Goal: Task Accomplishment & Management: Manage account settings

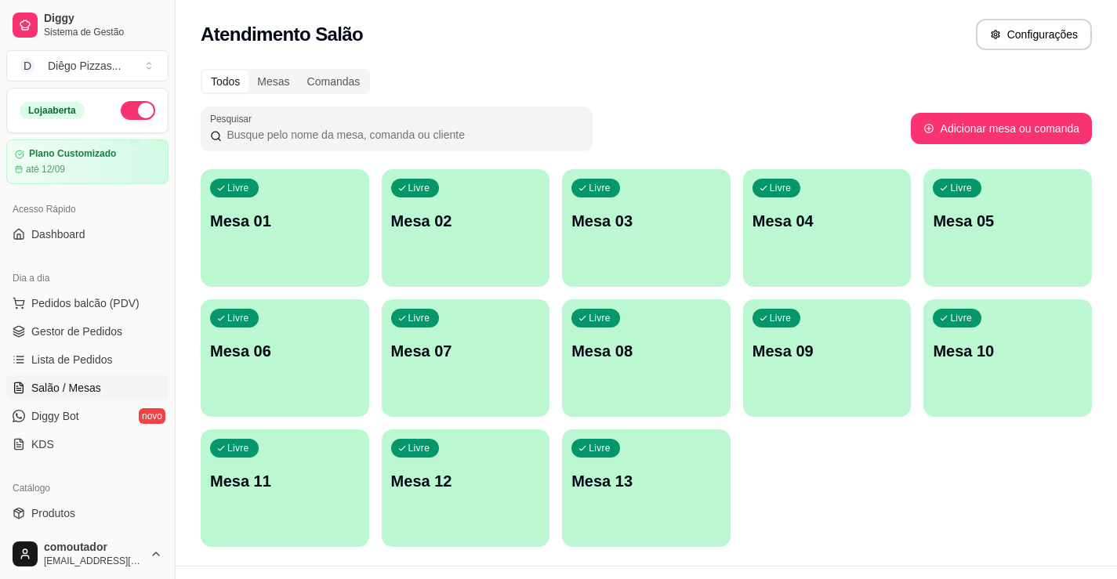
click at [288, 236] on div "Livre Mesa 01" at bounding box center [285, 218] width 168 height 99
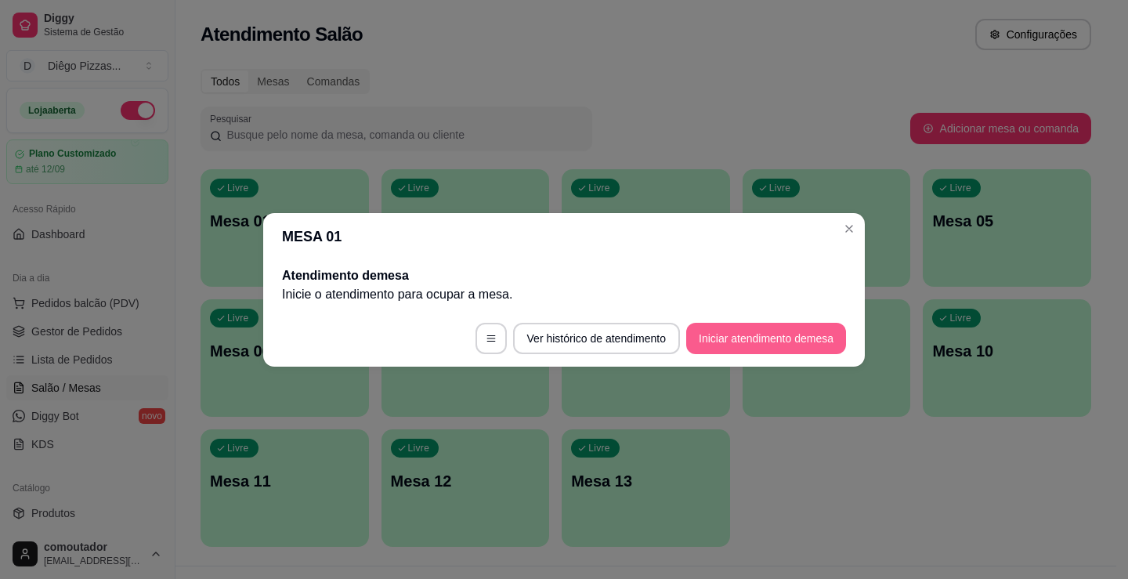
click at [785, 331] on button "Iniciar atendimento de mesa" at bounding box center [766, 338] width 160 height 31
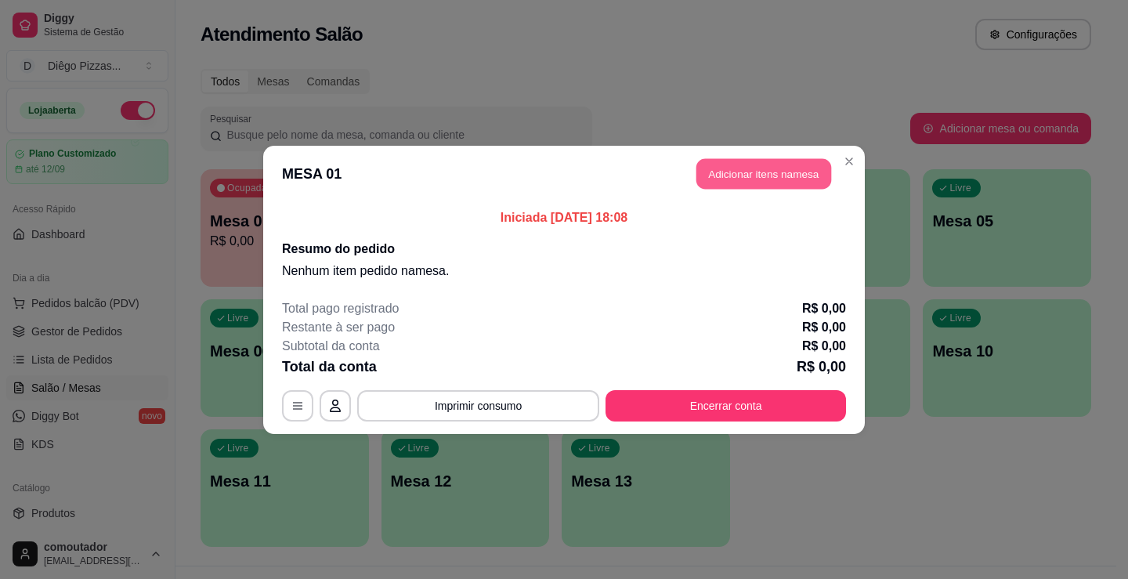
click at [733, 177] on button "Adicionar itens na mesa" at bounding box center [764, 173] width 135 height 31
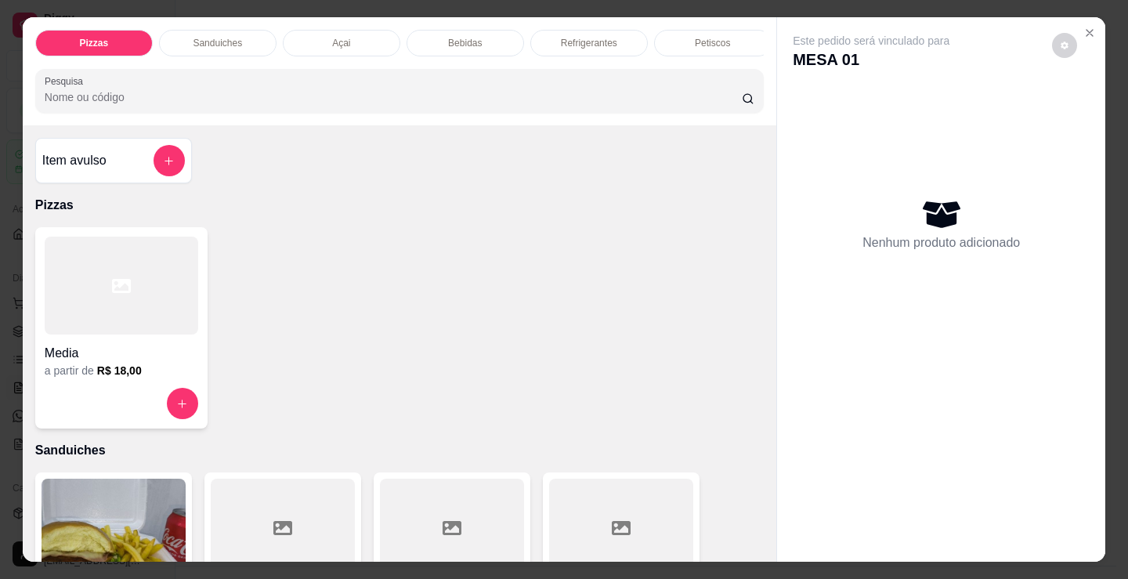
click at [241, 45] on div "Sanduiches" at bounding box center [218, 43] width 118 height 27
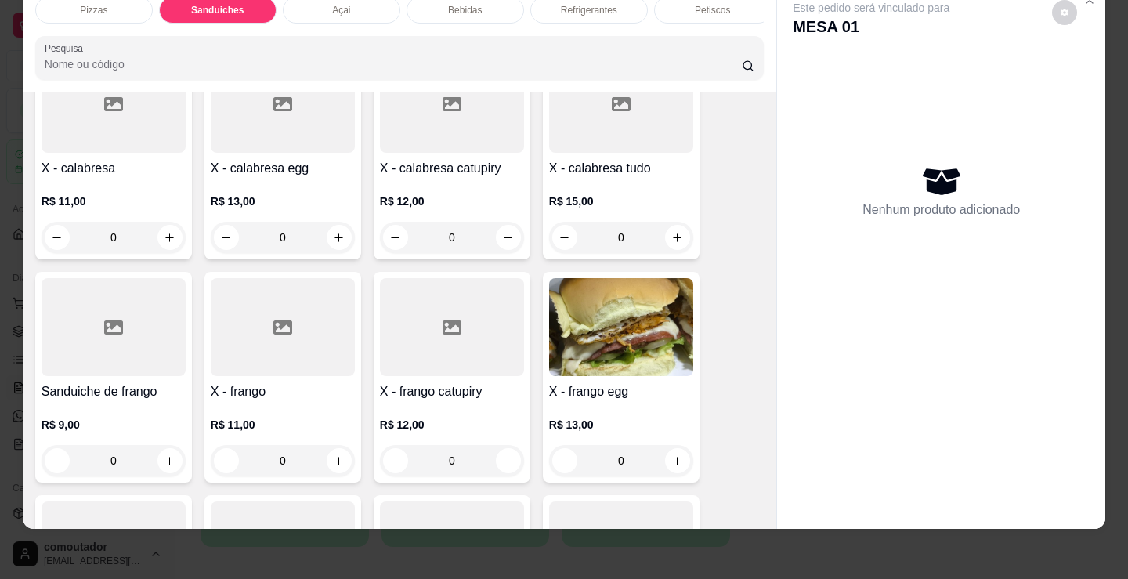
scroll to position [864, 0]
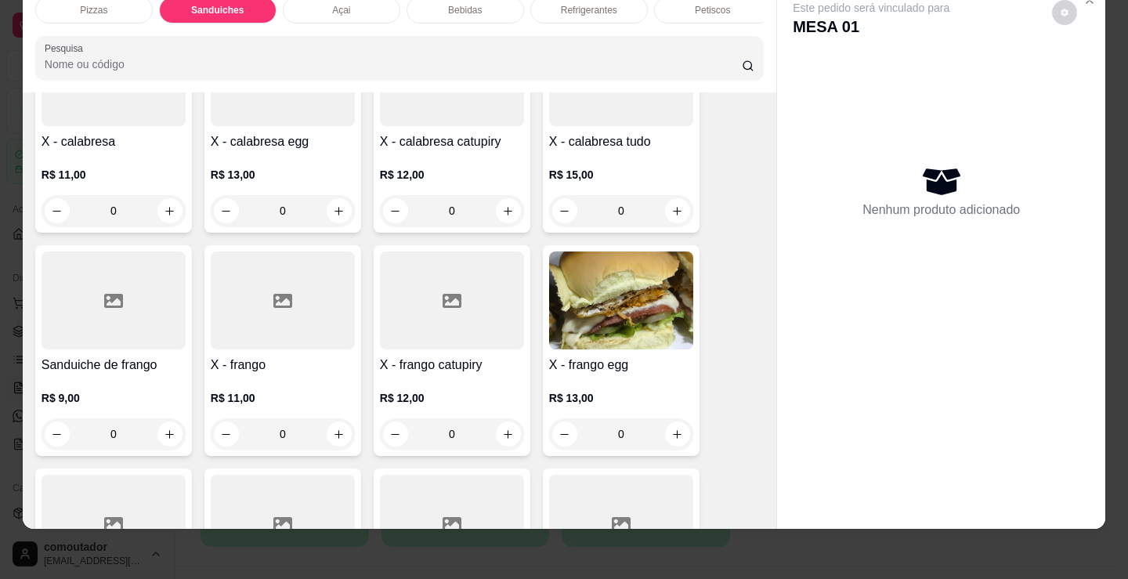
click at [668, 214] on div "0" at bounding box center [621, 210] width 144 height 31
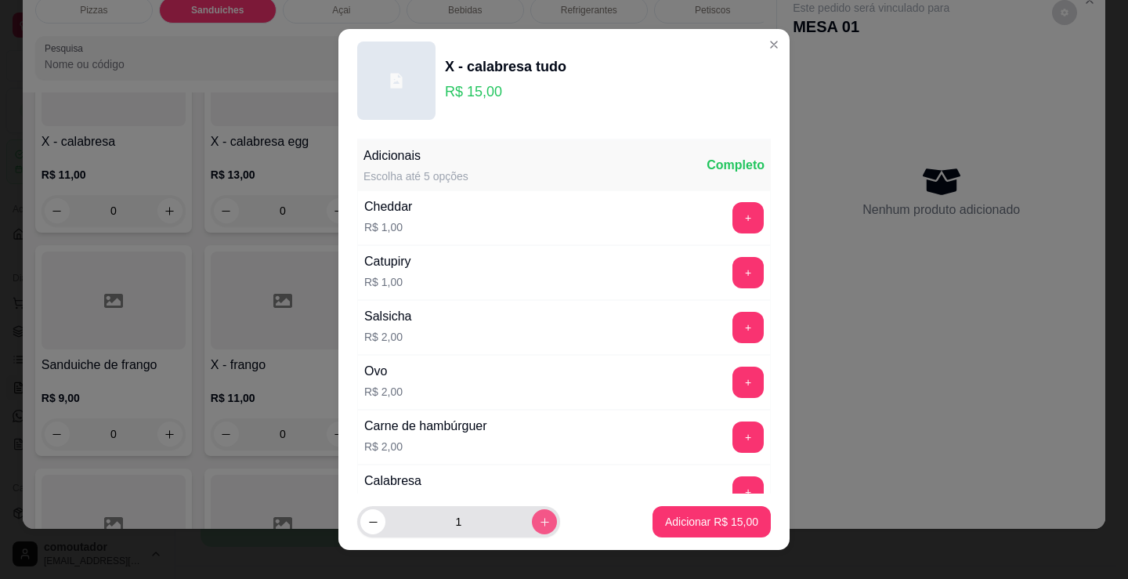
click at [532, 525] on button "increase-product-quantity" at bounding box center [544, 521] width 25 height 25
type input "4"
click at [675, 527] on p "Adicionar R$ 60,00" at bounding box center [711, 522] width 93 height 16
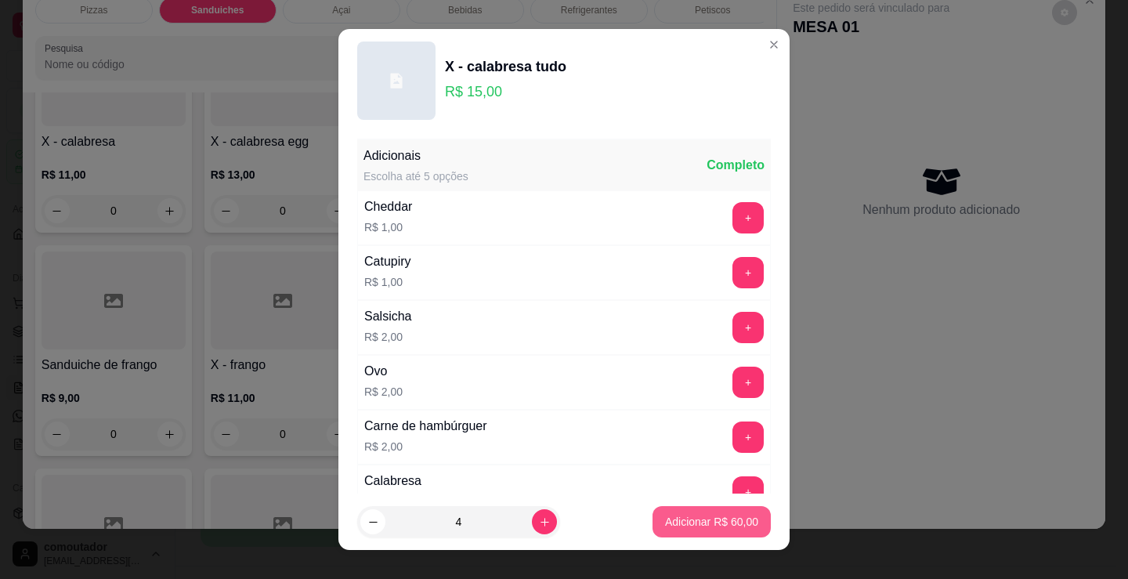
type input "4"
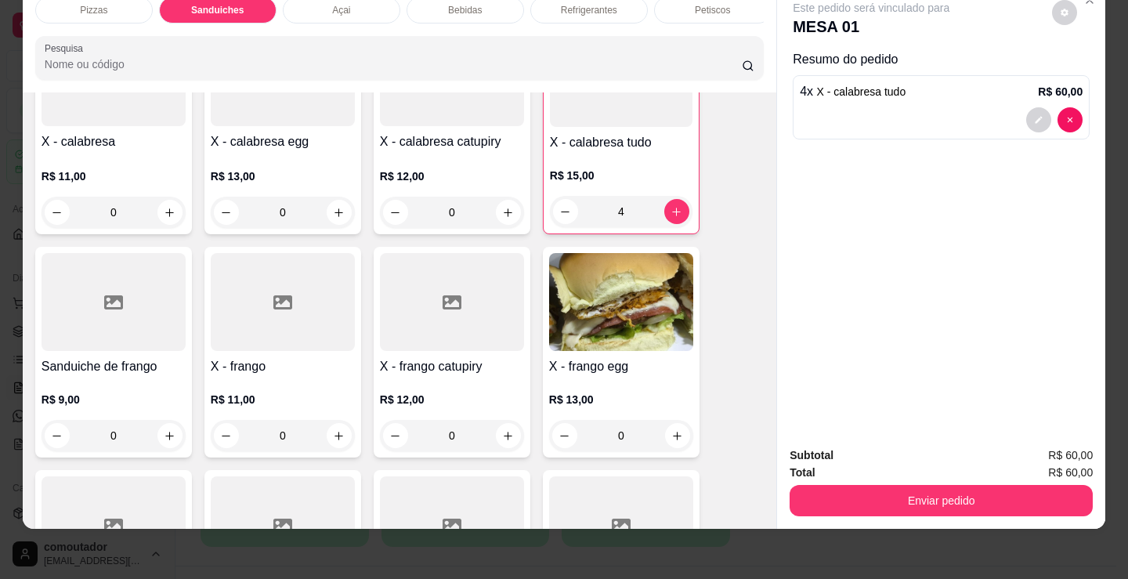
click at [564, 4] on p "Refrigerantes" at bounding box center [589, 10] width 56 height 13
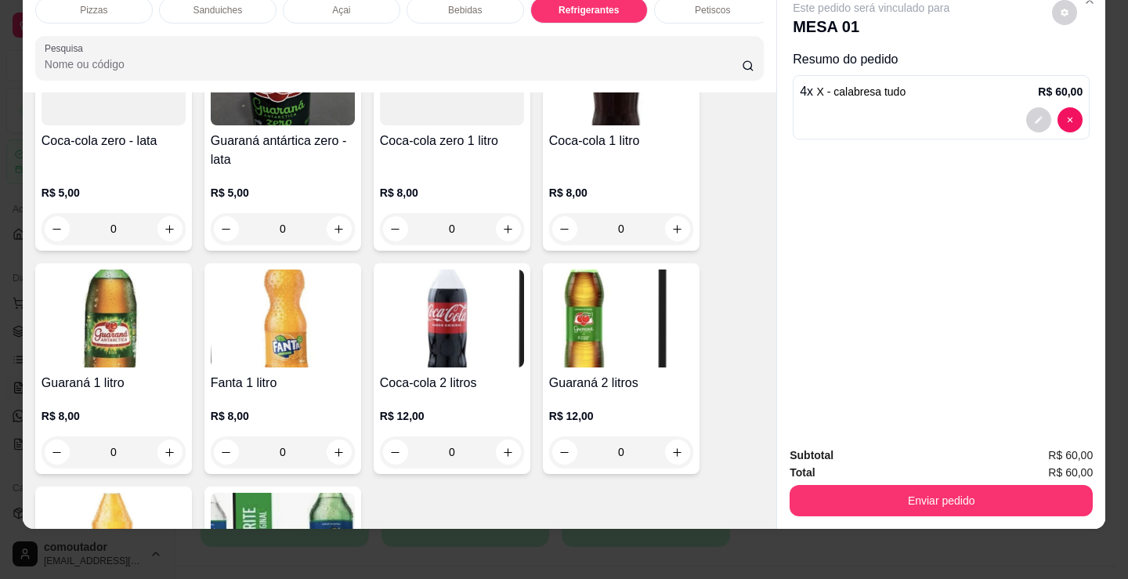
scroll to position [4609, 0]
click at [336, 453] on icon "increase-product-quantity" at bounding box center [340, 453] width 12 height 12
type input "1"
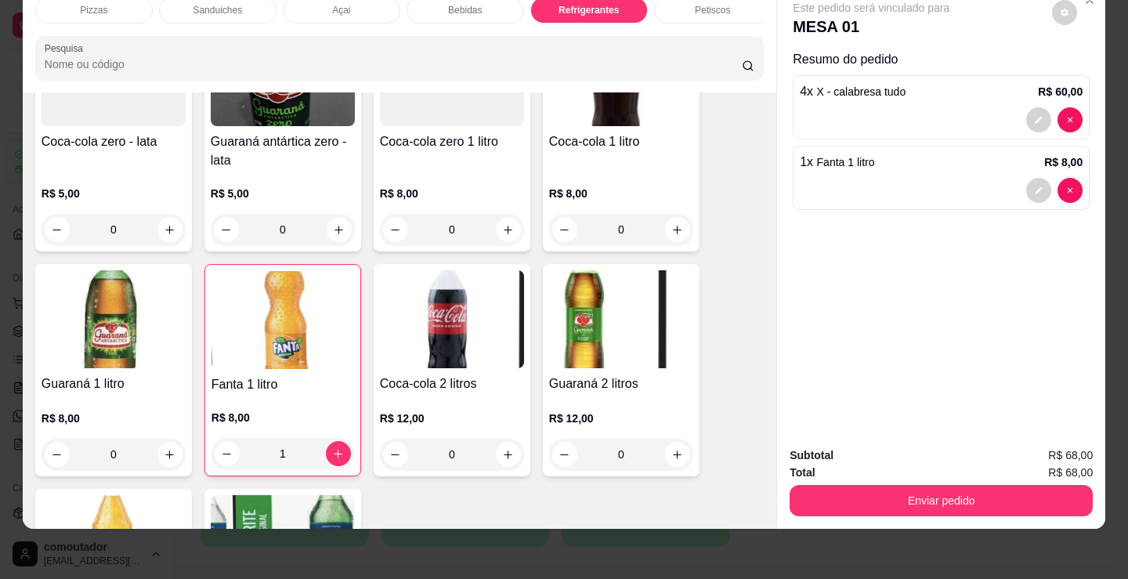
click at [487, 1] on div "Bebidas" at bounding box center [466, 10] width 118 height 27
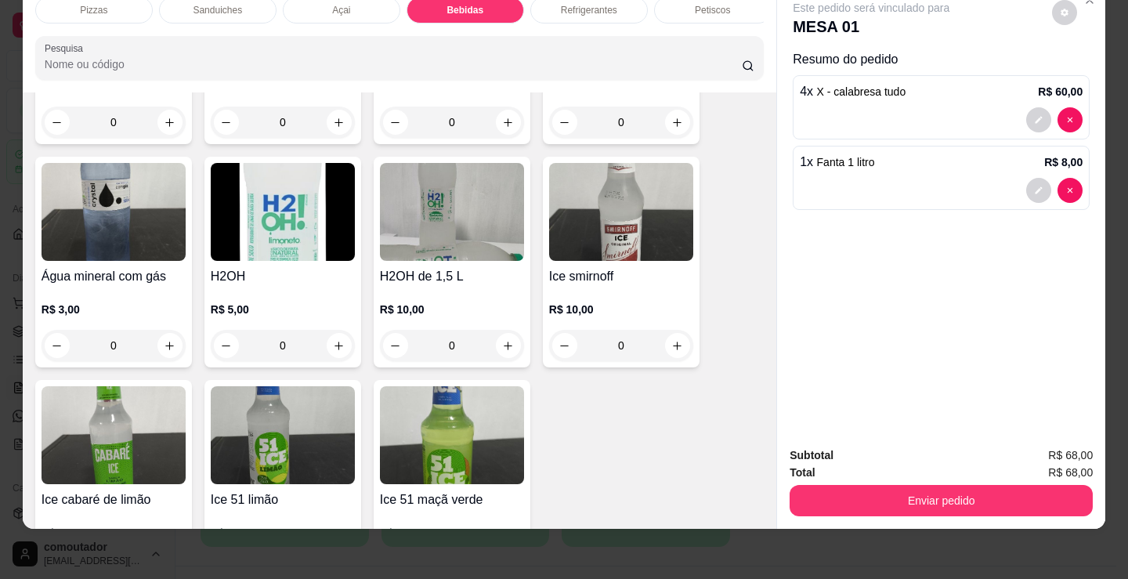
scroll to position [3589, 0]
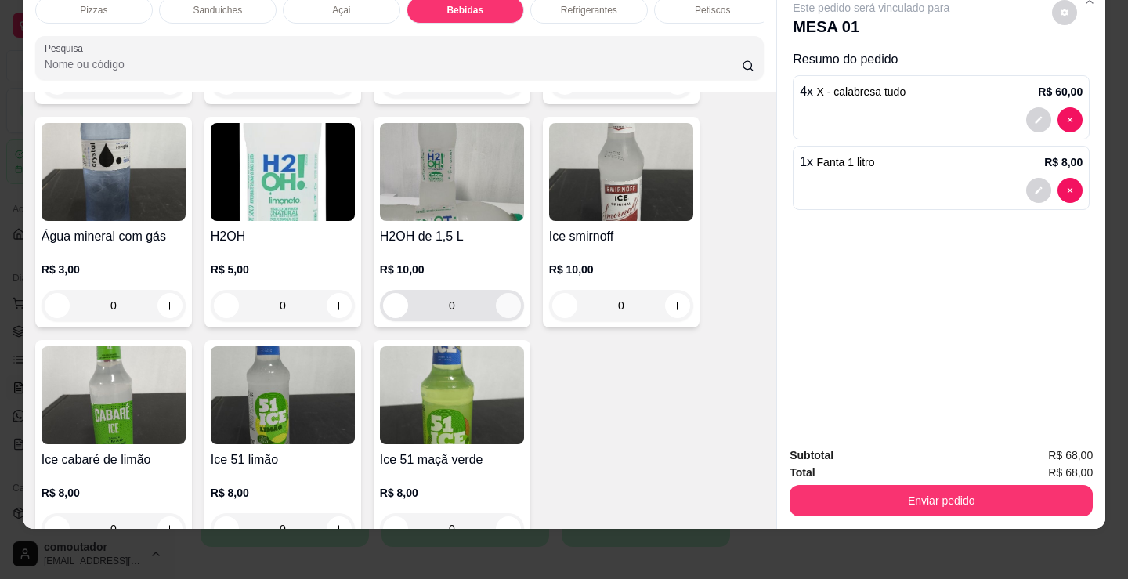
click at [502, 307] on icon "increase-product-quantity" at bounding box center [508, 306] width 12 height 12
type input "1"
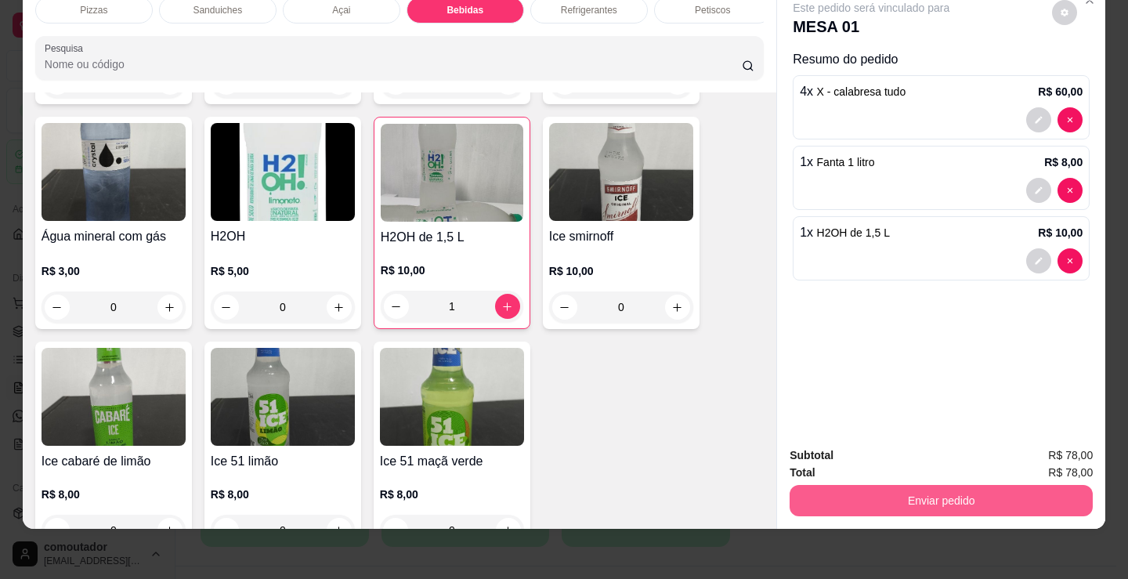
click at [980, 495] on button "Enviar pedido" at bounding box center [941, 500] width 303 height 31
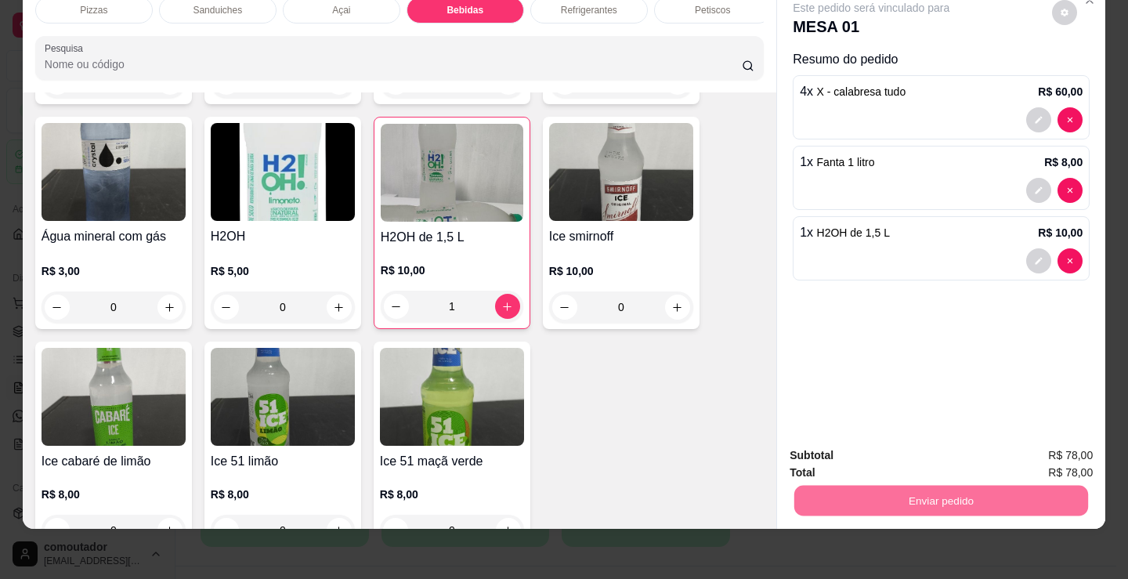
click at [911, 446] on button "Não registrar e enviar pedido" at bounding box center [889, 451] width 163 height 30
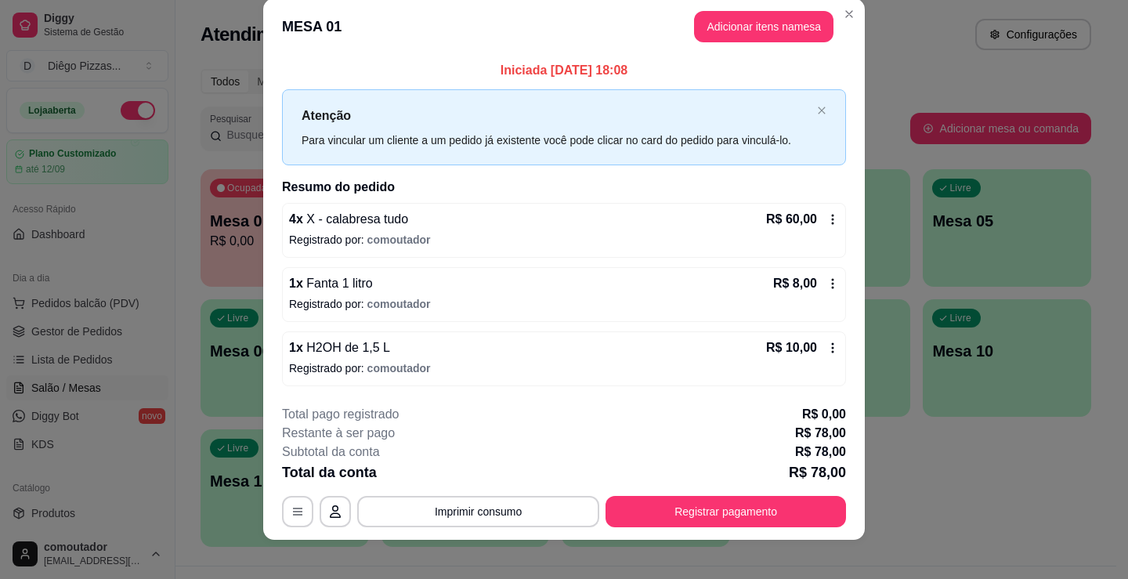
scroll to position [31, 0]
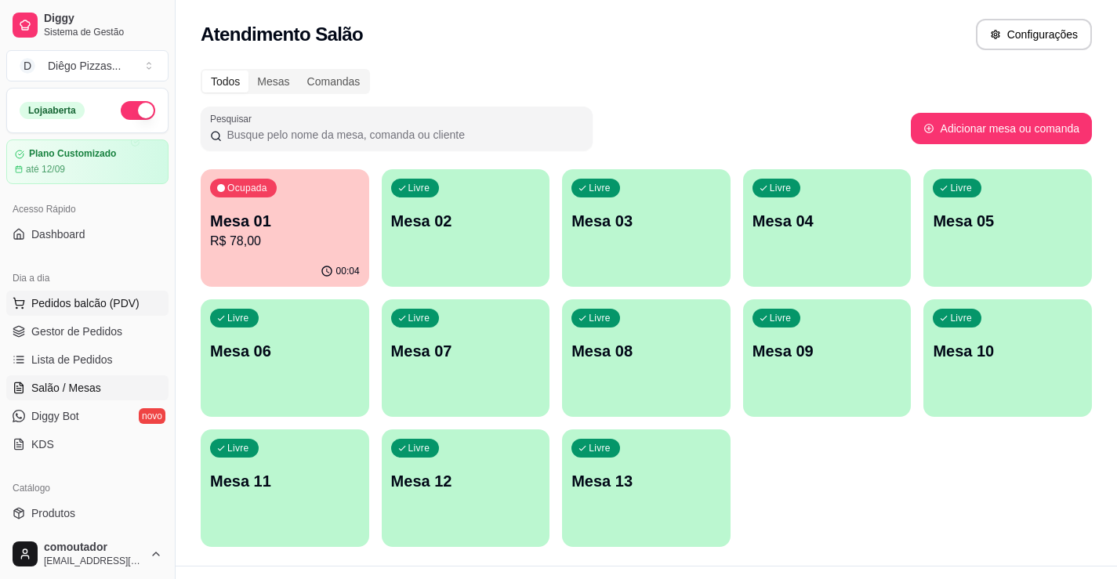
click at [78, 302] on span "Pedidos balcão (PDV)" at bounding box center [85, 303] width 108 height 16
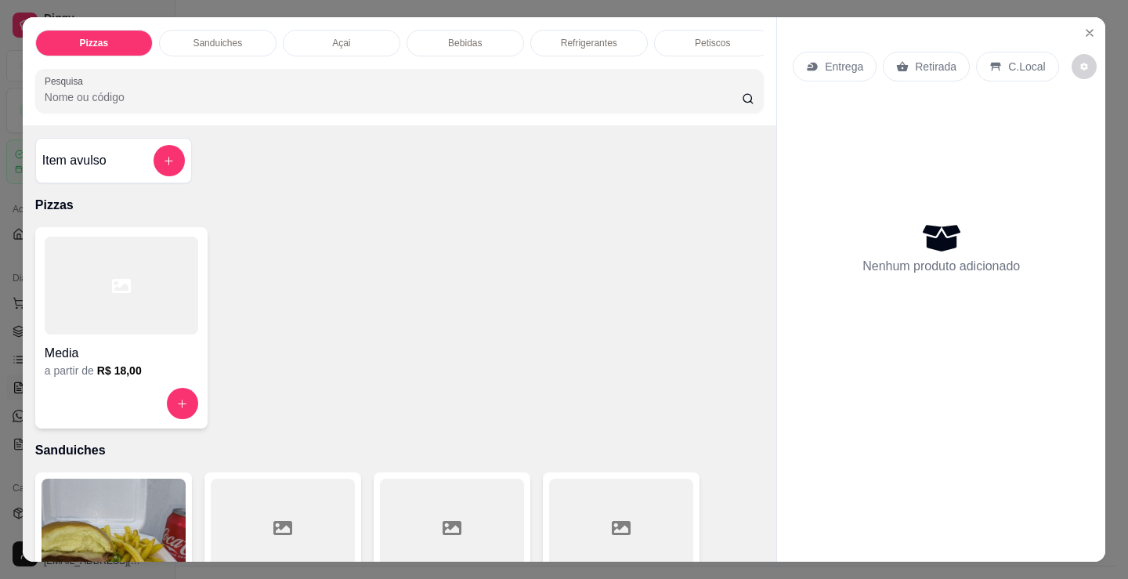
click at [130, 355] on h4 "Media" at bounding box center [122, 353] width 154 height 19
click at [709, 37] on p "Petiscos" at bounding box center [712, 43] width 35 height 13
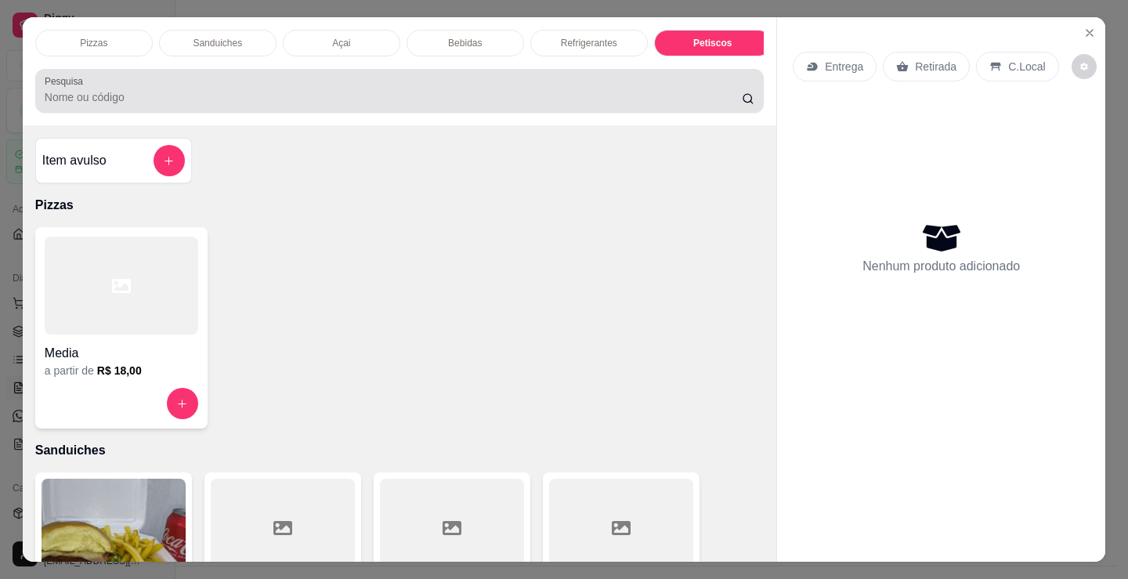
scroll to position [38, 0]
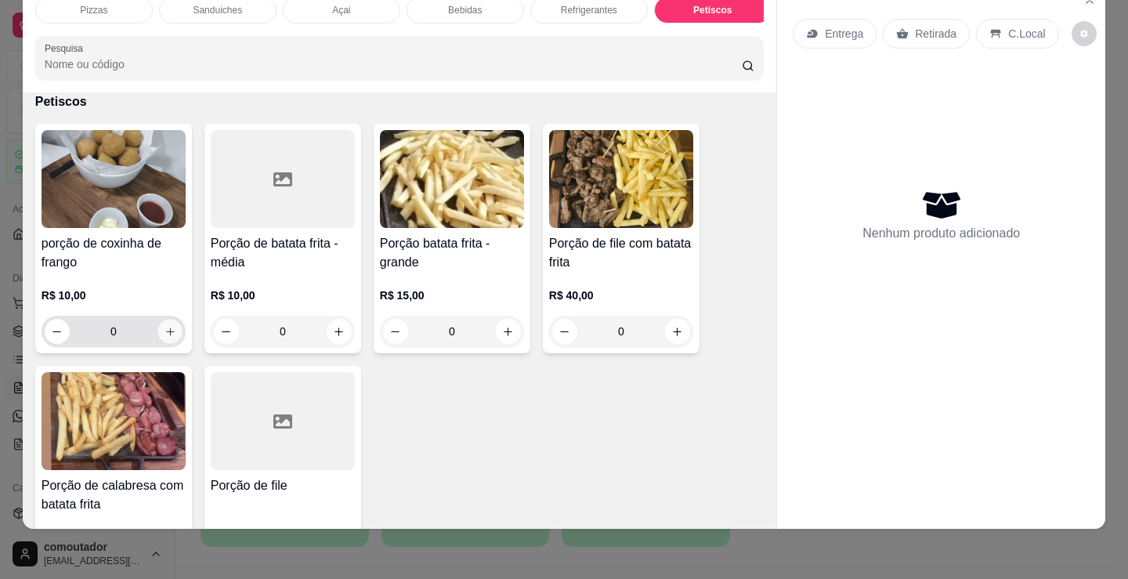
click at [165, 331] on icon "increase-product-quantity" at bounding box center [171, 332] width 12 height 12
type input "1"
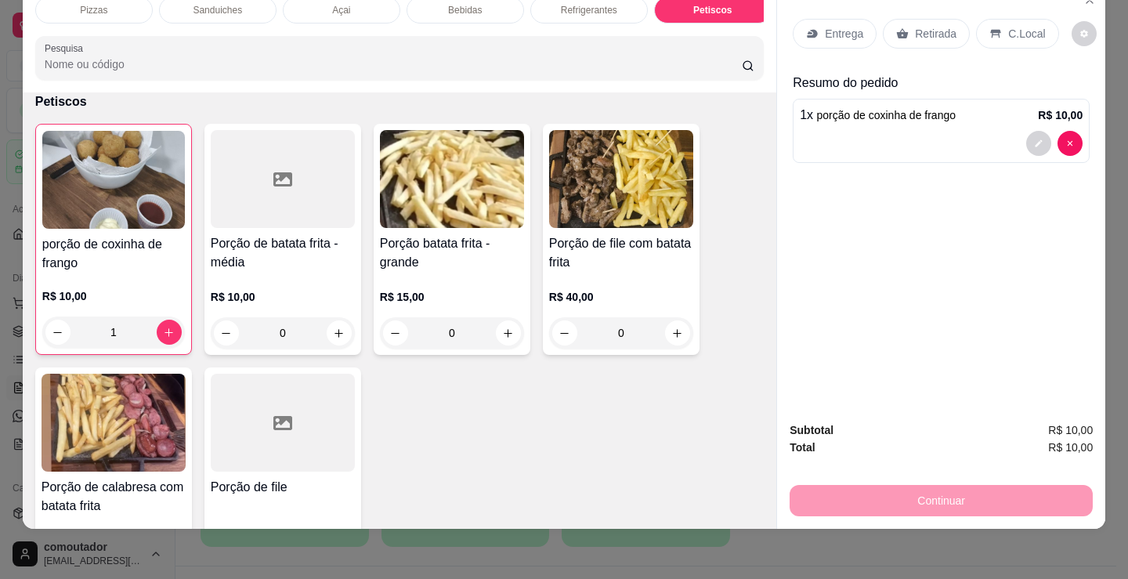
click at [860, 20] on div "Entrega" at bounding box center [835, 34] width 84 height 30
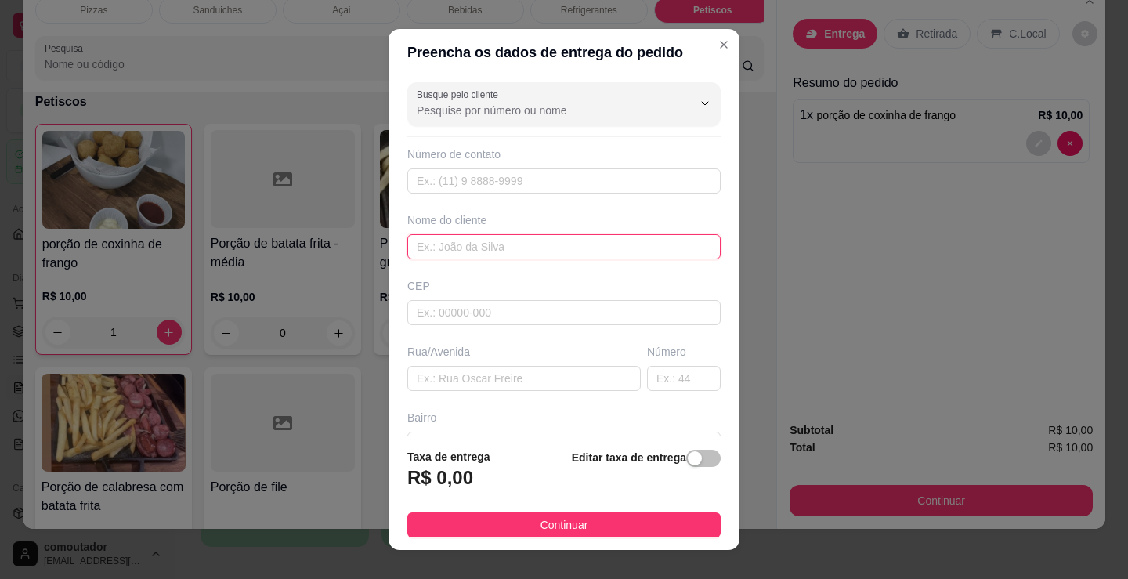
click at [513, 246] on input "text" at bounding box center [563, 246] width 313 height 25
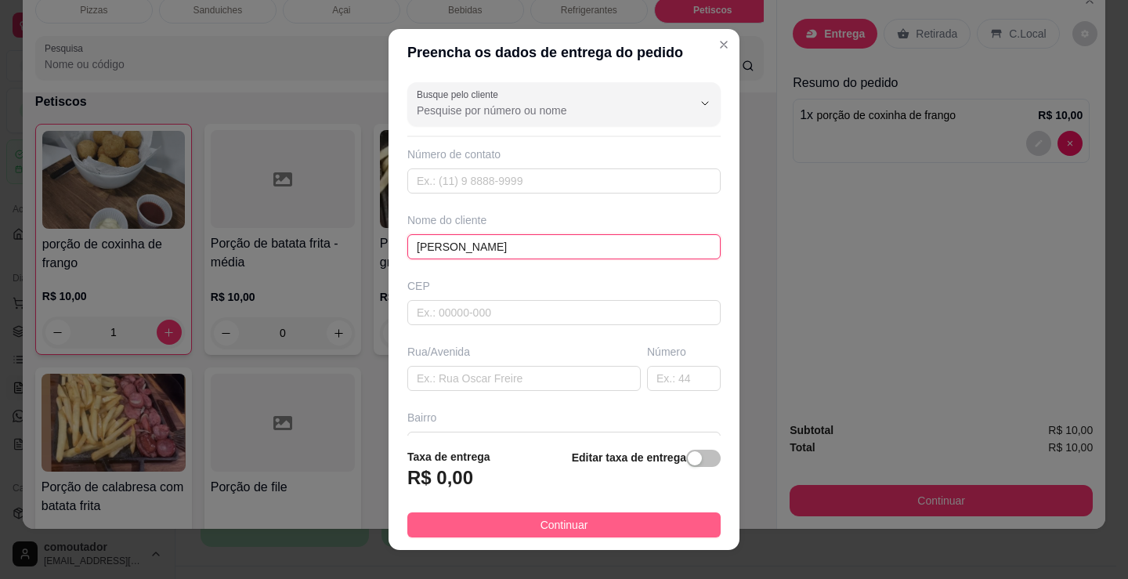
type input "[PERSON_NAME]"
click at [541, 523] on span "Continuar" at bounding box center [565, 524] width 48 height 17
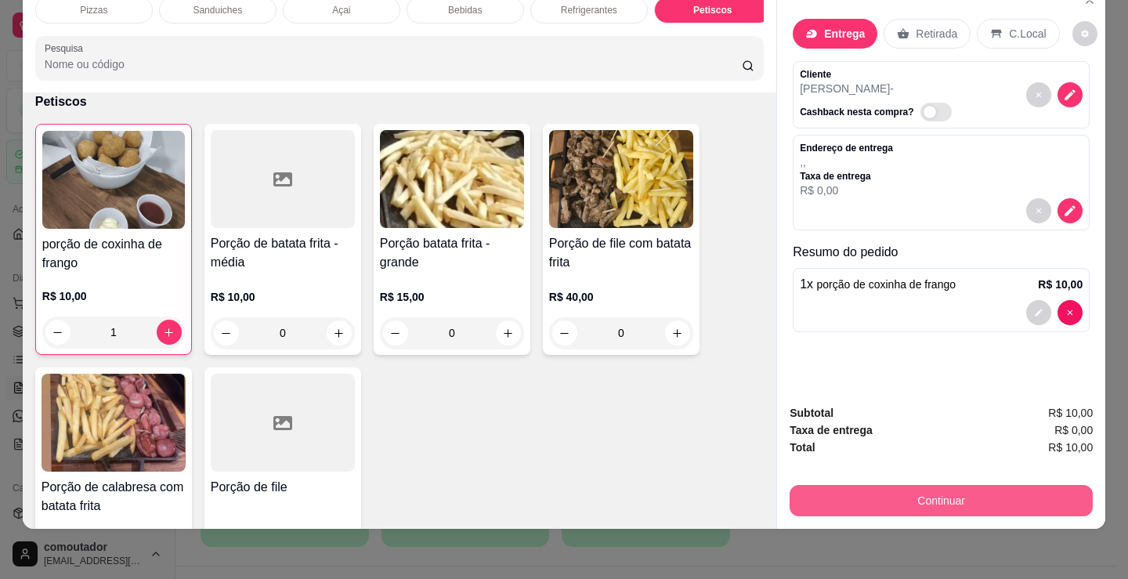
click at [1005, 485] on button "Continuar" at bounding box center [941, 500] width 303 height 31
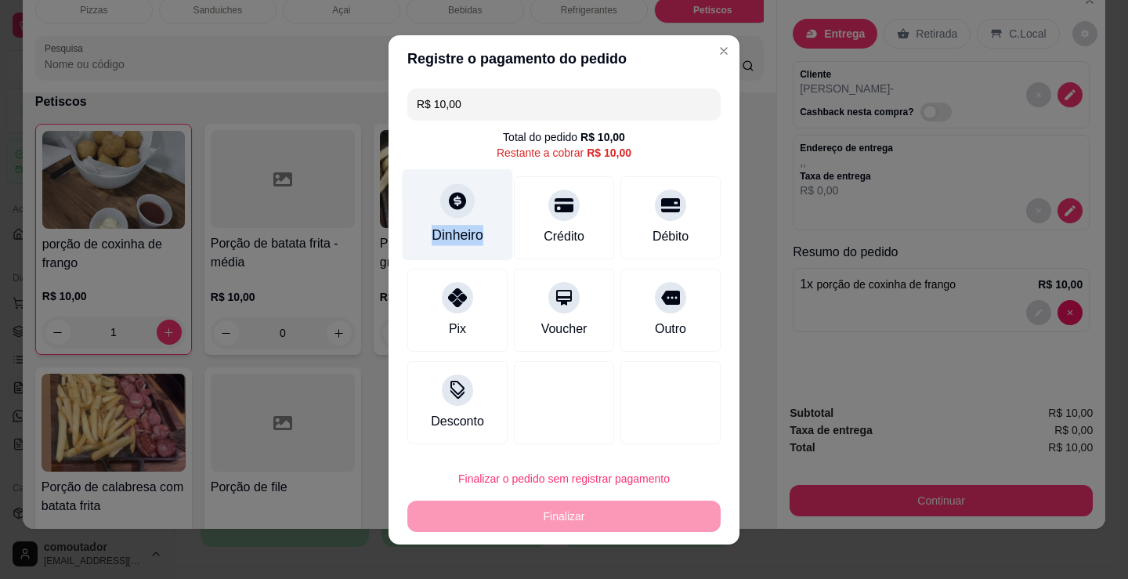
click at [475, 223] on div "Dinheiro" at bounding box center [458, 214] width 110 height 92
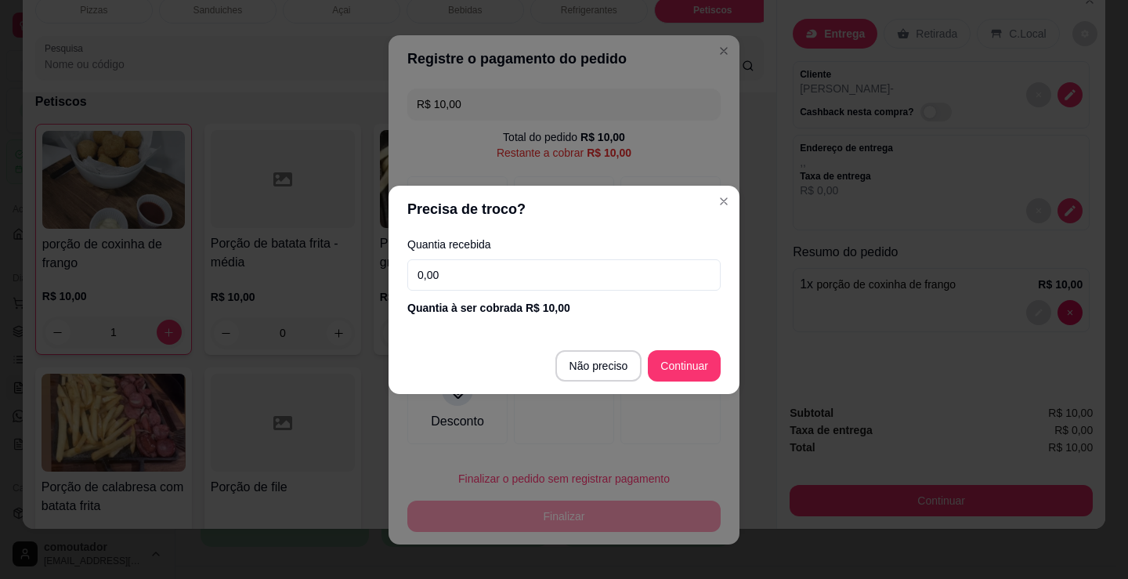
click at [542, 270] on input "0,00" at bounding box center [563, 274] width 313 height 31
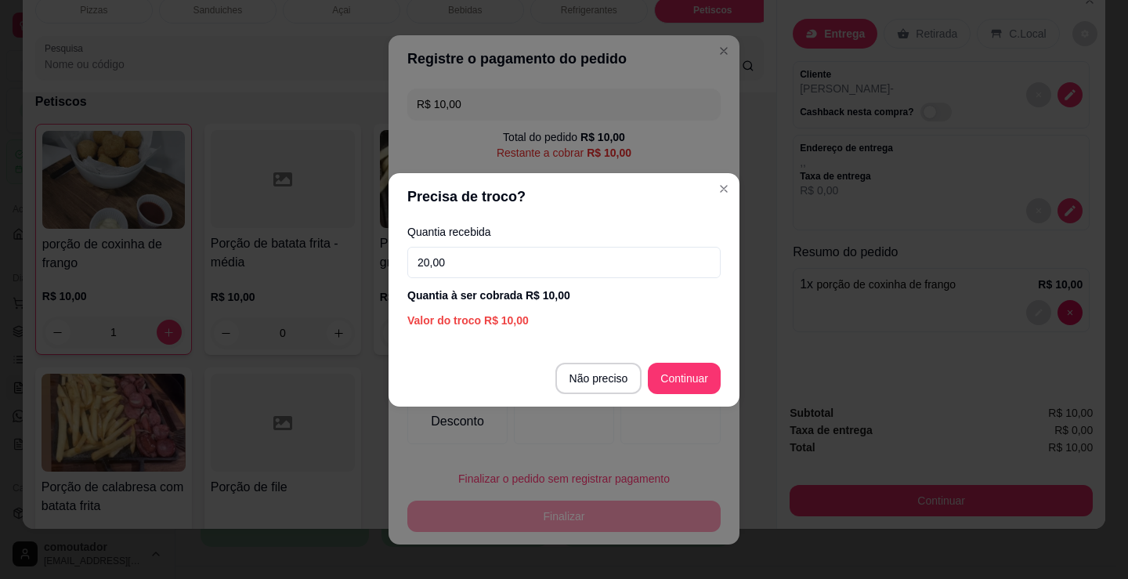
type input "20,00"
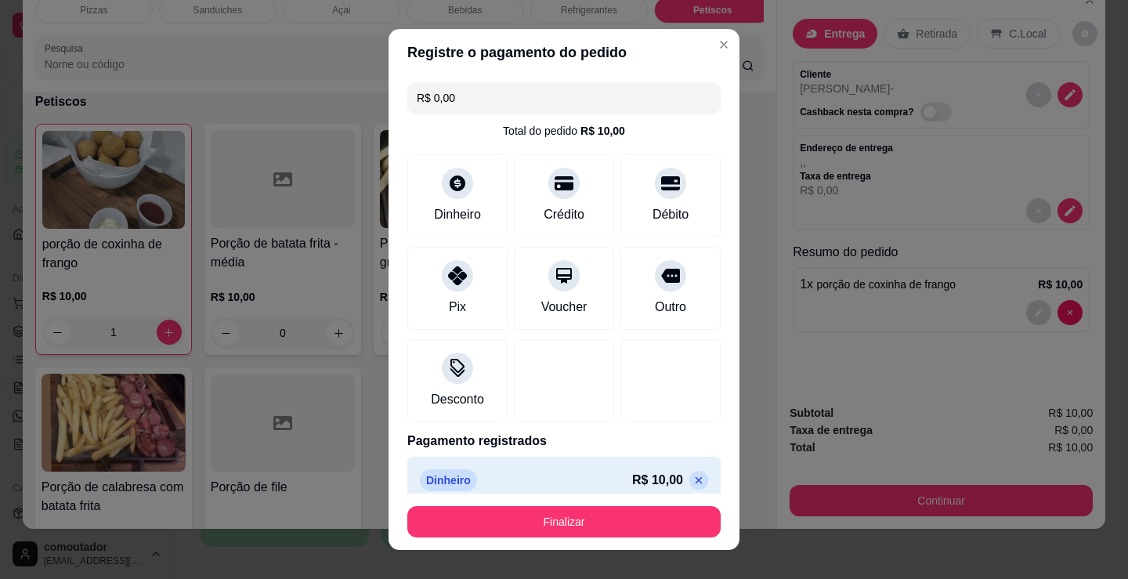
type input "R$ 0,00"
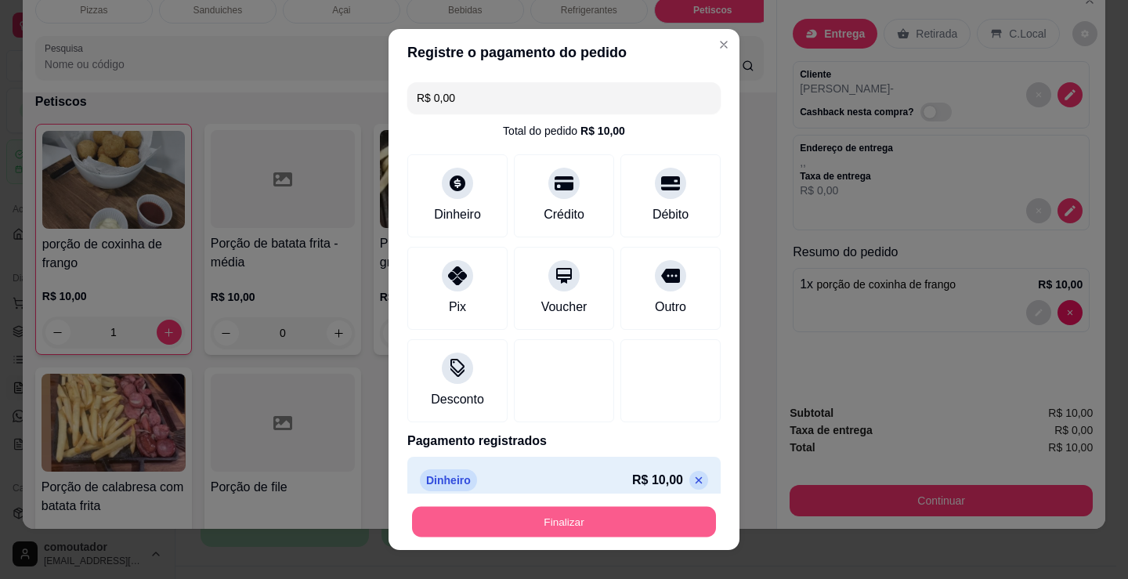
click at [643, 525] on button "Finalizar" at bounding box center [564, 522] width 304 height 31
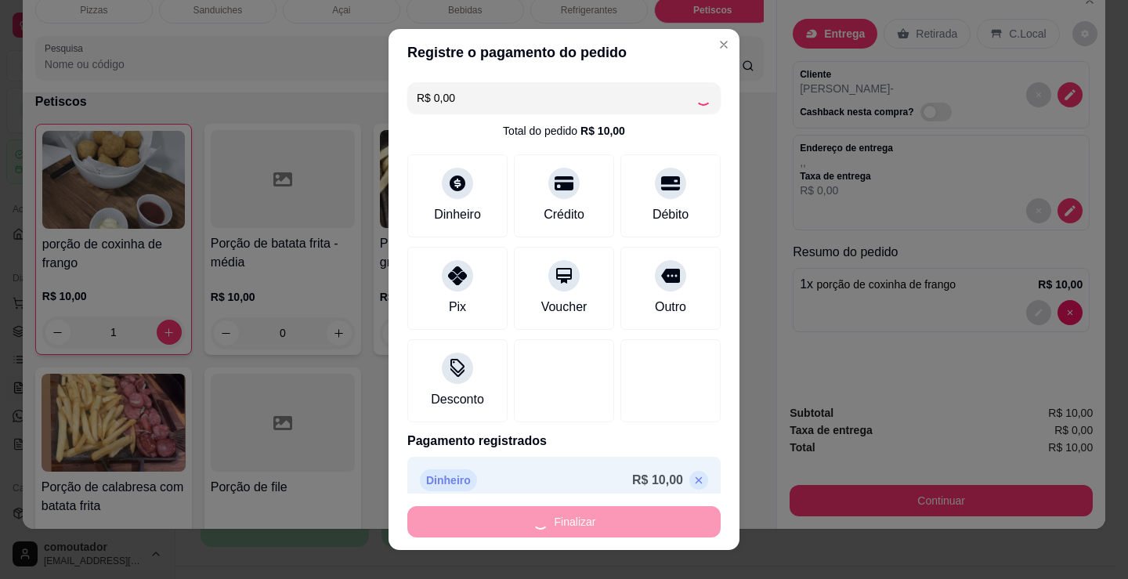
type input "0"
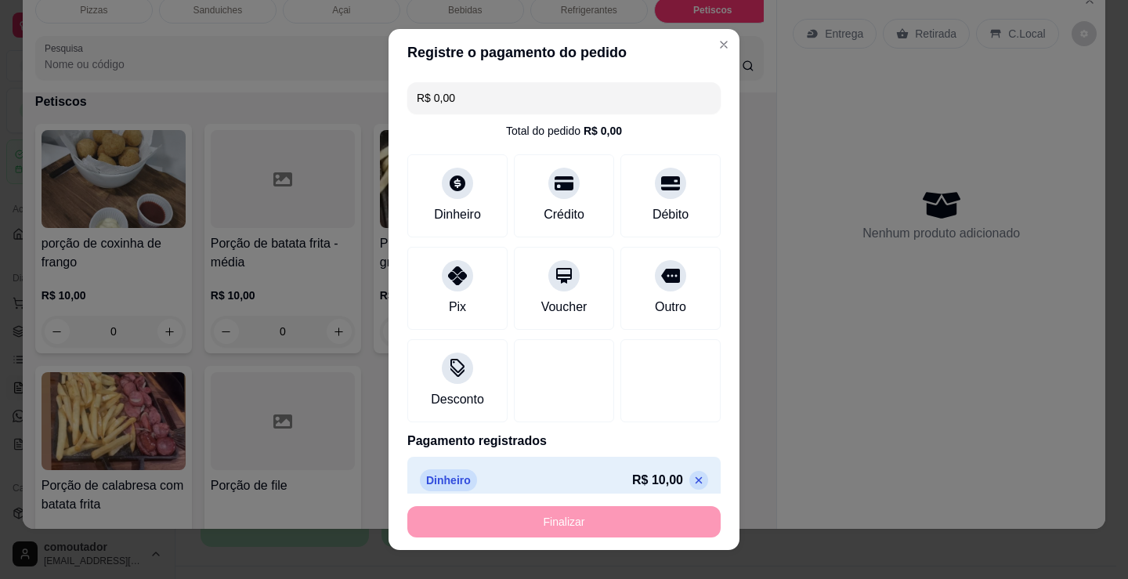
type input "-R$ 10,00"
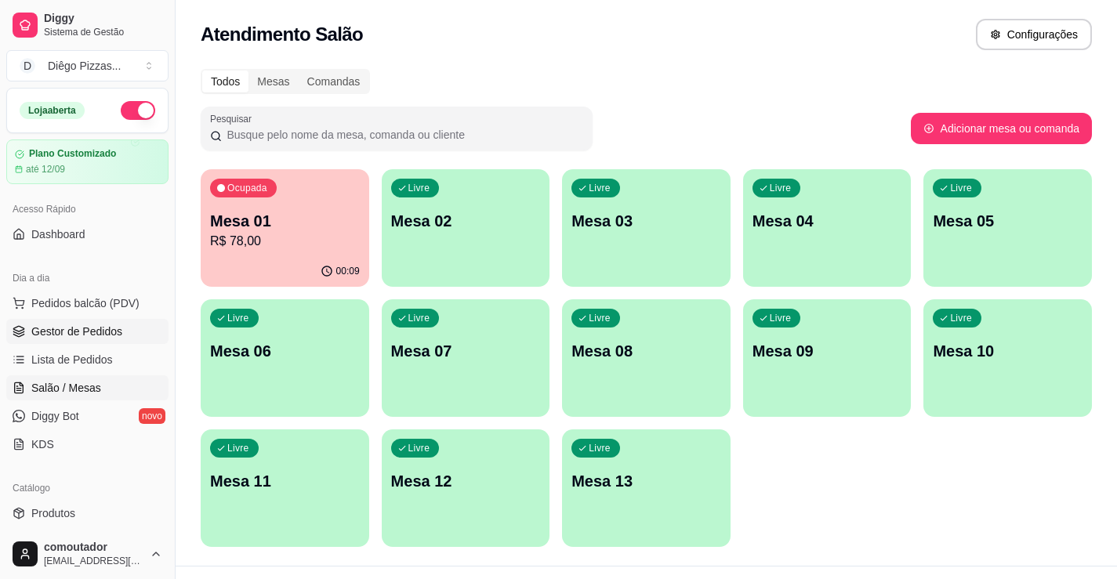
click at [71, 330] on span "Gestor de Pedidos" at bounding box center [76, 332] width 91 height 16
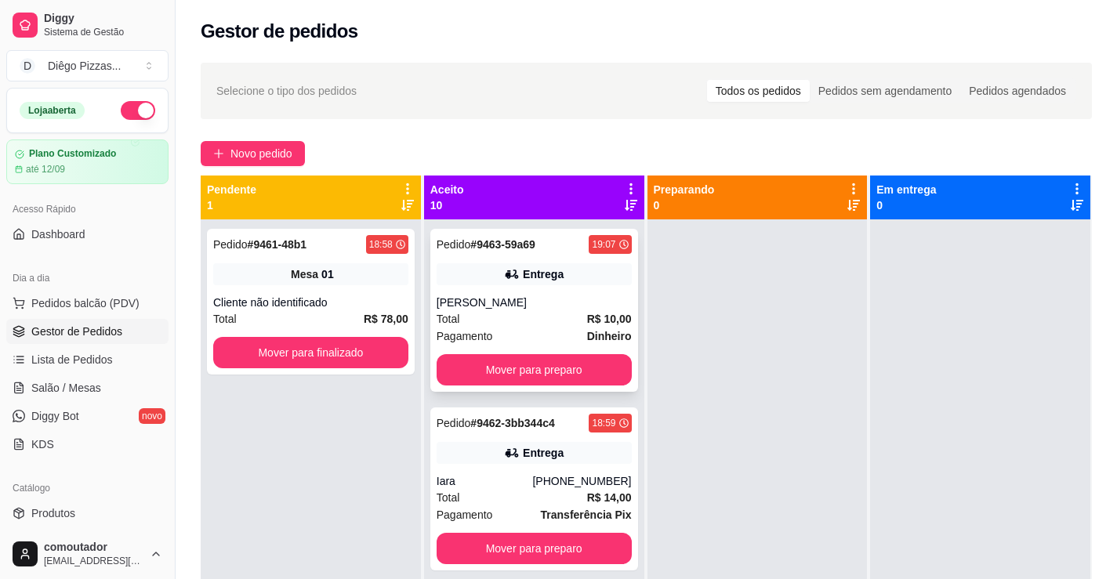
click at [560, 319] on div "Total R$ 10,00" at bounding box center [533, 318] width 195 height 17
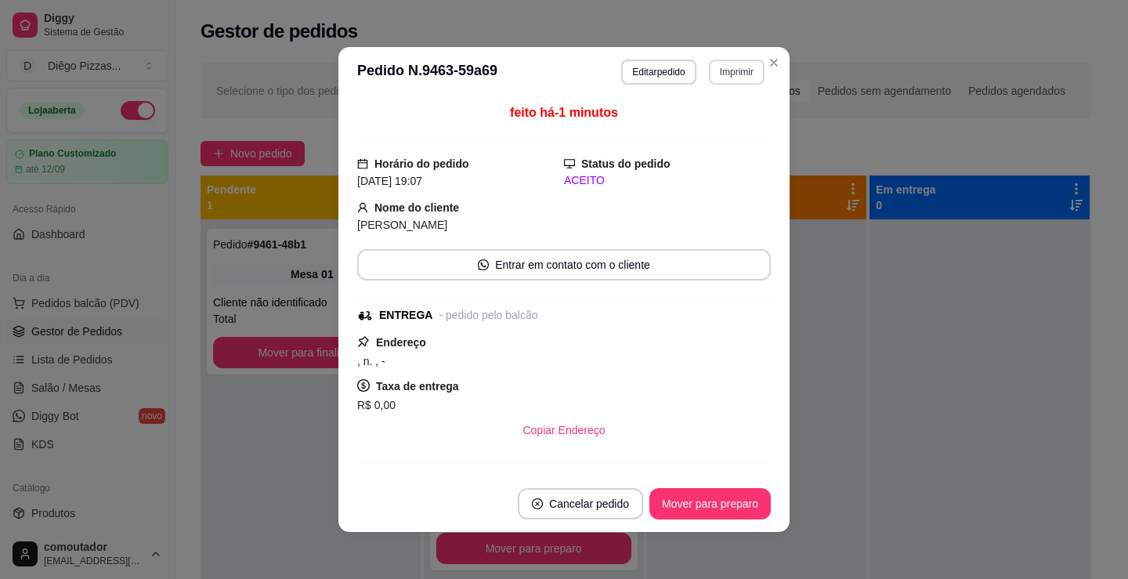
click at [715, 74] on button "Imprimir" at bounding box center [737, 72] width 56 height 25
click at [693, 109] on div "Escolha a impressora IMPRESSORA" at bounding box center [703, 115] width 129 height 53
click at [683, 125] on button "IMPRESSORA" at bounding box center [704, 126] width 114 height 25
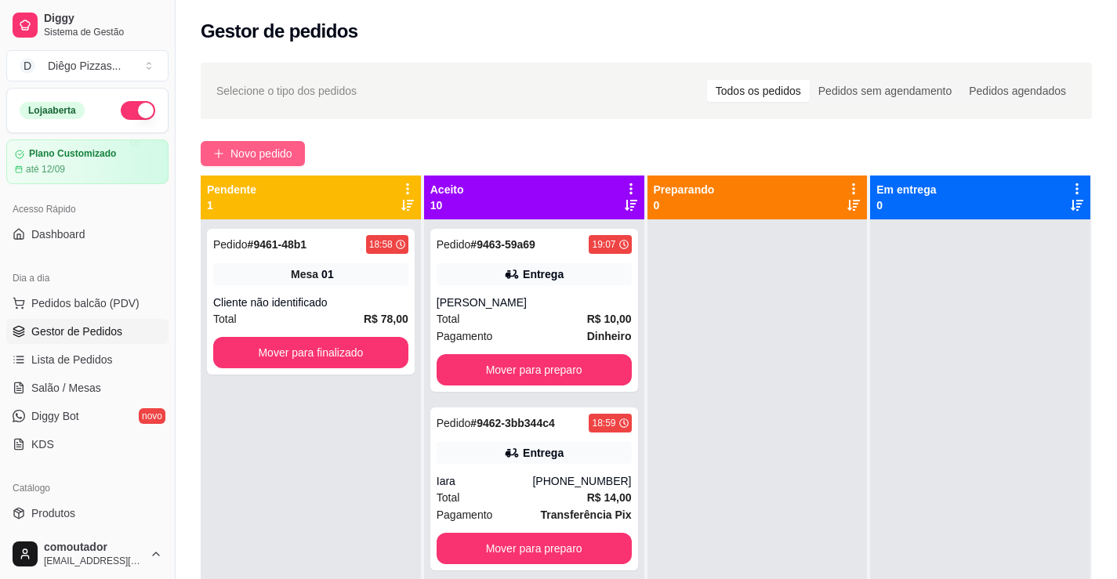
click at [235, 143] on button "Novo pedido" at bounding box center [253, 153] width 104 height 25
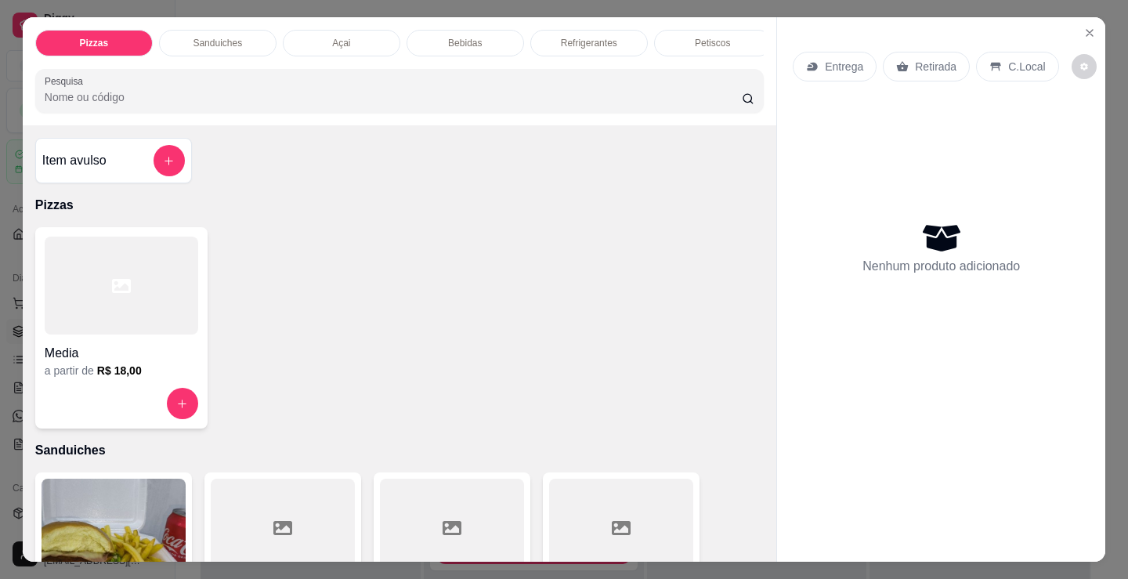
click at [159, 324] on div at bounding box center [122, 286] width 154 height 98
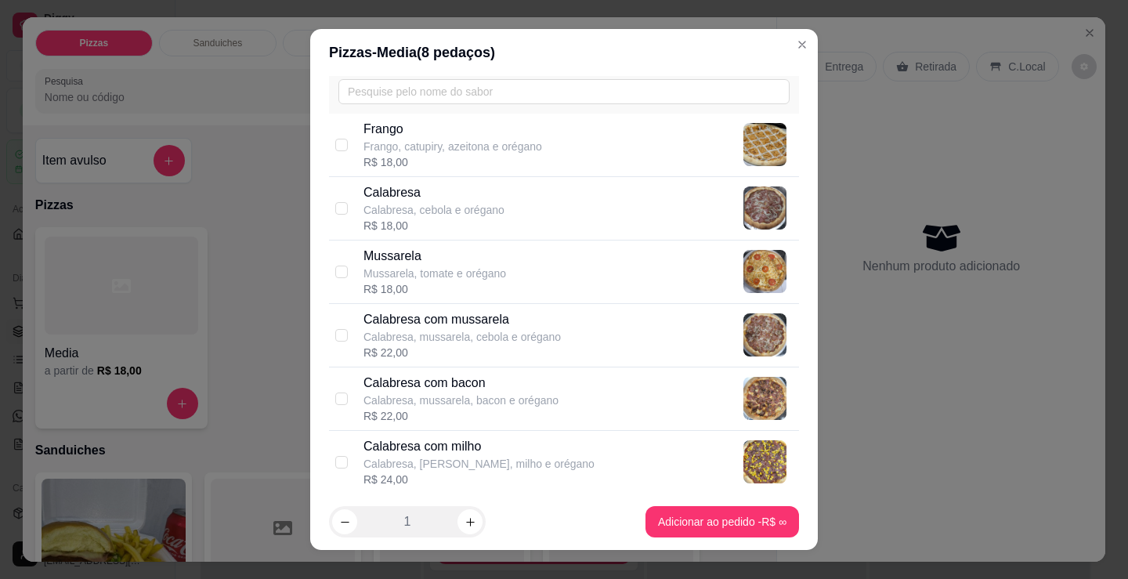
scroll to position [235, 0]
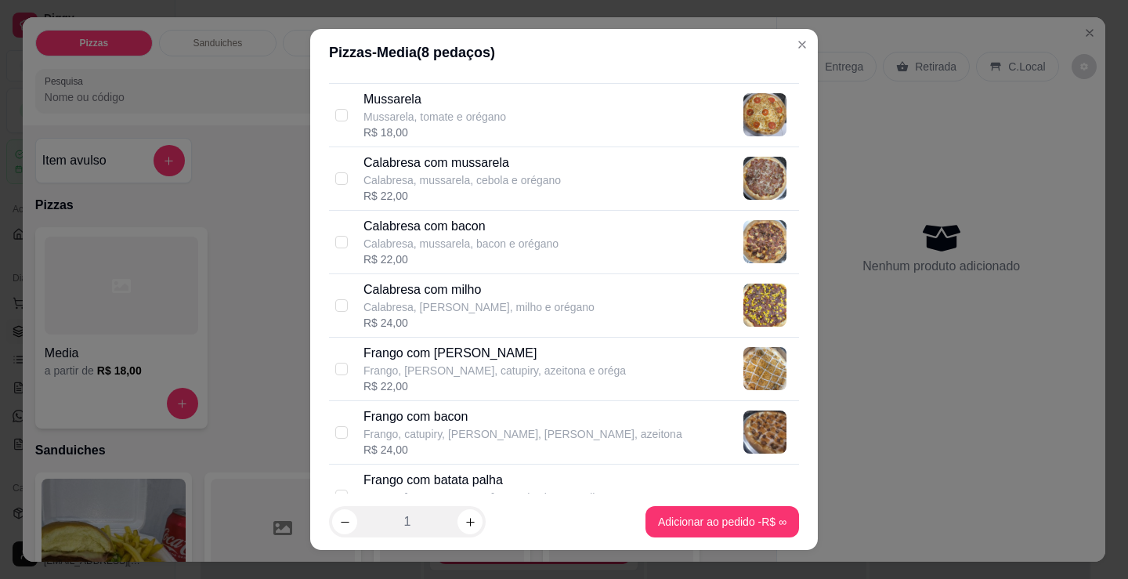
click at [461, 182] on p "Calabresa, mussarela, cebola e orégano" at bounding box center [462, 180] width 197 height 16
checkbox input "true"
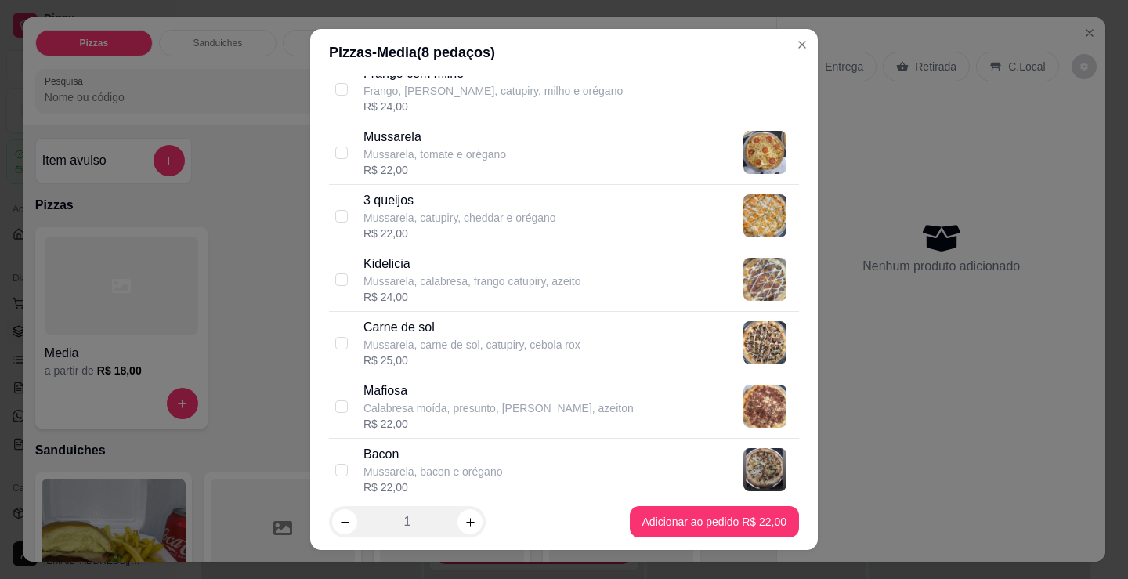
scroll to position [784, 0]
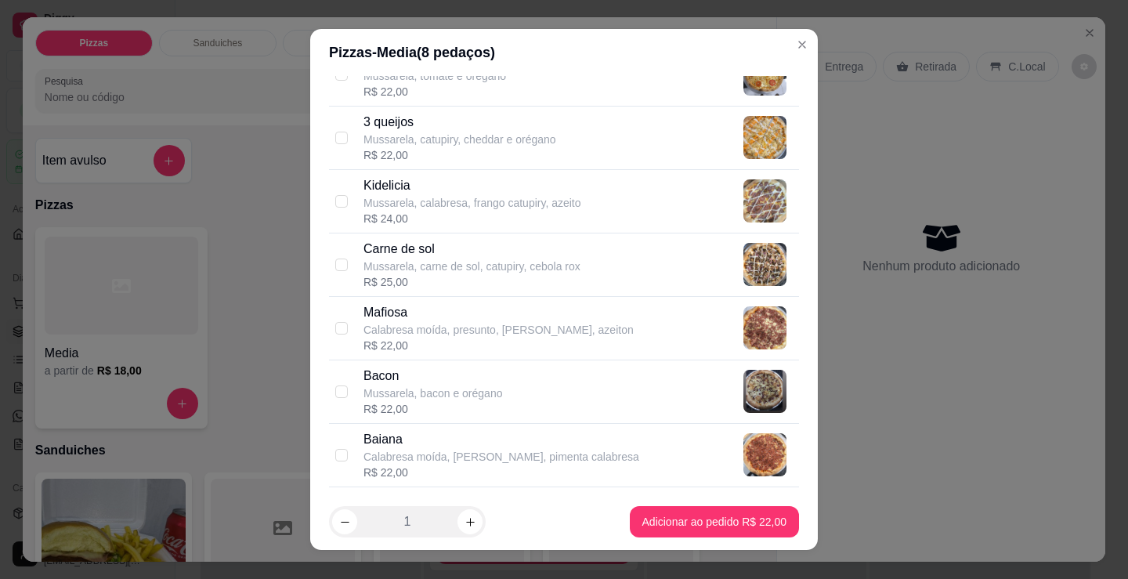
click at [458, 398] on p "Mussarela, bacon e orégano" at bounding box center [433, 394] width 139 height 16
checkbox input "true"
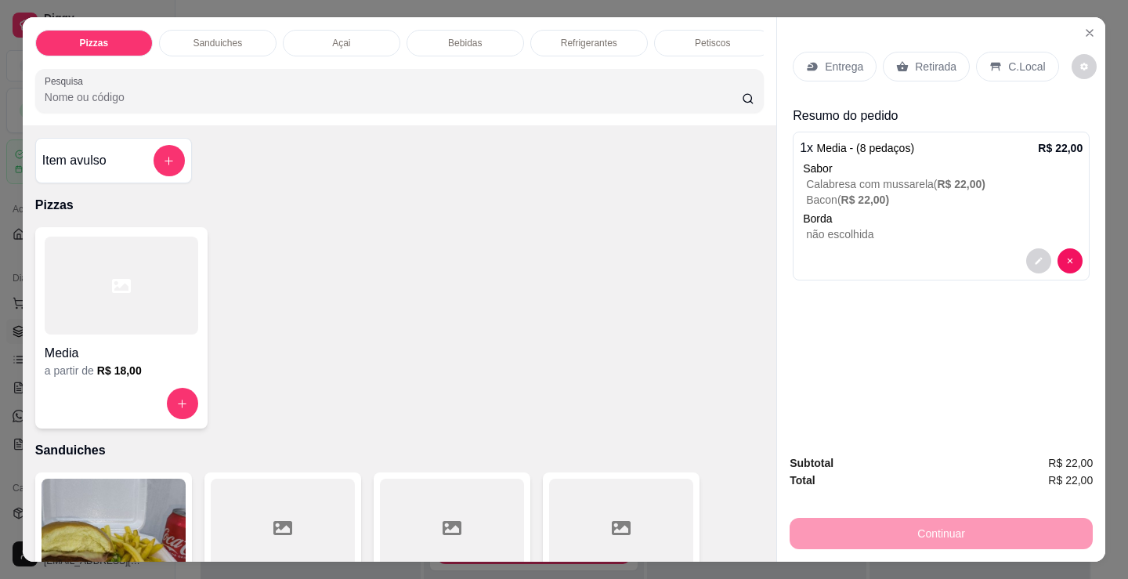
click at [78, 300] on div at bounding box center [122, 286] width 154 height 98
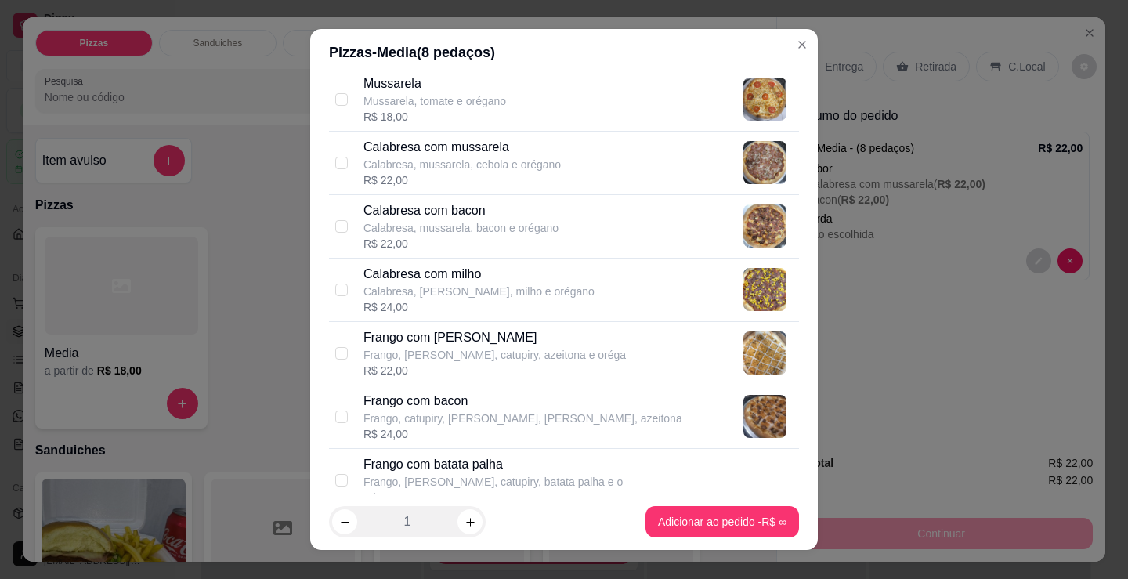
scroll to position [235, 0]
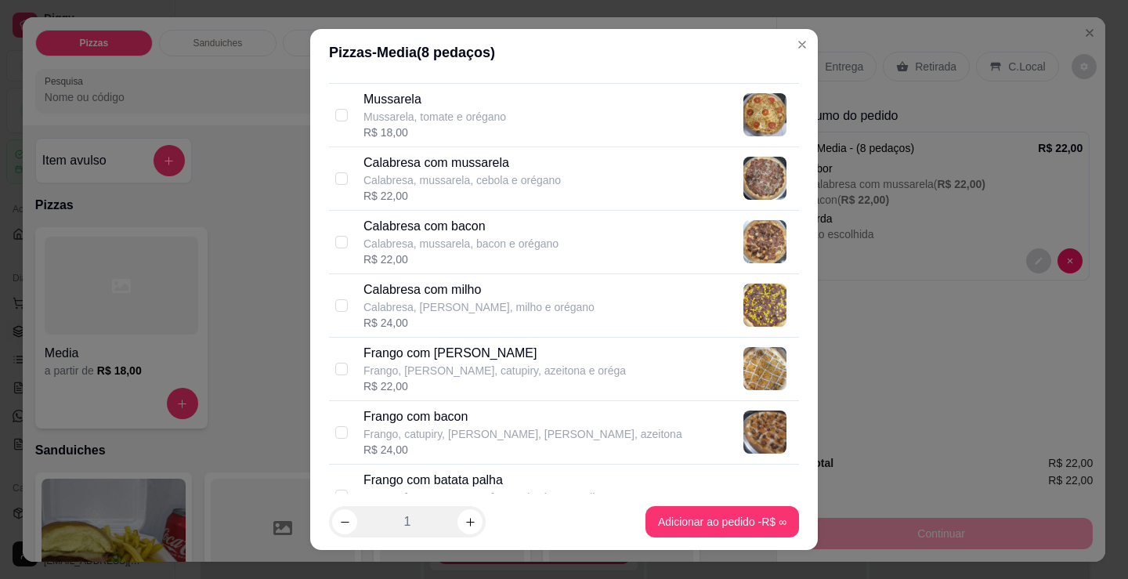
click at [495, 315] on div "R$ 24,00" at bounding box center [479, 323] width 231 height 16
checkbox input "true"
click at [496, 364] on p "Frango, [PERSON_NAME], catupiry, azeitona e oréga" at bounding box center [495, 371] width 263 height 16
checkbox input "true"
click at [469, 302] on p "Calabresa, [PERSON_NAME], milho e orégano" at bounding box center [479, 307] width 231 height 16
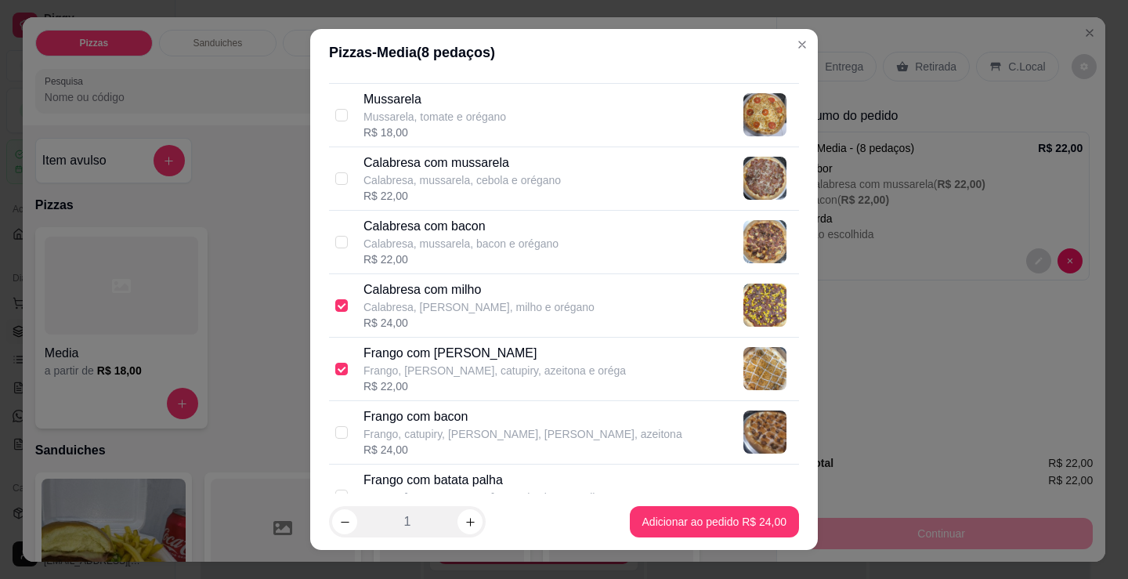
checkbox input "false"
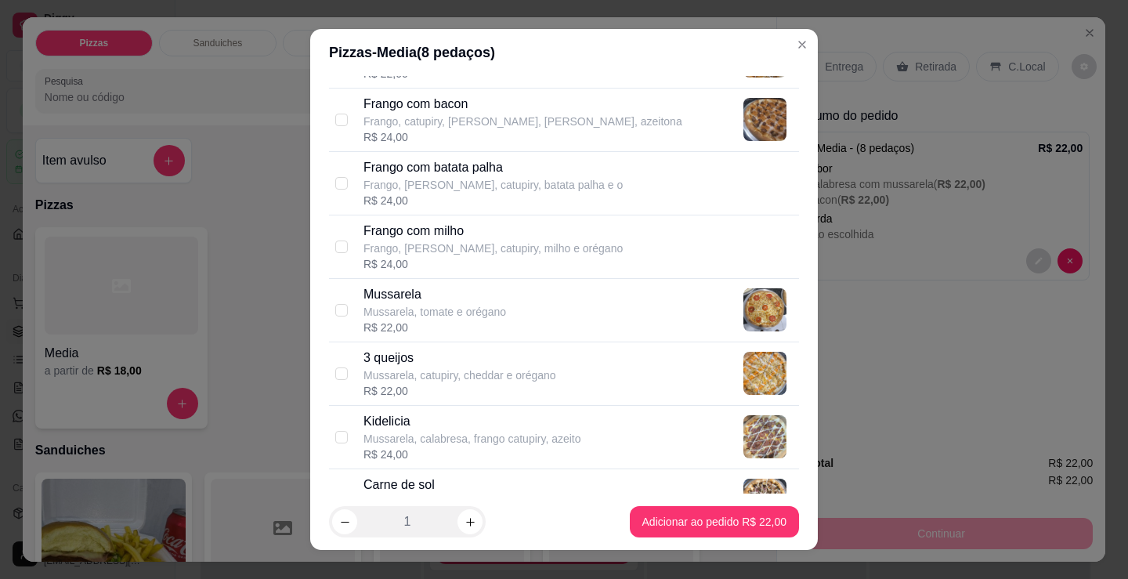
scroll to position [549, 0]
click at [502, 317] on div "Mussarela Mussarela, tomate e orégano R$ 22,00" at bounding box center [578, 309] width 429 height 50
checkbox input "true"
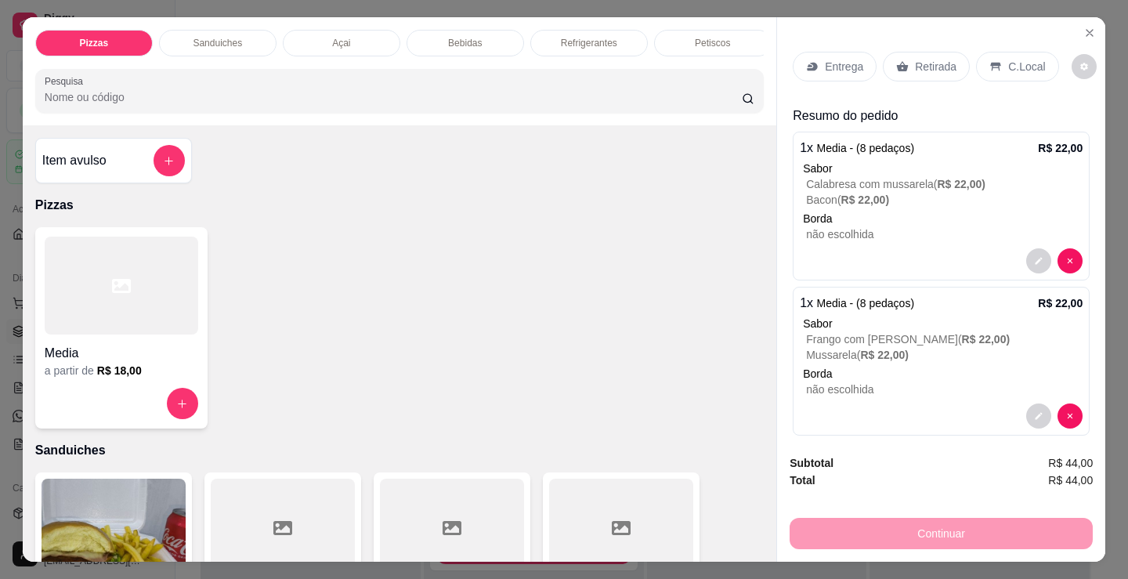
drag, startPoint x: 1005, startPoint y: 62, endPoint x: 1022, endPoint y: 69, distance: 17.9
click at [1009, 62] on p "C.Local" at bounding box center [1027, 67] width 37 height 16
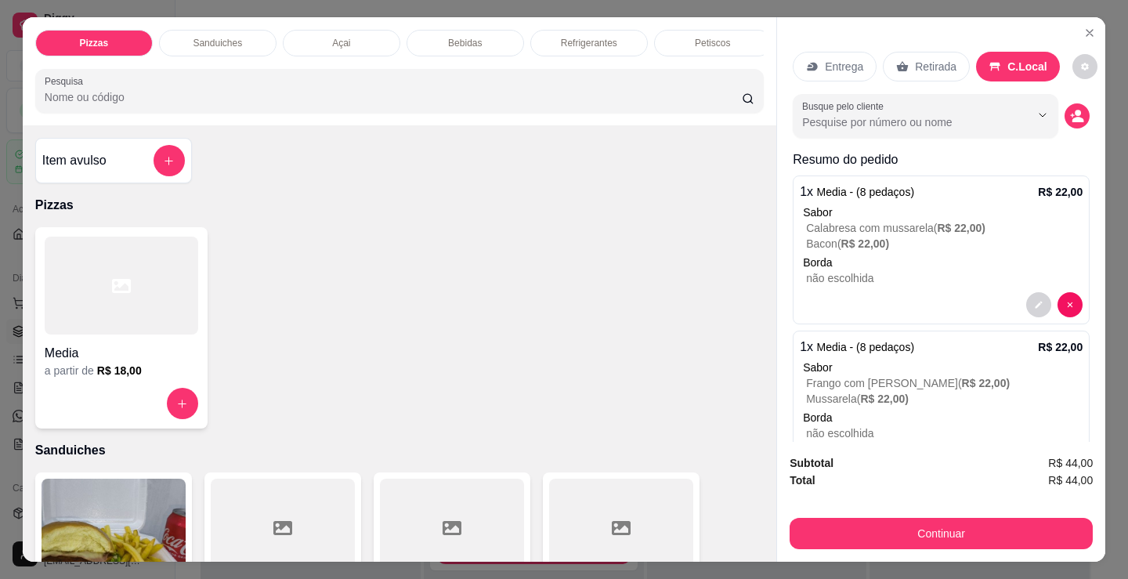
click at [1067, 118] on button "decrease-product-quantity" at bounding box center [1077, 115] width 25 height 25
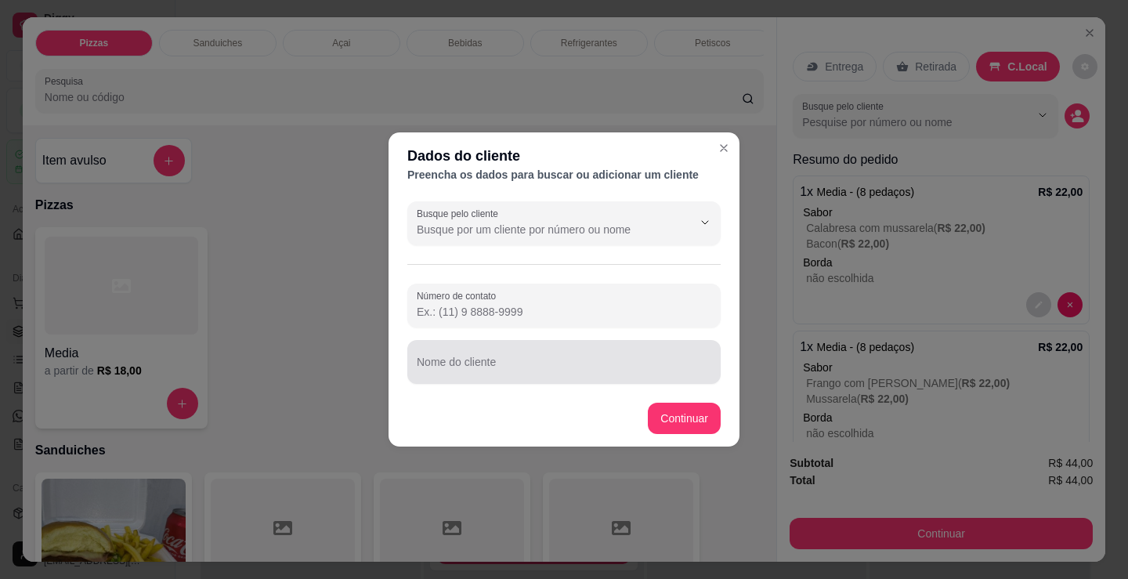
click at [465, 367] on input "Nome do cliente" at bounding box center [564, 368] width 295 height 16
type input "[PERSON_NAME]"
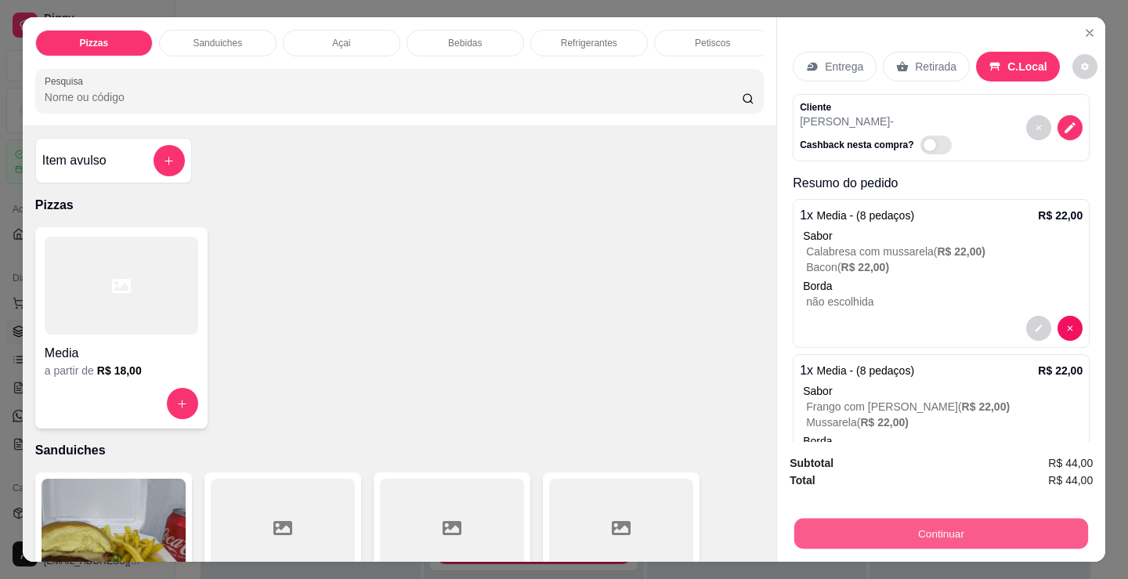
click at [857, 518] on button "Continuar" at bounding box center [942, 533] width 294 height 31
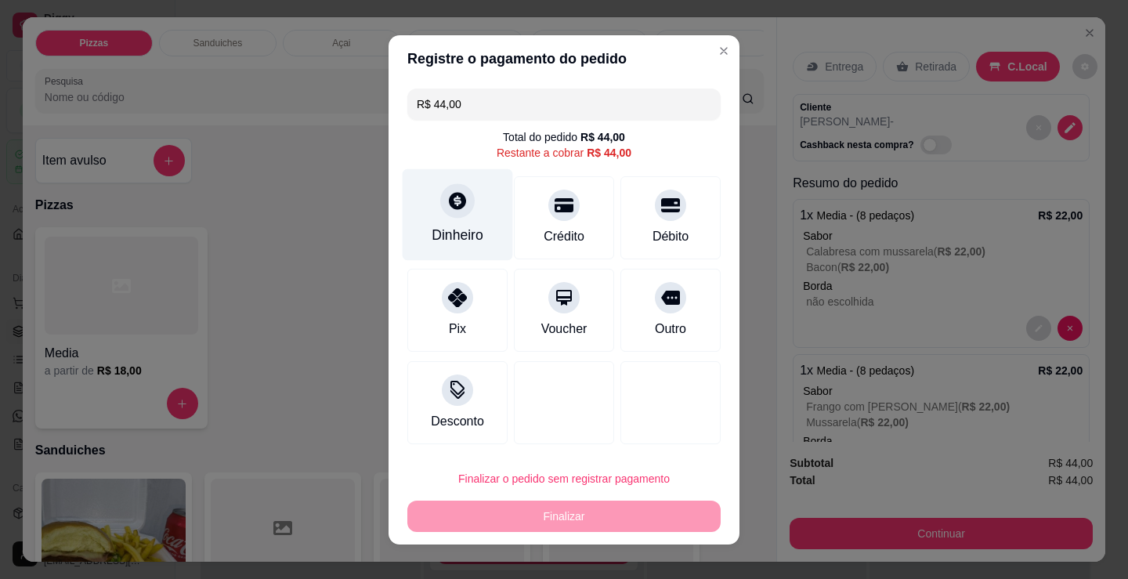
click at [452, 220] on div "Dinheiro" at bounding box center [458, 214] width 110 height 92
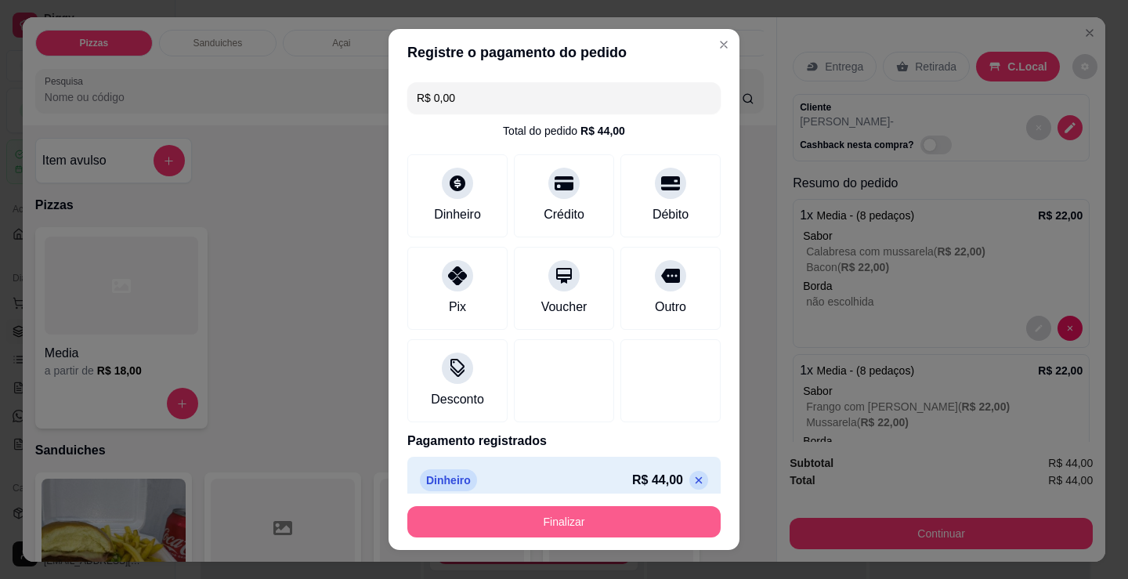
click at [502, 514] on button "Finalizar" at bounding box center [563, 521] width 313 height 31
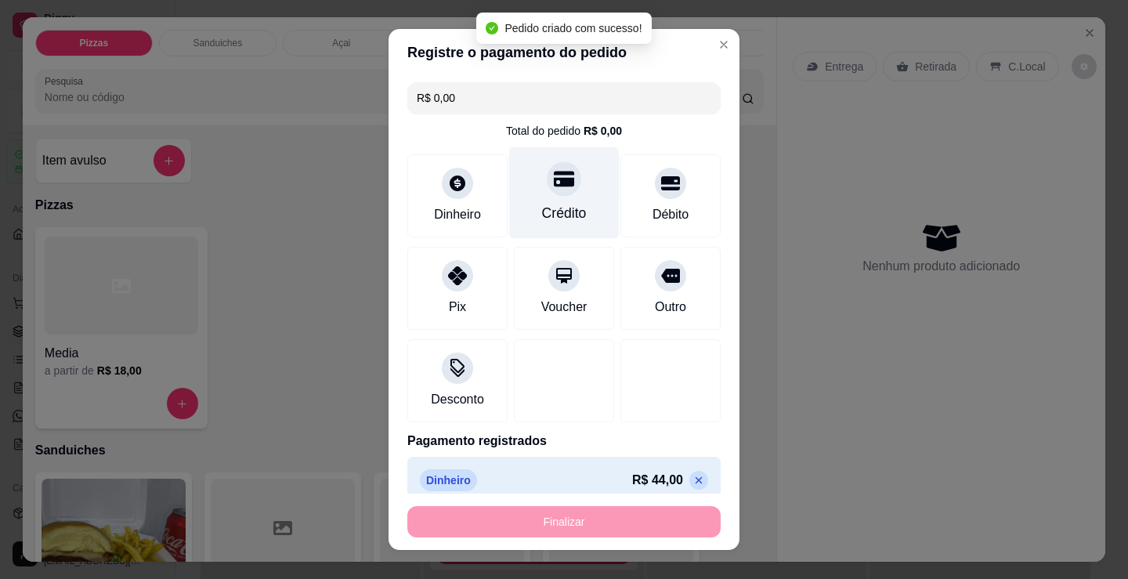
type input "-R$ 44,00"
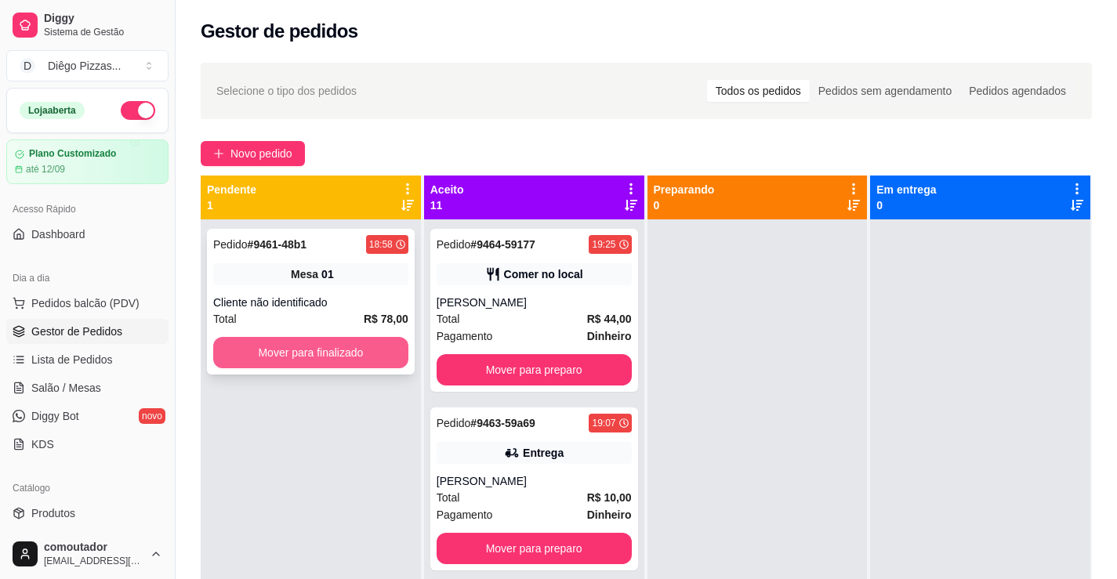
click at [245, 347] on button "Mover para finalizado" at bounding box center [310, 352] width 195 height 31
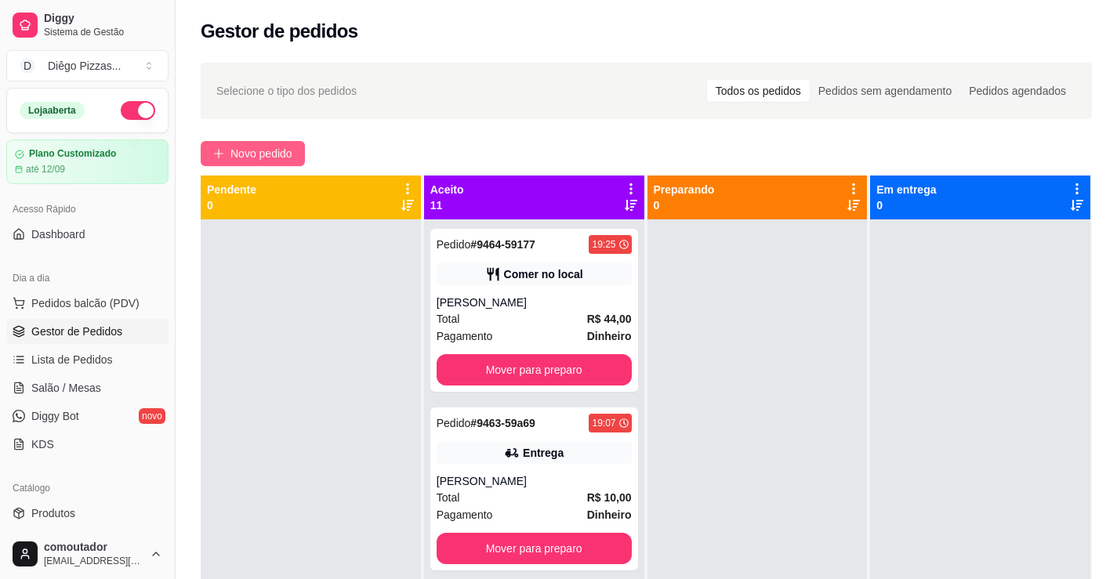
click at [289, 150] on span "Novo pedido" at bounding box center [261, 153] width 62 height 17
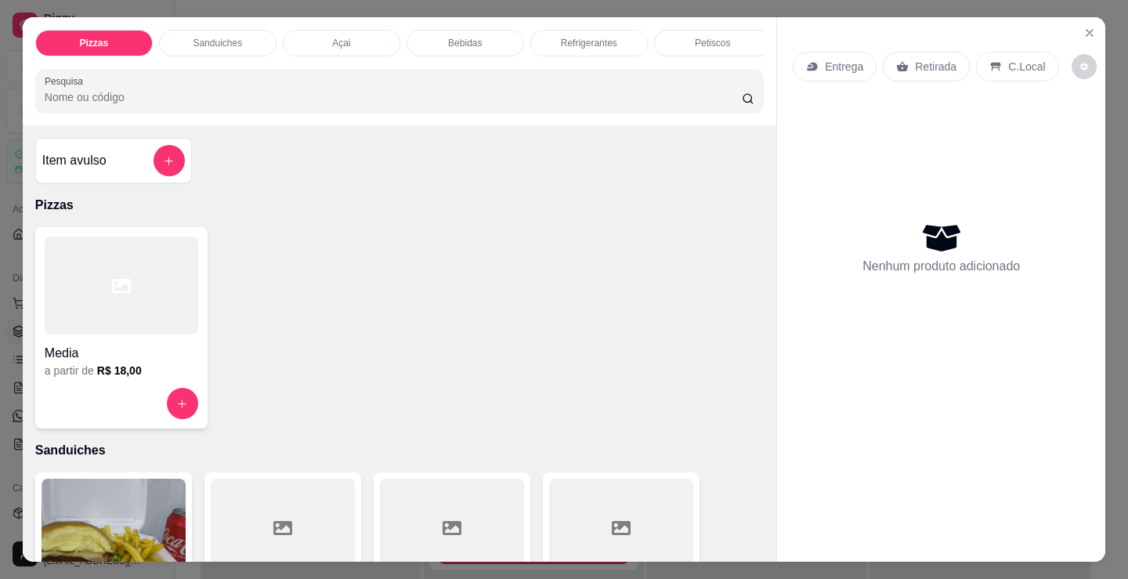
click at [735, 36] on div "Petiscos" at bounding box center [713, 43] width 118 height 27
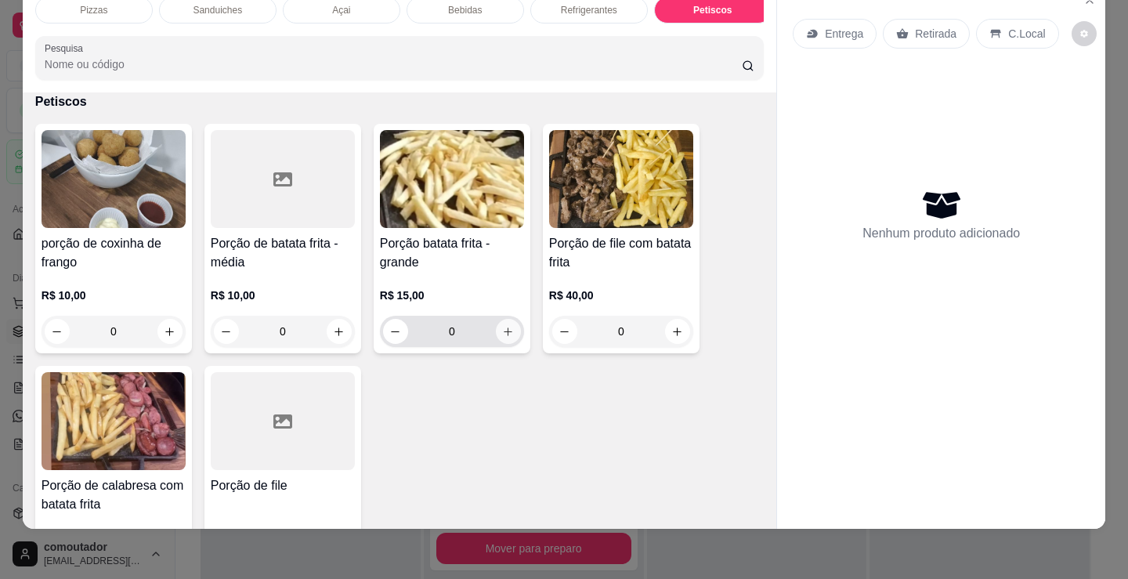
click at [502, 331] on icon "increase-product-quantity" at bounding box center [508, 332] width 12 height 12
type input "1"
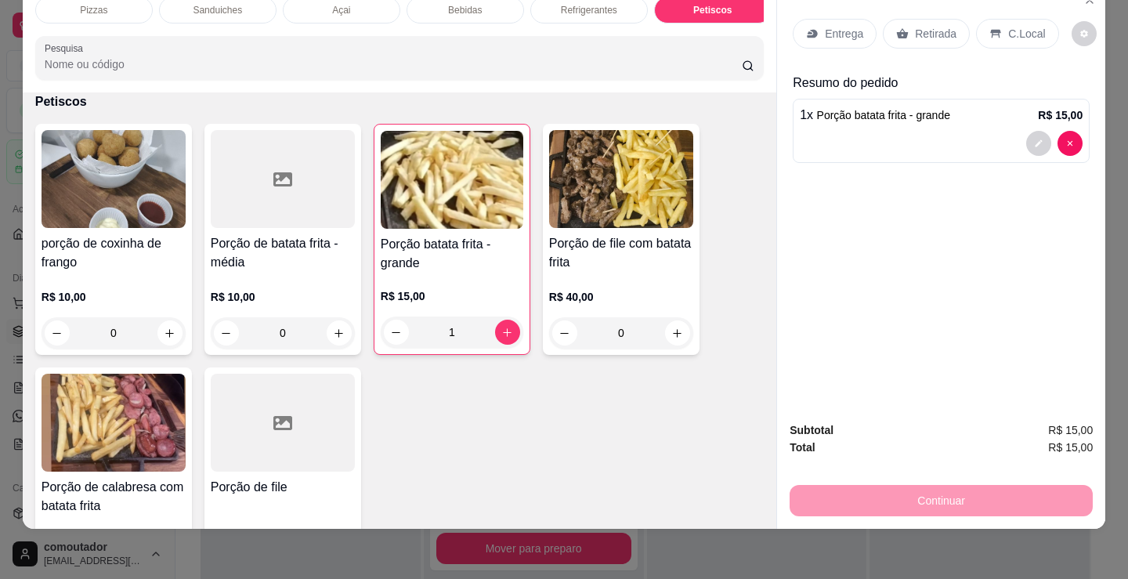
click at [571, 9] on div "Refrigerantes" at bounding box center [590, 10] width 118 height 27
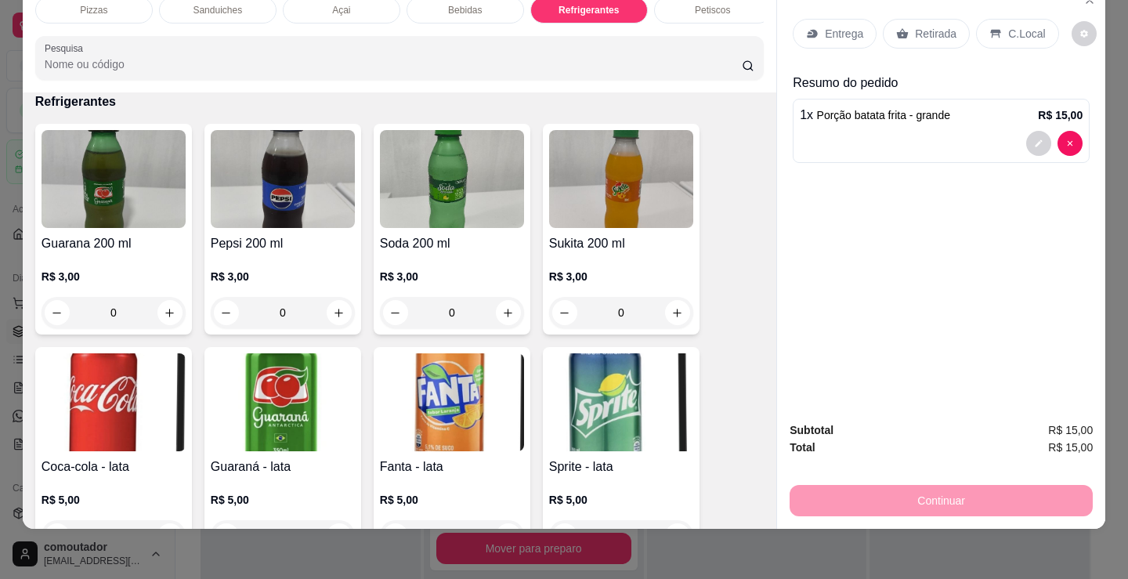
click at [350, 8] on div "Açai" at bounding box center [342, 10] width 118 height 27
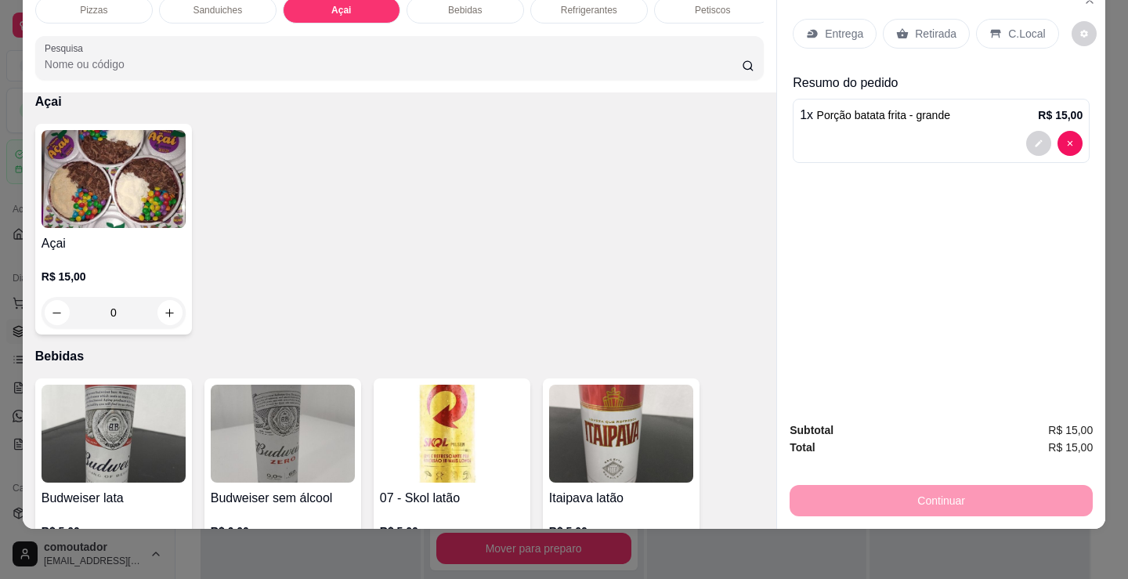
click at [90, 224] on img at bounding box center [114, 179] width 144 height 98
click at [484, 184] on div "200ml R$ 8,00" at bounding box center [564, 199] width 414 height 52
radio input "true"
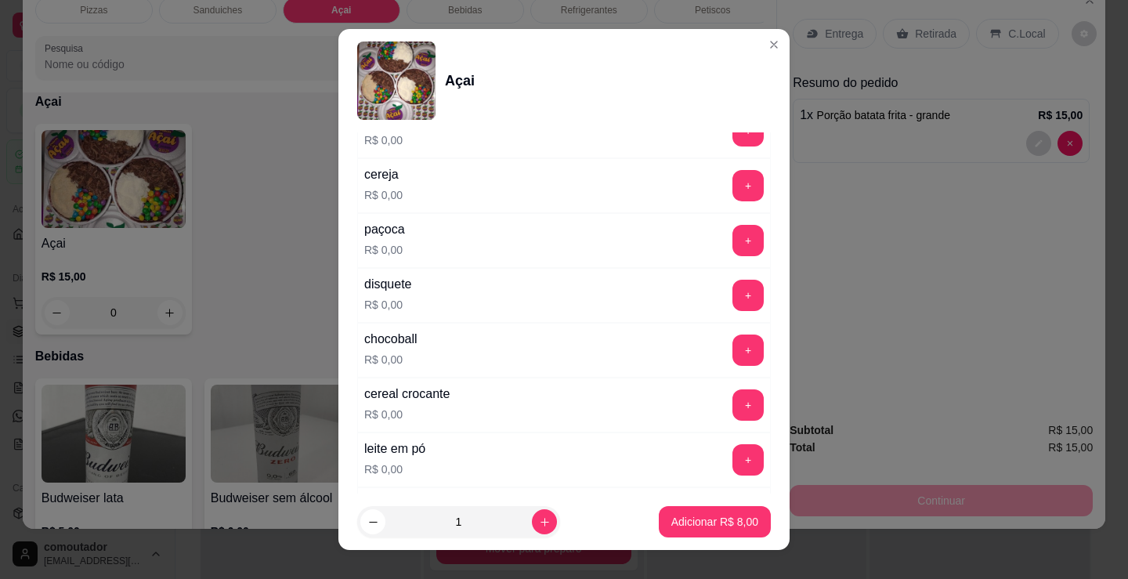
scroll to position [313, 0]
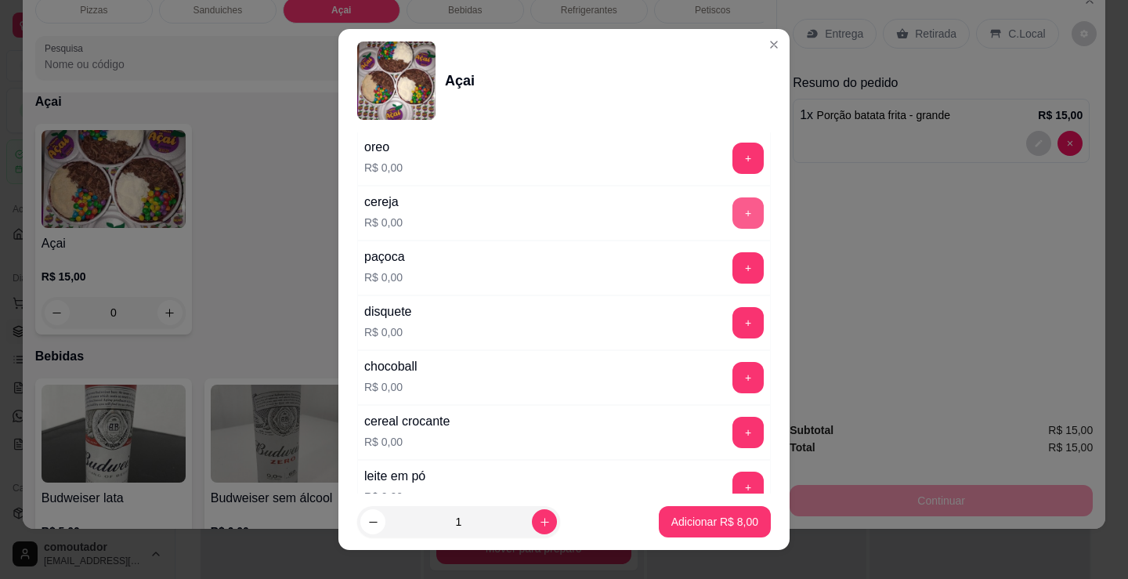
click at [733, 207] on button "+" at bounding box center [748, 212] width 31 height 31
click at [588, 346] on div "disquete R$ 0,00 +" at bounding box center [564, 322] width 414 height 55
click at [733, 319] on button "+" at bounding box center [748, 322] width 31 height 31
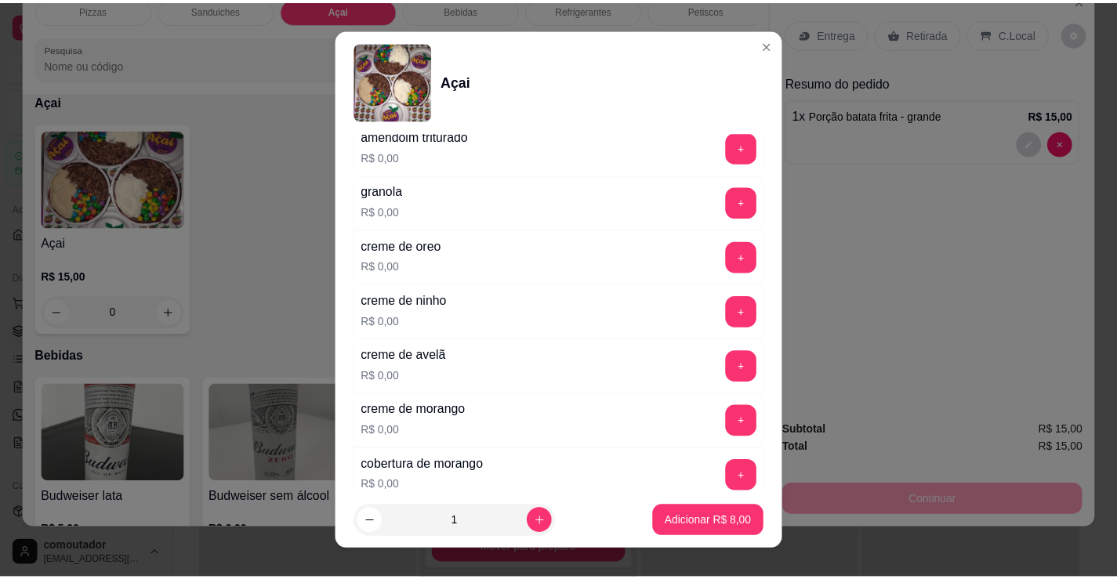
scroll to position [862, 0]
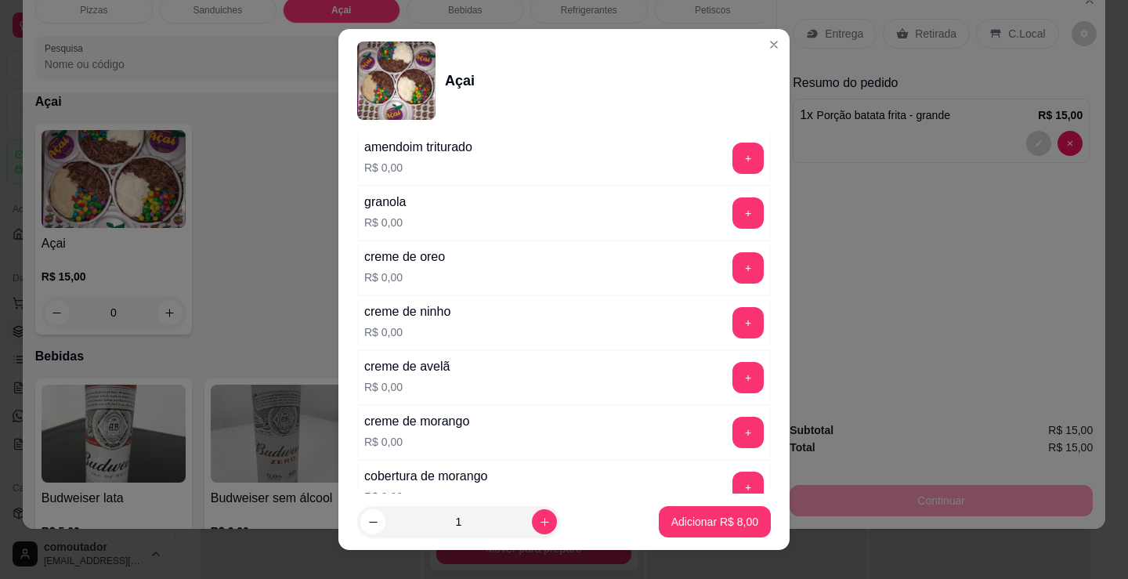
click at [733, 326] on button "+" at bounding box center [748, 322] width 31 height 31
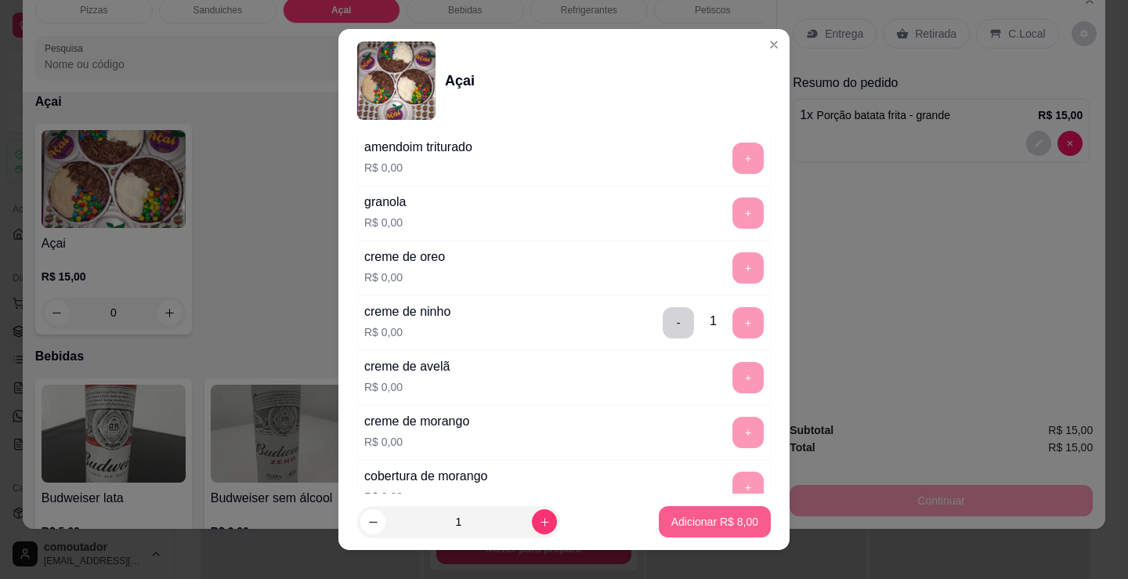
click at [726, 522] on p "Adicionar R$ 8,00" at bounding box center [715, 522] width 87 height 16
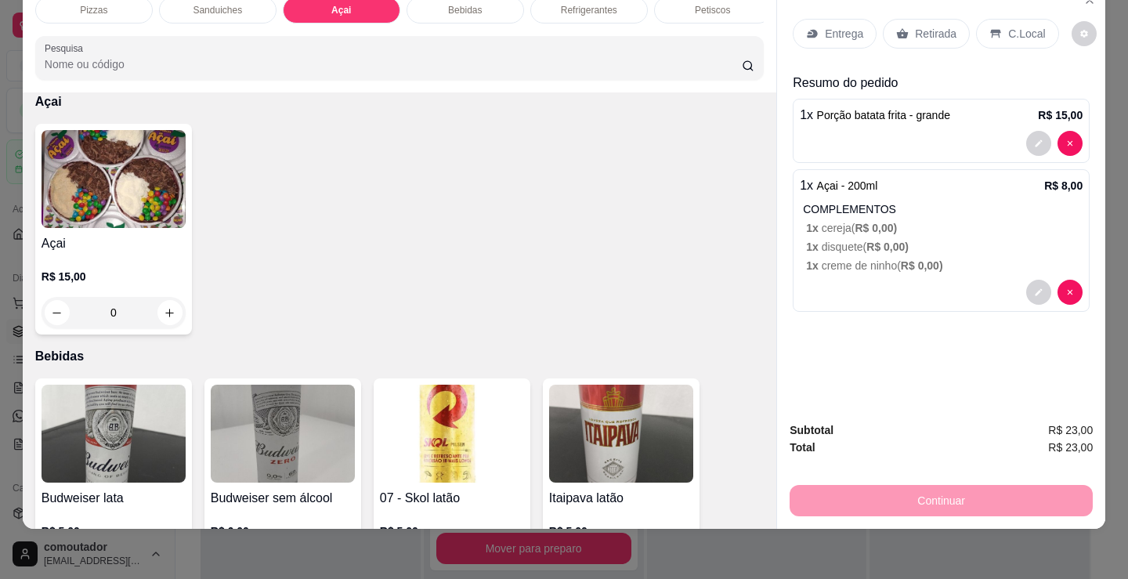
click at [830, 26] on p "Entrega" at bounding box center [844, 34] width 38 height 16
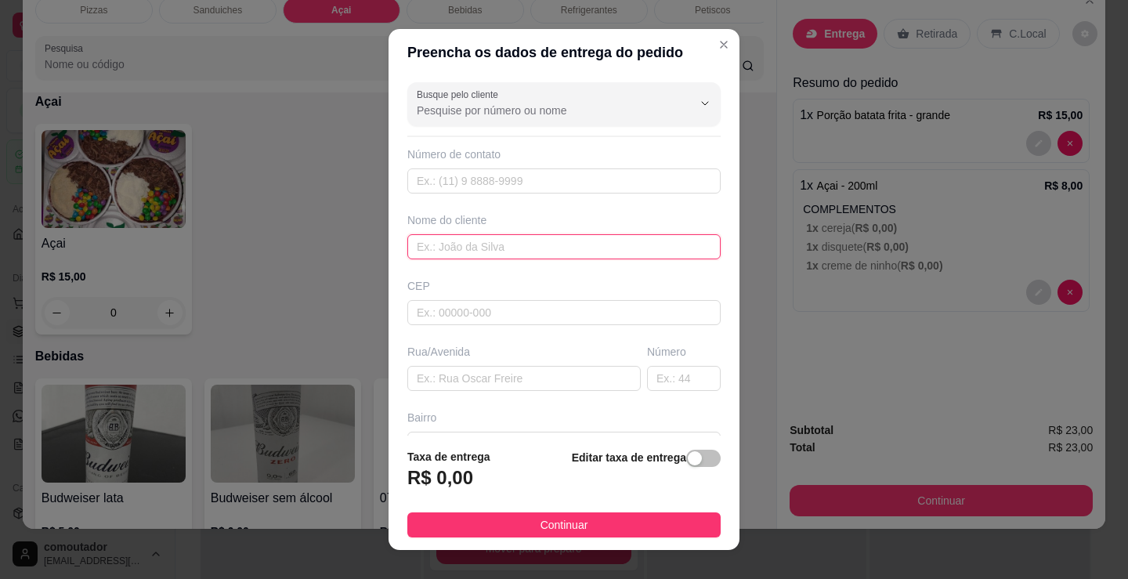
click at [571, 243] on input "text" at bounding box center [563, 246] width 313 height 25
type input "millena de [PERSON_NAME]"
click at [626, 518] on button "Continuar" at bounding box center [563, 525] width 313 height 25
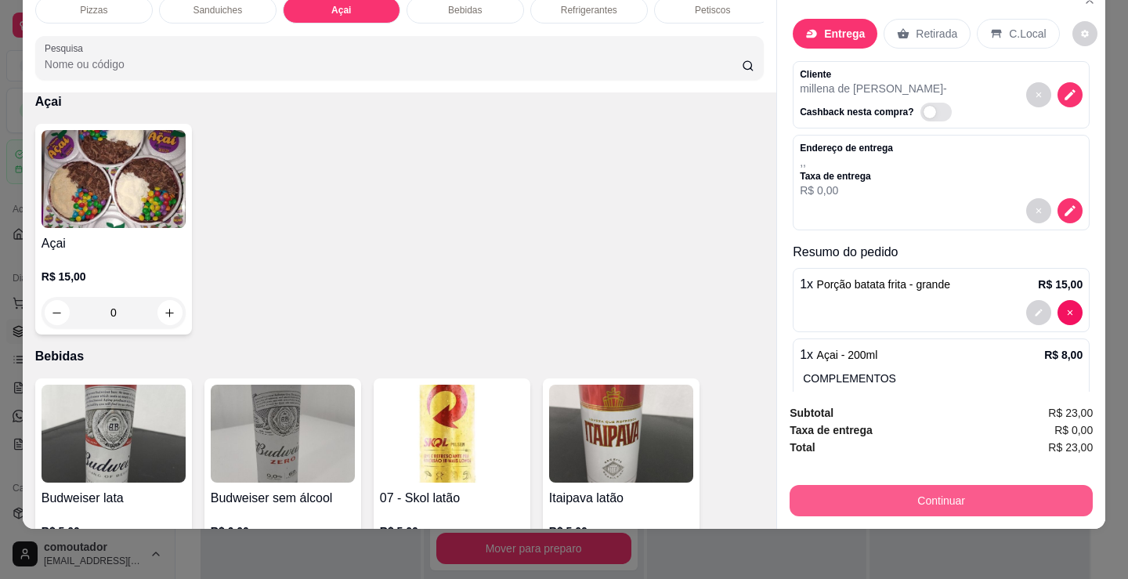
click at [910, 490] on button "Continuar" at bounding box center [941, 500] width 303 height 31
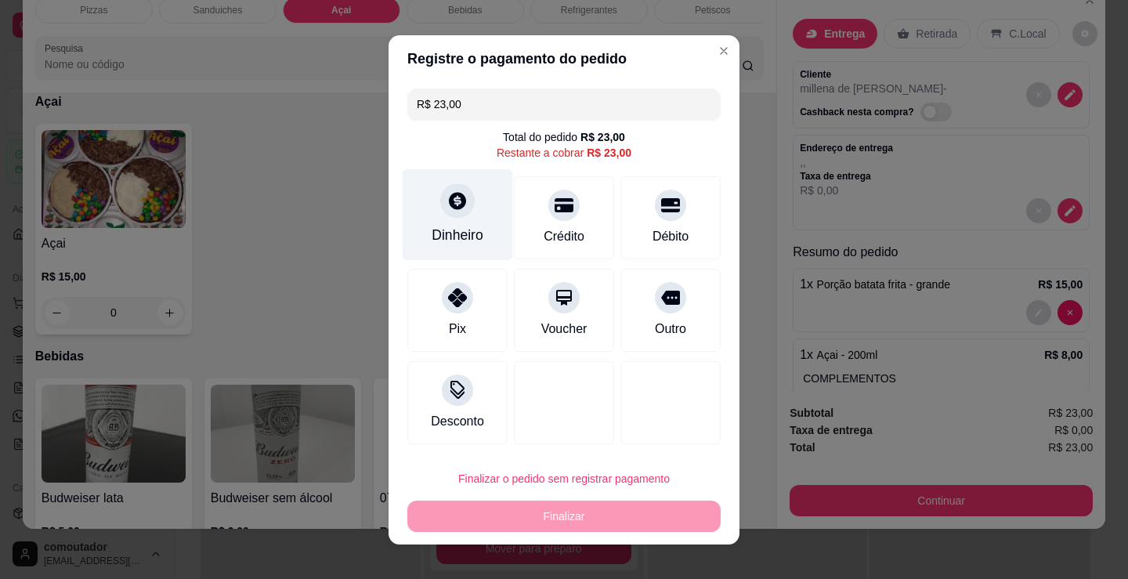
click at [461, 212] on div at bounding box center [457, 200] width 34 height 34
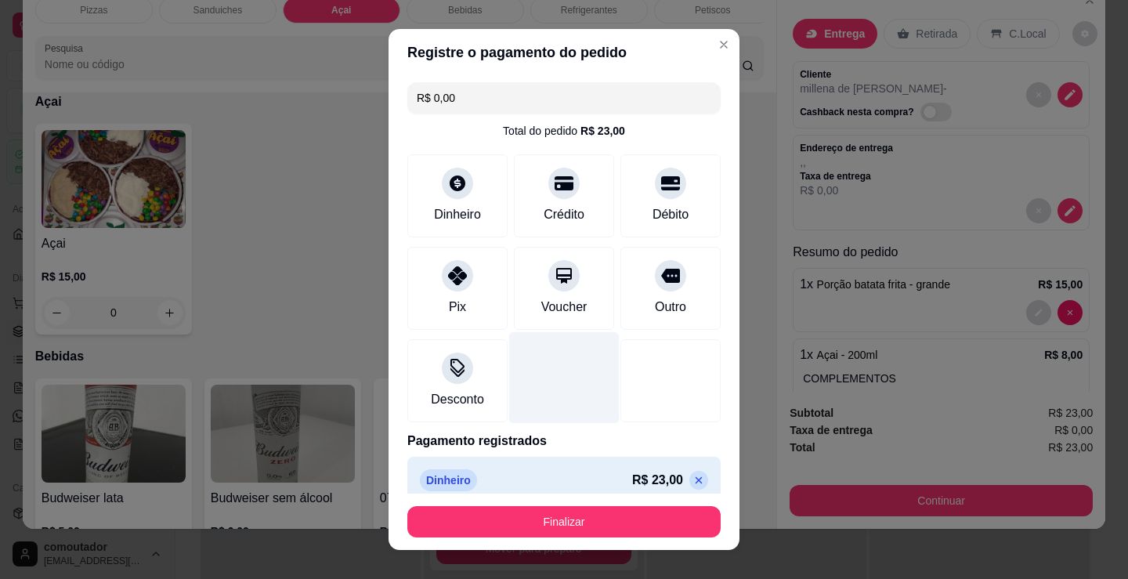
type input "R$ 0,00"
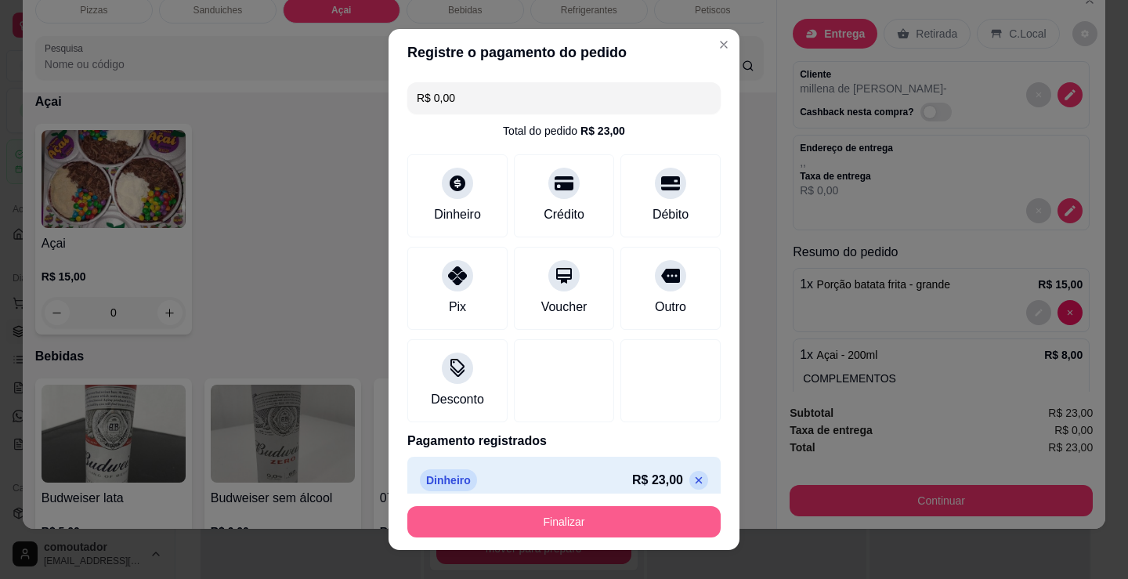
click at [518, 527] on button "Finalizar" at bounding box center [563, 521] width 313 height 31
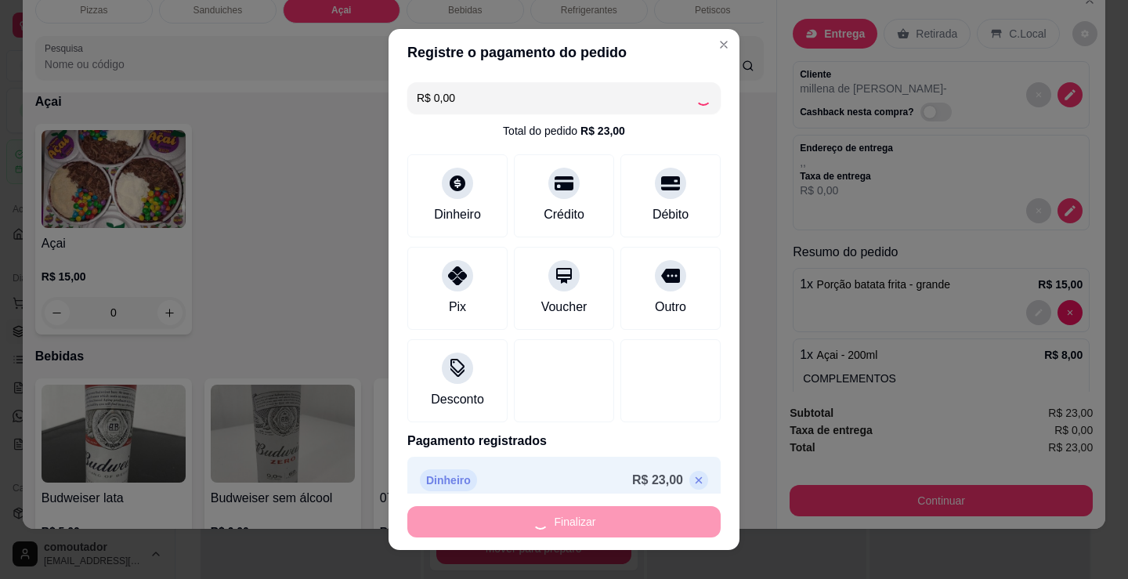
type input "0"
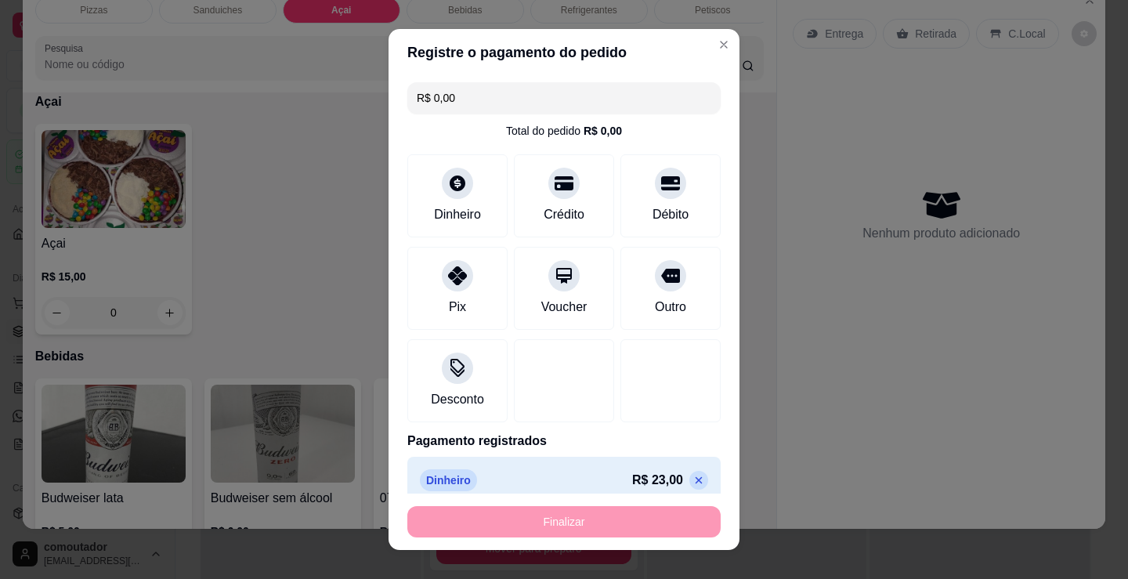
type input "-R$ 23,00"
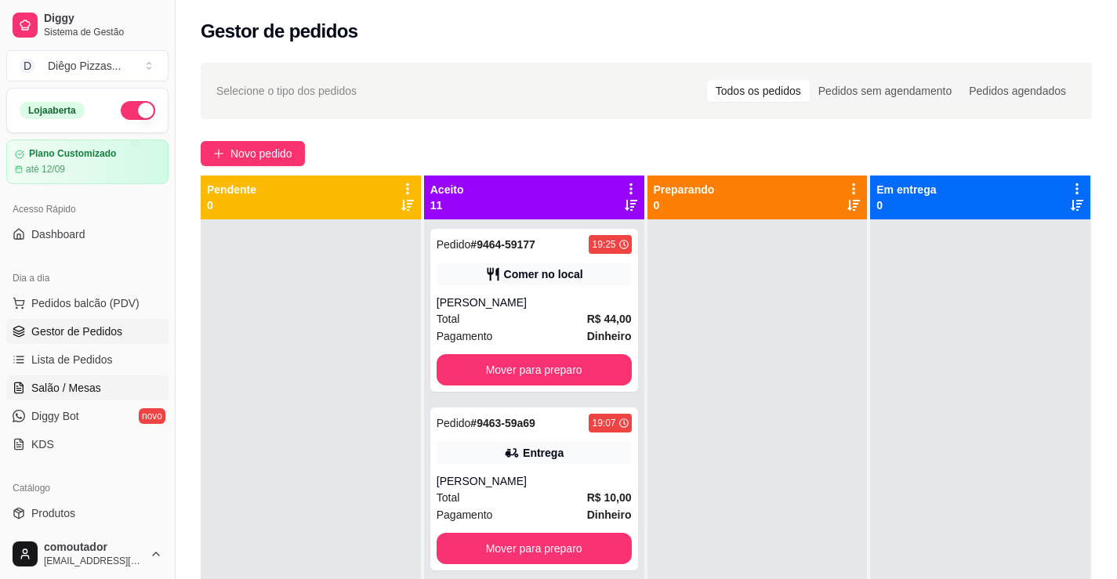
click at [92, 386] on span "Salão / Mesas" at bounding box center [66, 388] width 70 height 16
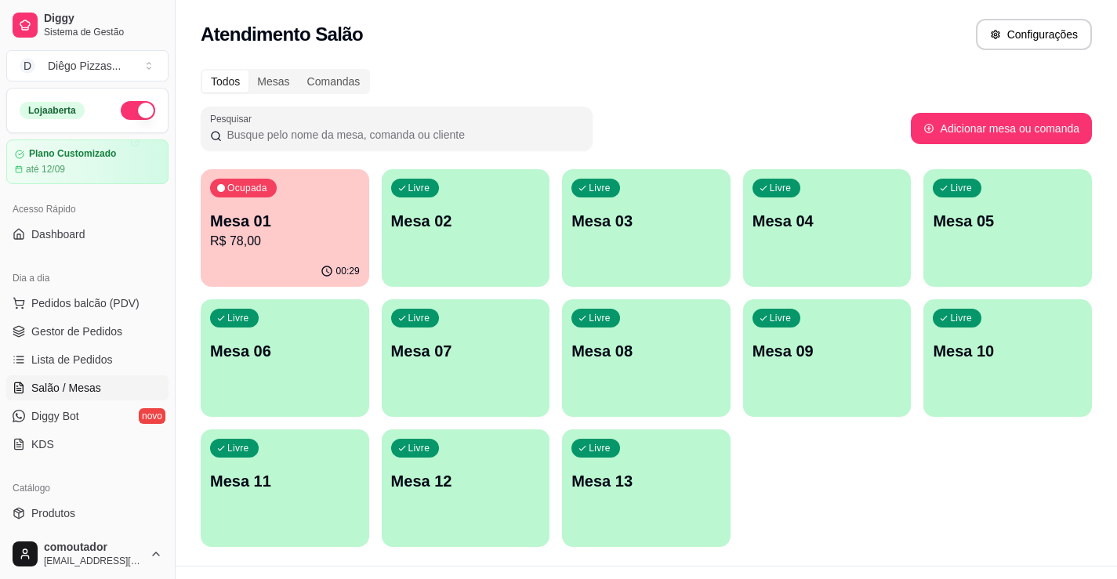
click at [307, 264] on div "00:29" at bounding box center [285, 271] width 168 height 31
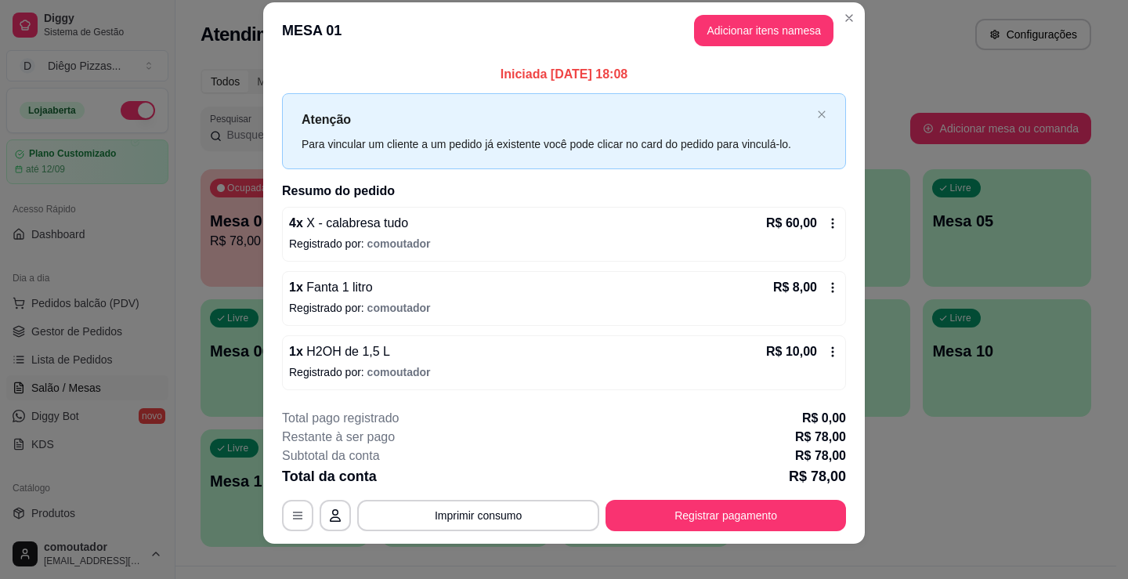
scroll to position [31, 0]
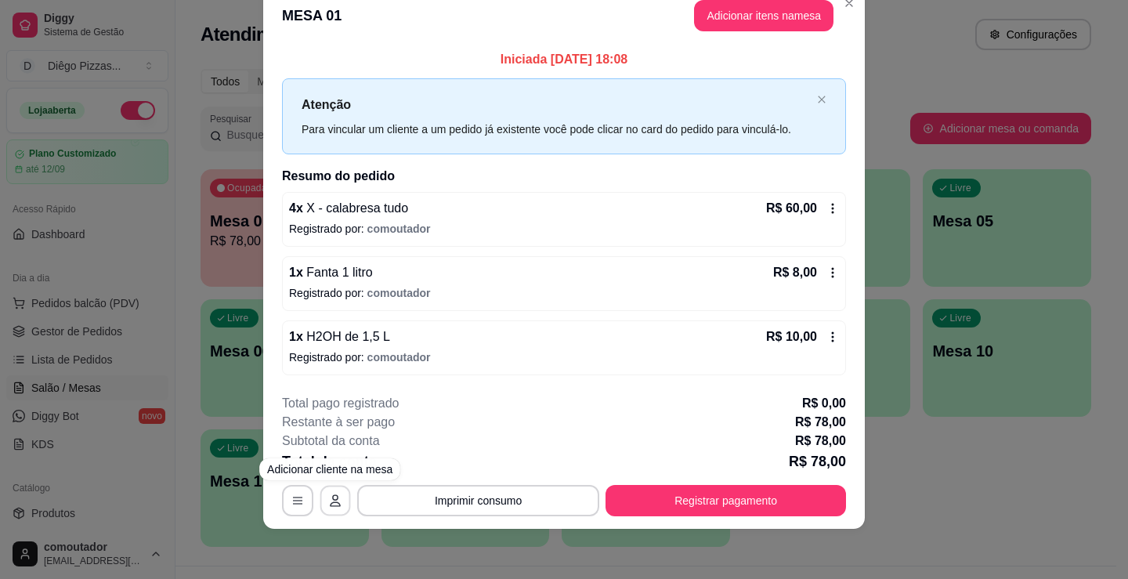
click at [342, 504] on button "button" at bounding box center [336, 501] width 31 height 31
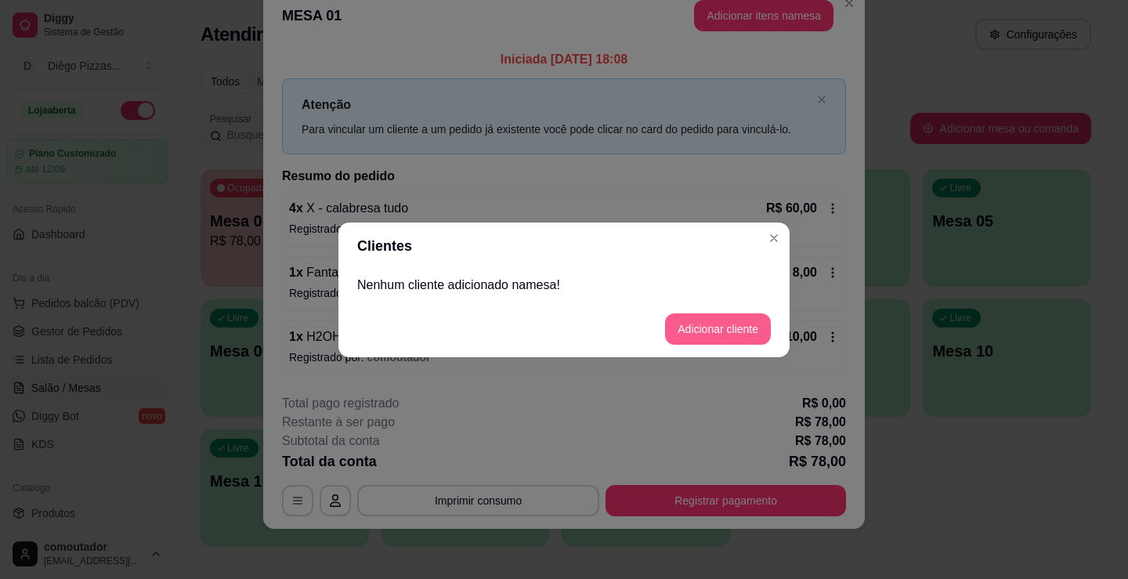
click at [696, 331] on button "Adicionar cliente" at bounding box center [718, 328] width 106 height 31
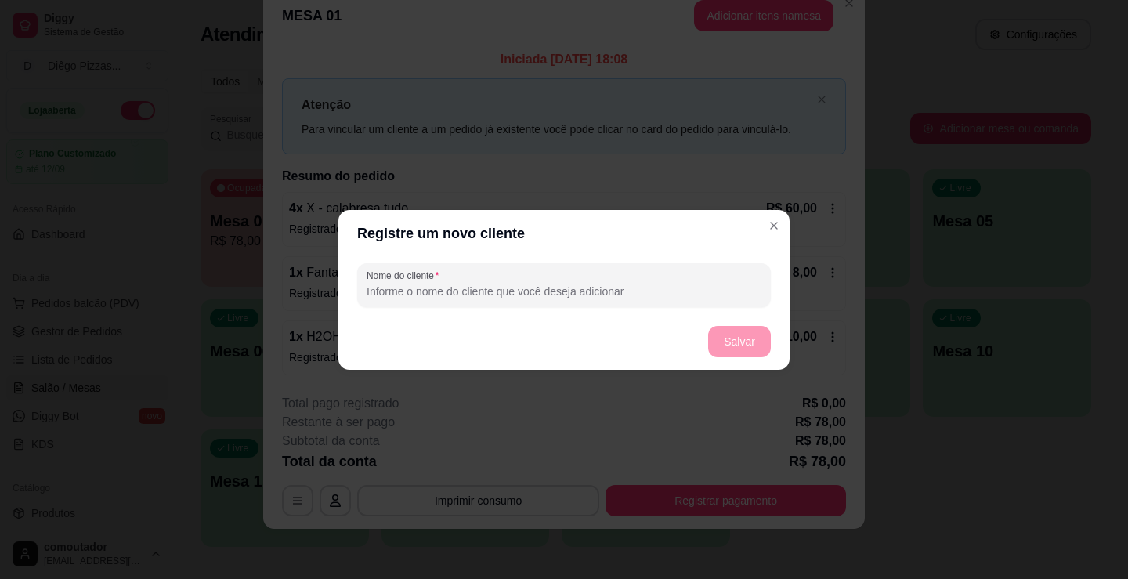
click at [456, 284] on input "Nome do cliente" at bounding box center [564, 292] width 395 height 16
type input "[PERSON_NAME]"
click at [737, 345] on button "Salvar" at bounding box center [739, 341] width 61 height 31
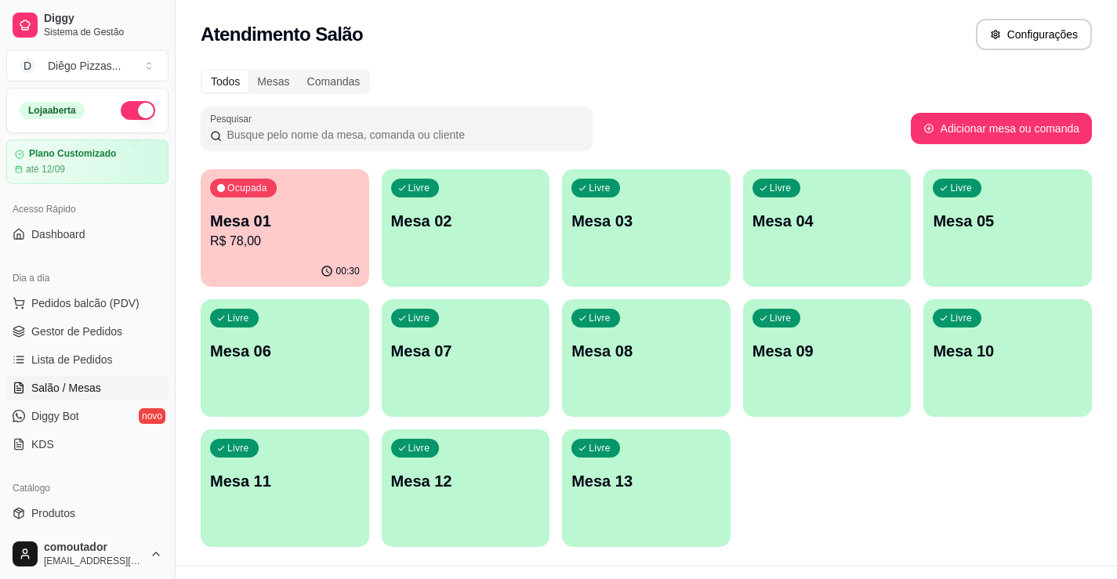
click at [491, 244] on div "Livre Mesa 02" at bounding box center [466, 218] width 168 height 99
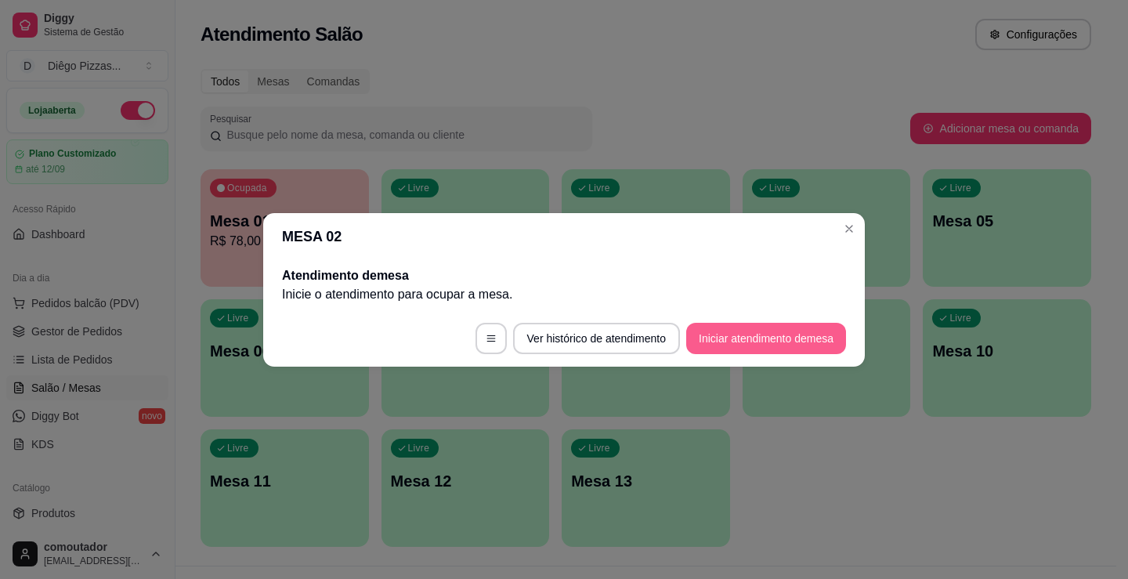
click at [788, 335] on button "Iniciar atendimento de mesa" at bounding box center [766, 338] width 160 height 31
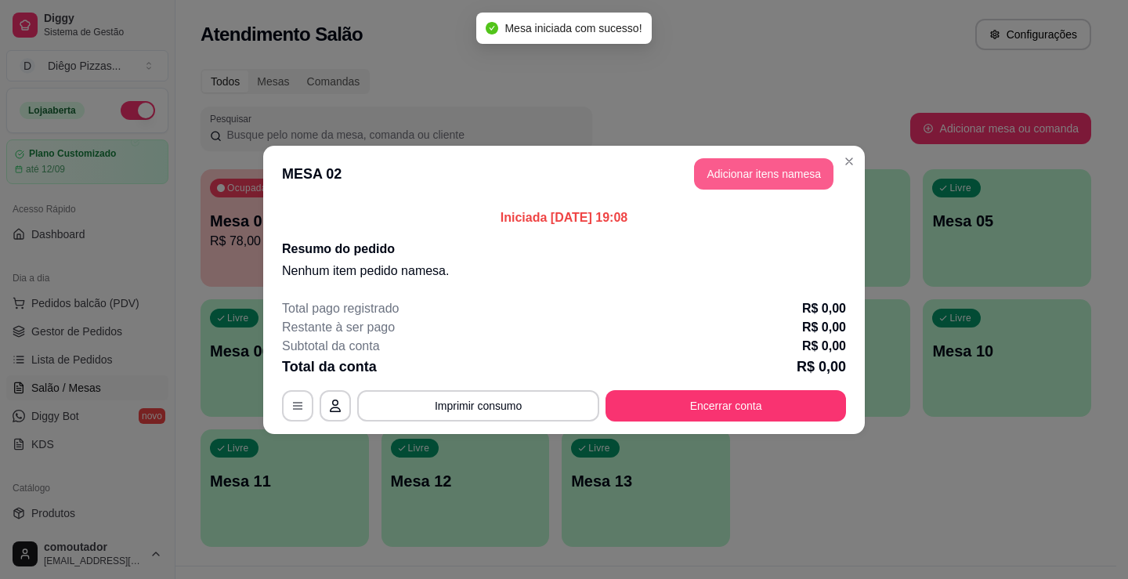
click at [781, 171] on button "Adicionar itens na mesa" at bounding box center [763, 173] width 139 height 31
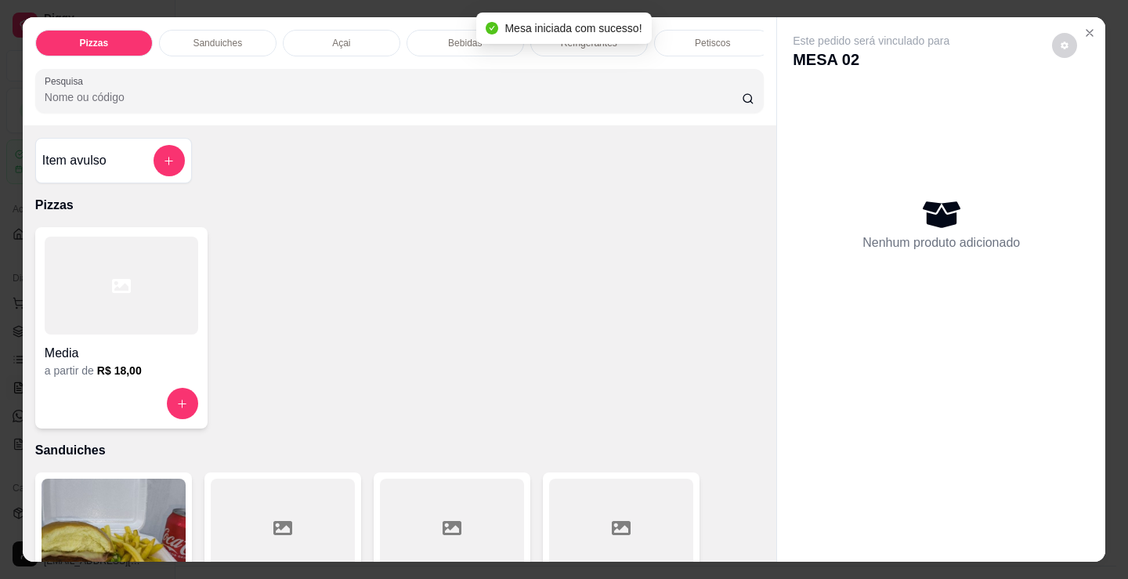
click at [112, 295] on icon at bounding box center [121, 286] width 19 height 19
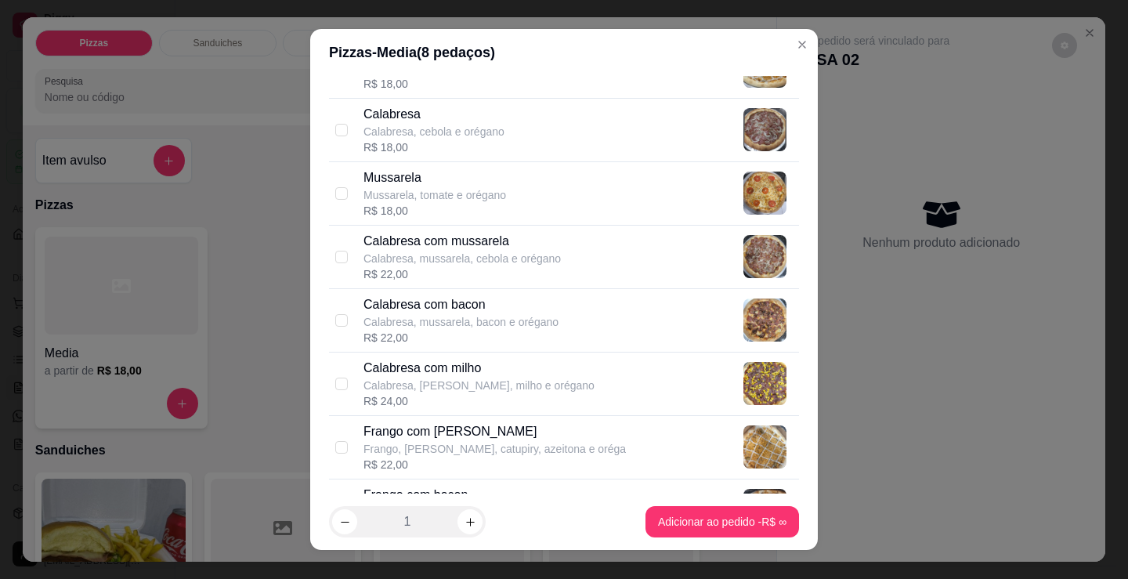
click at [448, 263] on p "Calabresa, mussarela, cebola e orégano" at bounding box center [462, 259] width 197 height 16
checkbox input "true"
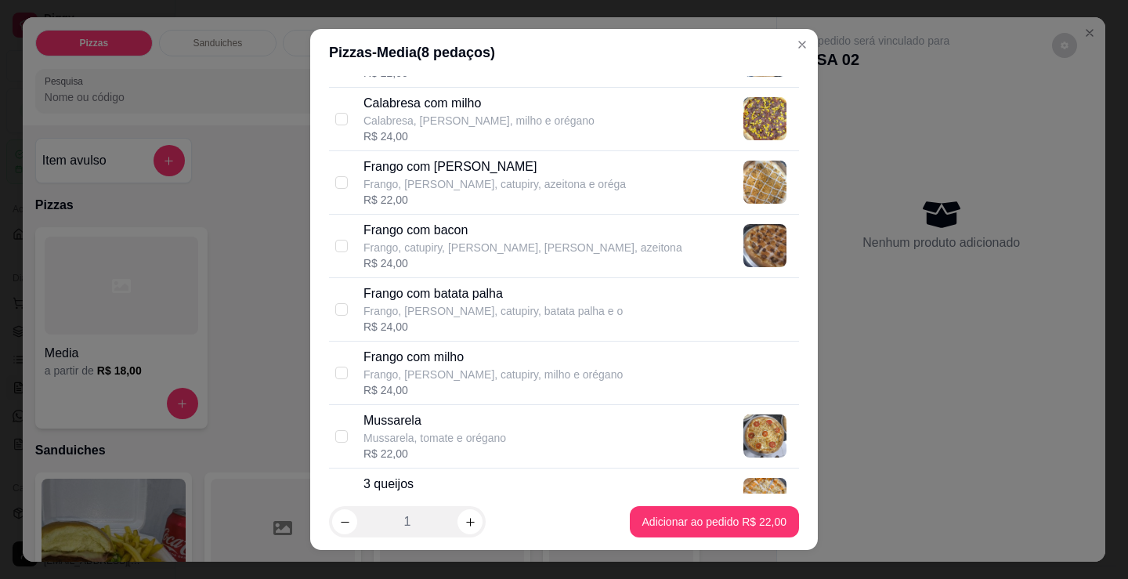
scroll to position [470, 0]
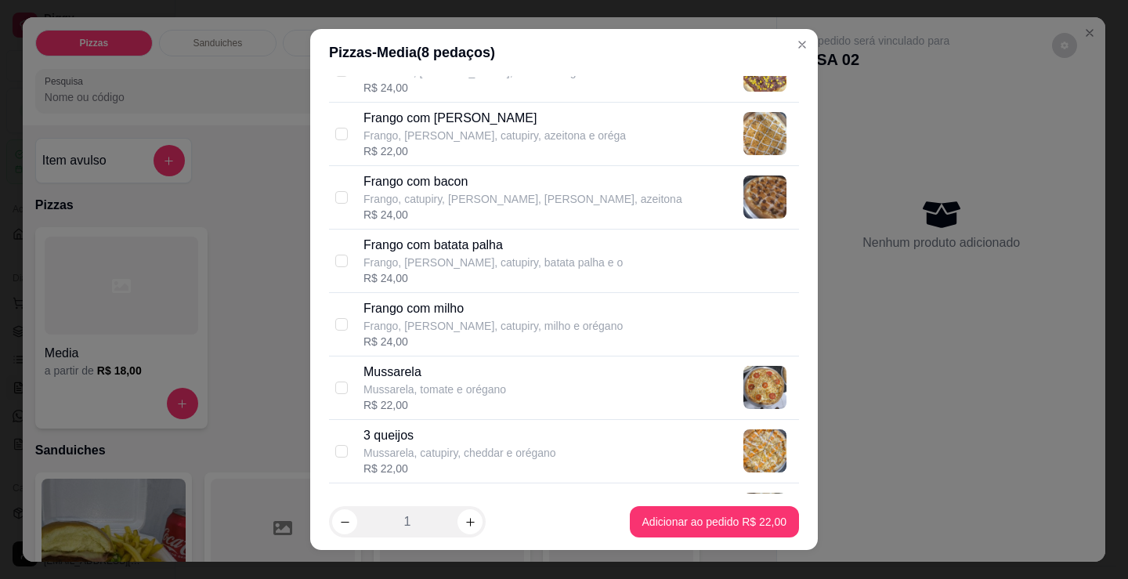
click at [450, 383] on p "Mussarela, tomate e orégano" at bounding box center [435, 390] width 143 height 16
checkbox input "true"
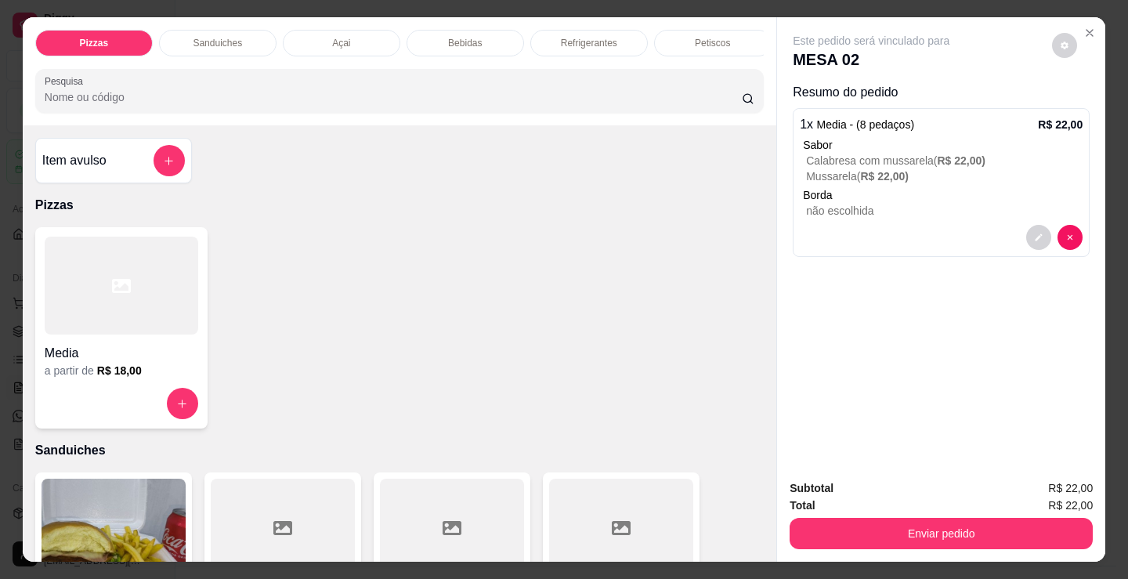
click at [112, 356] on h4 "Media" at bounding box center [122, 353] width 154 height 19
click at [875, 203] on p "não escolhida" at bounding box center [944, 211] width 277 height 16
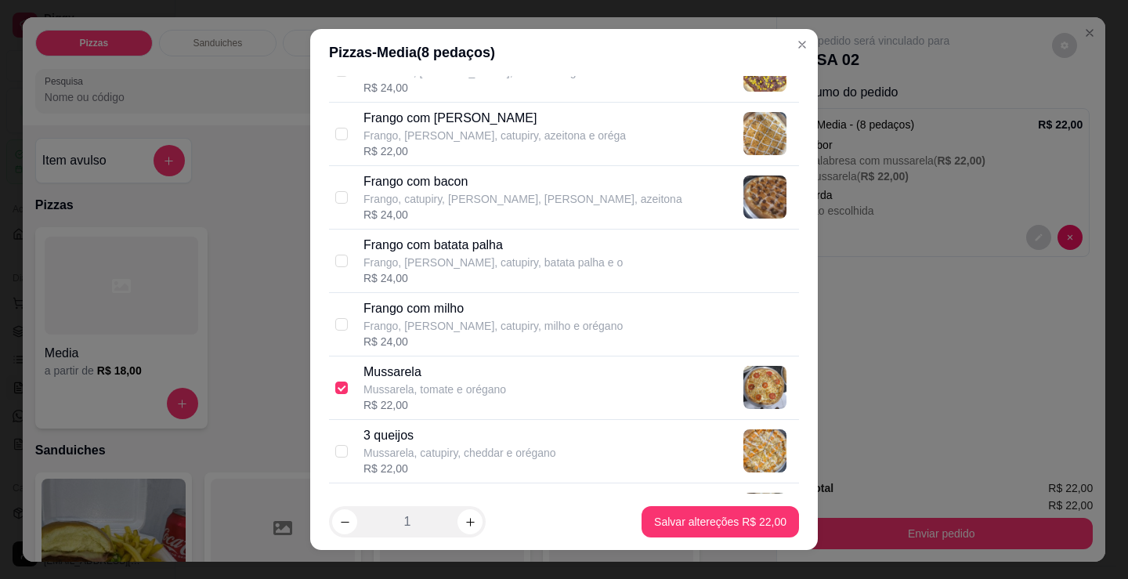
click at [435, 361] on div "Mussarela Mussarela, tomate e orégano R$ 22,00" at bounding box center [564, 388] width 470 height 63
checkbox input "false"
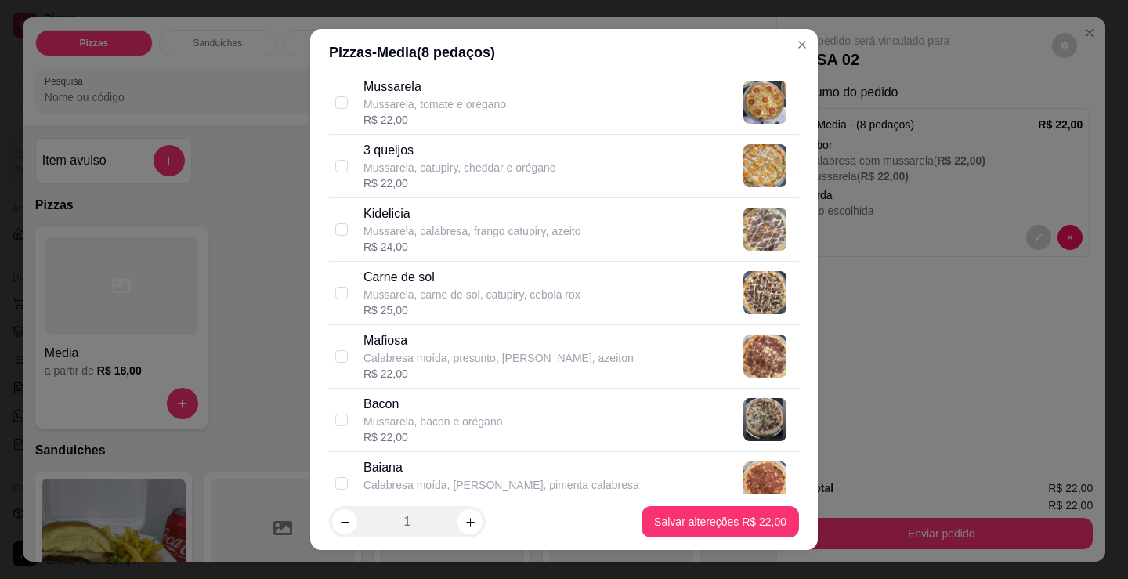
scroll to position [784, 0]
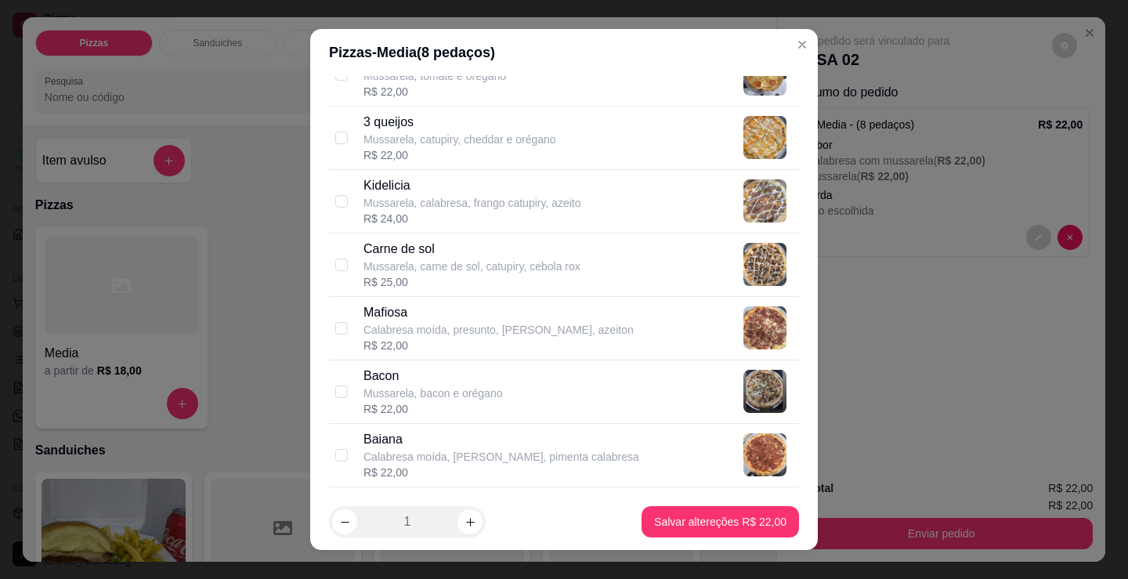
click at [442, 376] on p "Bacon" at bounding box center [433, 376] width 139 height 19
checkbox input "true"
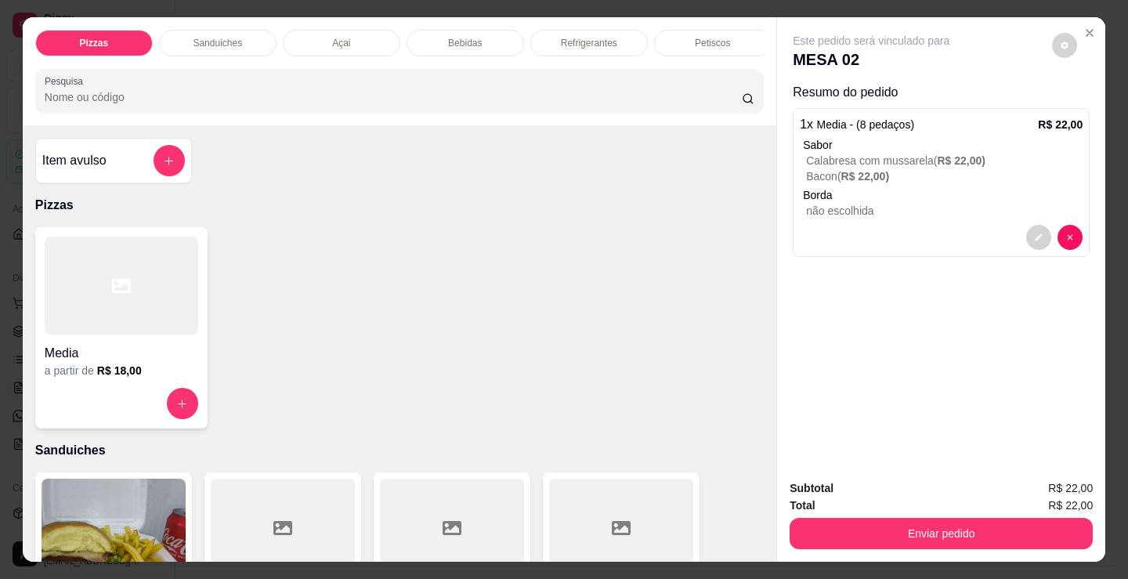
click at [139, 363] on h4 "Media" at bounding box center [122, 353] width 154 height 19
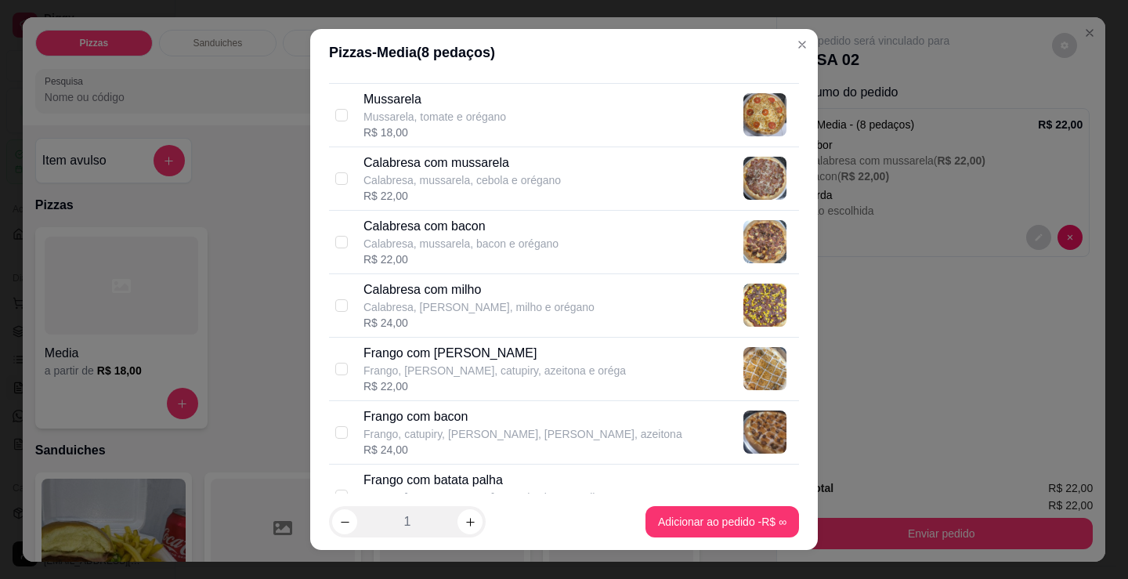
click at [561, 353] on p "Frango com [PERSON_NAME]" at bounding box center [495, 353] width 263 height 19
checkbox input "true"
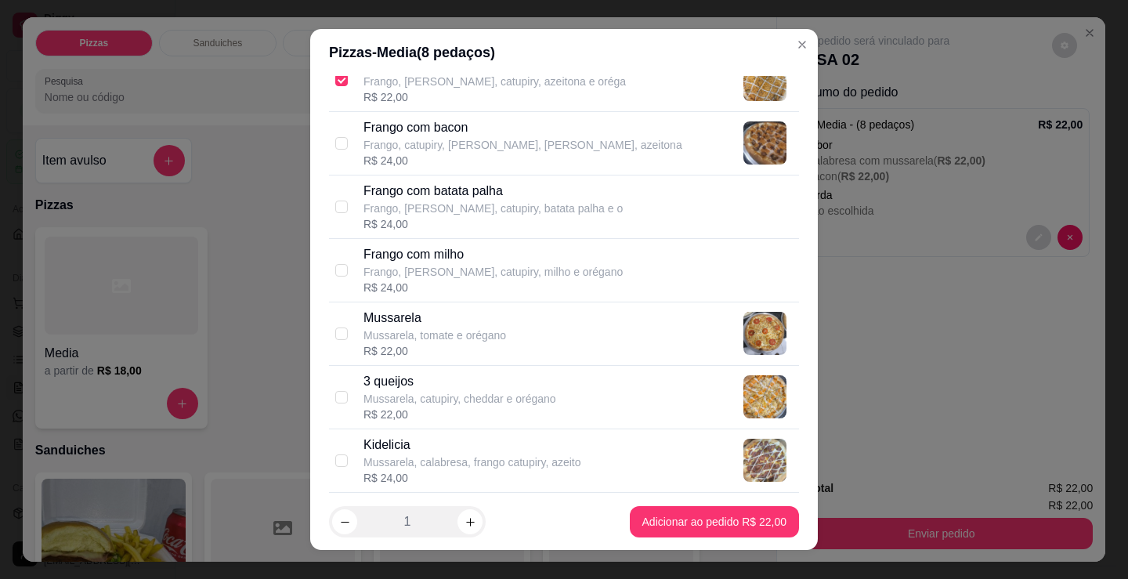
scroll to position [549, 0]
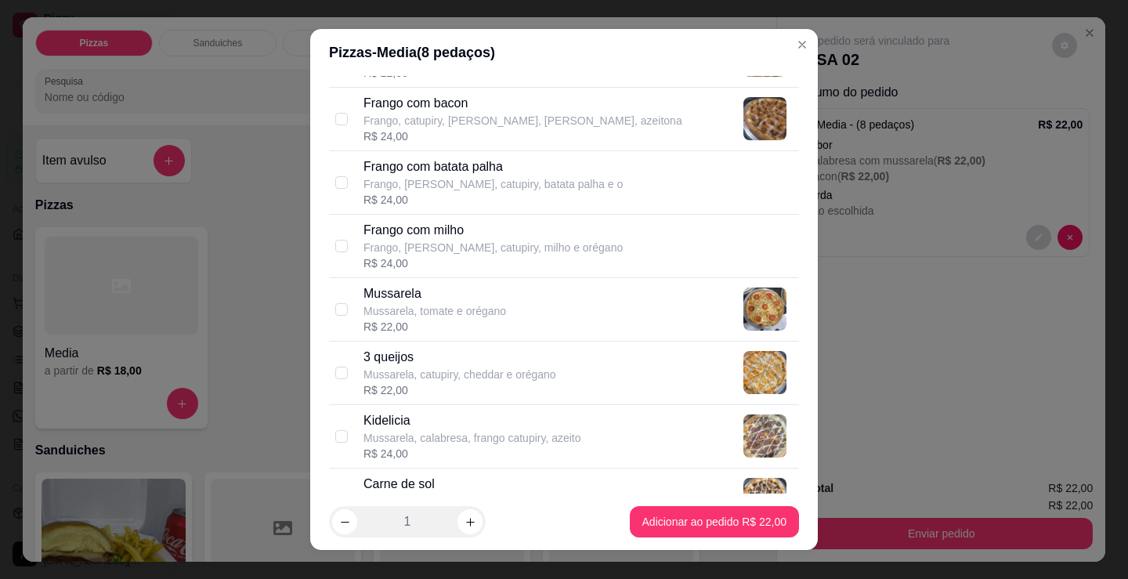
click at [509, 321] on div "Mussarela Mussarela, tomate e orégano R$ 22,00" at bounding box center [578, 309] width 429 height 50
checkbox input "true"
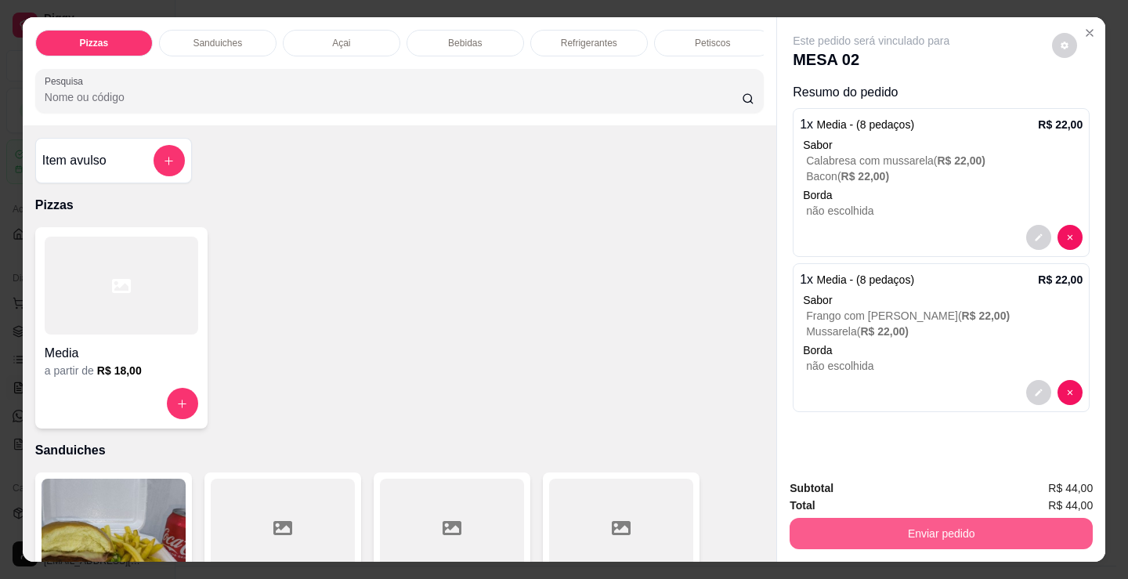
click at [867, 525] on button "Enviar pedido" at bounding box center [941, 533] width 303 height 31
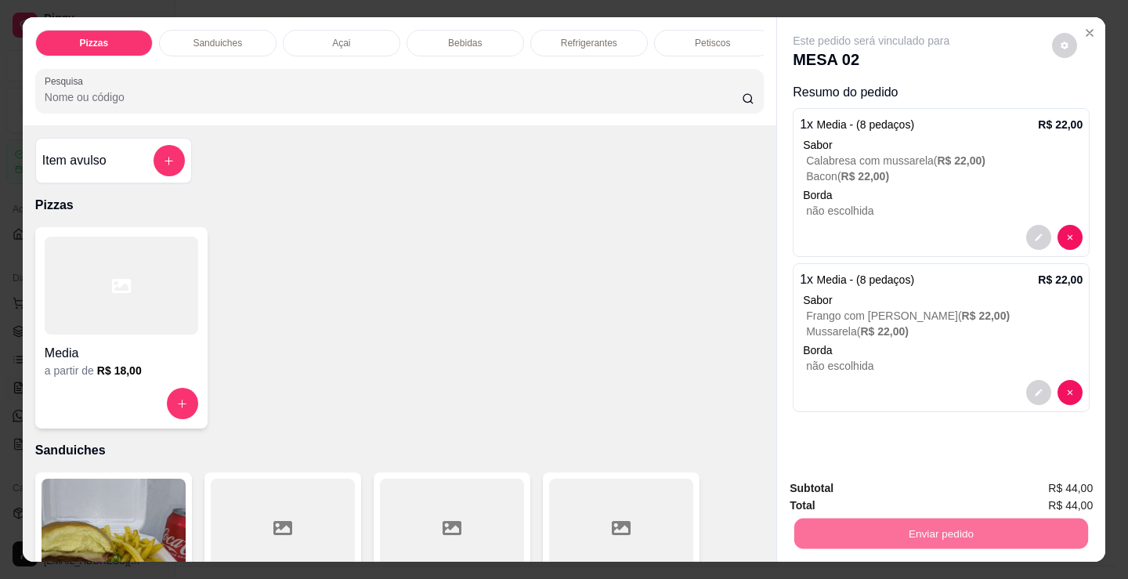
click at [854, 491] on button "Não registrar e enviar pedido" at bounding box center [889, 489] width 163 height 30
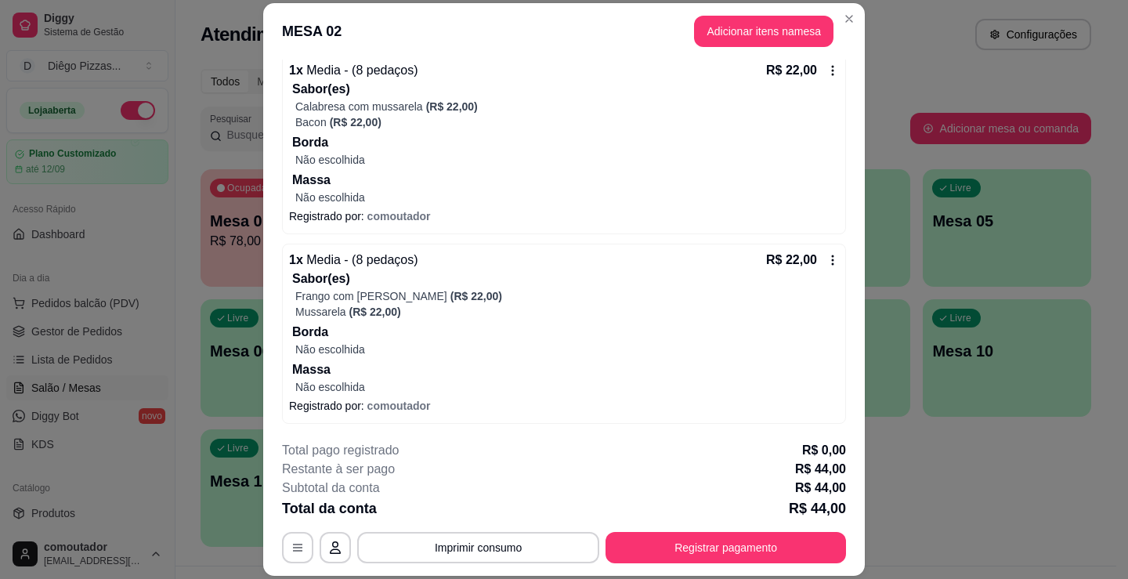
scroll to position [154, 0]
click at [331, 549] on icon "button" at bounding box center [335, 548] width 13 height 13
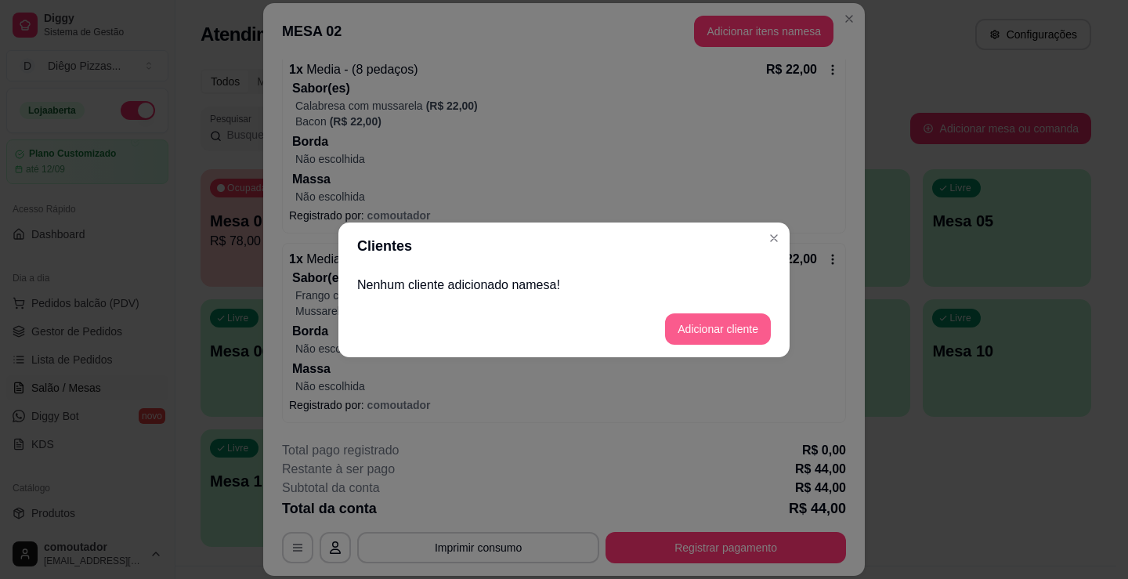
click at [709, 328] on button "Adicionar cliente" at bounding box center [718, 328] width 106 height 31
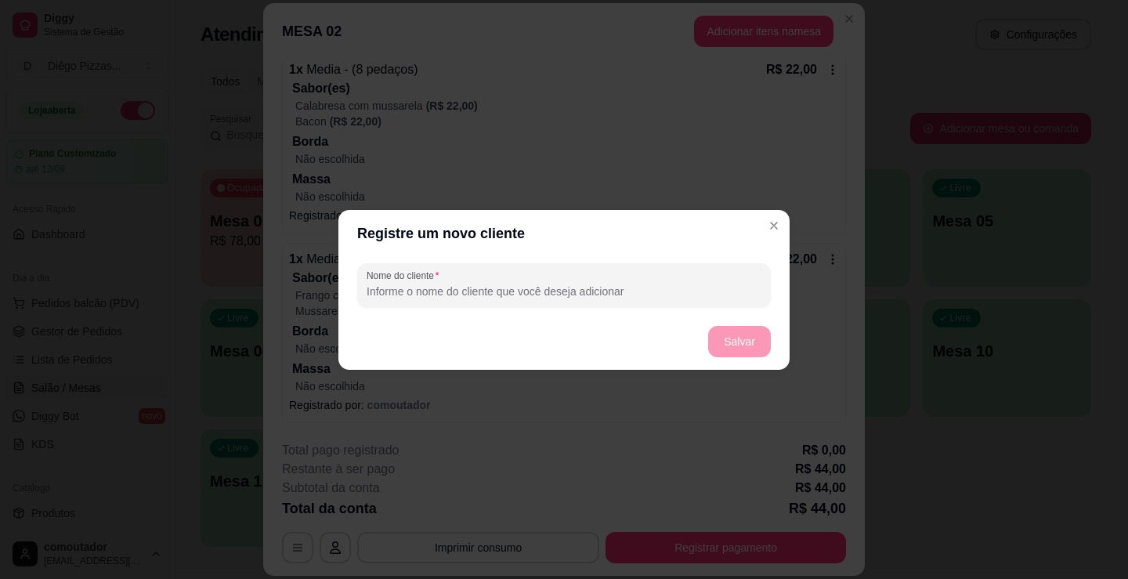
click at [534, 299] on input "Nome do cliente" at bounding box center [564, 292] width 395 height 16
type input "[PERSON_NAME]"
click at [737, 327] on button "Salvar" at bounding box center [739, 341] width 61 height 31
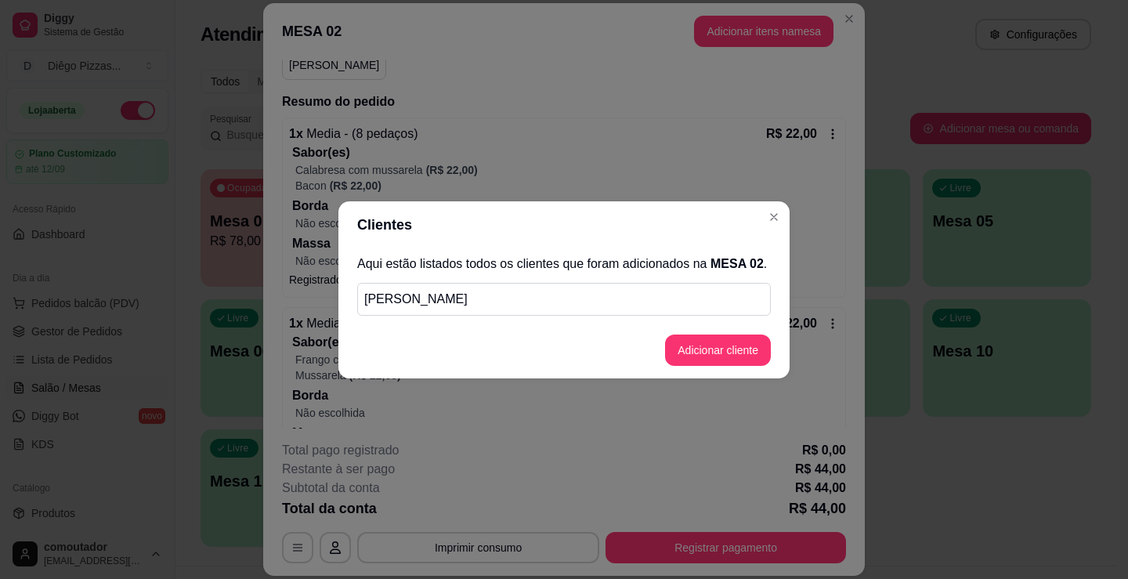
scroll to position [219, 0]
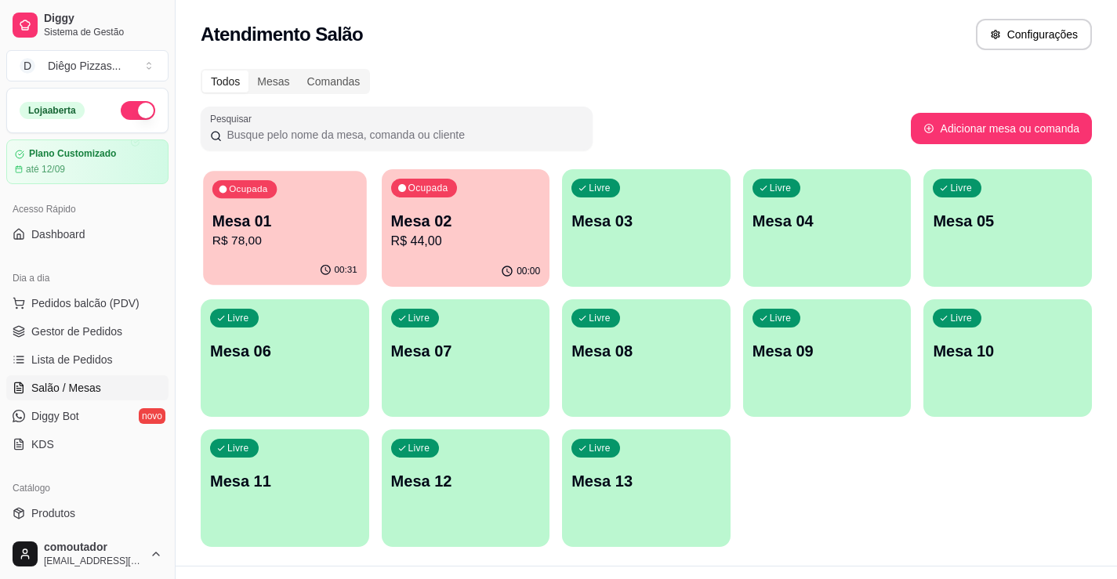
click at [284, 239] on p "R$ 78,00" at bounding box center [284, 241] width 145 height 18
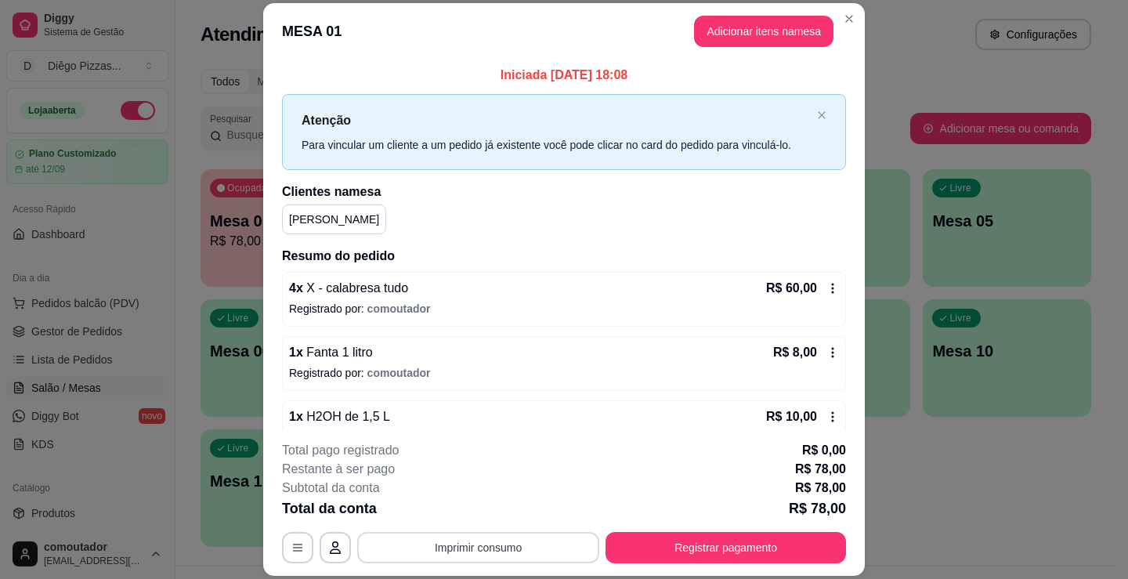
click at [506, 549] on button "Imprimir consumo" at bounding box center [478, 547] width 242 height 31
click at [498, 511] on button "IMPRESSORA" at bounding box center [478, 511] width 114 height 25
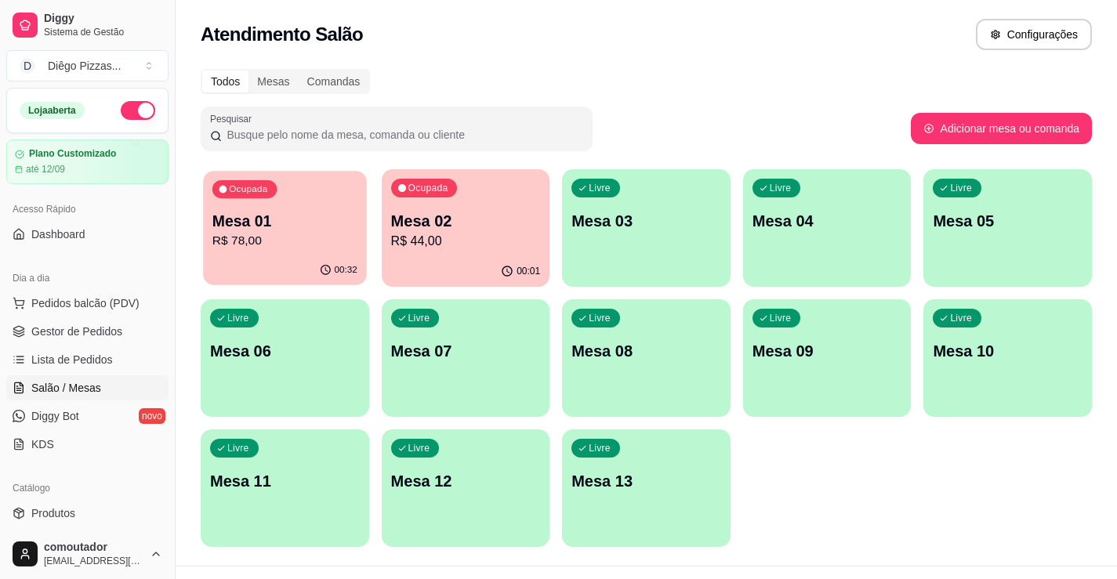
click at [269, 224] on p "Mesa 01" at bounding box center [284, 221] width 145 height 21
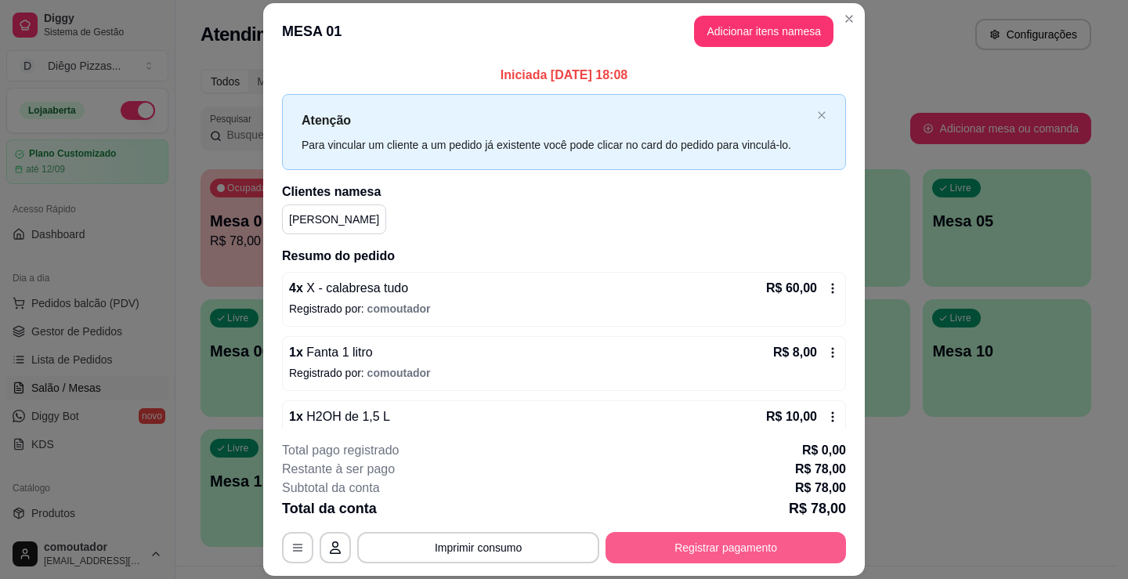
click at [683, 542] on button "Registrar pagamento" at bounding box center [726, 547] width 241 height 31
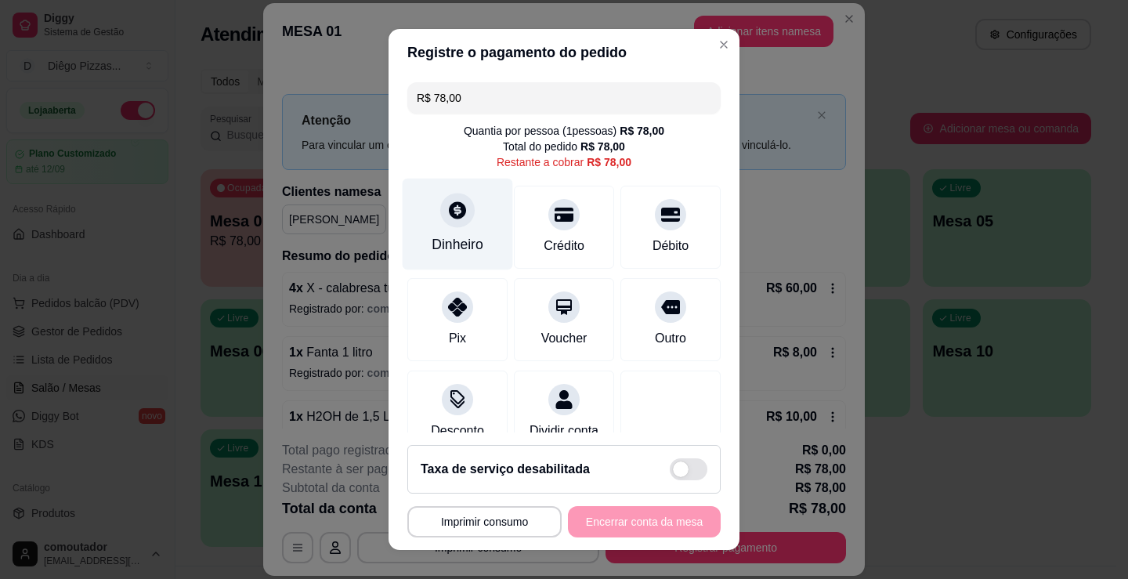
click at [462, 230] on div "Dinheiro" at bounding box center [458, 225] width 110 height 92
click at [502, 277] on input "0,00" at bounding box center [563, 274] width 313 height 31
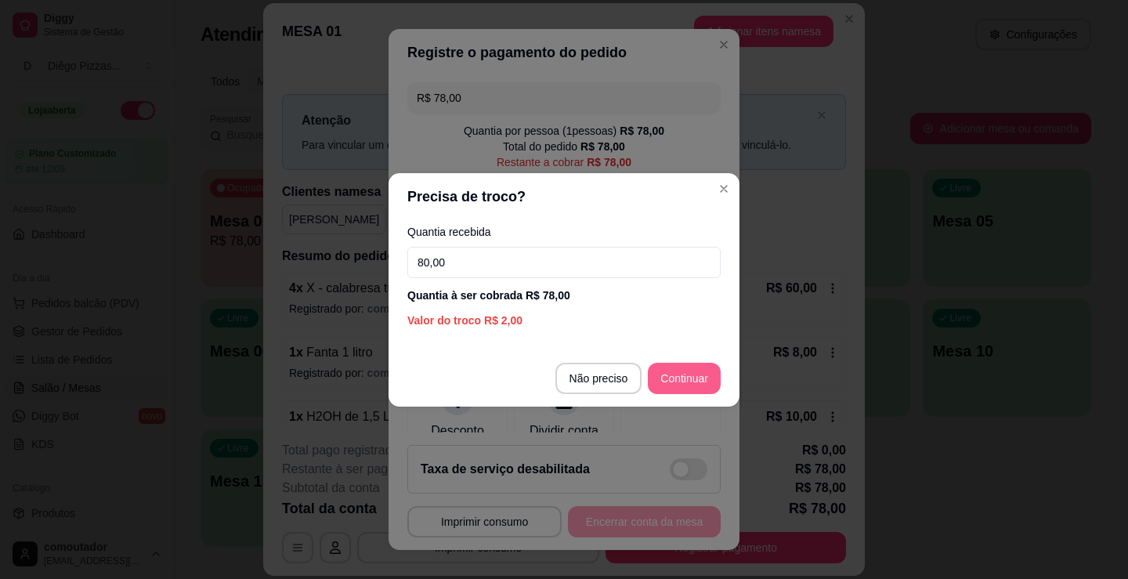
type input "80,00"
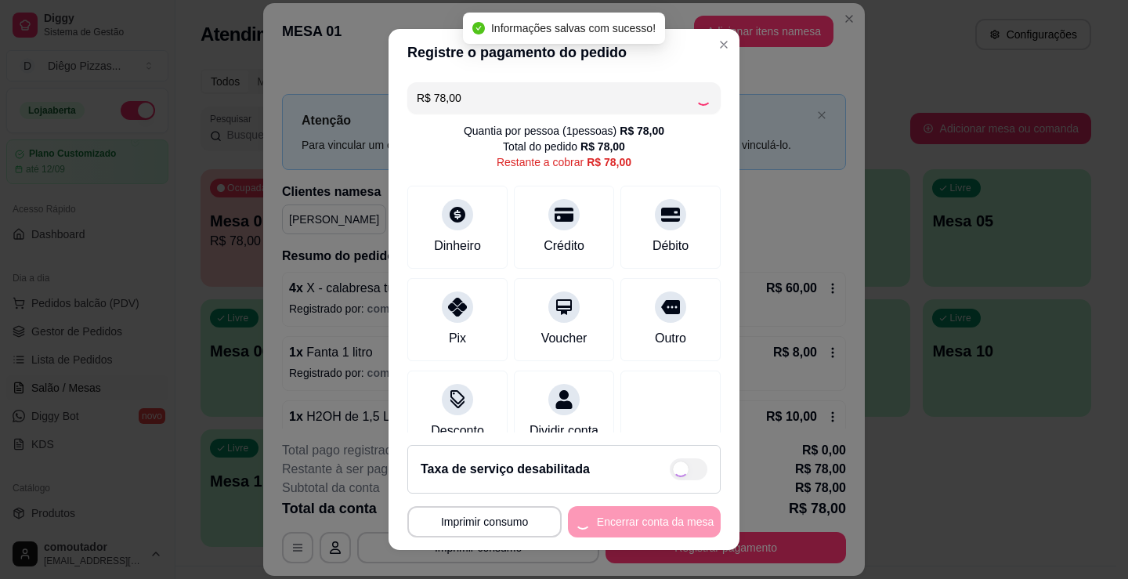
type input "R$ 0,00"
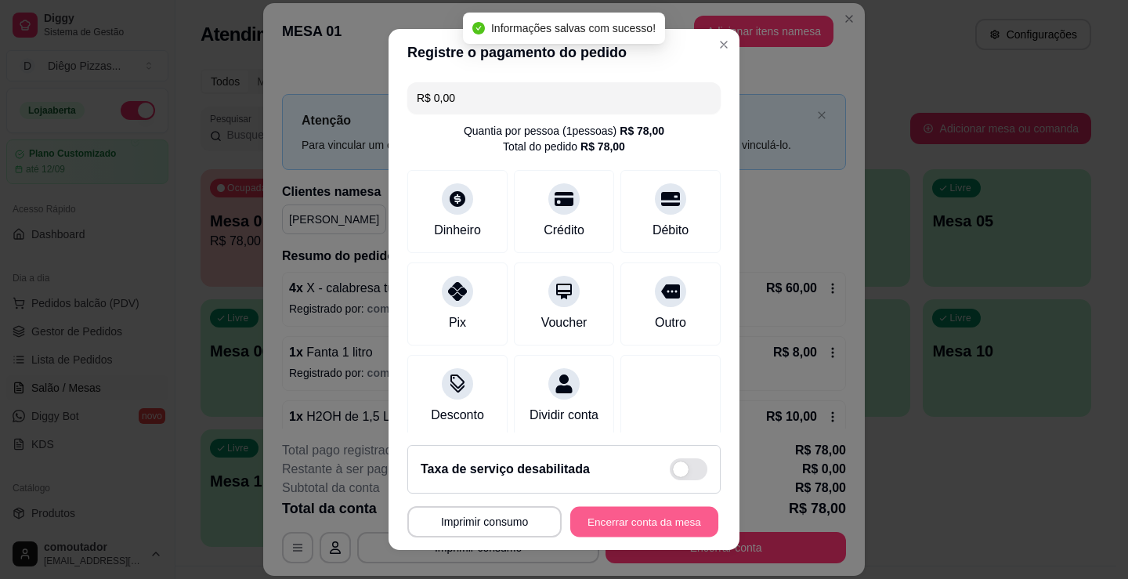
click at [664, 530] on button "Encerrar conta da mesa" at bounding box center [644, 522] width 148 height 31
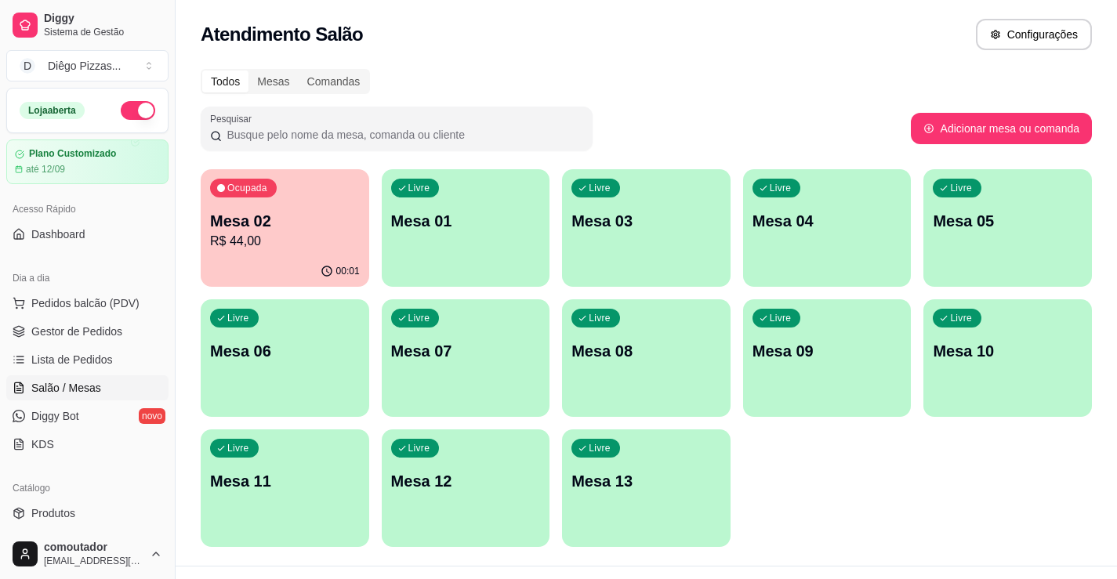
click at [292, 252] on div "Ocupada Mesa 02 R$ 44,00" at bounding box center [285, 212] width 168 height 87
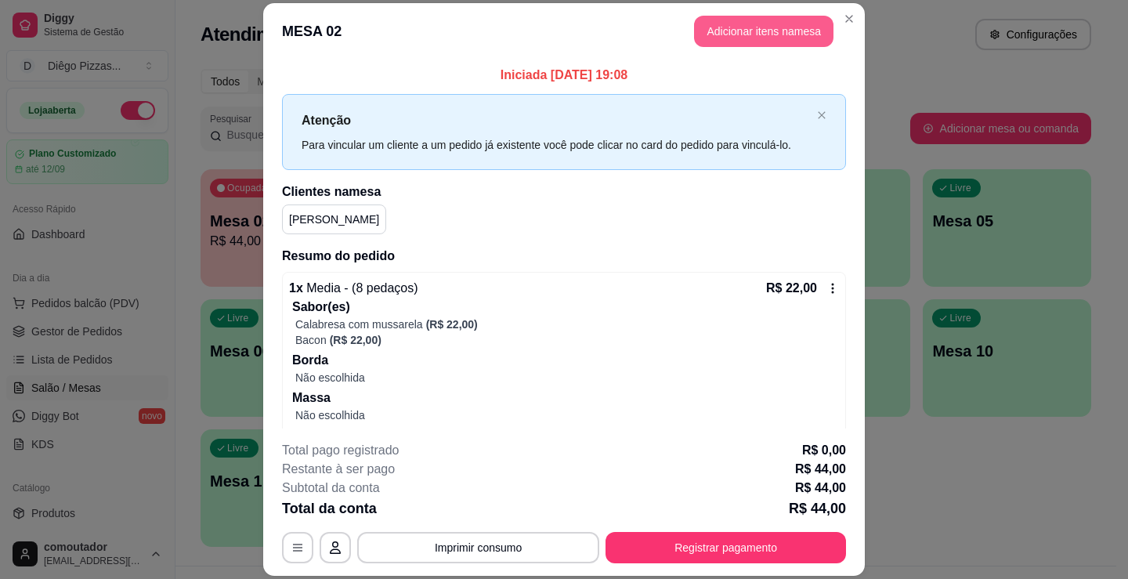
click at [703, 31] on button "Adicionar itens na mesa" at bounding box center [763, 31] width 139 height 31
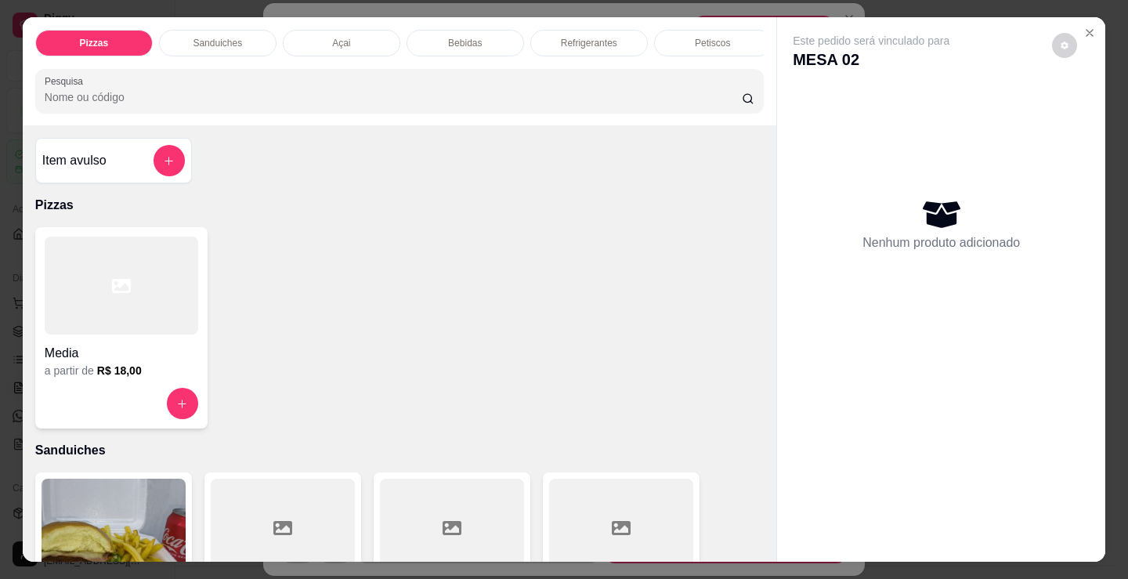
click at [576, 41] on p "Refrigerantes" at bounding box center [589, 43] width 56 height 13
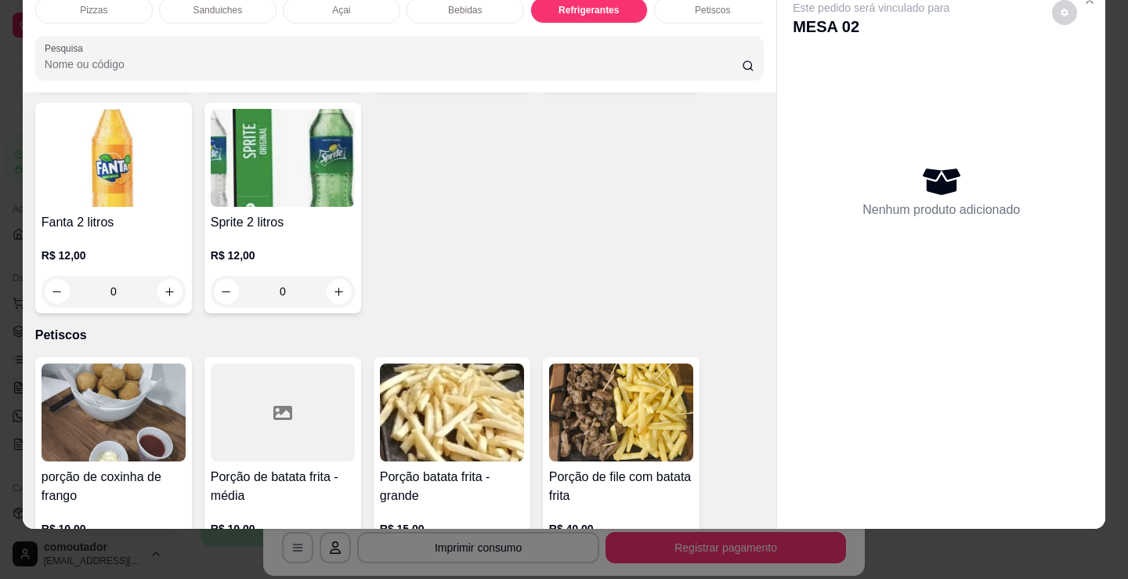
scroll to position [4999, 0]
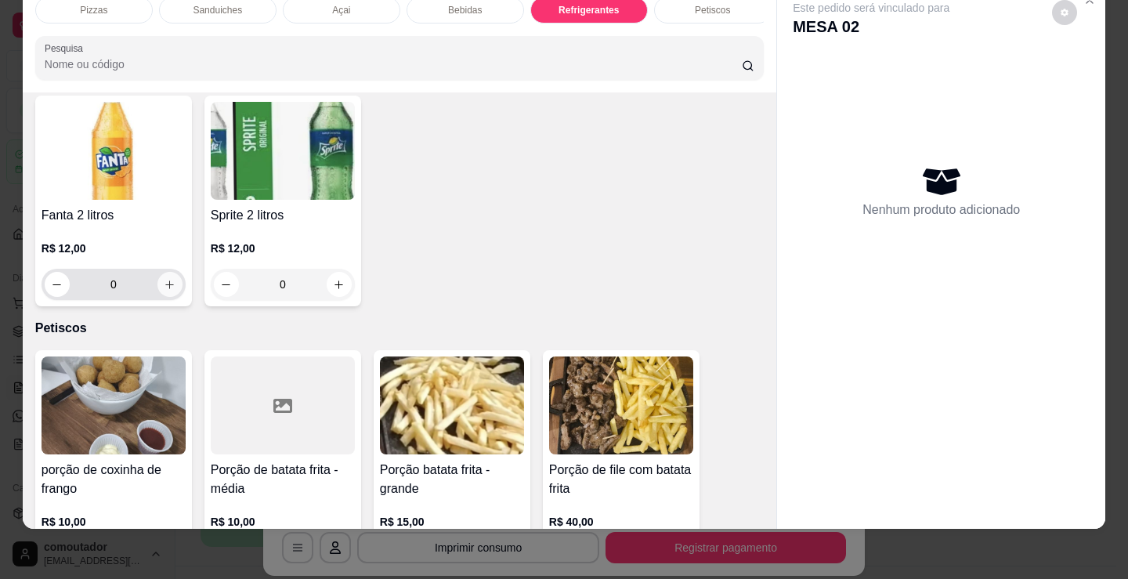
click at [165, 286] on icon "increase-product-quantity" at bounding box center [170, 285] width 12 height 12
type input "1"
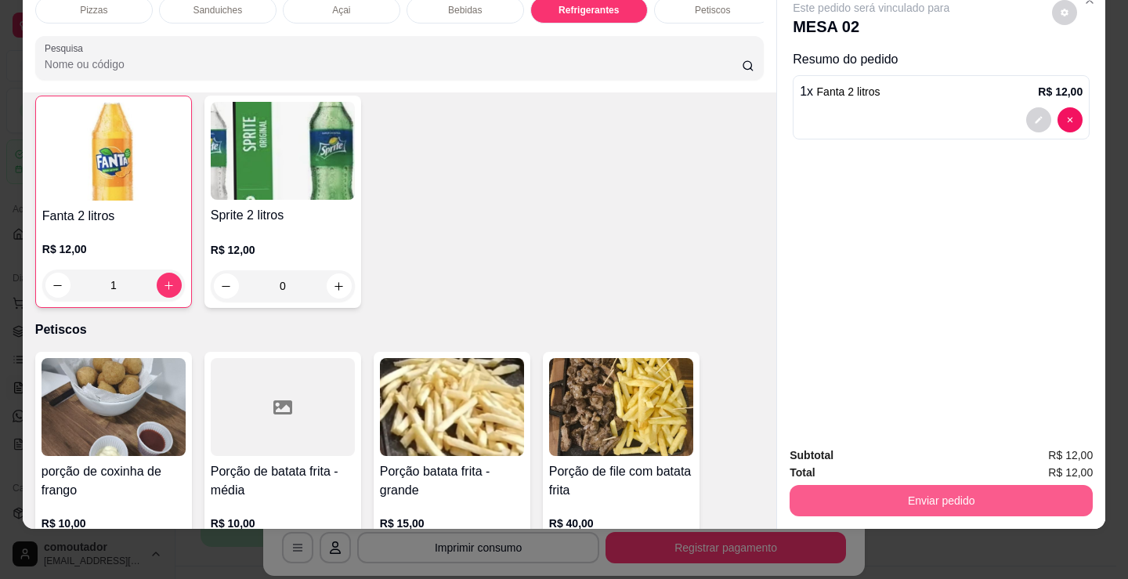
click at [828, 485] on button "Enviar pedido" at bounding box center [941, 500] width 303 height 31
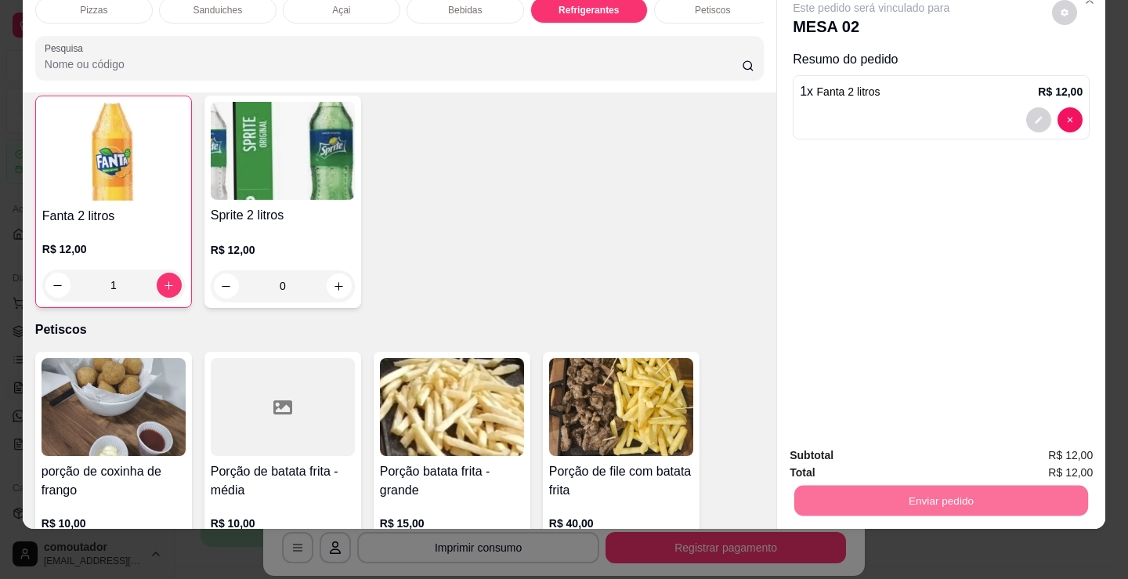
click at [846, 460] on button "Não registrar e enviar pedido" at bounding box center [889, 451] width 163 height 30
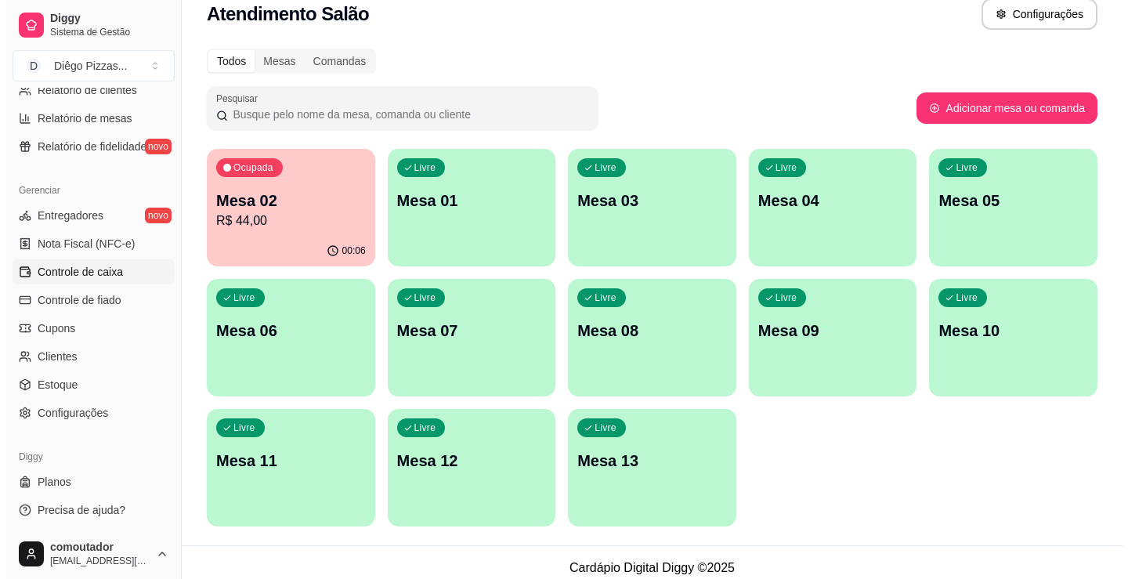
scroll to position [31, 0]
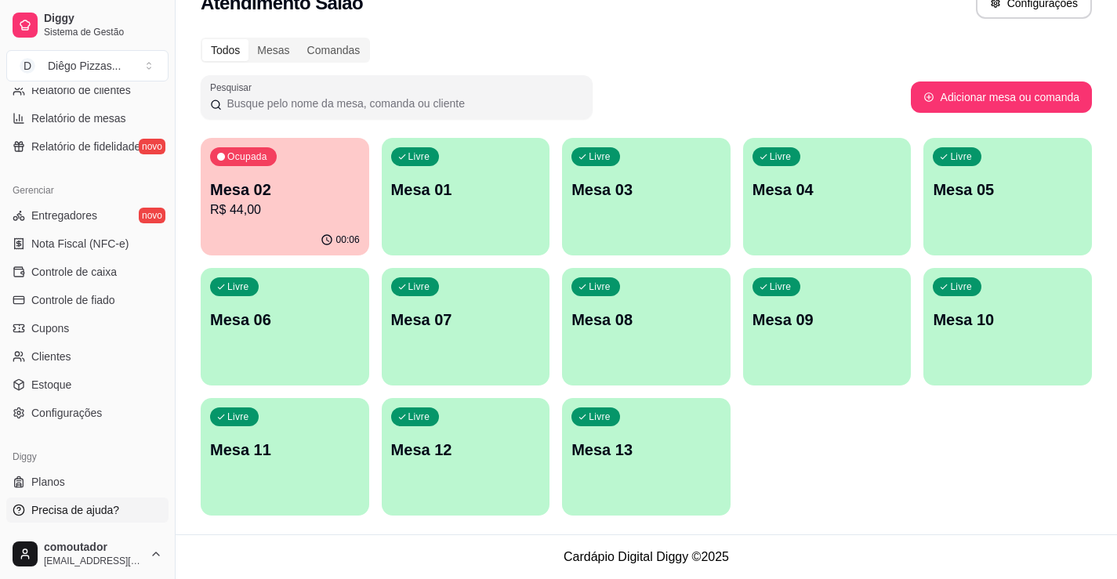
click at [94, 514] on span "Precisa de ajuda?" at bounding box center [75, 510] width 88 height 16
click at [287, 199] on p "Mesa 02" at bounding box center [285, 190] width 150 height 22
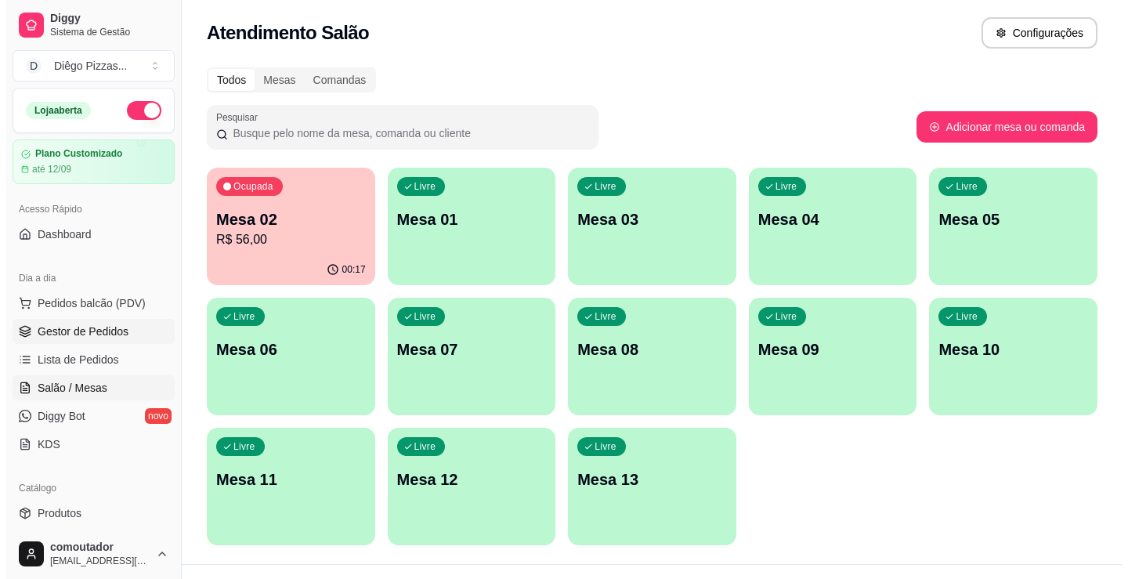
scroll to position [0, 0]
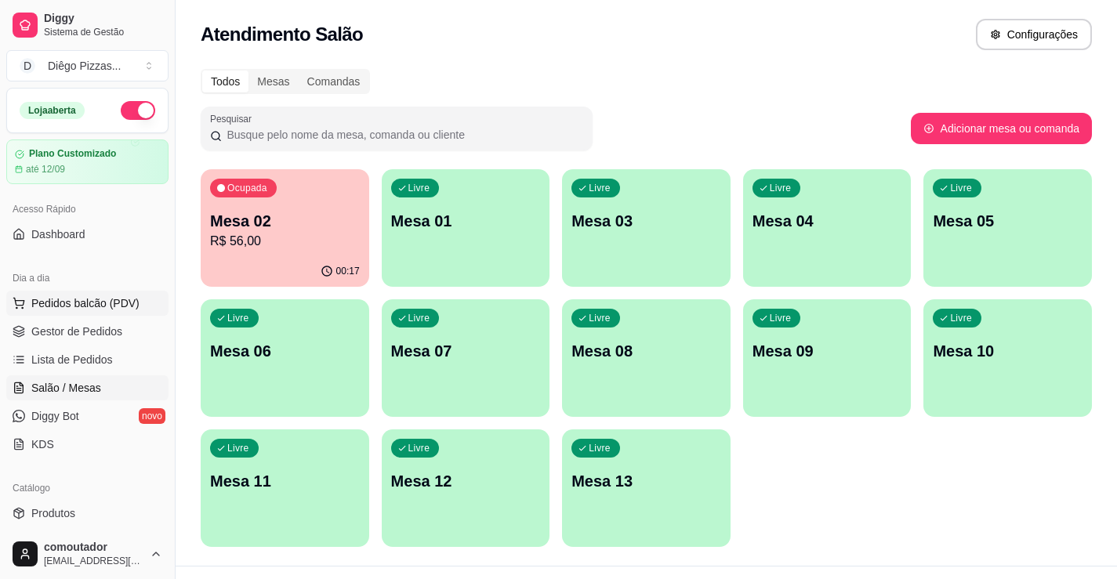
click at [81, 302] on span "Pedidos balcão (PDV)" at bounding box center [85, 303] width 108 height 16
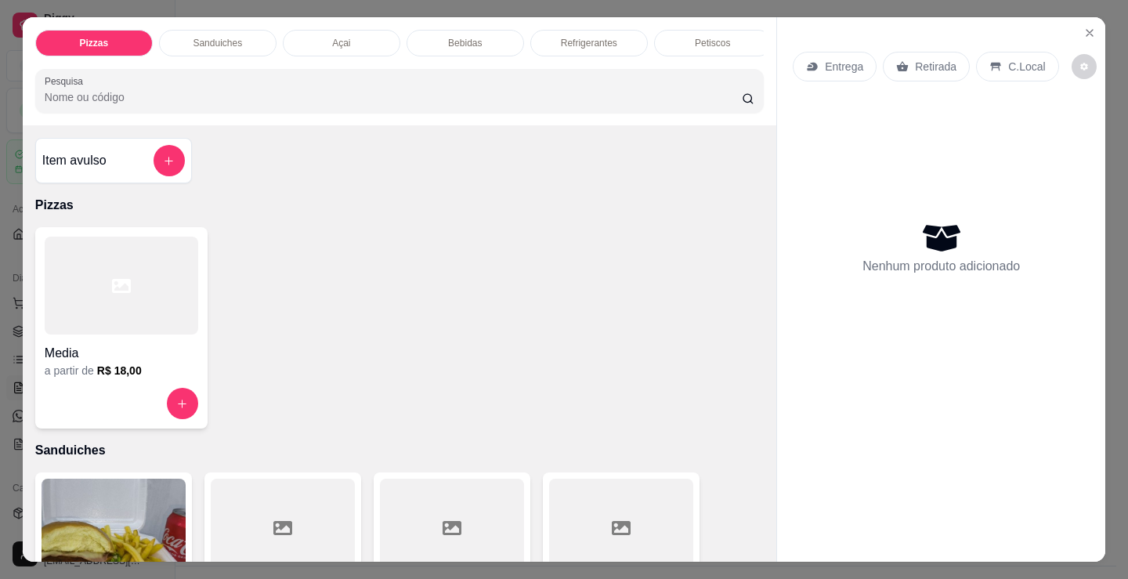
click at [234, 39] on p "Sanduiches" at bounding box center [217, 43] width 49 height 13
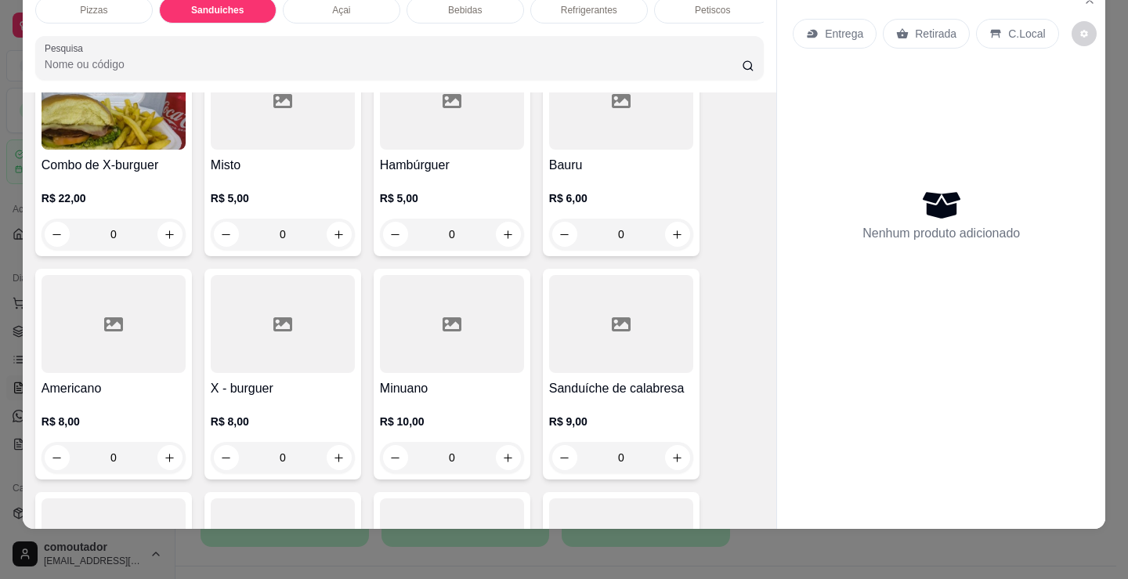
scroll to position [629, 0]
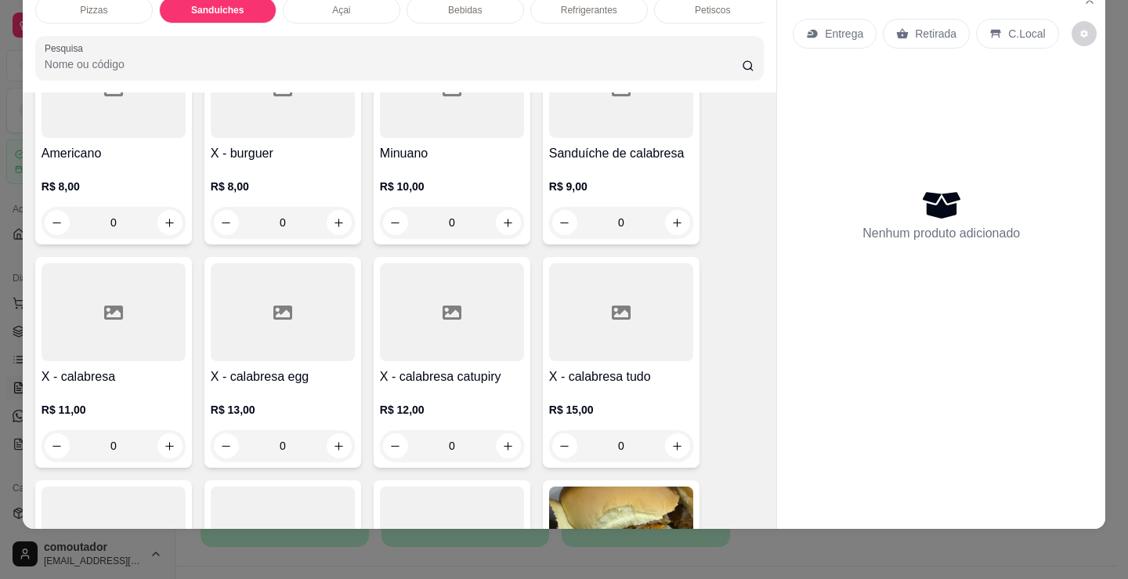
click at [506, 223] on div "0" at bounding box center [452, 222] width 144 height 31
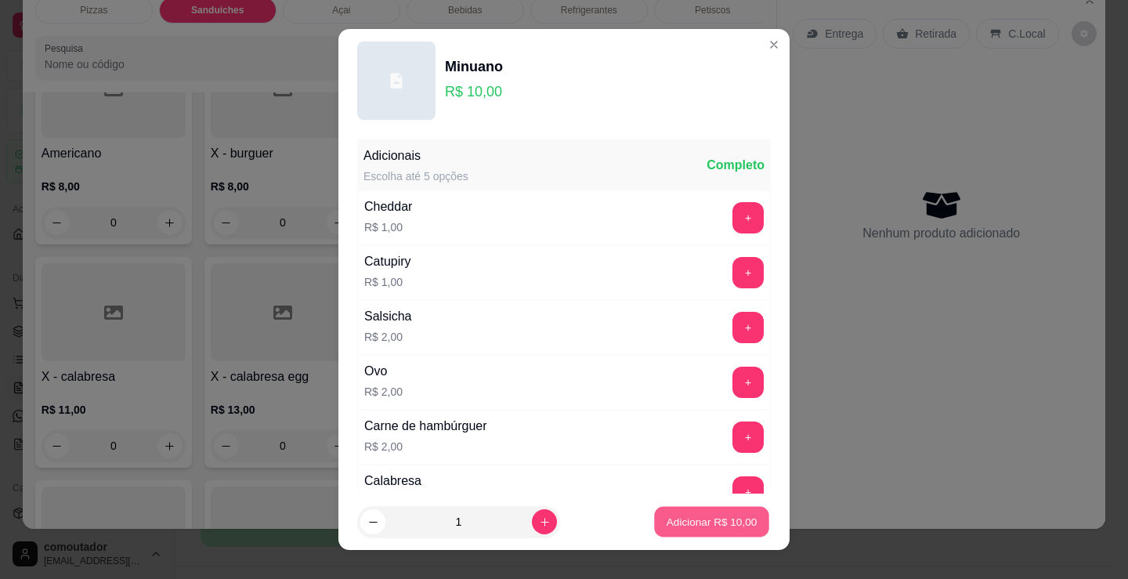
click at [730, 522] on p "Adicionar R$ 10,00" at bounding box center [712, 521] width 91 height 15
type input "1"
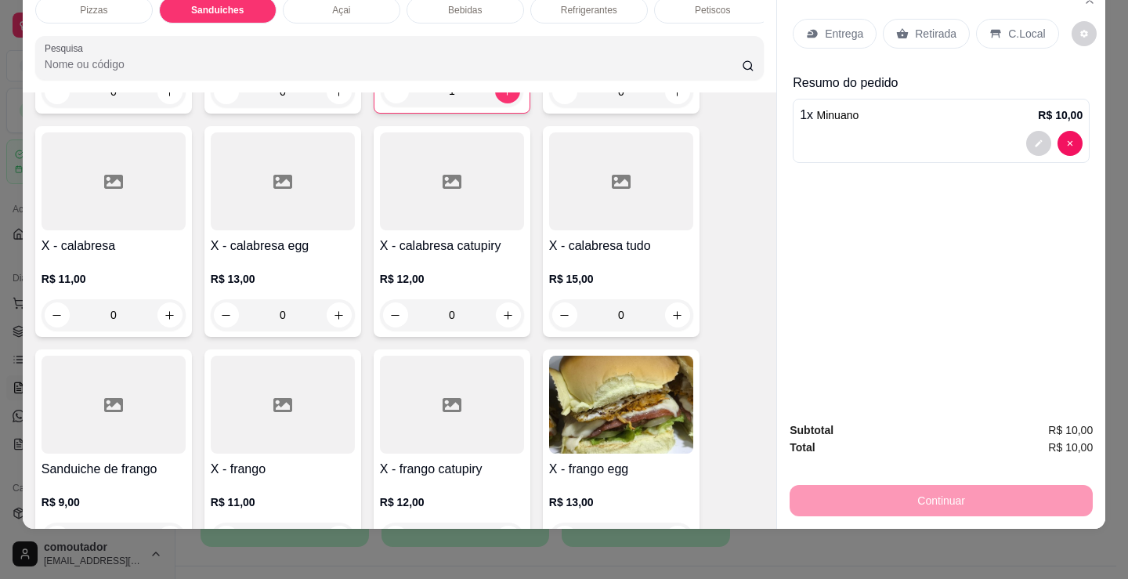
scroll to position [786, 0]
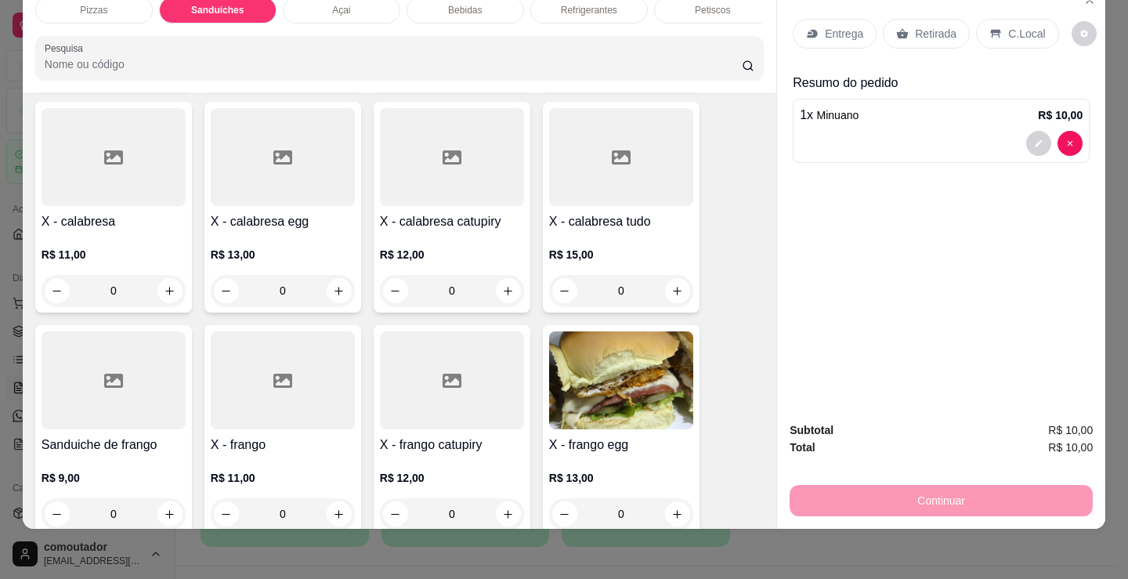
click at [333, 290] on div "0" at bounding box center [283, 290] width 144 height 31
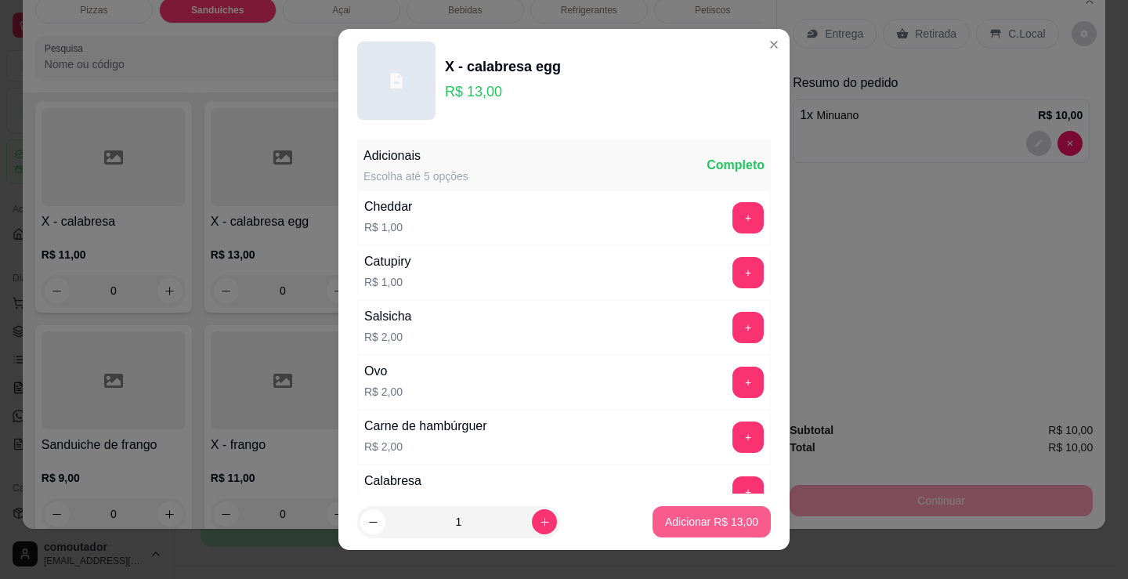
click at [717, 526] on p "Adicionar R$ 13,00" at bounding box center [711, 522] width 93 height 16
type input "1"
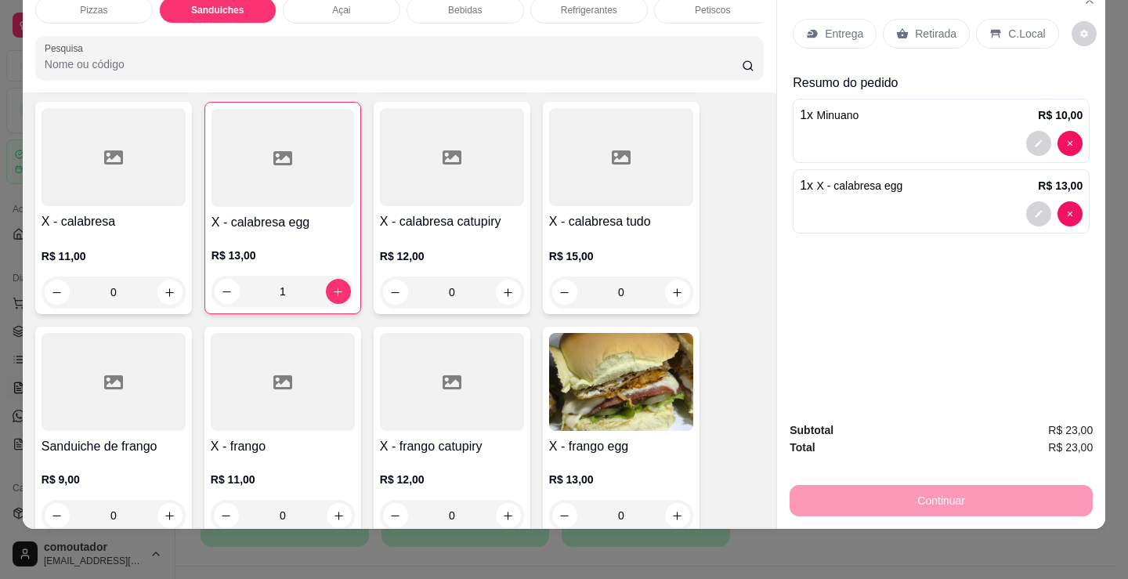
click at [1029, 26] on p "C.Local" at bounding box center [1027, 34] width 37 height 16
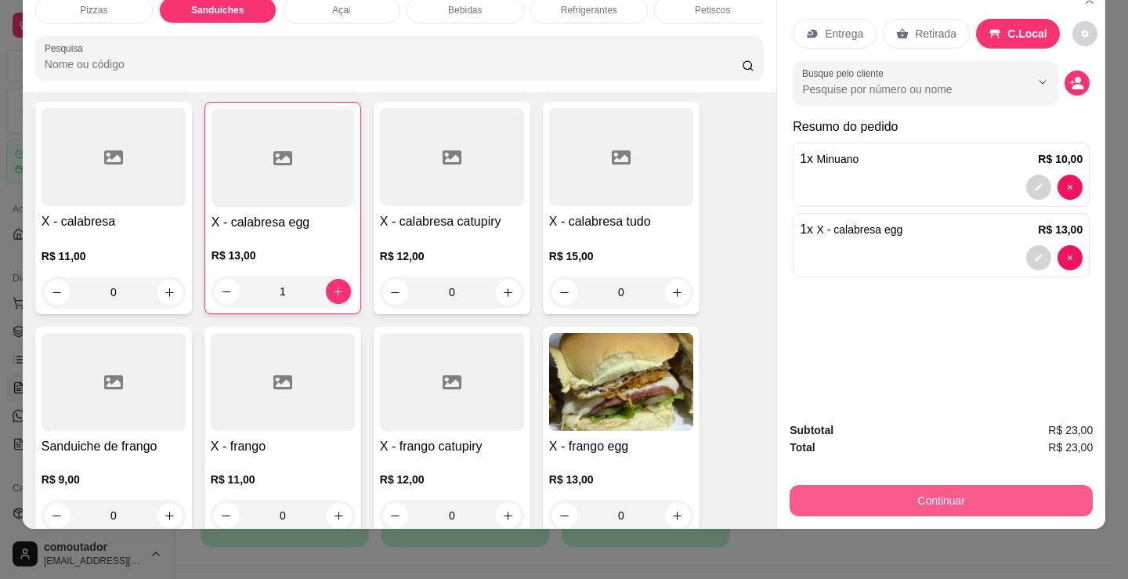
click at [962, 485] on button "Continuar" at bounding box center [941, 500] width 303 height 31
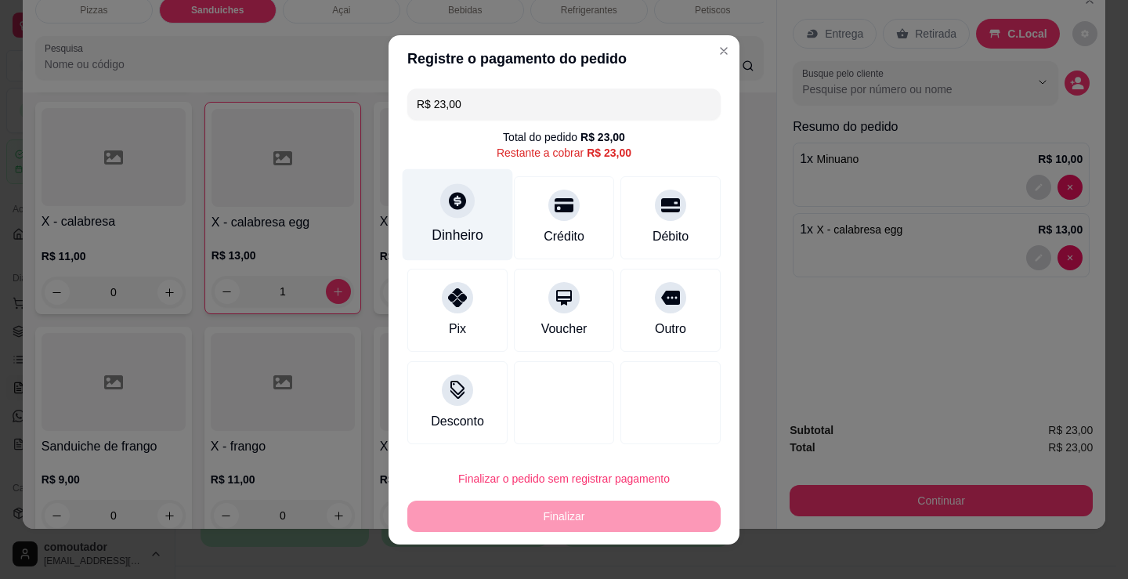
click at [453, 212] on div at bounding box center [457, 200] width 34 height 34
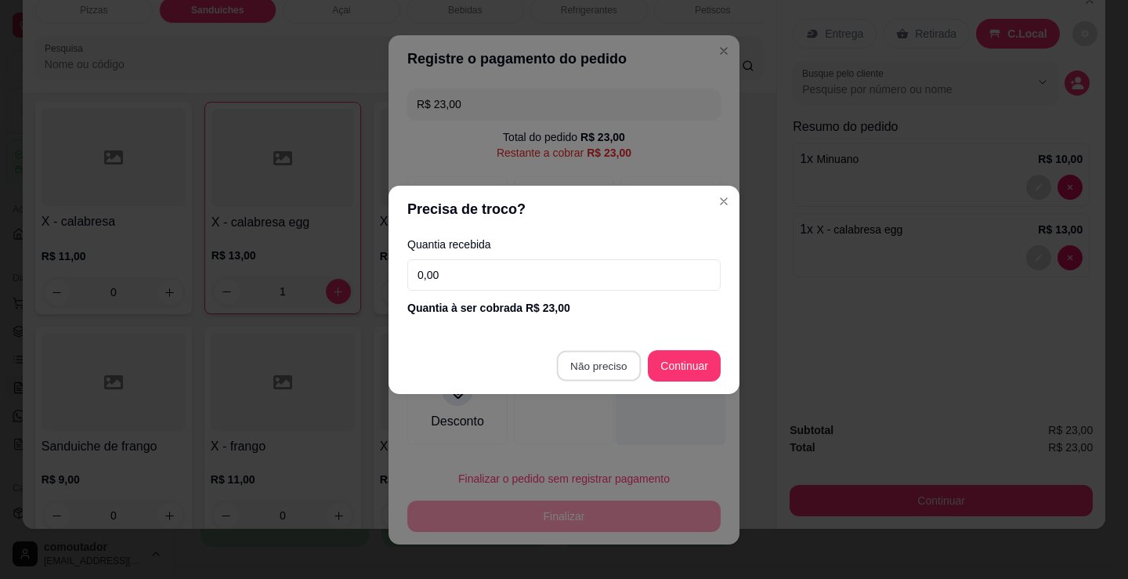
type input "R$ 0,00"
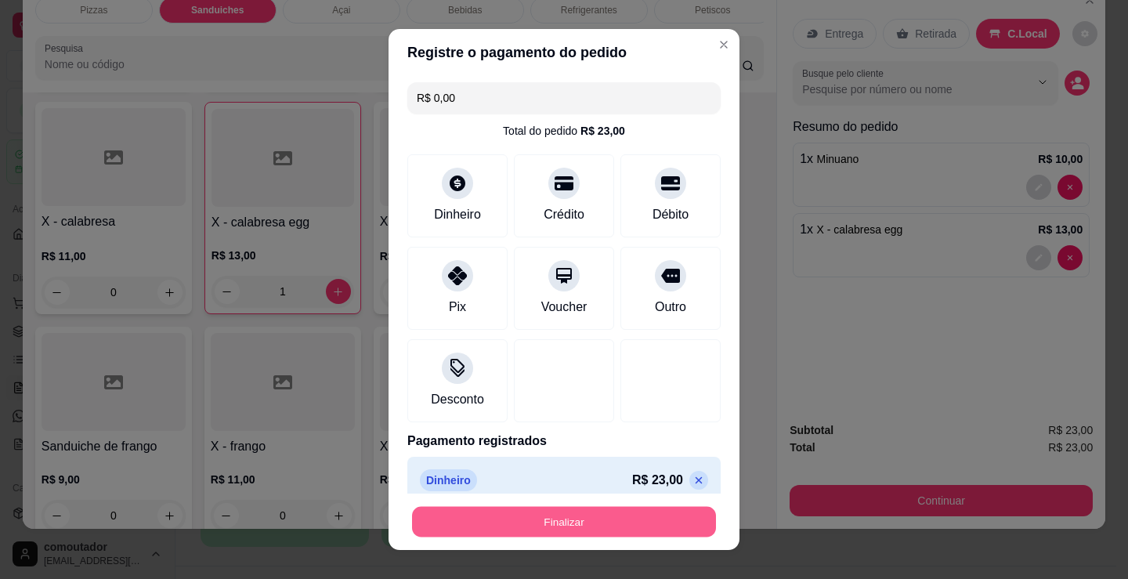
click at [676, 531] on button "Finalizar" at bounding box center [564, 522] width 304 height 31
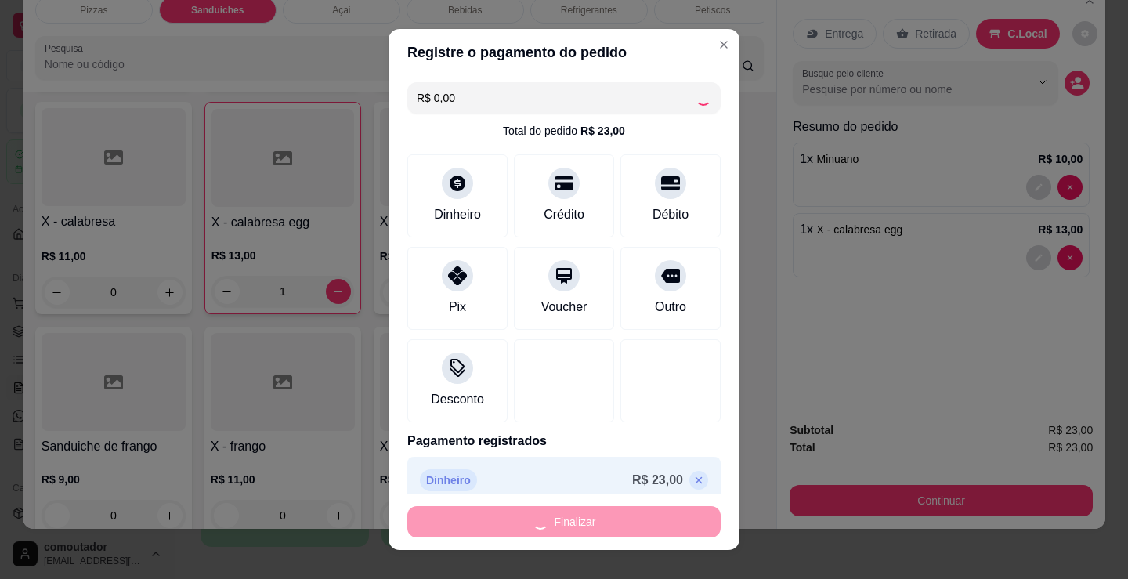
type input "0"
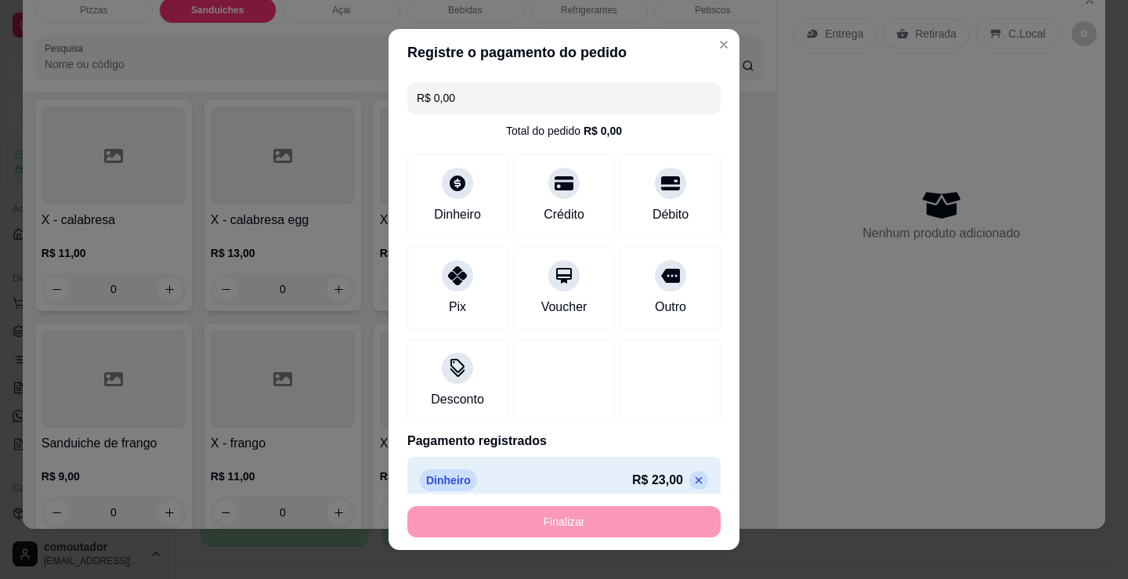
type input "-R$ 23,00"
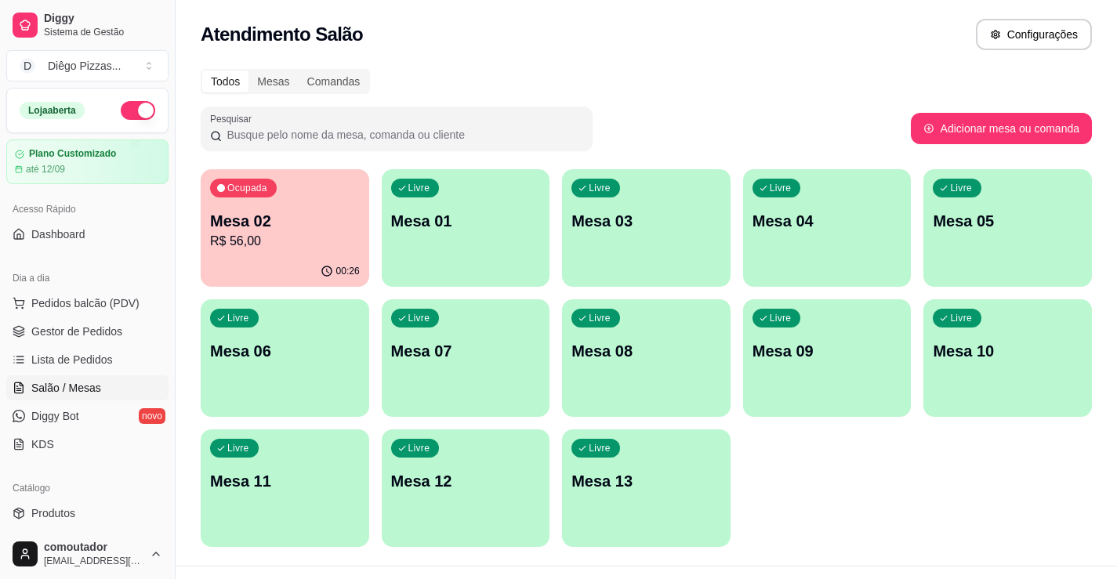
click at [260, 223] on p "Mesa 02" at bounding box center [285, 221] width 150 height 22
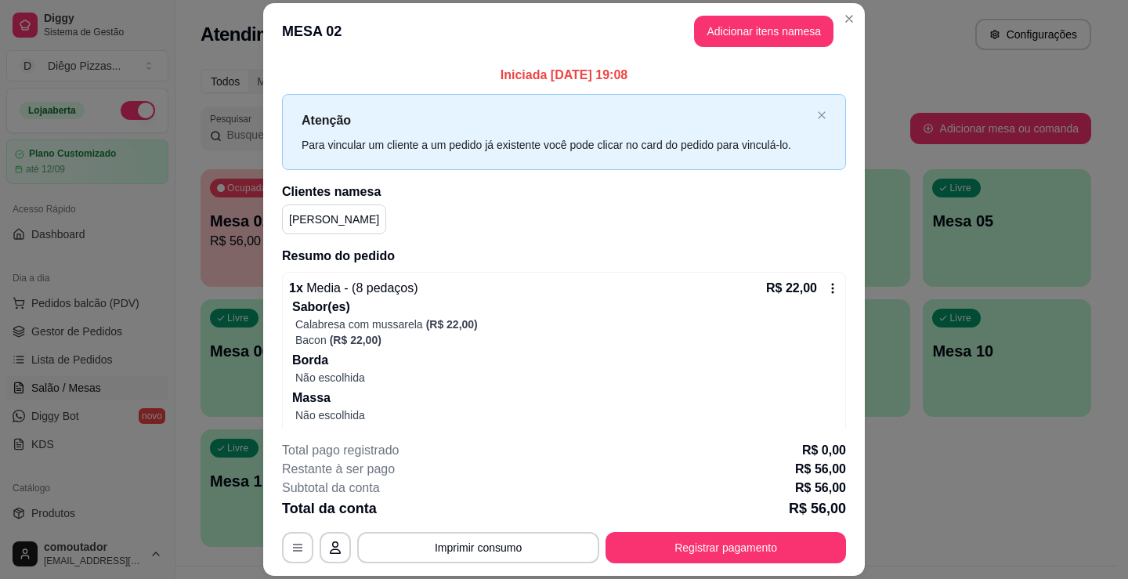
click at [730, 45] on button "Adicionar itens na mesa" at bounding box center [763, 31] width 139 height 31
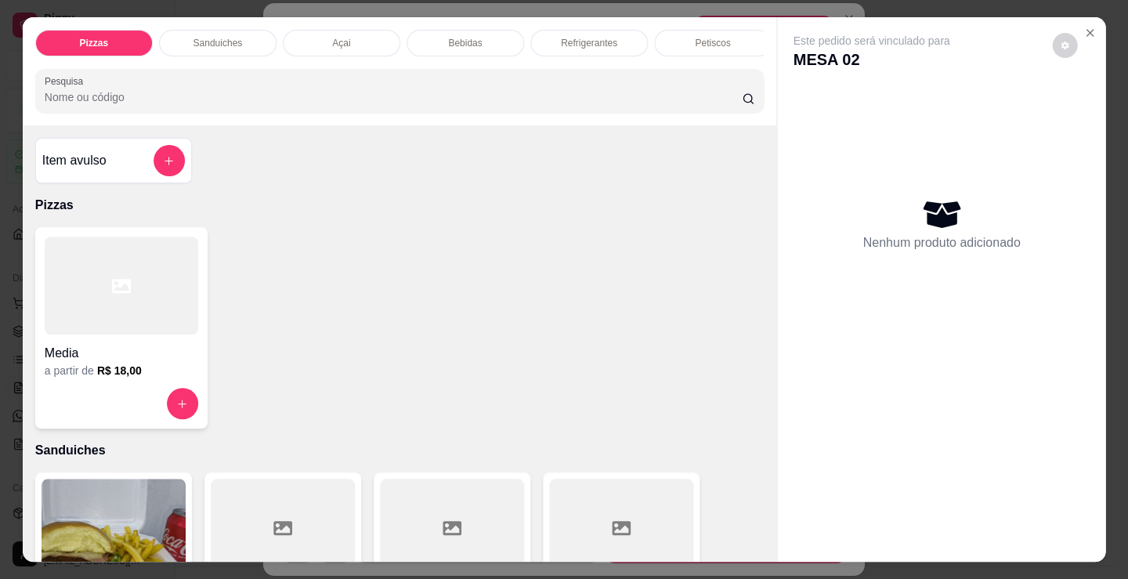
click at [729, 34] on div "Petiscos" at bounding box center [713, 43] width 118 height 27
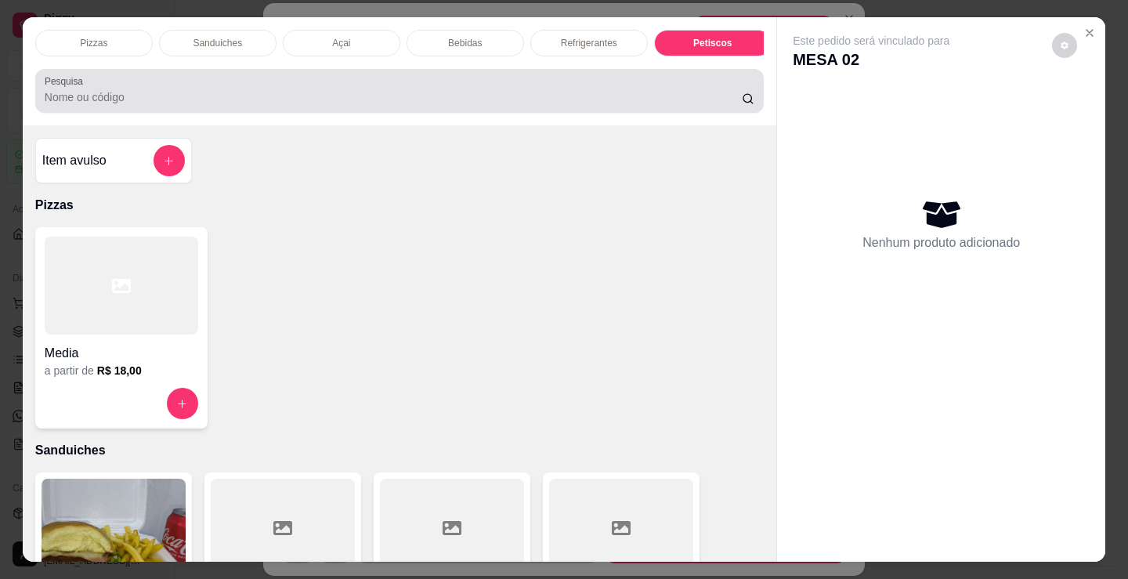
scroll to position [38, 0]
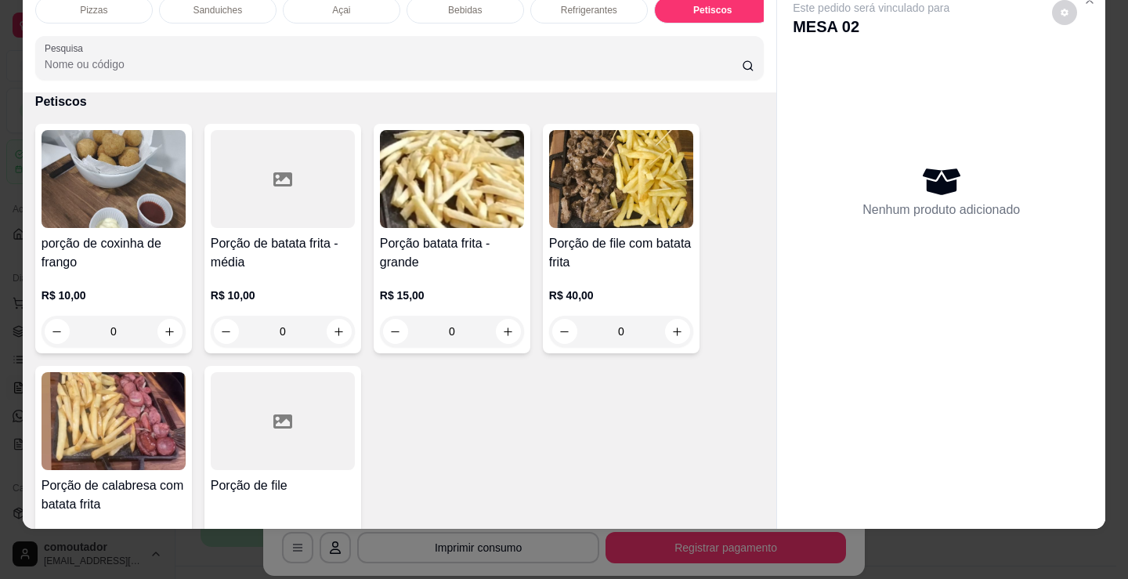
click at [198, 4] on p "Sanduiches" at bounding box center [217, 10] width 49 height 13
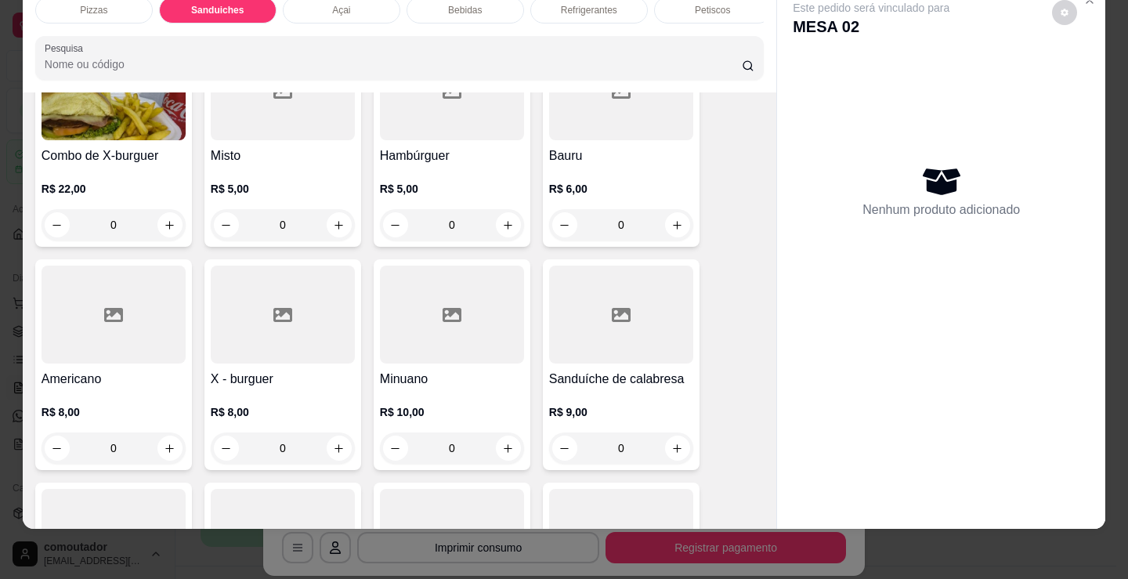
scroll to position [551, 0]
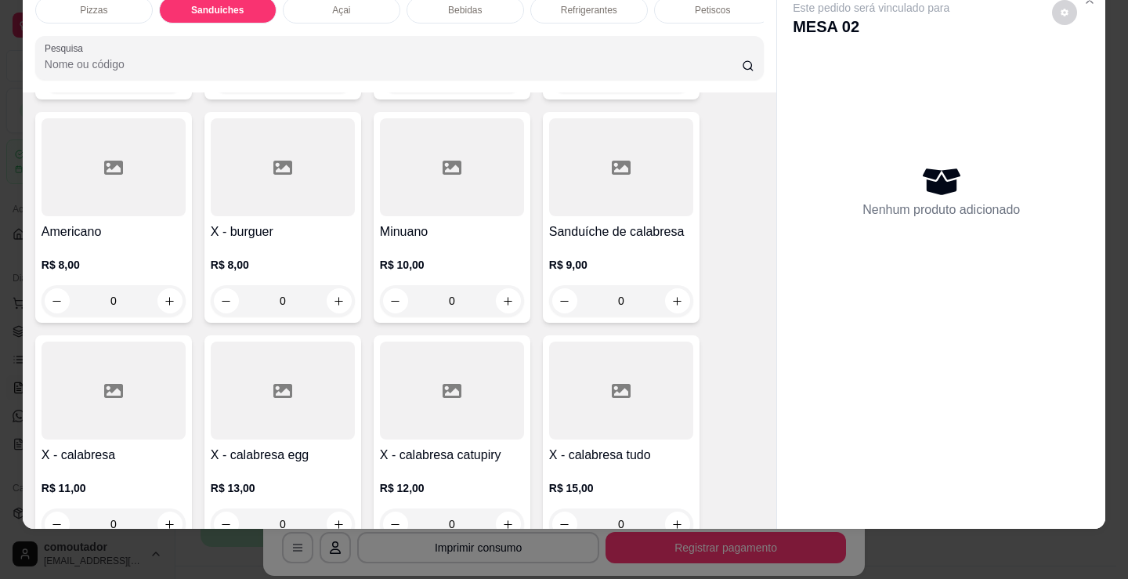
click at [502, 303] on div "0" at bounding box center [452, 300] width 144 height 31
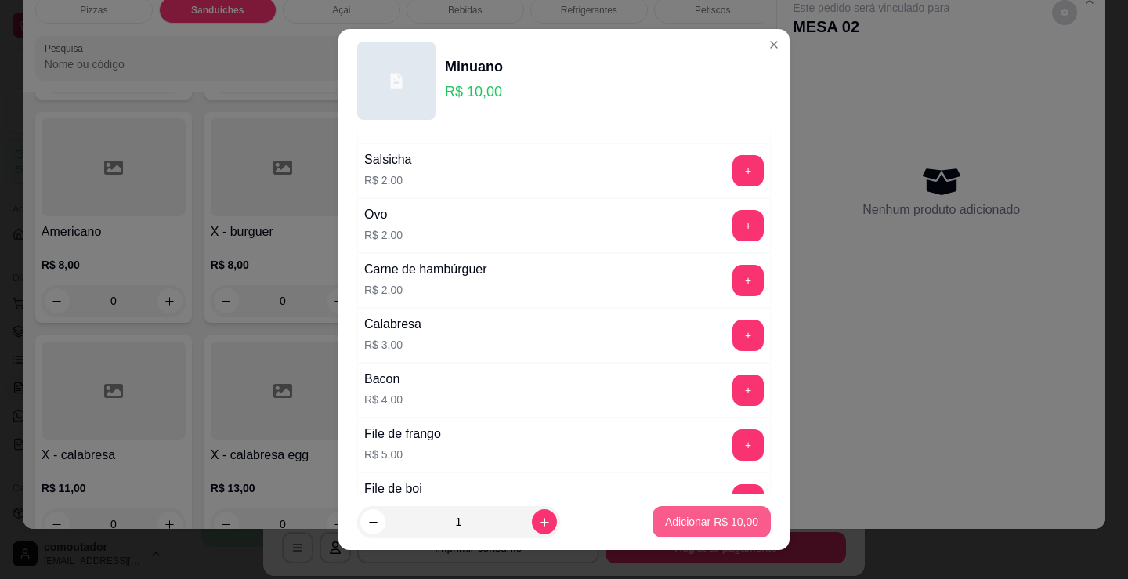
click at [675, 527] on p "Adicionar R$ 10,00" at bounding box center [711, 522] width 93 height 16
type input "1"
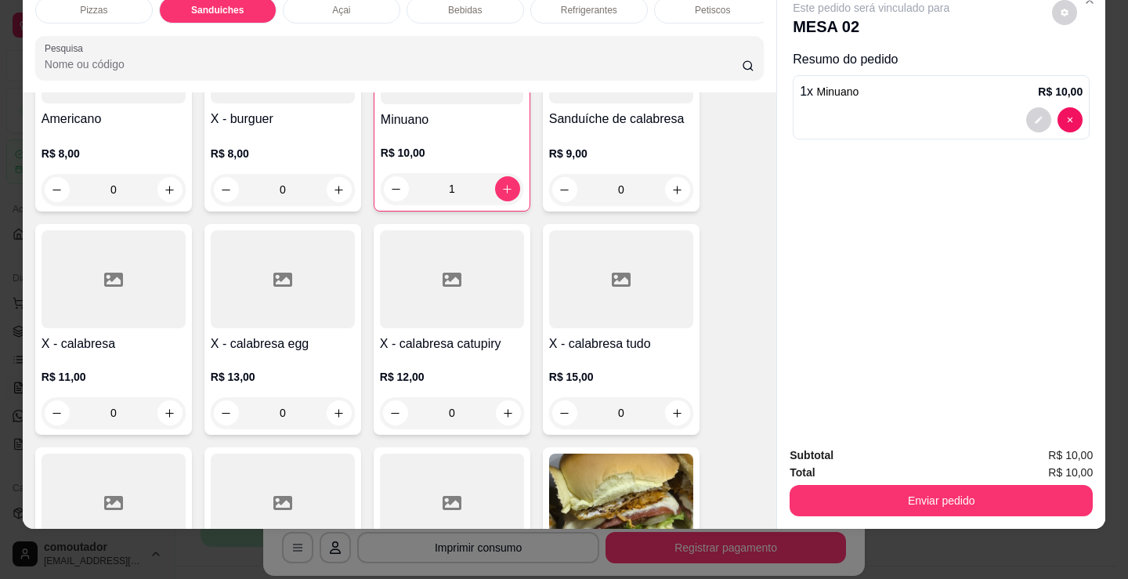
scroll to position [708, 0]
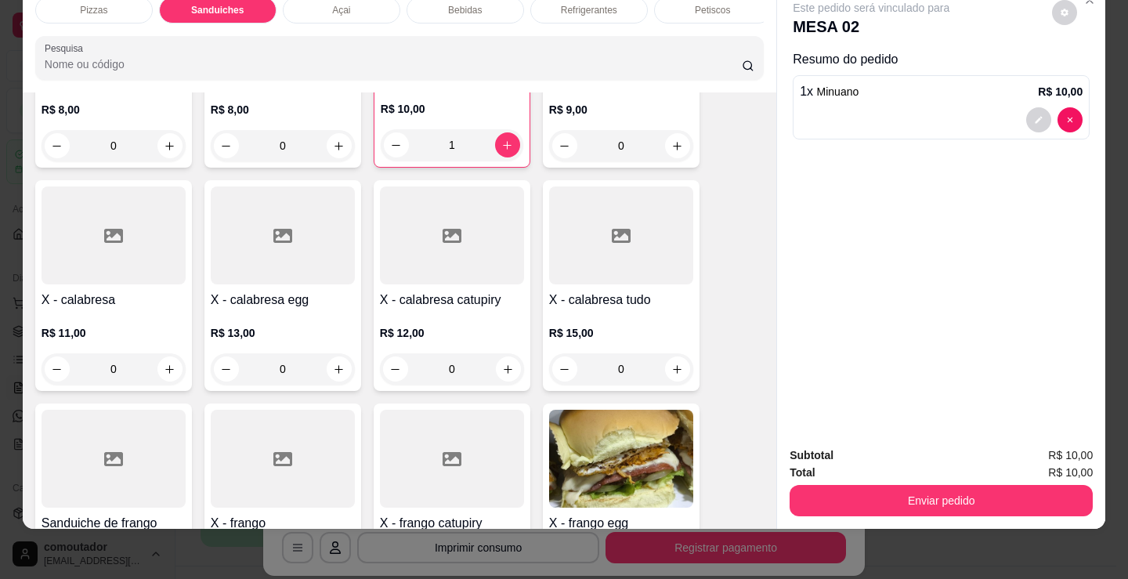
click at [331, 365] on div "0" at bounding box center [283, 368] width 144 height 31
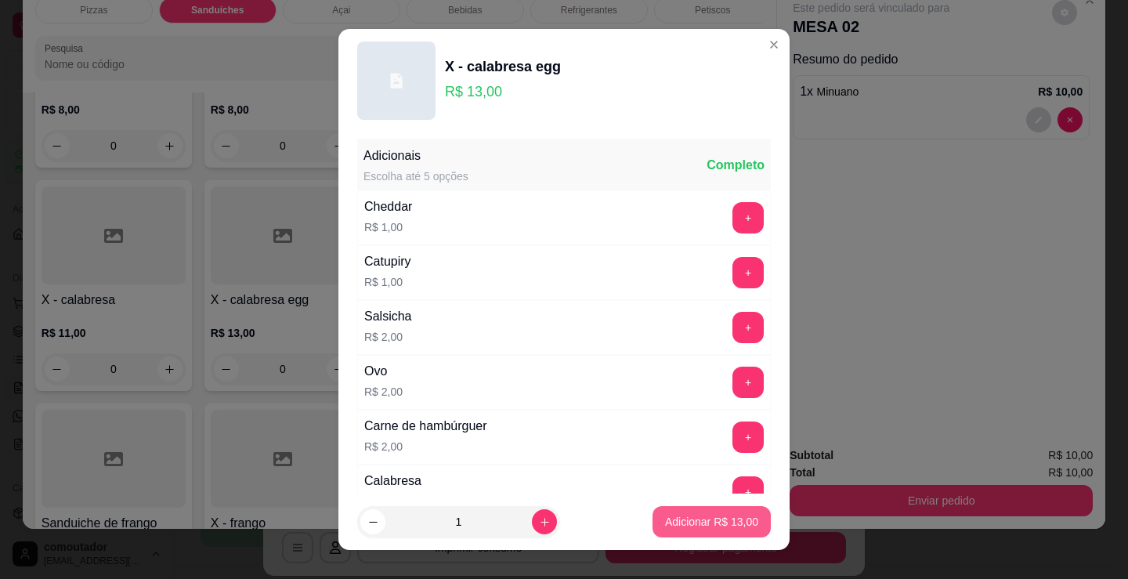
click at [720, 526] on p "Adicionar R$ 13,00" at bounding box center [711, 522] width 93 height 16
type input "1"
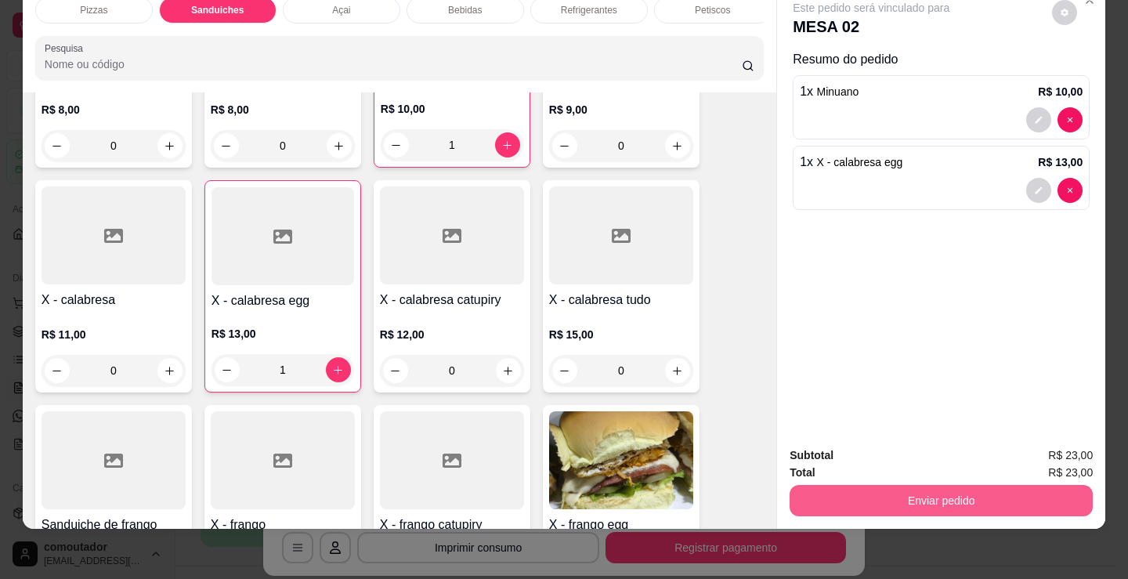
click at [953, 490] on button "Enviar pedido" at bounding box center [941, 500] width 303 height 31
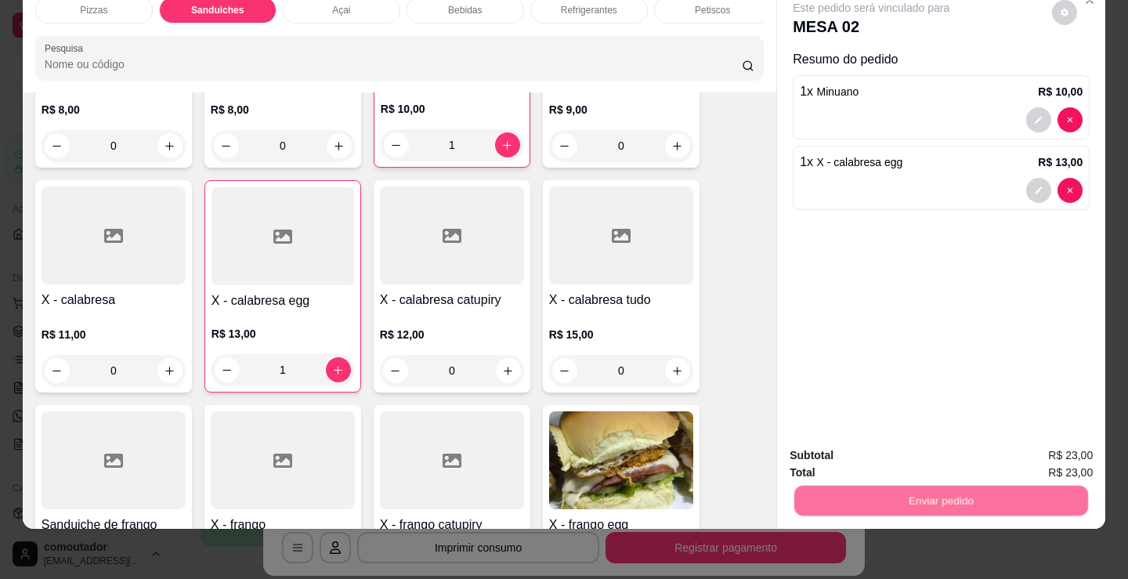
click at [869, 450] on button "Não registrar e enviar pedido" at bounding box center [889, 451] width 163 height 30
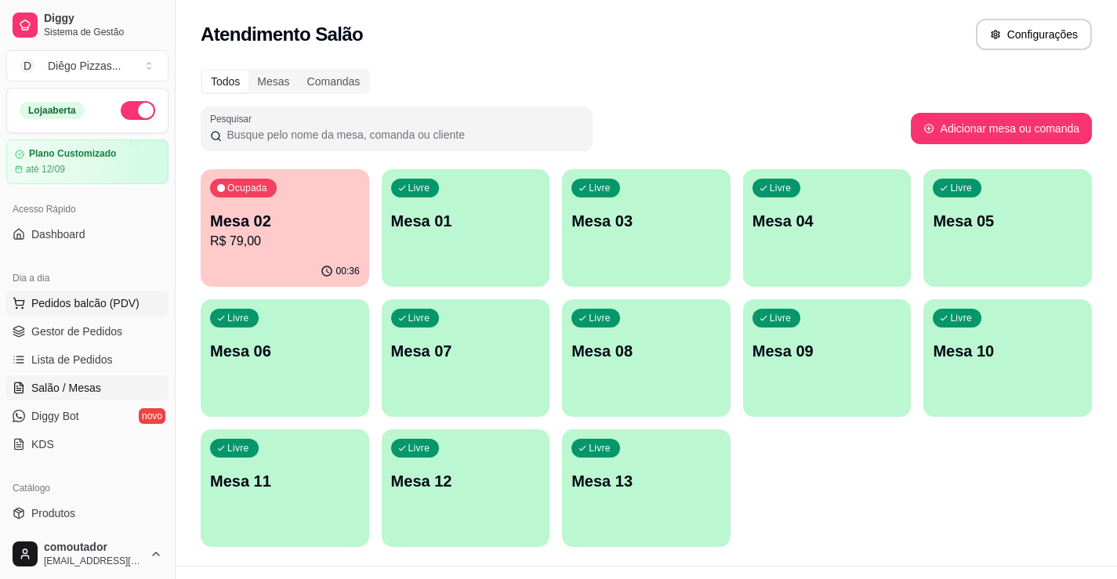
click at [79, 301] on span "Pedidos balcão (PDV)" at bounding box center [85, 303] width 108 height 16
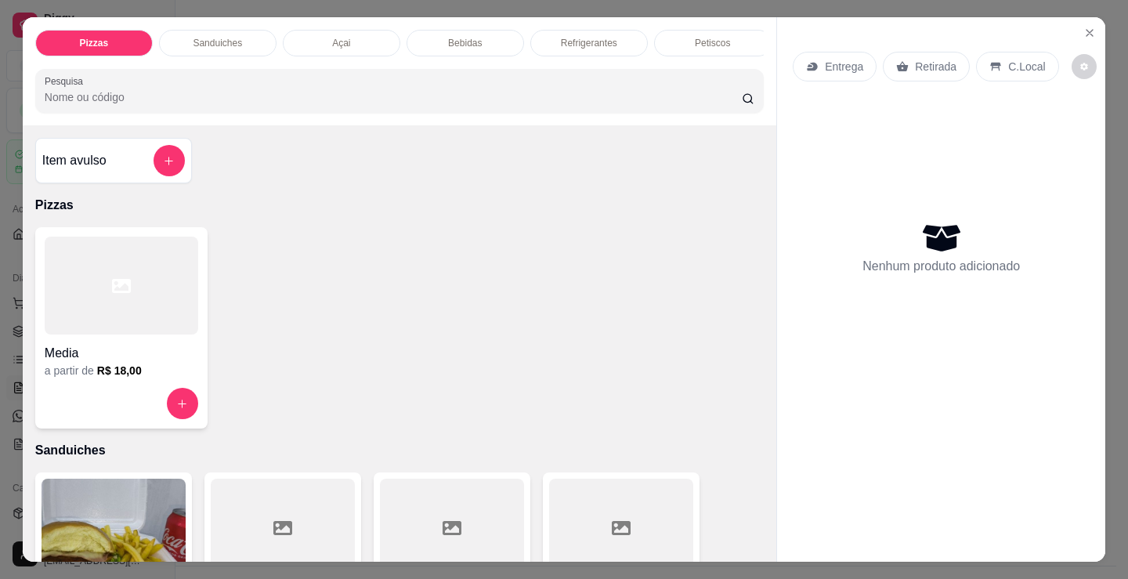
drag, startPoint x: 208, startPoint y: 38, endPoint x: 220, endPoint y: 49, distance: 16.7
click at [209, 38] on p "Sanduiches" at bounding box center [217, 43] width 49 height 13
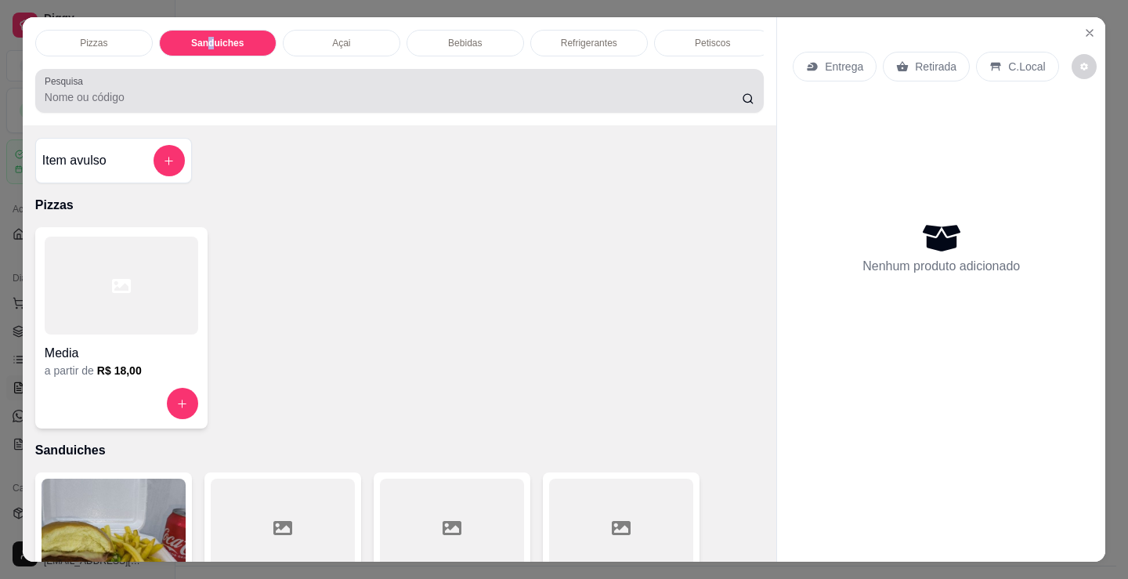
scroll to position [38, 0]
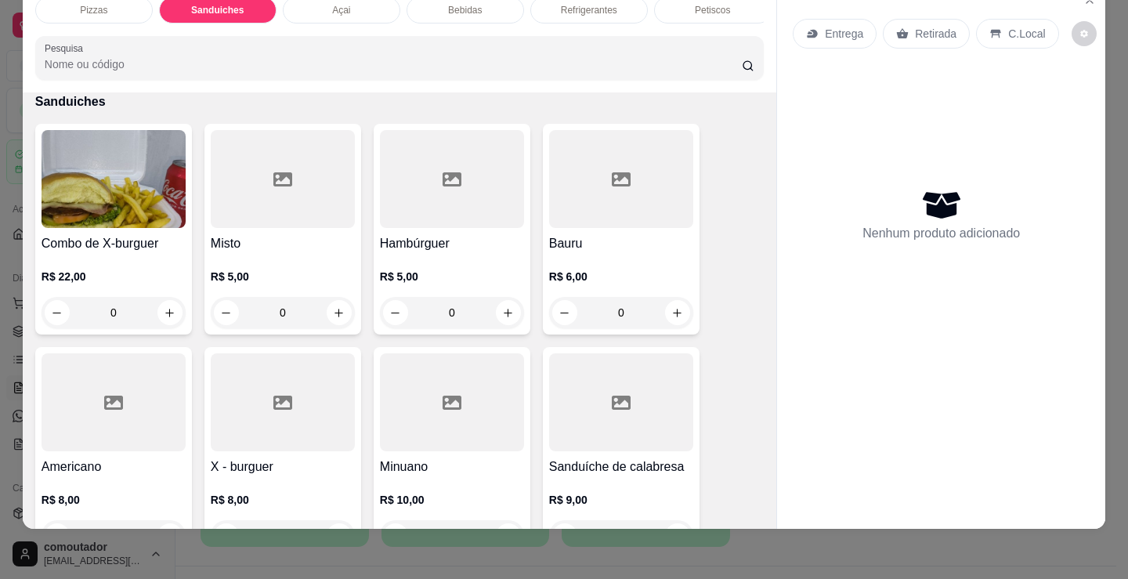
click at [255, 432] on div at bounding box center [283, 402] width 144 height 98
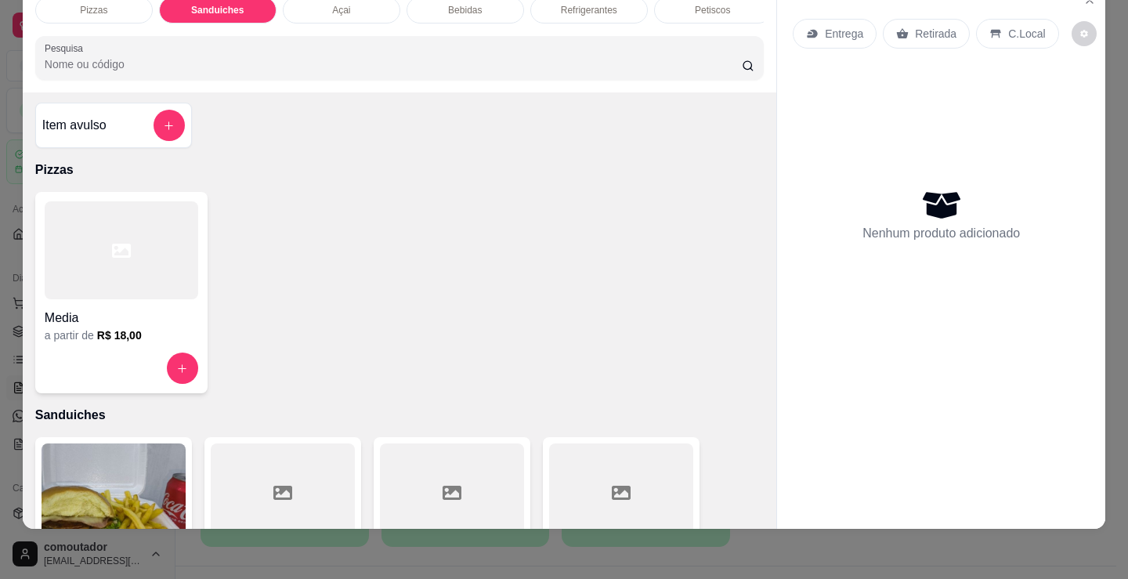
scroll to position [0, 0]
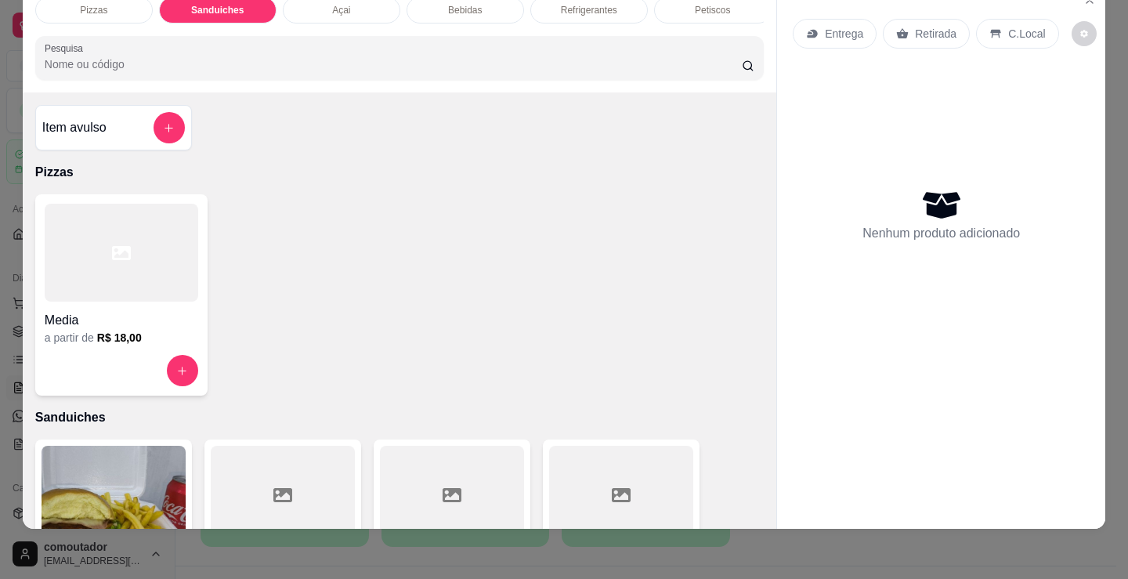
click at [100, 142] on div "Item avulso" at bounding box center [113, 127] width 143 height 31
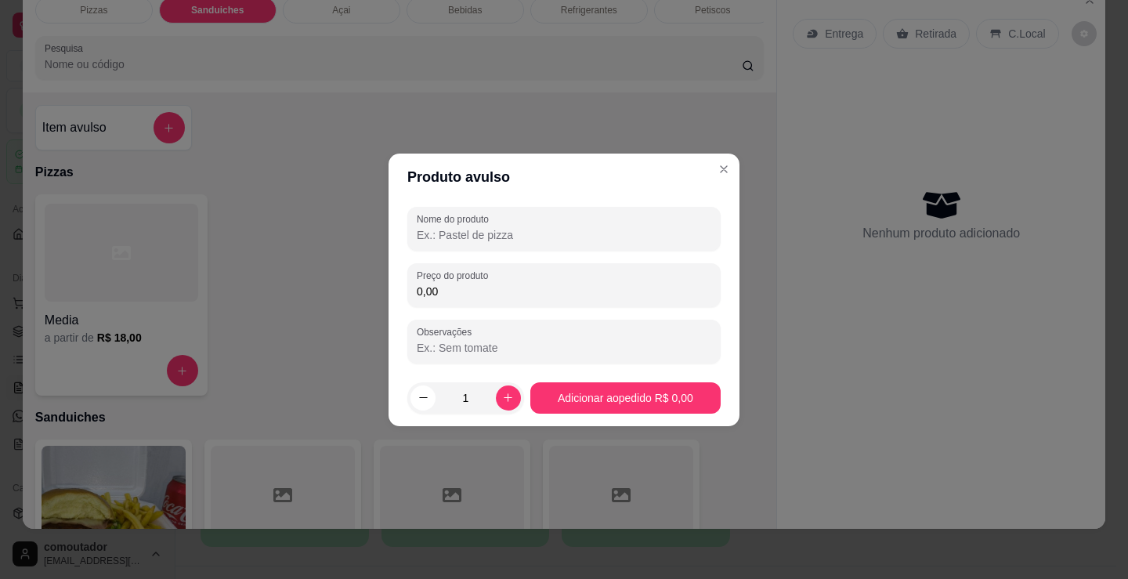
click at [502, 237] on input "Nome do produto" at bounding box center [564, 235] width 295 height 16
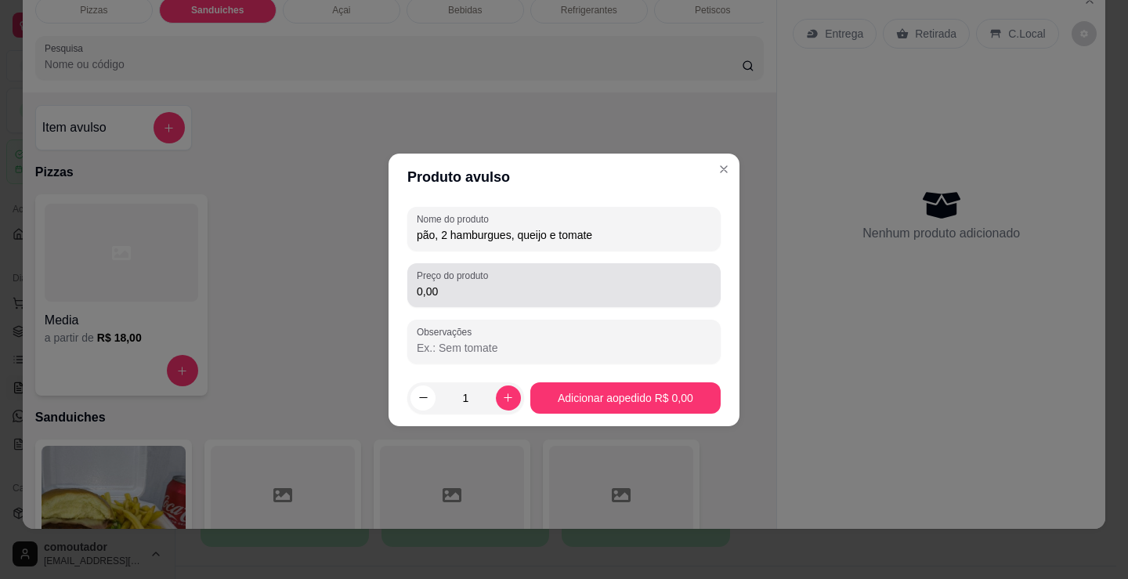
type input "pão, 2 hamburgues, queijo e tomate"
click at [559, 285] on input "0,00" at bounding box center [564, 292] width 295 height 16
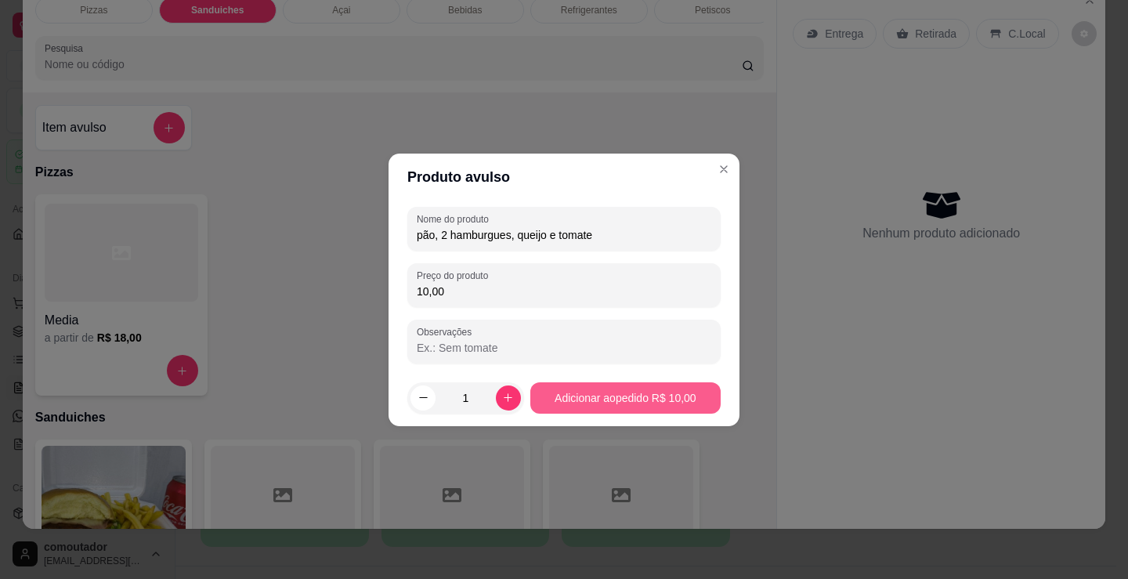
type input "10,00"
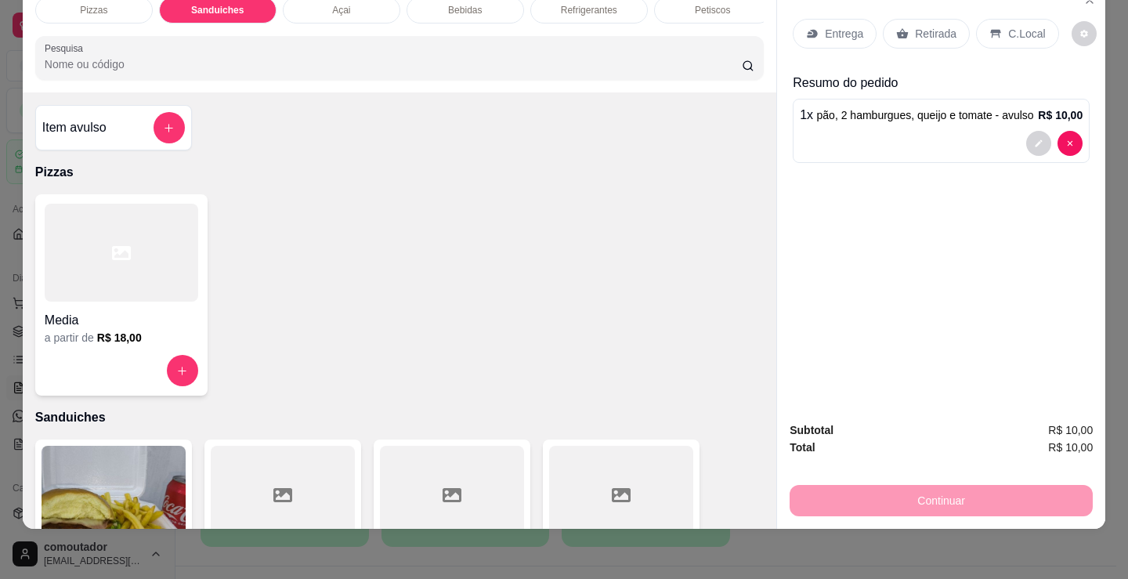
click at [219, 4] on p "Sanduiches" at bounding box center [217, 10] width 53 height 13
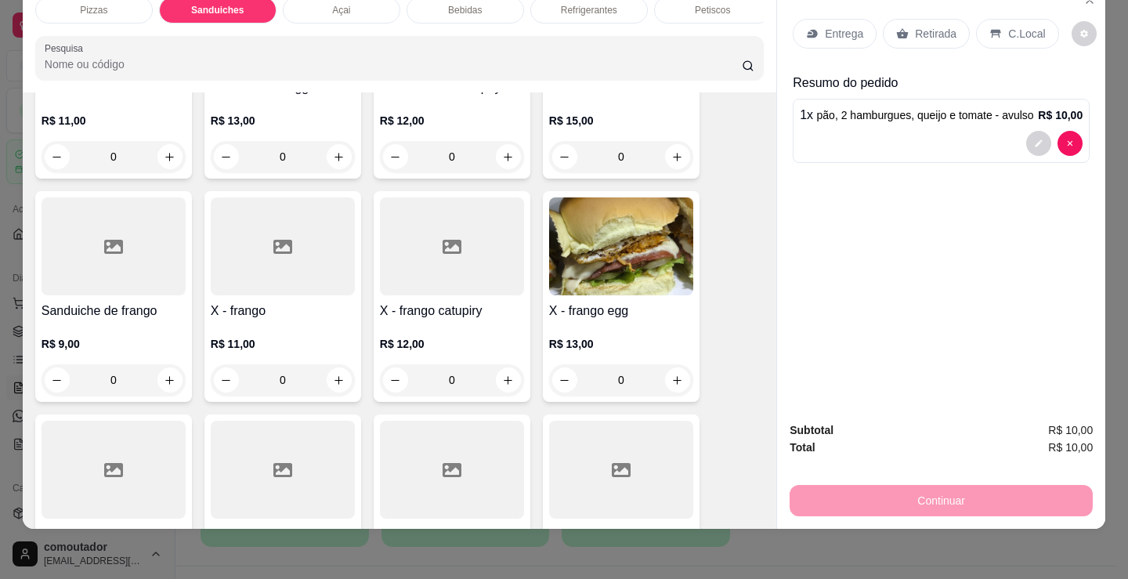
scroll to position [943, 0]
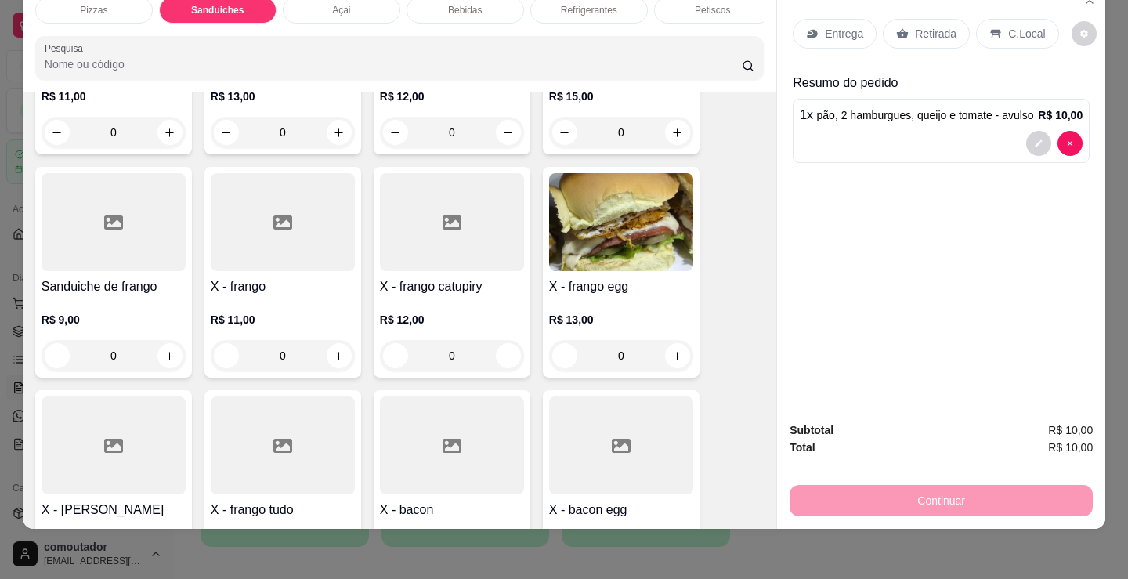
click at [498, 354] on div "0" at bounding box center [452, 355] width 144 height 31
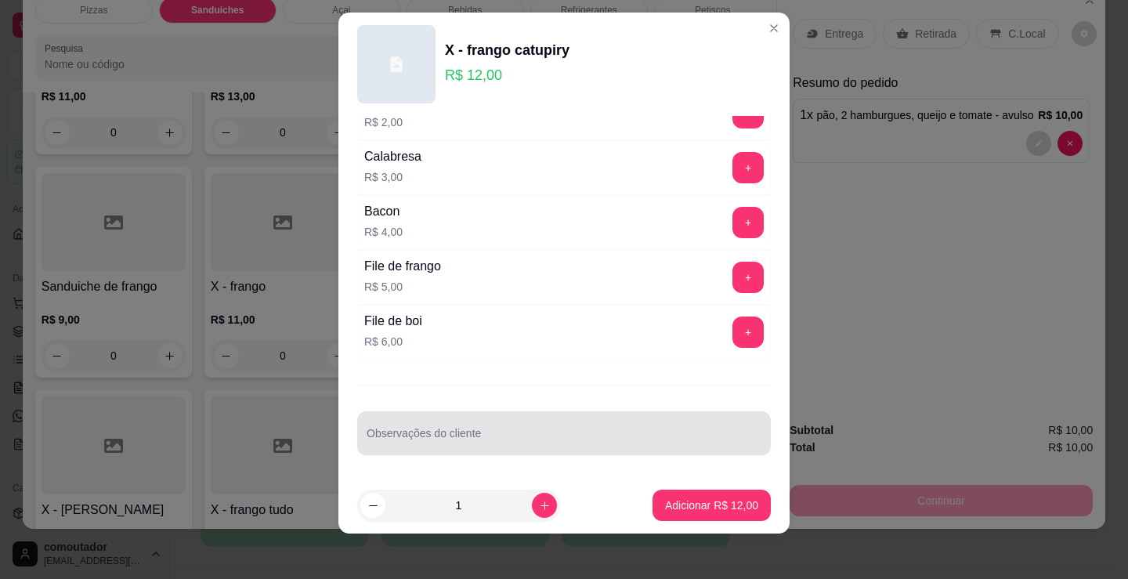
scroll to position [21, 0]
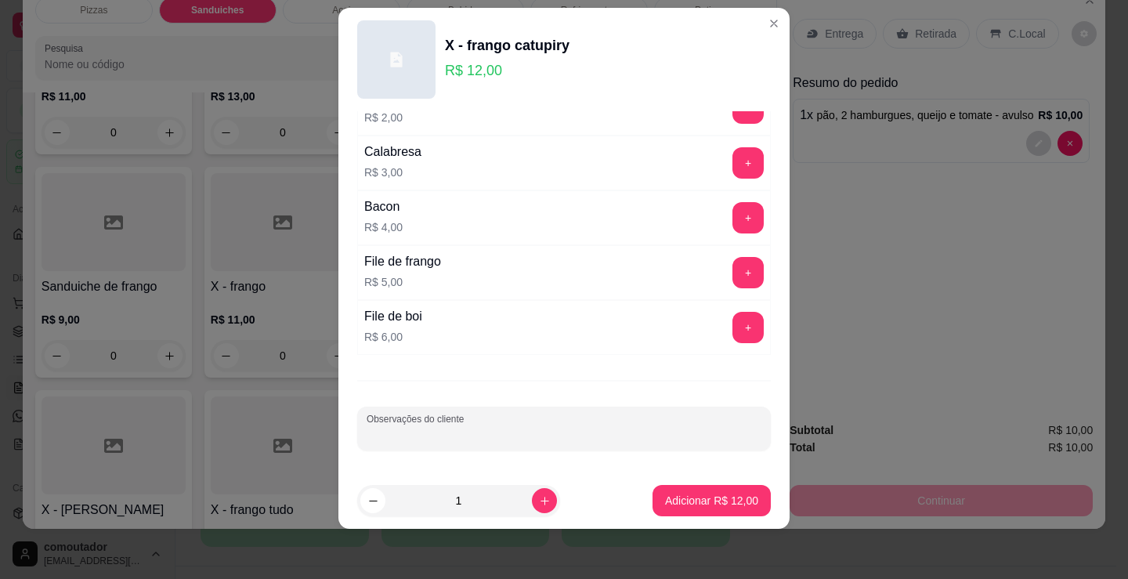
click at [581, 432] on input "Observações do cliente" at bounding box center [564, 435] width 395 height 16
type input "SEM TOMATE"
click at [714, 505] on p "Adicionar R$ 12,00" at bounding box center [712, 500] width 91 height 15
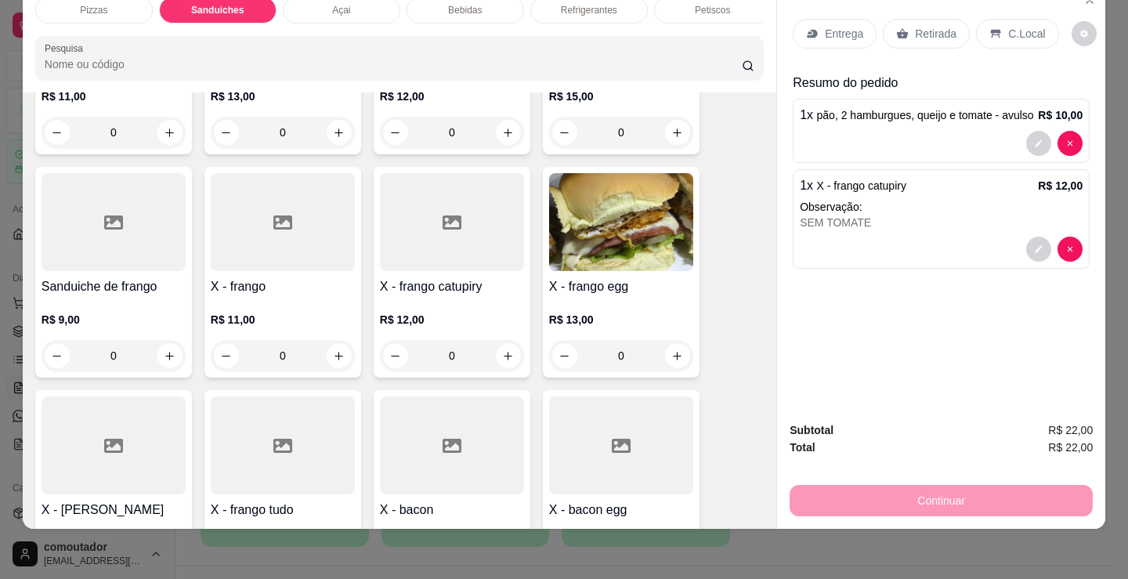
click at [845, 26] on p "Entrega" at bounding box center [844, 34] width 38 height 16
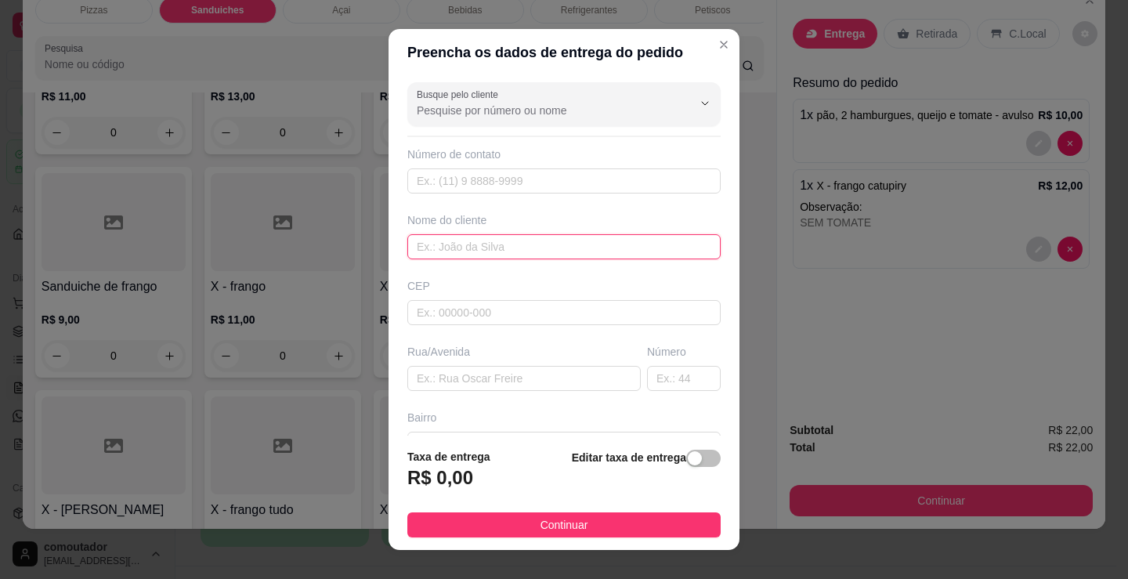
click at [498, 247] on input "text" at bounding box center [563, 246] width 313 height 25
type input "DAIANE"
click at [586, 522] on button "Continuar" at bounding box center [563, 525] width 313 height 25
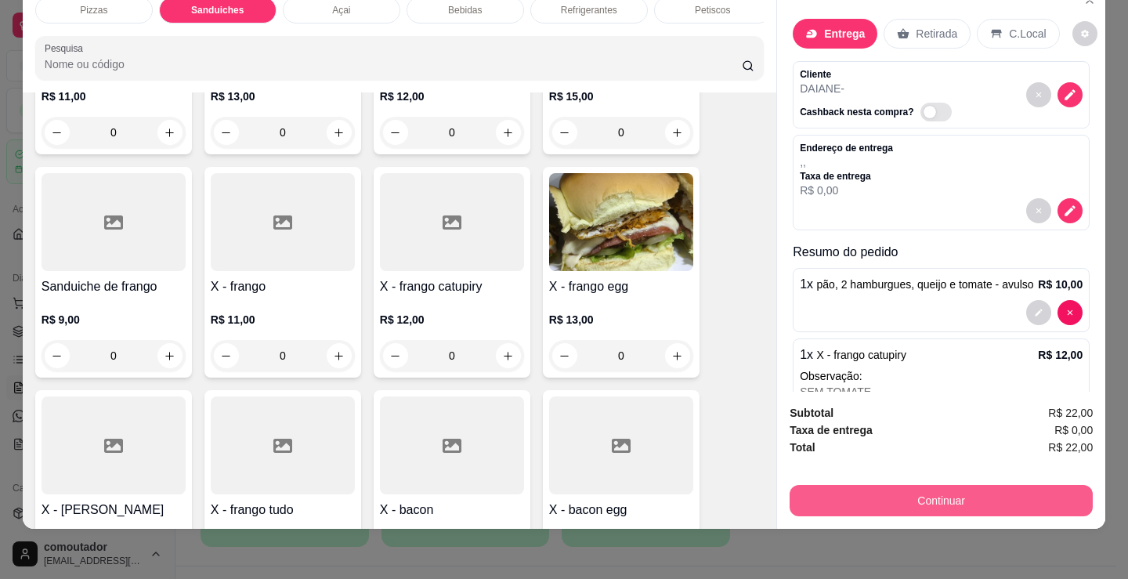
click at [811, 487] on button "Continuar" at bounding box center [941, 500] width 303 height 31
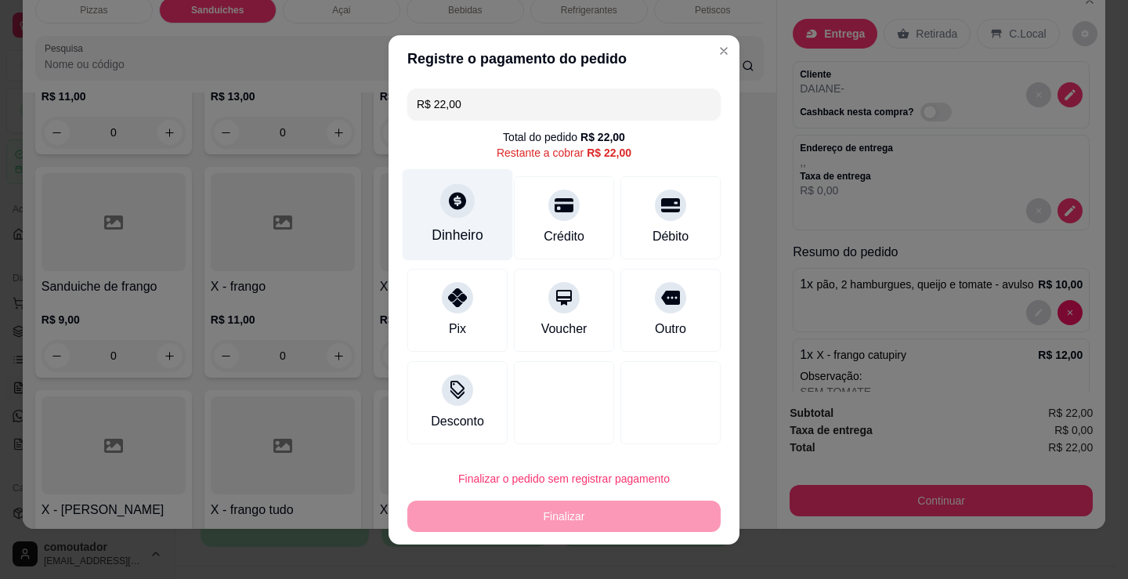
click at [467, 237] on div "Dinheiro" at bounding box center [458, 235] width 52 height 20
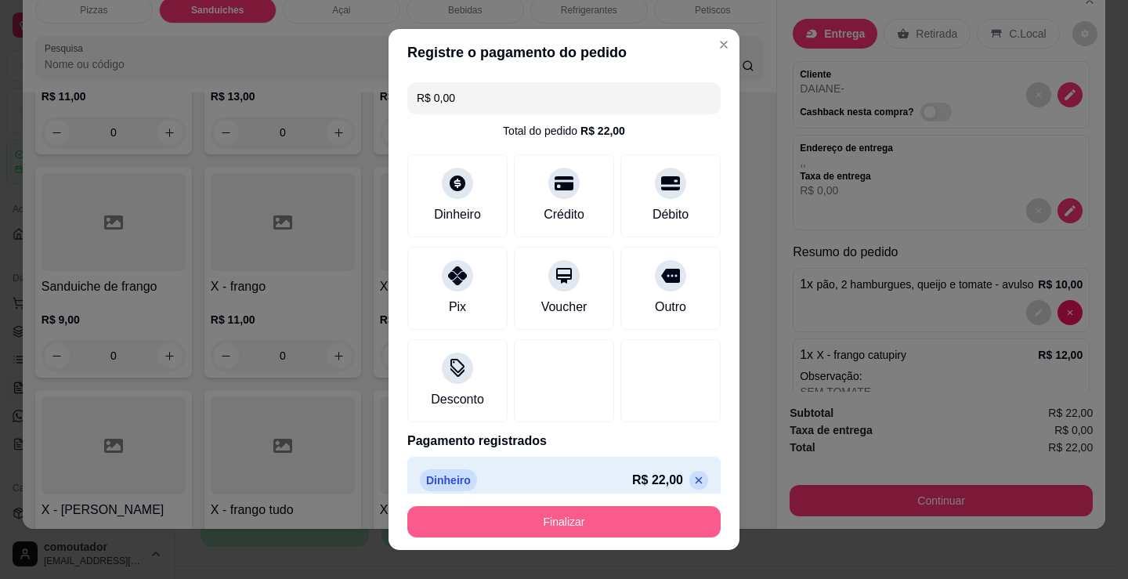
click at [599, 510] on button "Finalizar" at bounding box center [563, 521] width 313 height 31
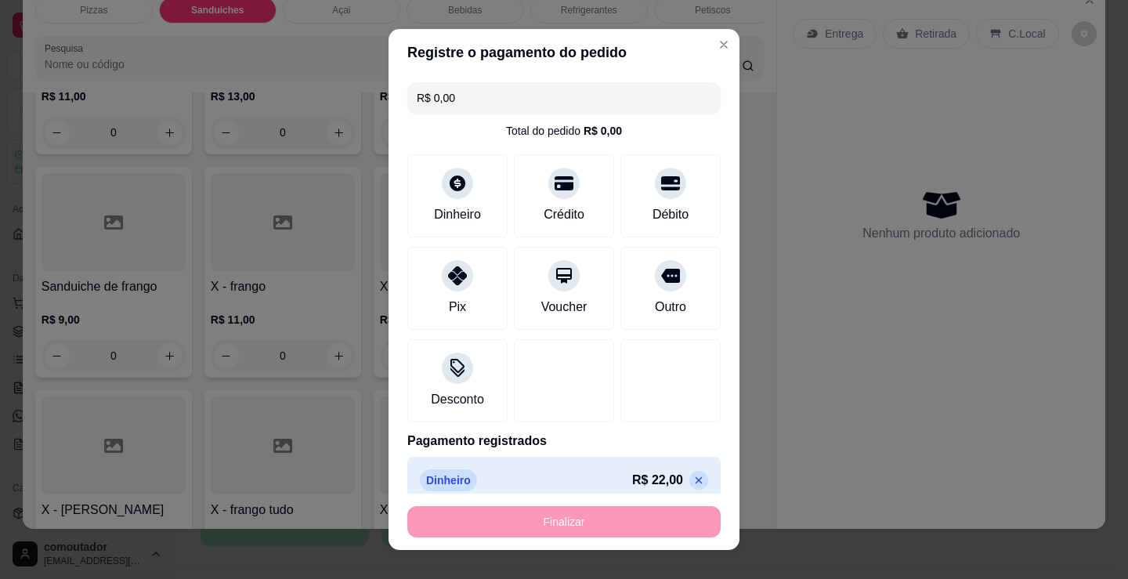
type input "-R$ 22,00"
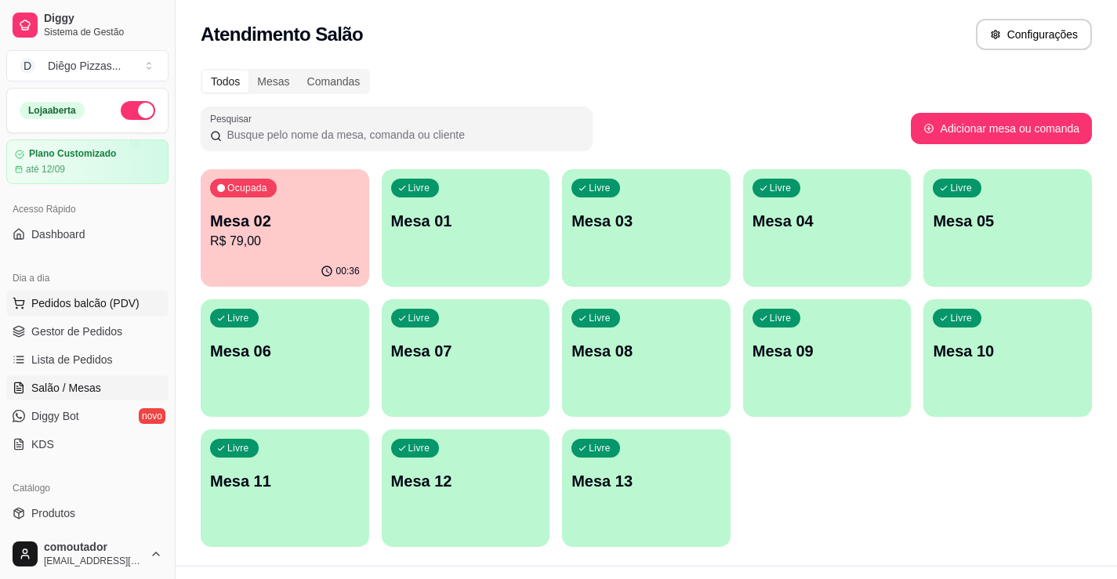
click at [64, 310] on span "Pedidos balcão (PDV)" at bounding box center [85, 303] width 108 height 16
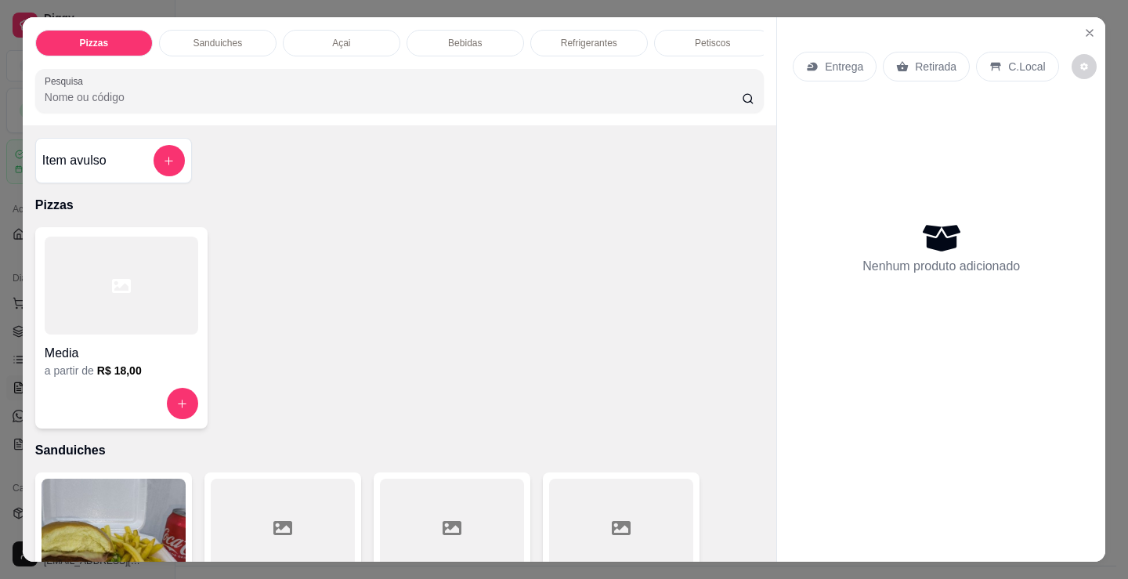
click at [114, 320] on div at bounding box center [122, 286] width 154 height 98
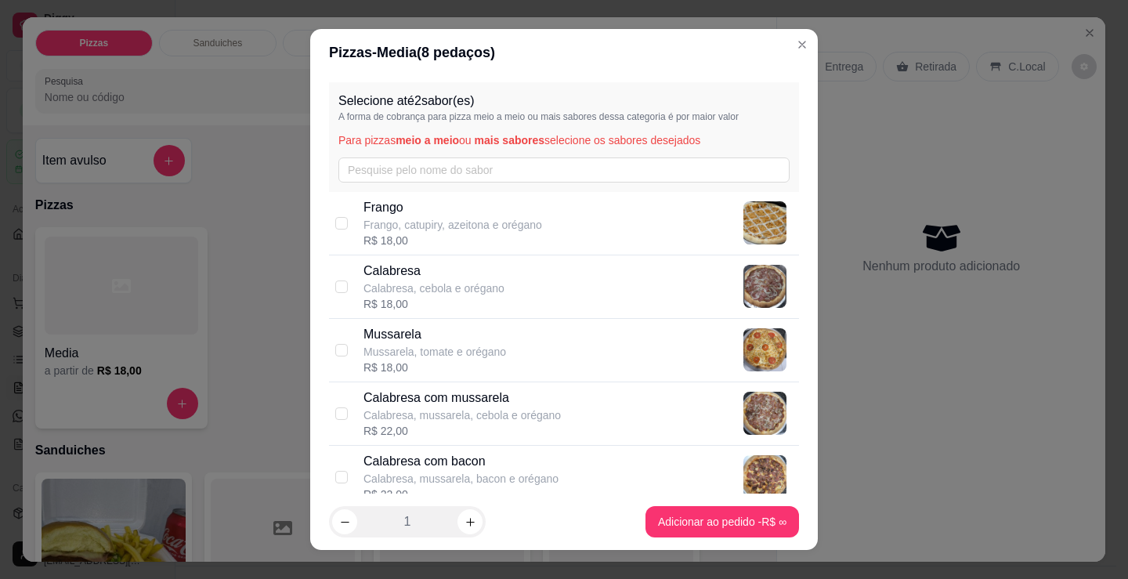
click at [435, 219] on p "Frango, catupiry, azeitona e orégano" at bounding box center [453, 225] width 179 height 16
checkbox input "true"
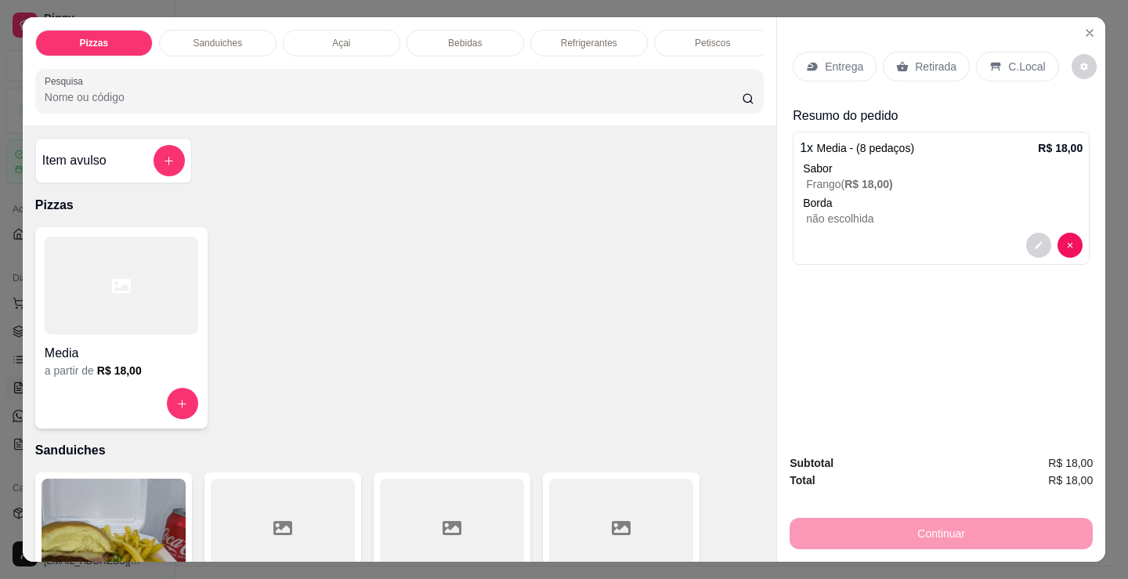
click at [838, 59] on p "Entrega" at bounding box center [844, 67] width 38 height 16
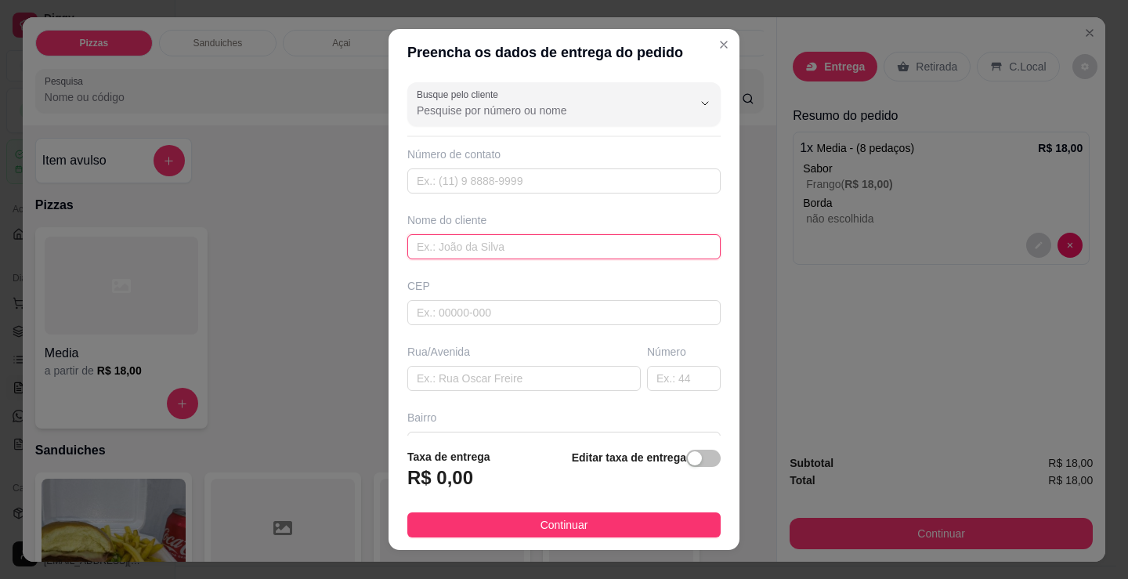
click at [498, 241] on input "text" at bounding box center [563, 246] width 313 height 25
type input "NEIA"
click at [552, 538] on button "Continuar" at bounding box center [563, 525] width 313 height 25
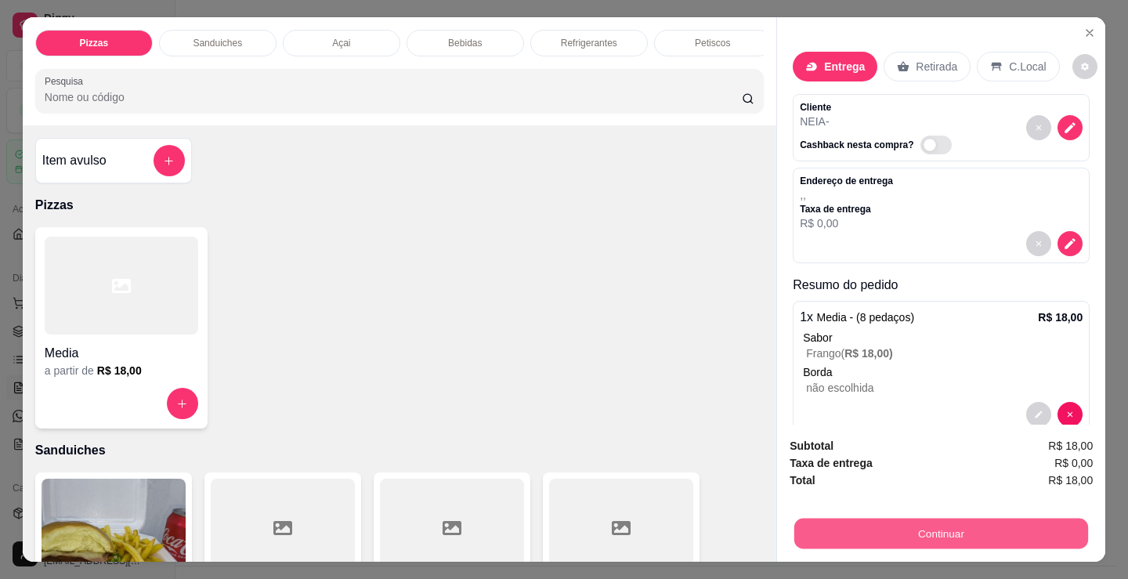
click at [965, 531] on button "Continuar" at bounding box center [942, 533] width 294 height 31
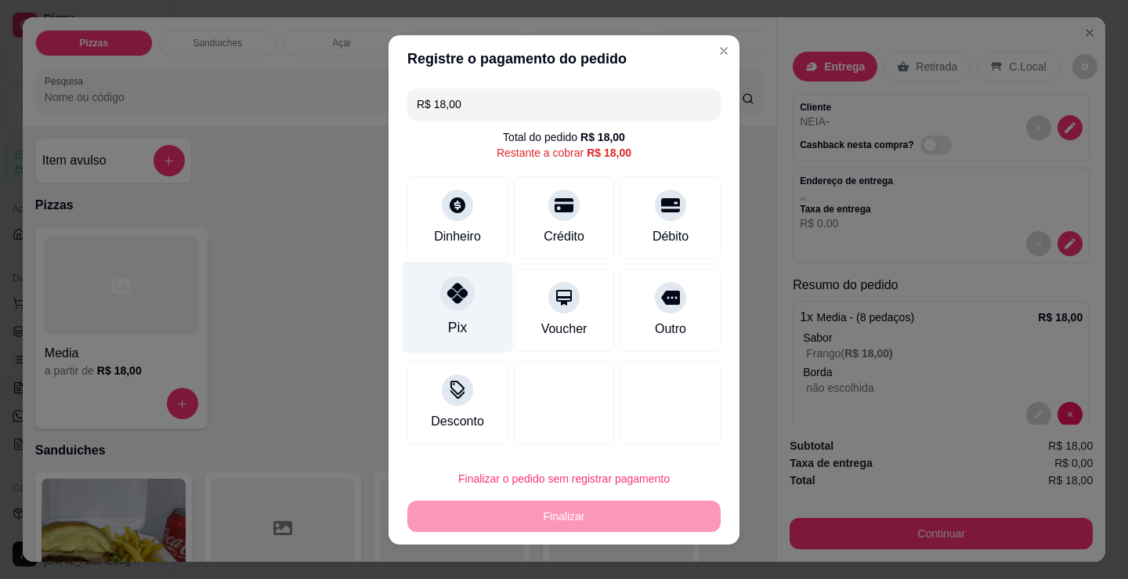
click at [452, 313] on div "Pix" at bounding box center [458, 307] width 110 height 92
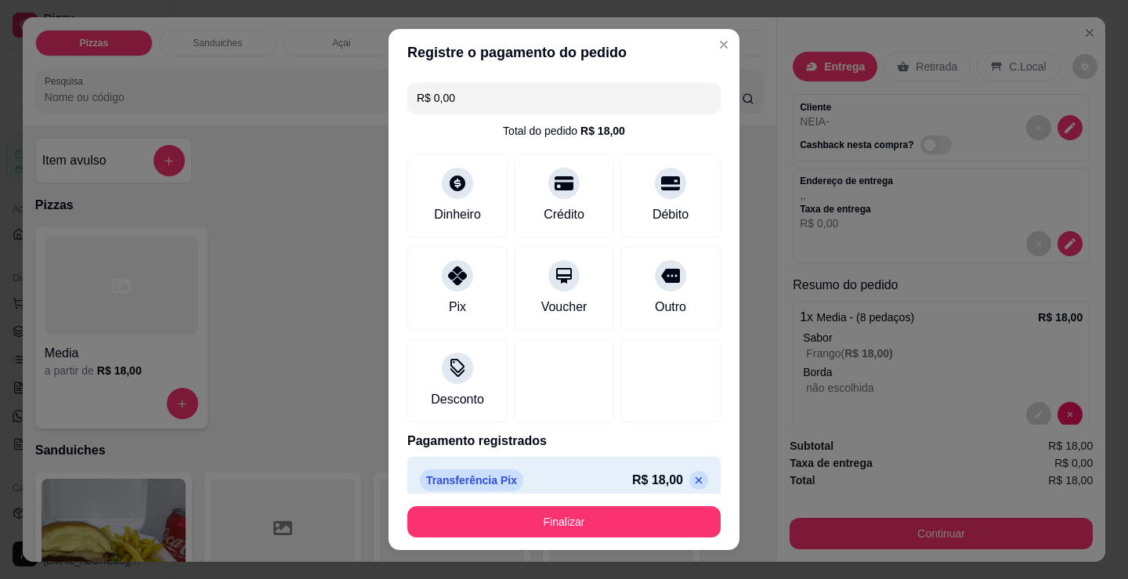
click at [577, 520] on button "Finalizar" at bounding box center [563, 521] width 313 height 31
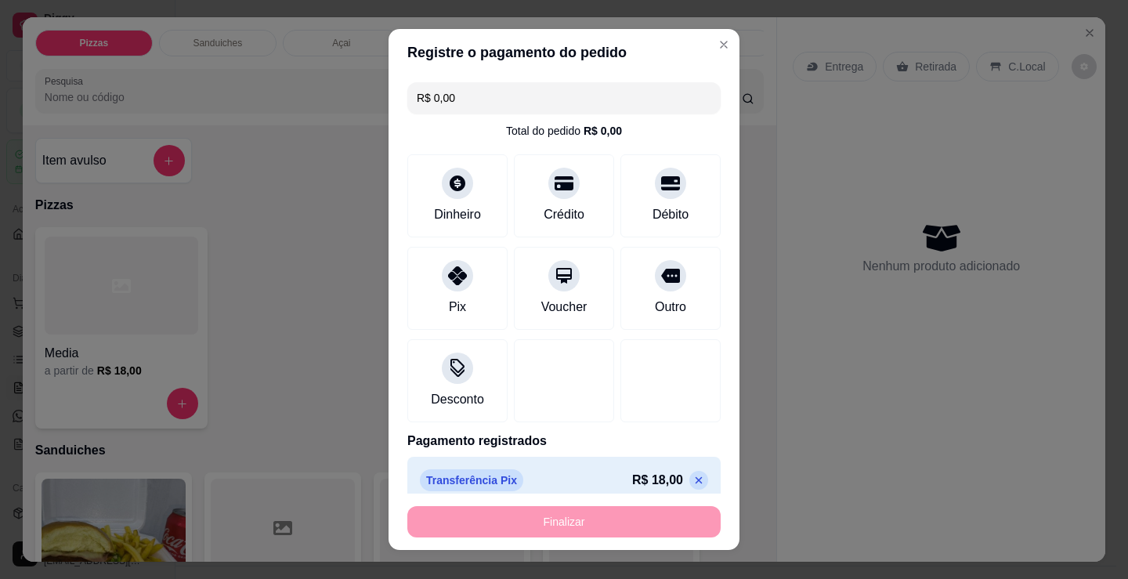
type input "-R$ 18,00"
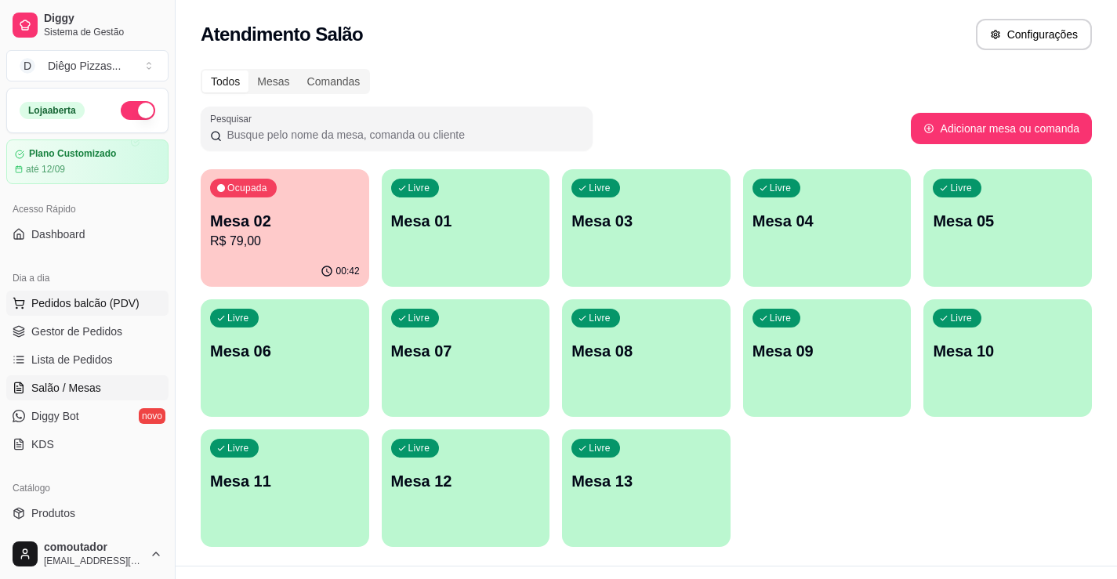
click at [111, 307] on span "Pedidos balcão (PDV)" at bounding box center [85, 303] width 108 height 16
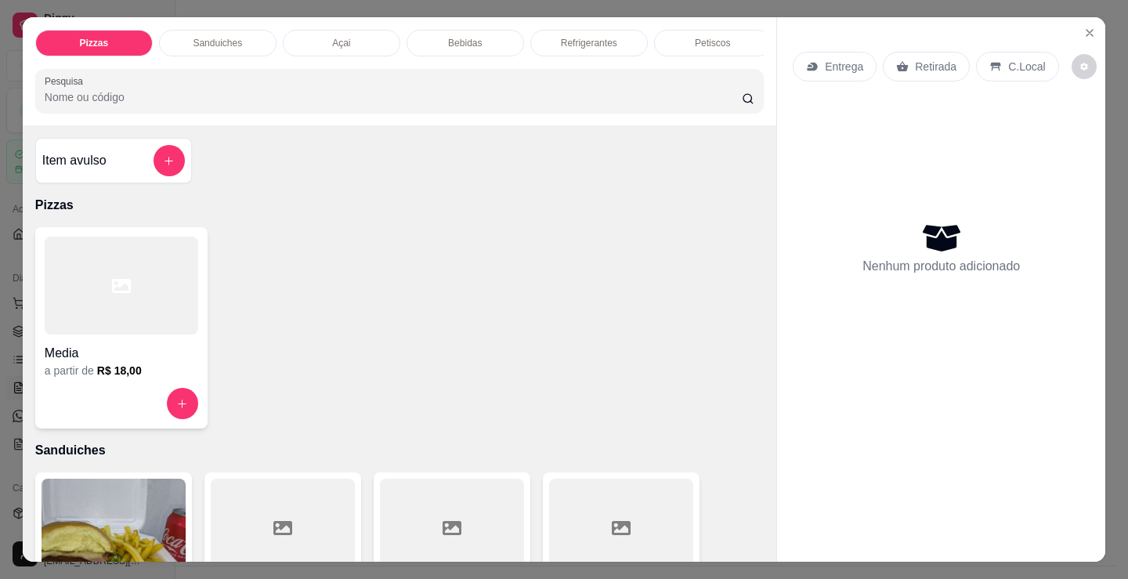
click at [132, 296] on div at bounding box center [122, 286] width 154 height 98
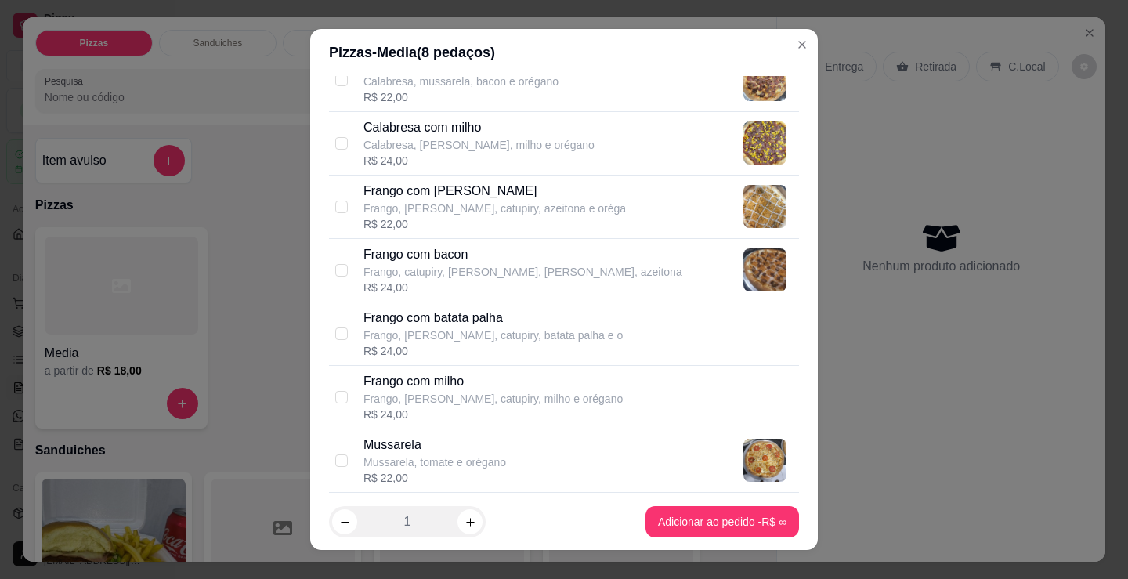
scroll to position [392, 0]
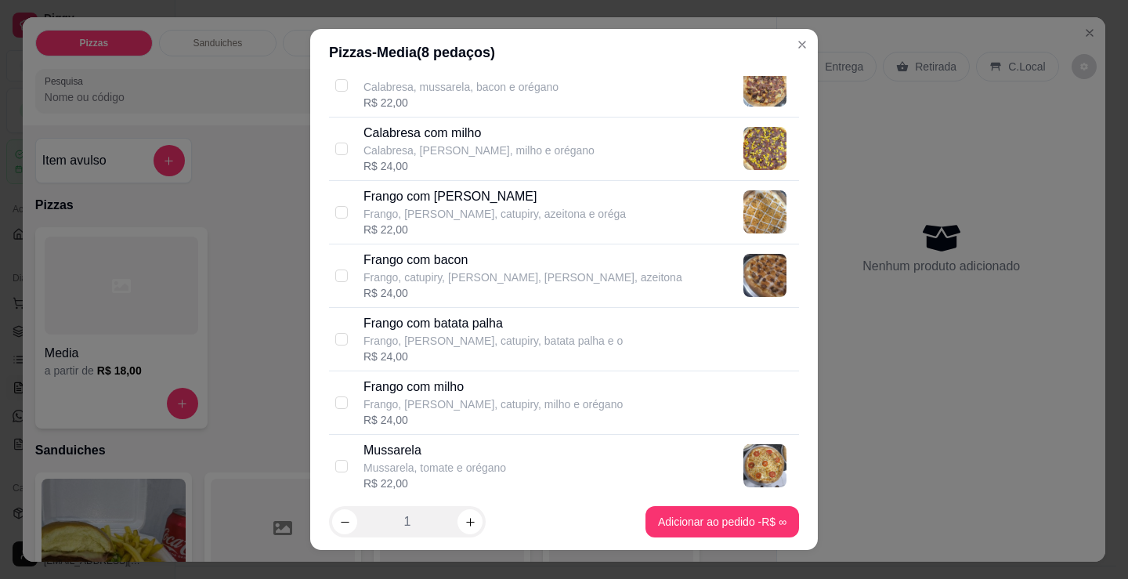
click at [473, 280] on p "Frango, catupiry, [PERSON_NAME], [PERSON_NAME], azeitona" at bounding box center [523, 278] width 319 height 16
checkbox input "true"
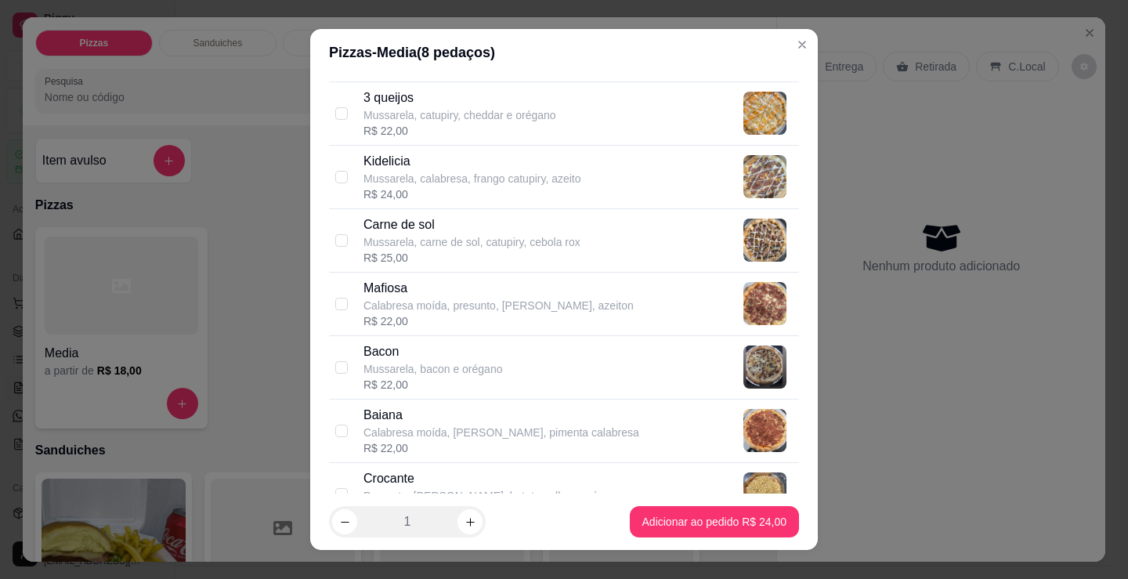
scroll to position [784, 0]
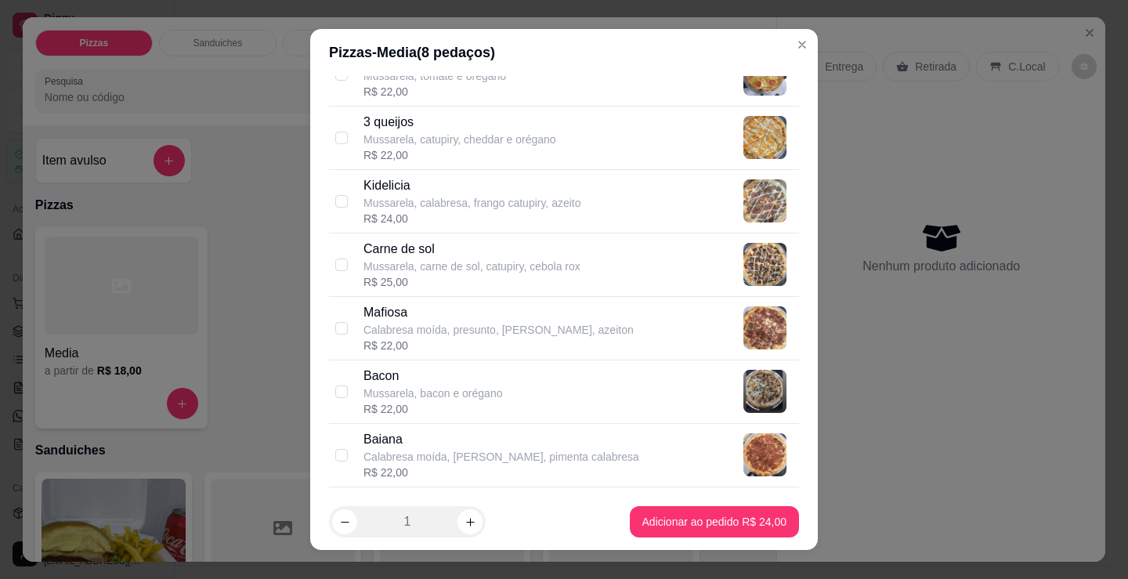
click at [469, 346] on div "R$ 22,00" at bounding box center [499, 346] width 270 height 16
checkbox input "true"
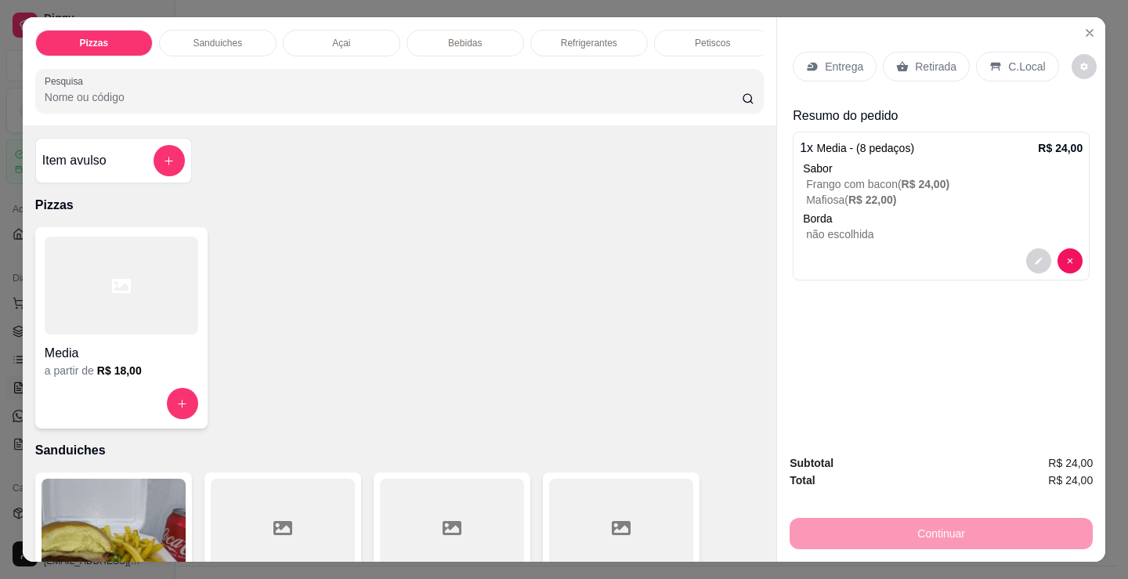
click at [932, 59] on p "Retirada" at bounding box center [936, 67] width 42 height 16
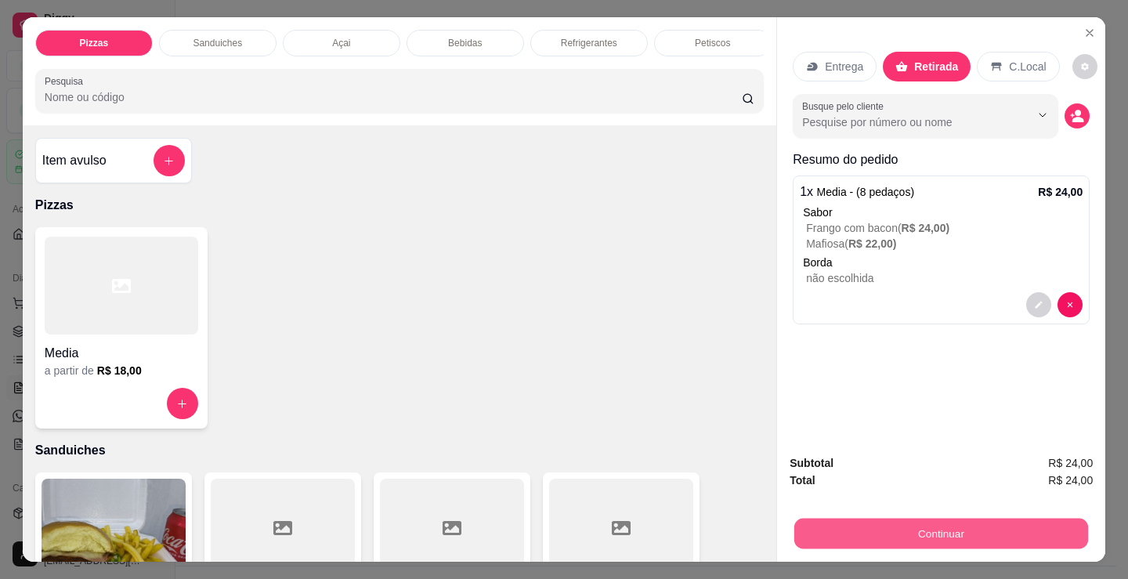
click at [875, 520] on button "Continuar" at bounding box center [942, 533] width 294 height 31
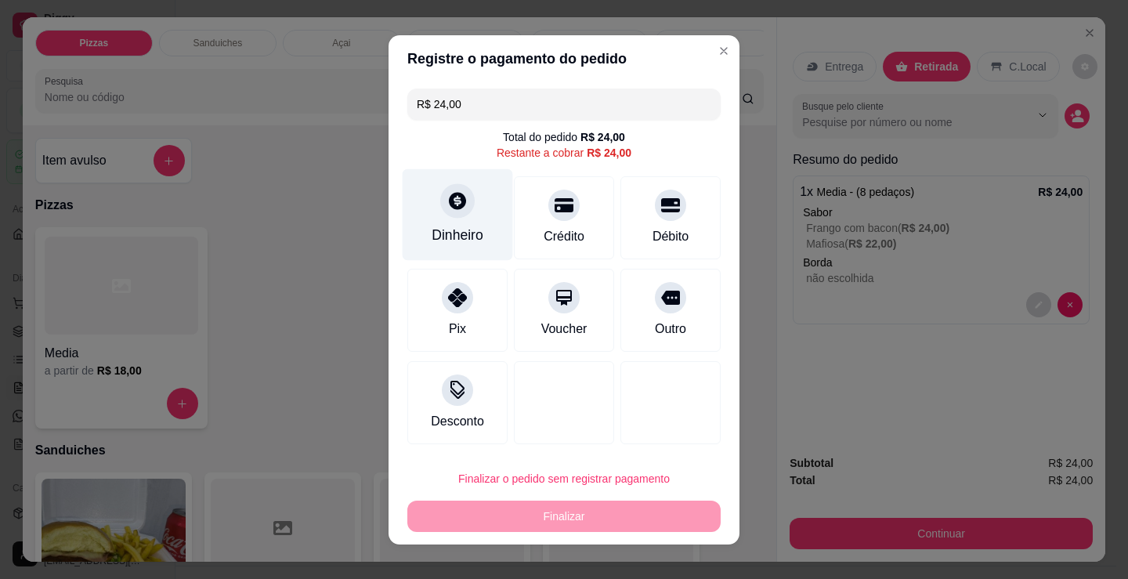
click at [455, 226] on div "Dinheiro" at bounding box center [458, 235] width 52 height 20
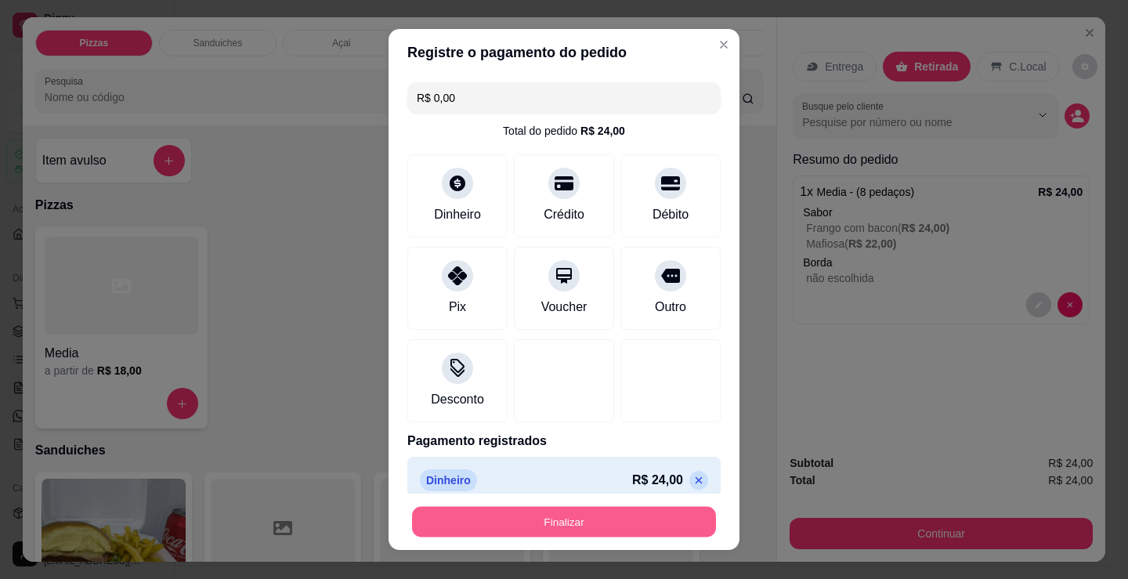
click at [617, 514] on button "Finalizar" at bounding box center [564, 522] width 304 height 31
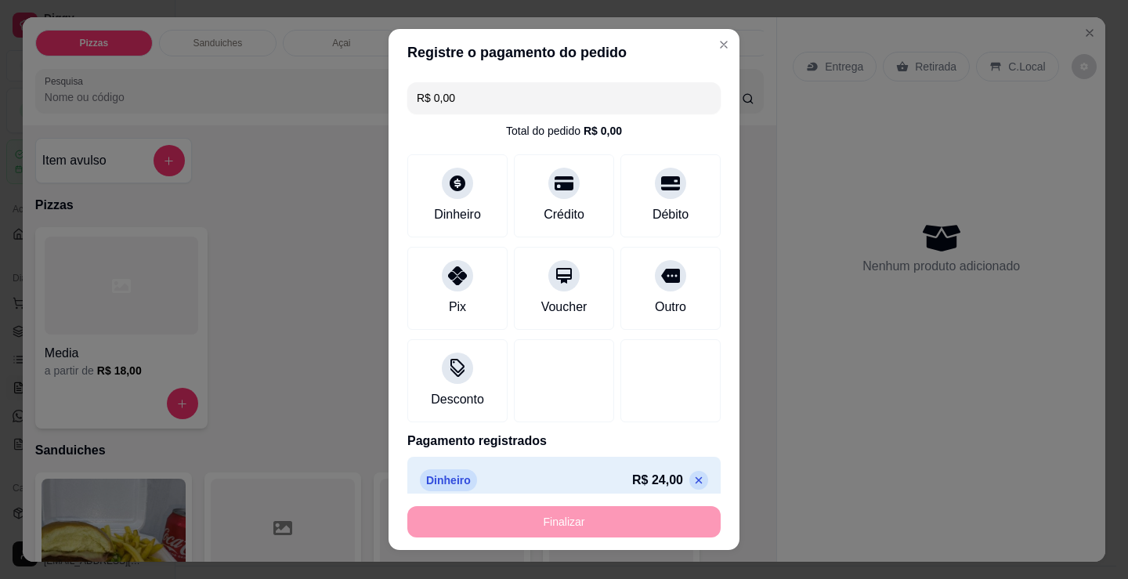
type input "-R$ 24,00"
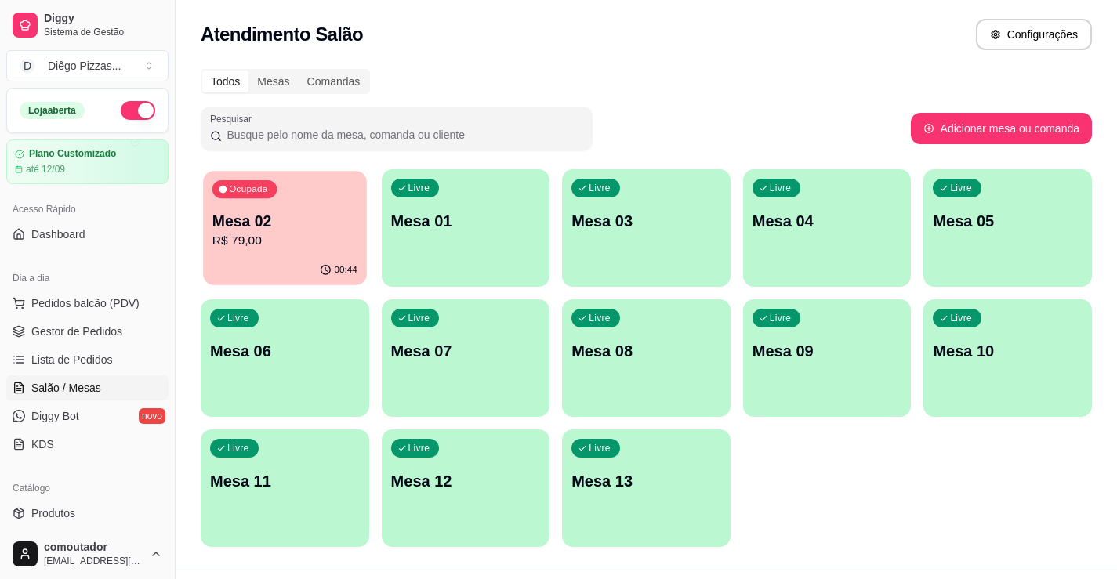
click at [229, 234] on p "R$ 79,00" at bounding box center [284, 241] width 145 height 18
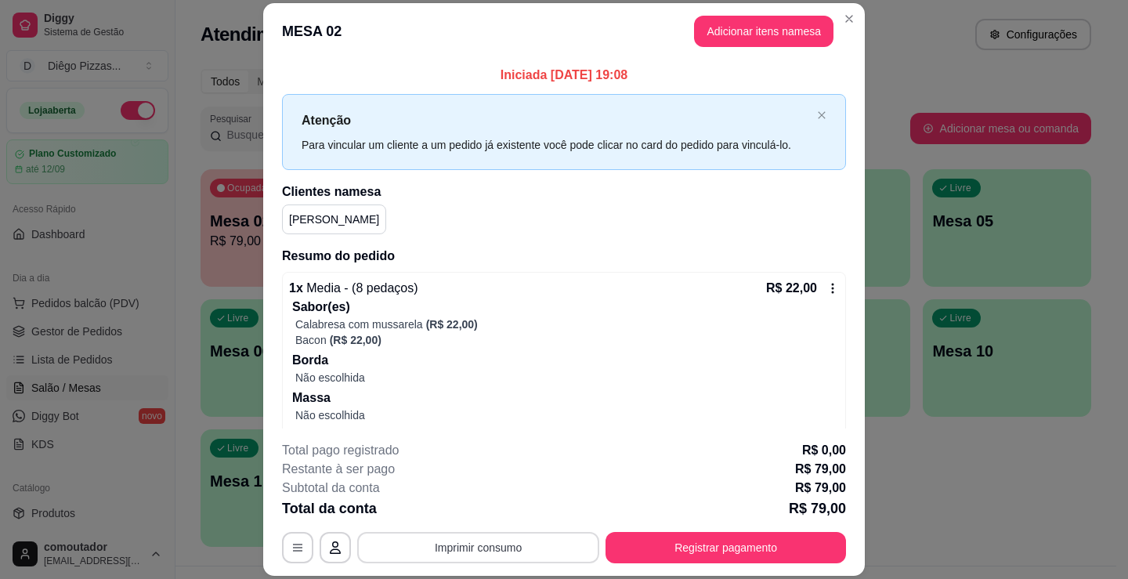
click at [517, 552] on button "Imprimir consumo" at bounding box center [478, 547] width 242 height 31
click at [612, 314] on p "Sabor(es)" at bounding box center [565, 307] width 547 height 19
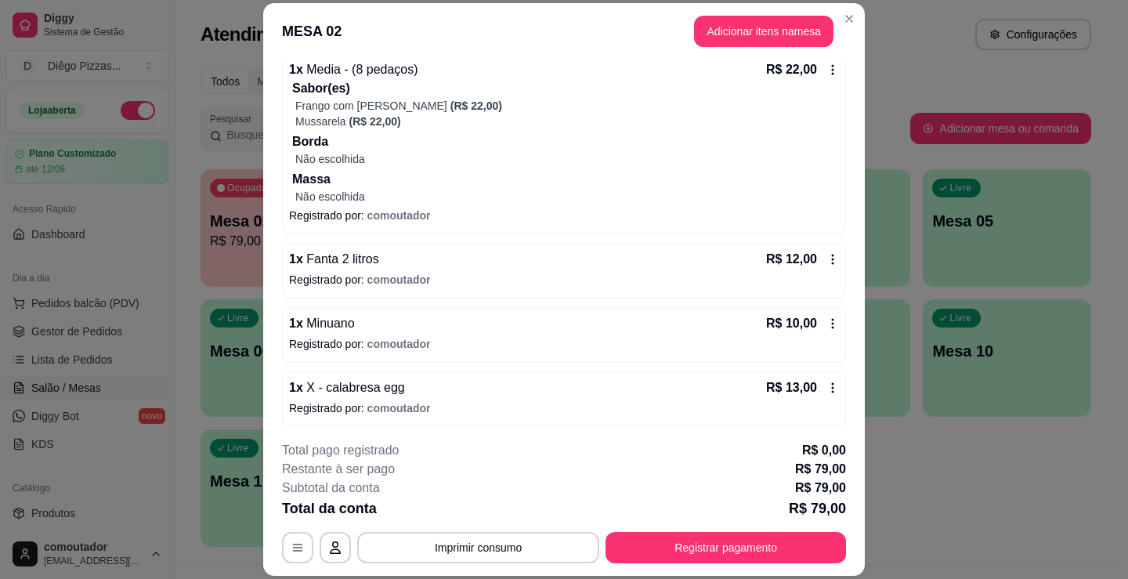
scroll to position [411, 0]
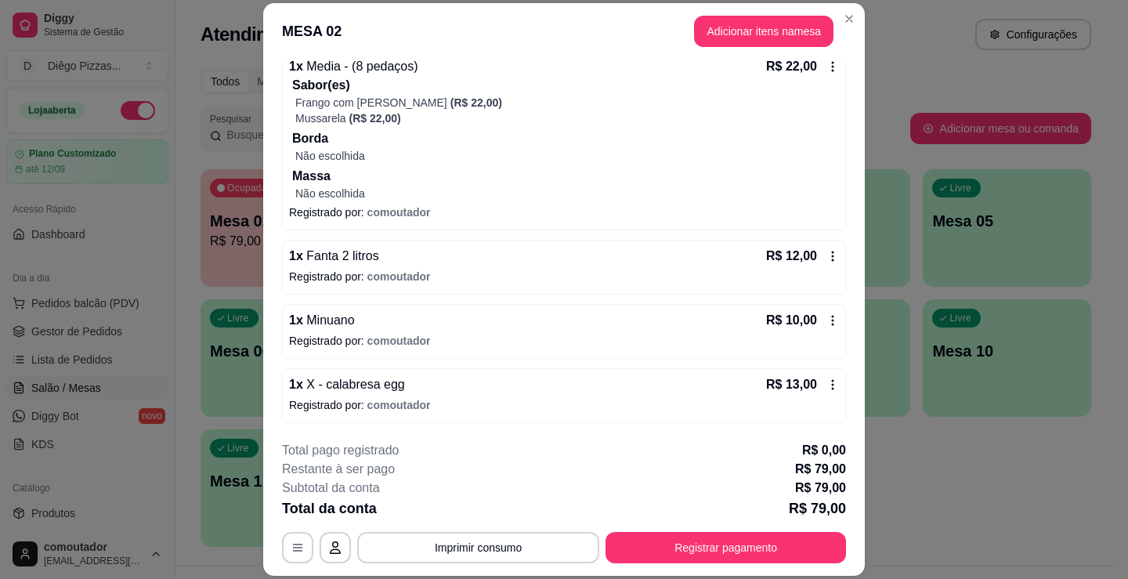
click at [547, 341] on p "Registrado por: comoutador" at bounding box center [564, 341] width 550 height 16
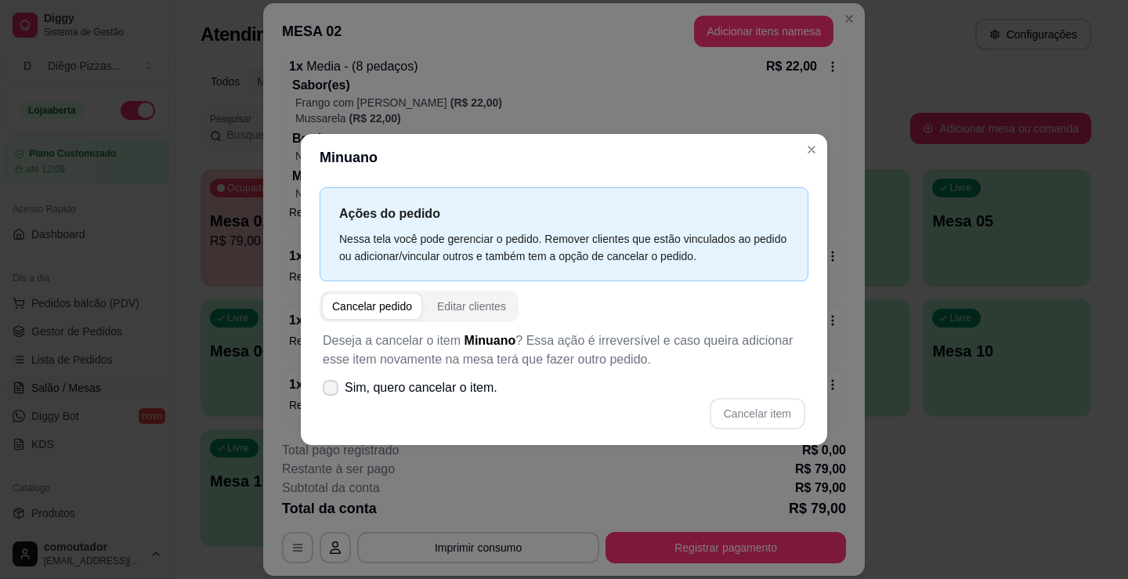
click at [392, 399] on label "Sim, quero cancelar o item." at bounding box center [410, 387] width 187 height 31
click at [332, 399] on input "Sim, quero cancelar o item." at bounding box center [327, 395] width 10 height 10
checkbox input "true"
click at [782, 414] on button "Cancelar item" at bounding box center [758, 413] width 96 height 31
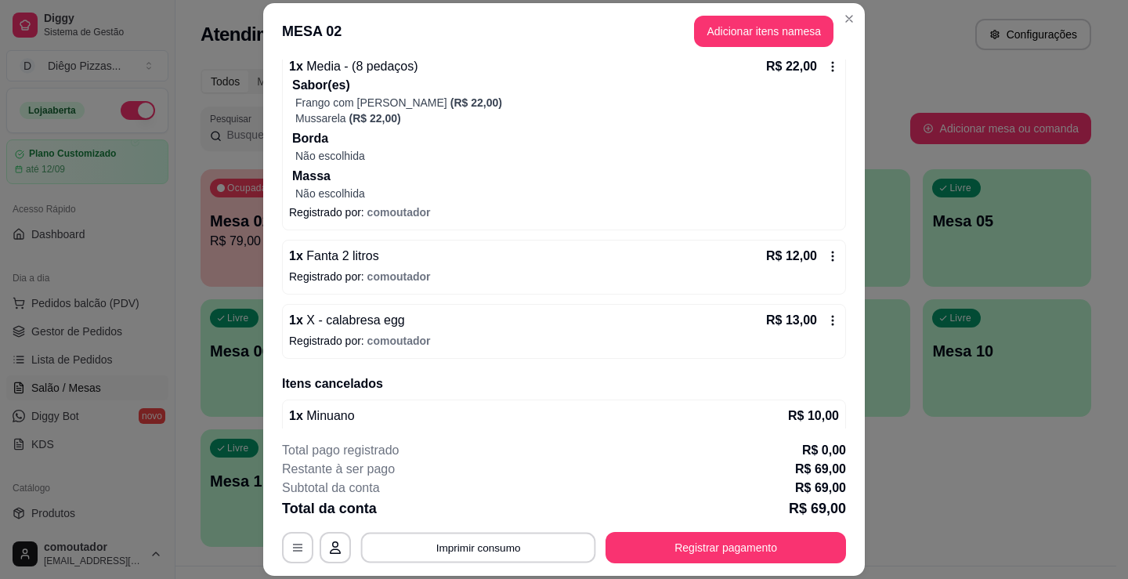
click at [495, 544] on button "Imprimir consumo" at bounding box center [478, 548] width 235 height 31
click at [496, 501] on button "IMPRESSORA" at bounding box center [478, 511] width 114 height 25
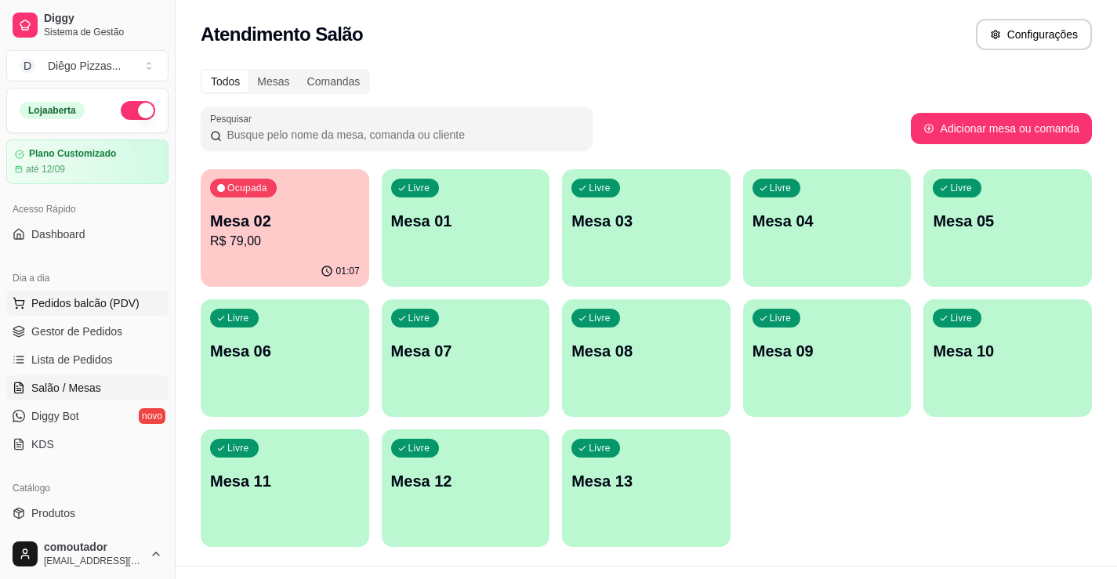
click at [84, 302] on span "Pedidos balcão (PDV)" at bounding box center [85, 303] width 108 height 16
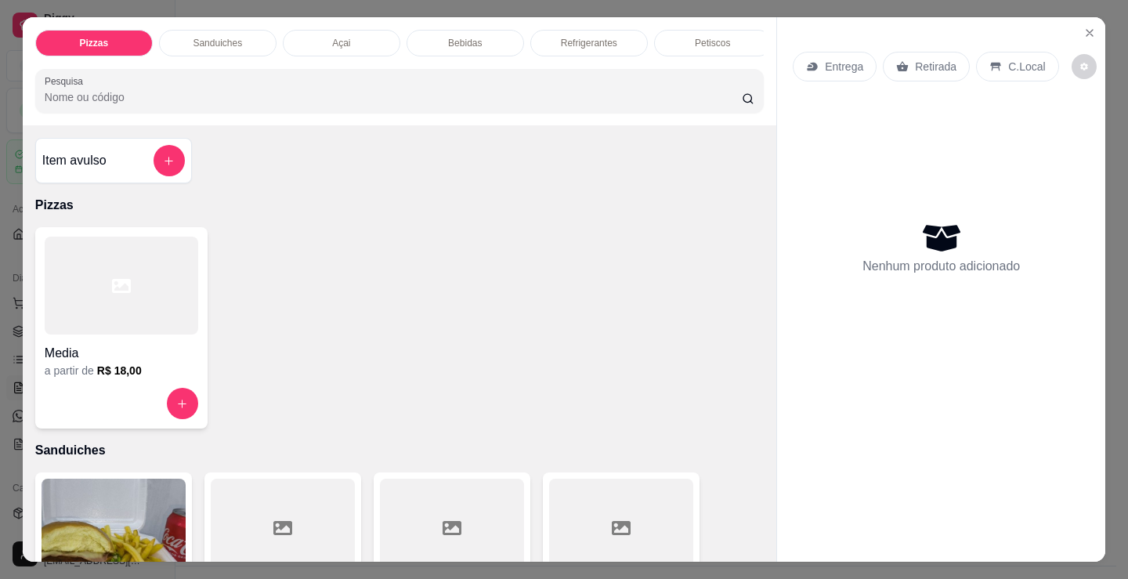
click at [124, 310] on div at bounding box center [122, 286] width 154 height 98
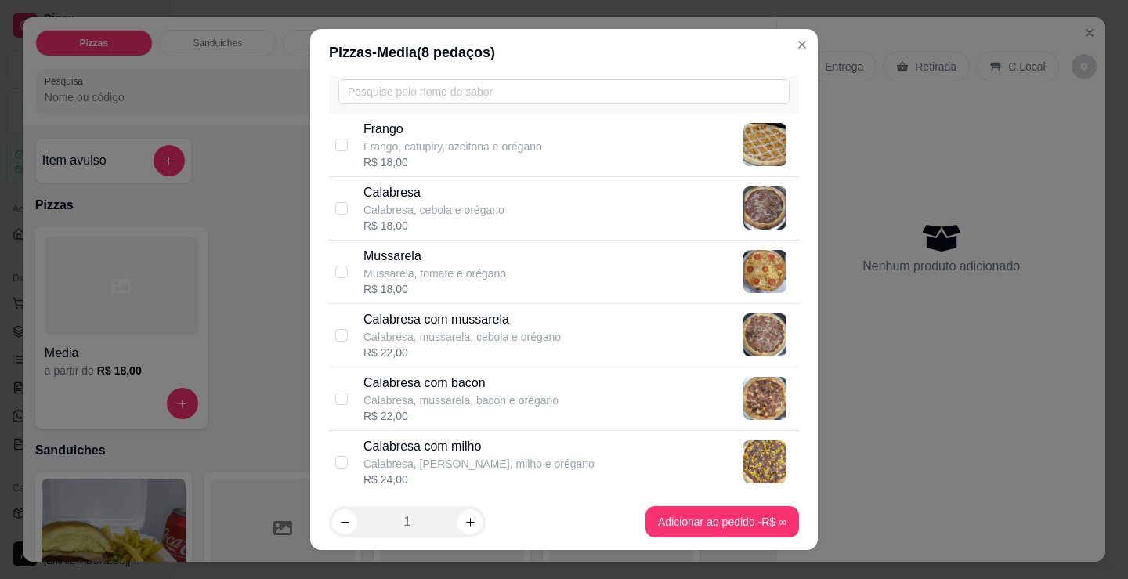
click at [524, 324] on p "Calabresa com mussarela" at bounding box center [462, 319] width 197 height 19
checkbox input "true"
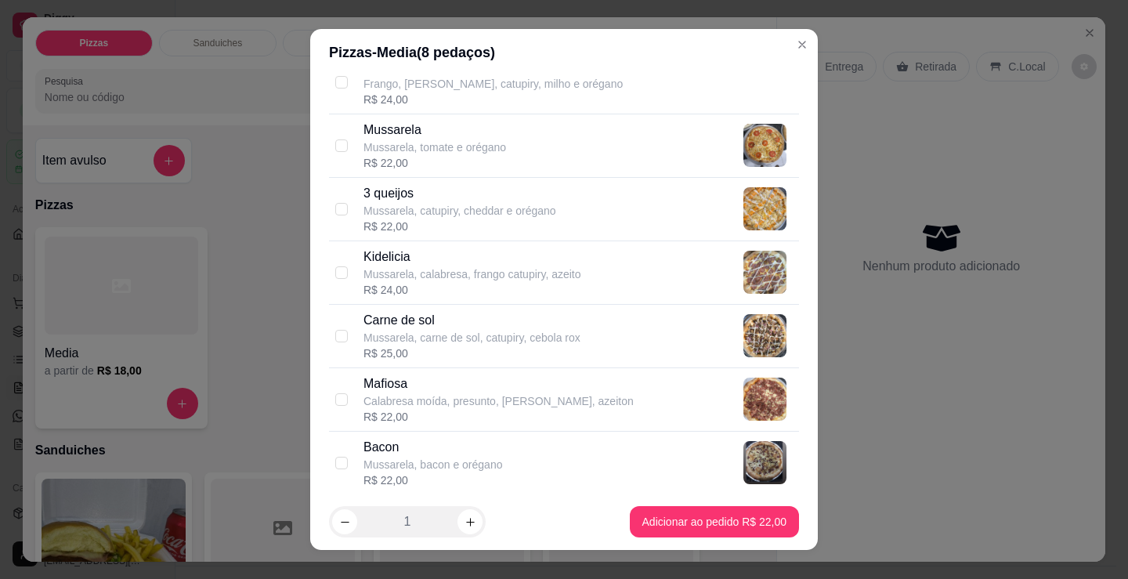
scroll to position [697, 0]
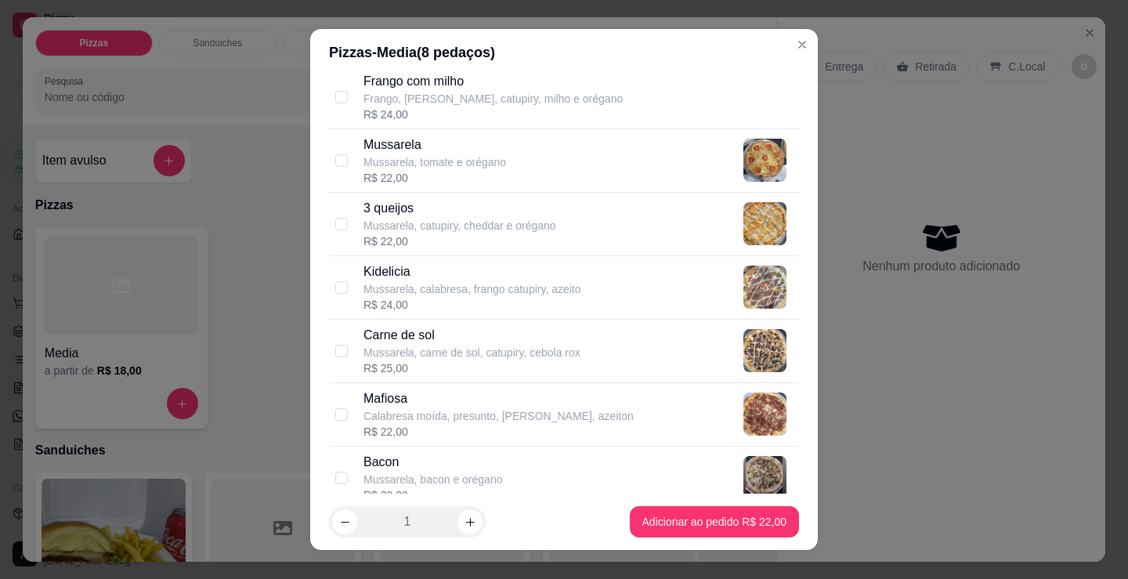
click at [416, 347] on p "Mussarela, carne de sol, catupiry, cebola rox" at bounding box center [472, 353] width 217 height 16
checkbox input "true"
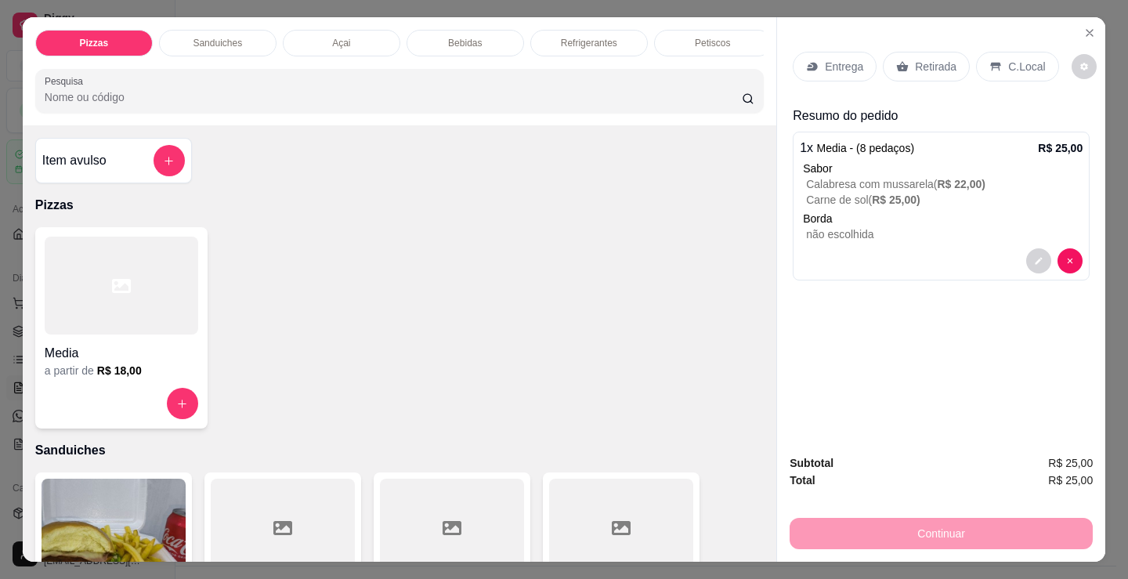
click at [657, 429] on div "Media a partir de R$ 18,00" at bounding box center [399, 327] width 729 height 201
click at [604, 407] on div "Media a partir de R$ 18,00" at bounding box center [399, 327] width 729 height 201
click at [892, 204] on div "1 x Media - (8 pedaços) R$ 25,00 Sabor Calabresa com mussarela ( R$ 22,00 ) Car…" at bounding box center [941, 206] width 297 height 149
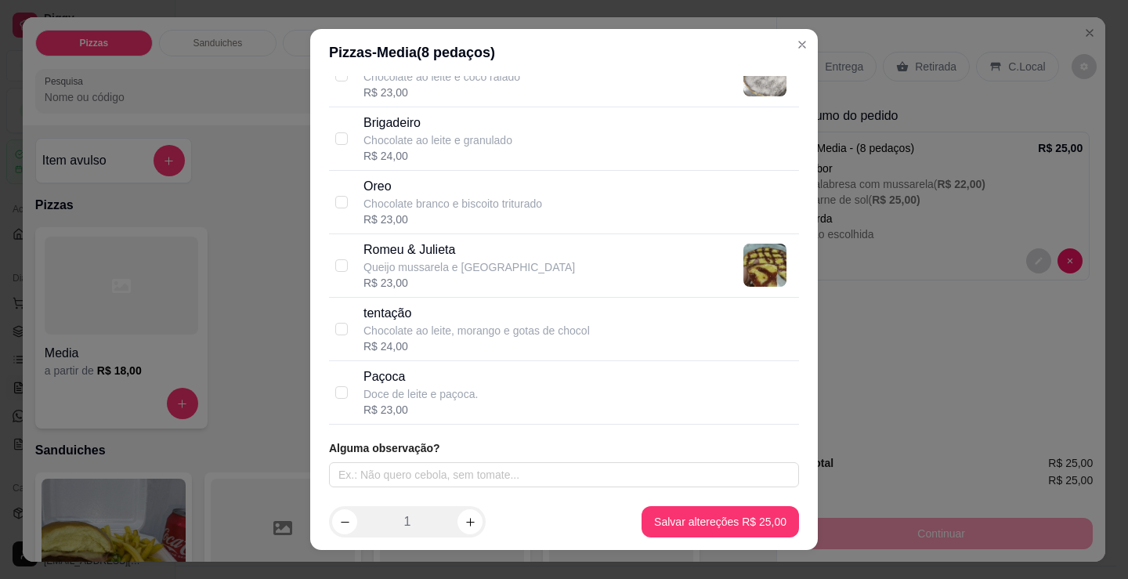
scroll to position [21, 0]
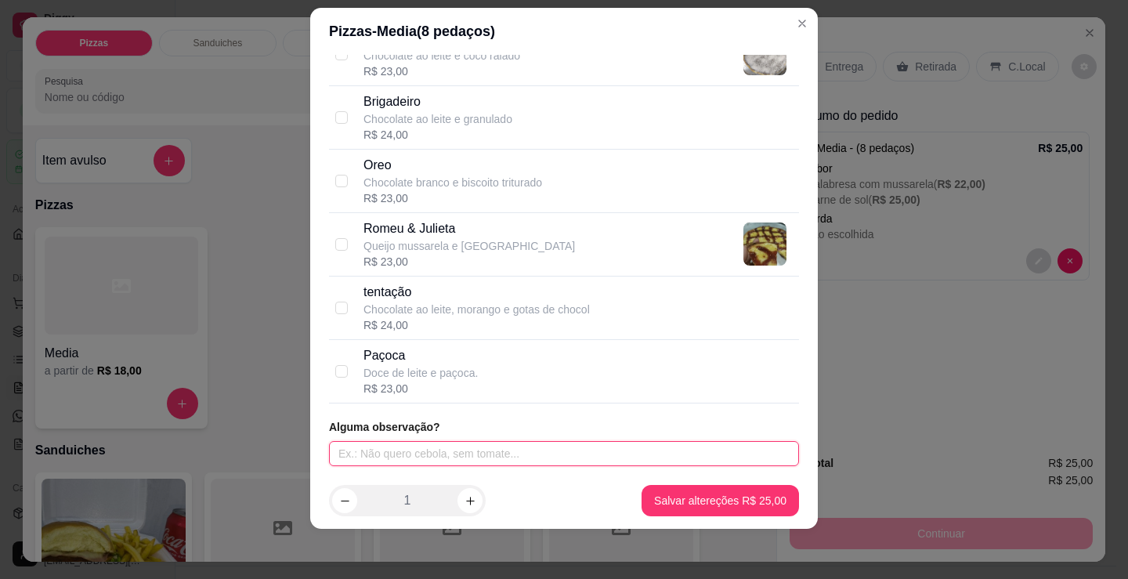
click at [452, 463] on input "text" at bounding box center [564, 453] width 470 height 25
type input "CALABRESA SEM CEBOLA"
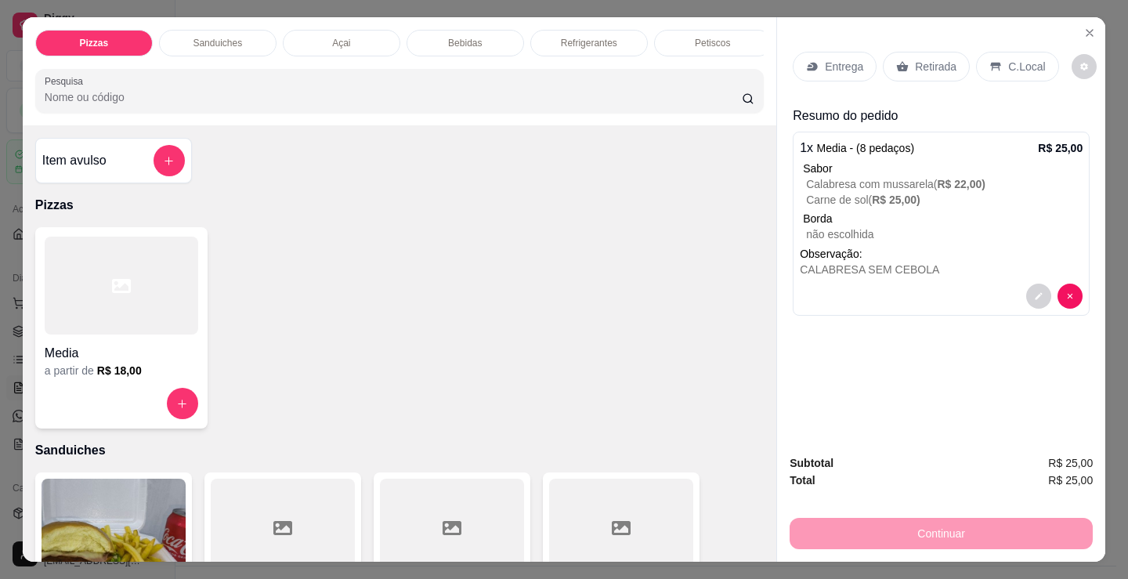
click at [838, 52] on div "Entrega" at bounding box center [835, 67] width 84 height 30
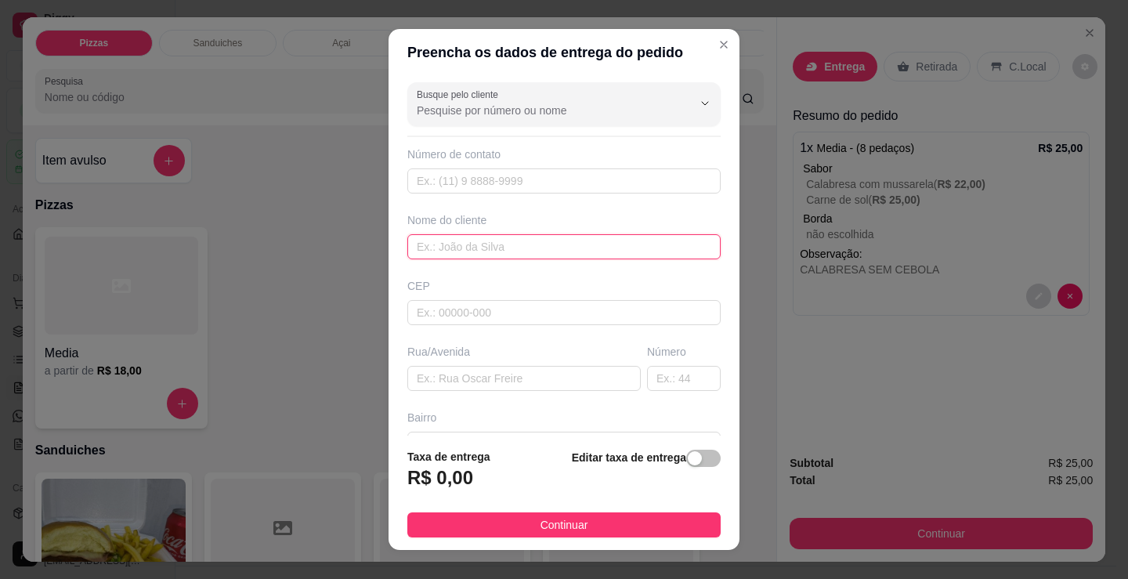
click at [599, 248] on input "text" at bounding box center [563, 246] width 313 height 25
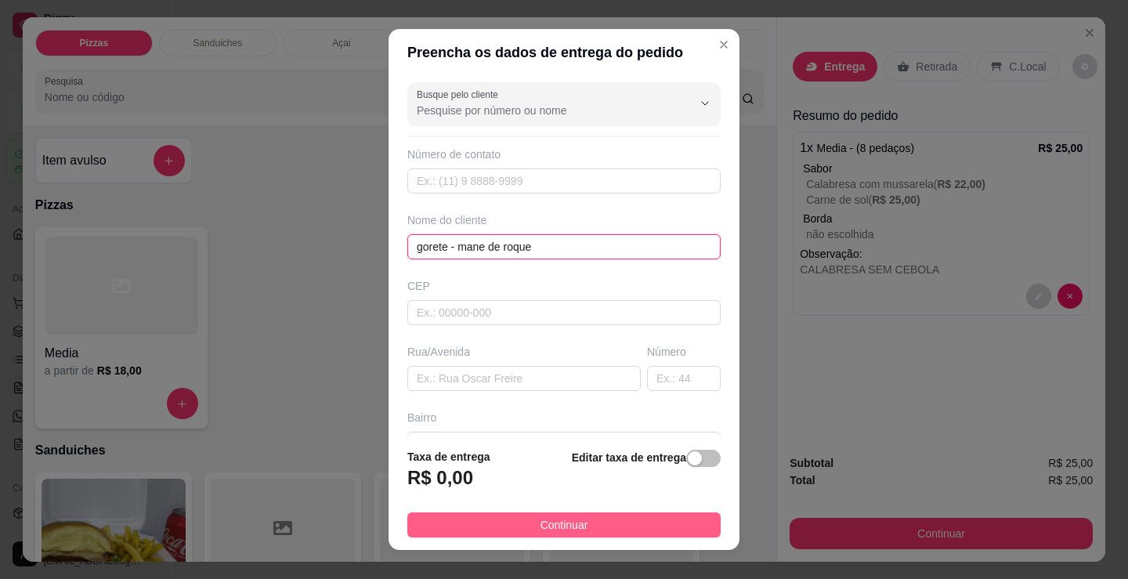
type input "gorete - mane de roque"
click at [652, 534] on button "Continuar" at bounding box center [563, 525] width 313 height 25
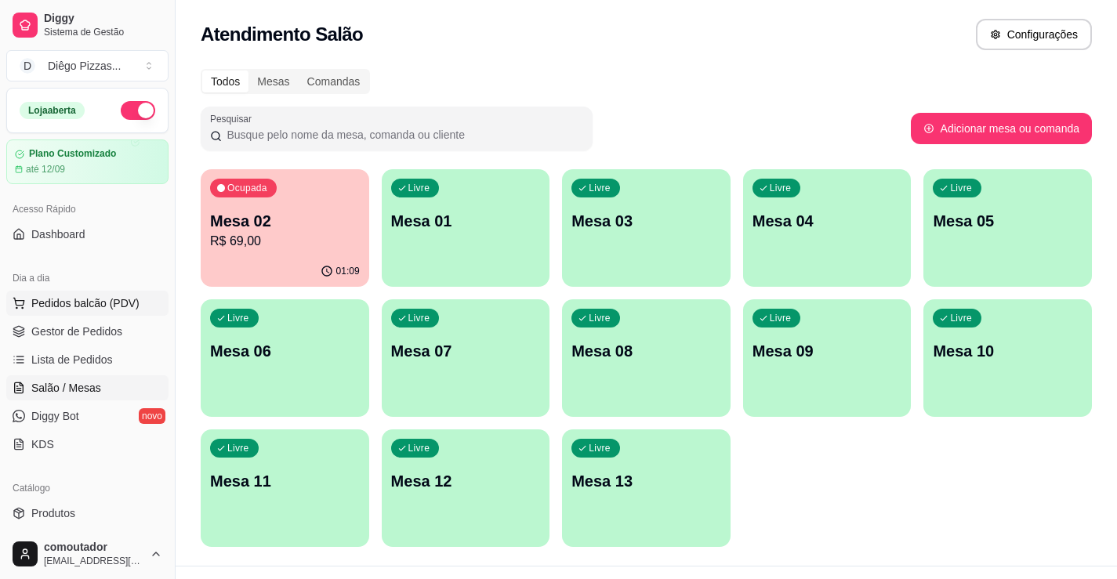
click at [69, 310] on span "Pedidos balcão (PDV)" at bounding box center [85, 303] width 108 height 16
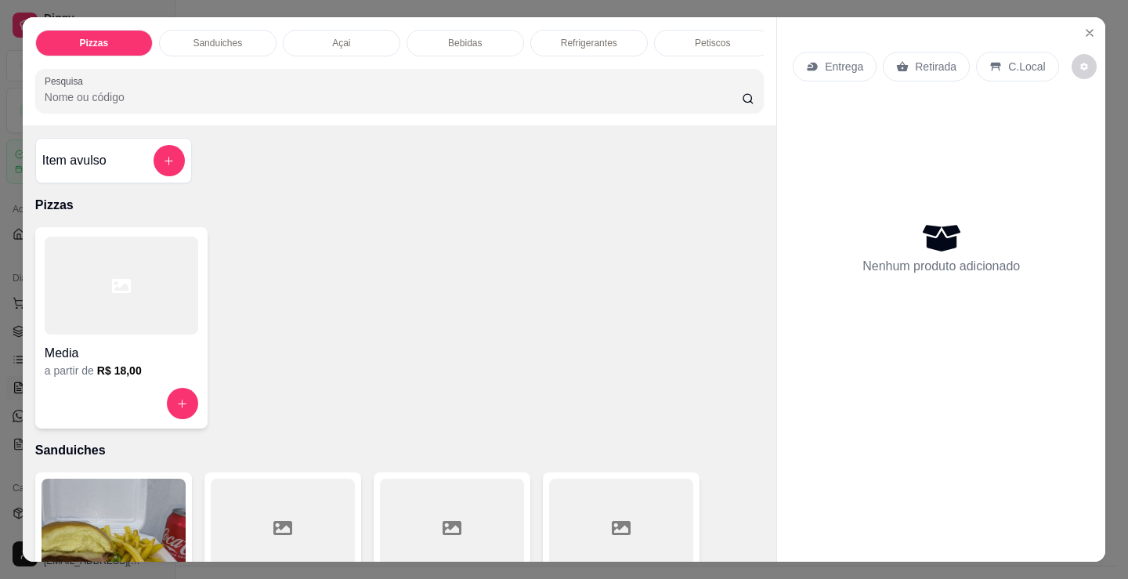
click at [93, 358] on h4 "Media" at bounding box center [122, 353] width 154 height 19
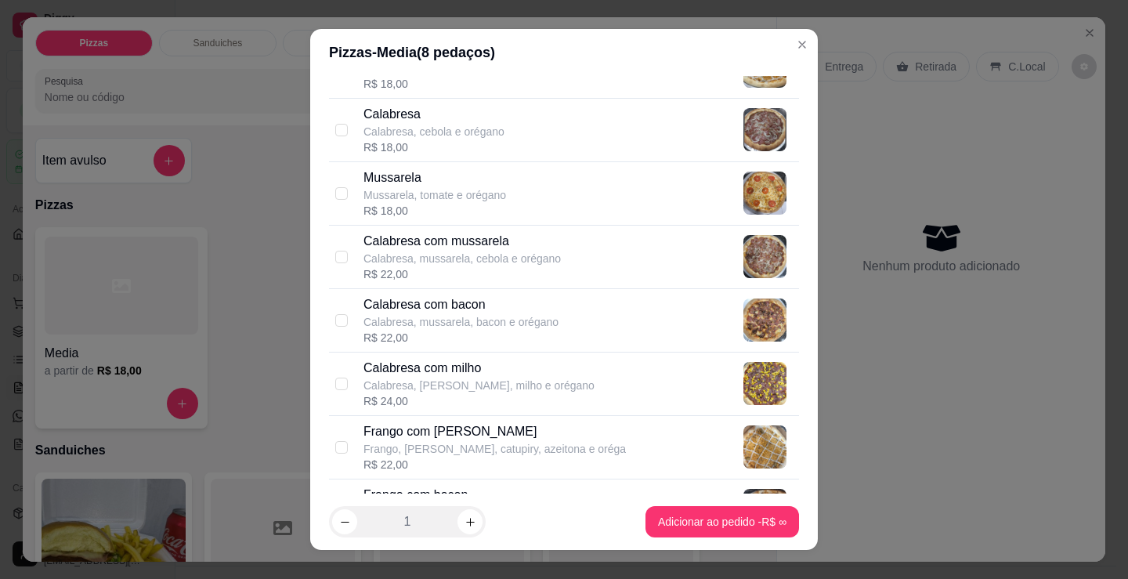
click at [491, 248] on p "Calabresa com mussarela" at bounding box center [462, 241] width 197 height 19
checkbox input "true"
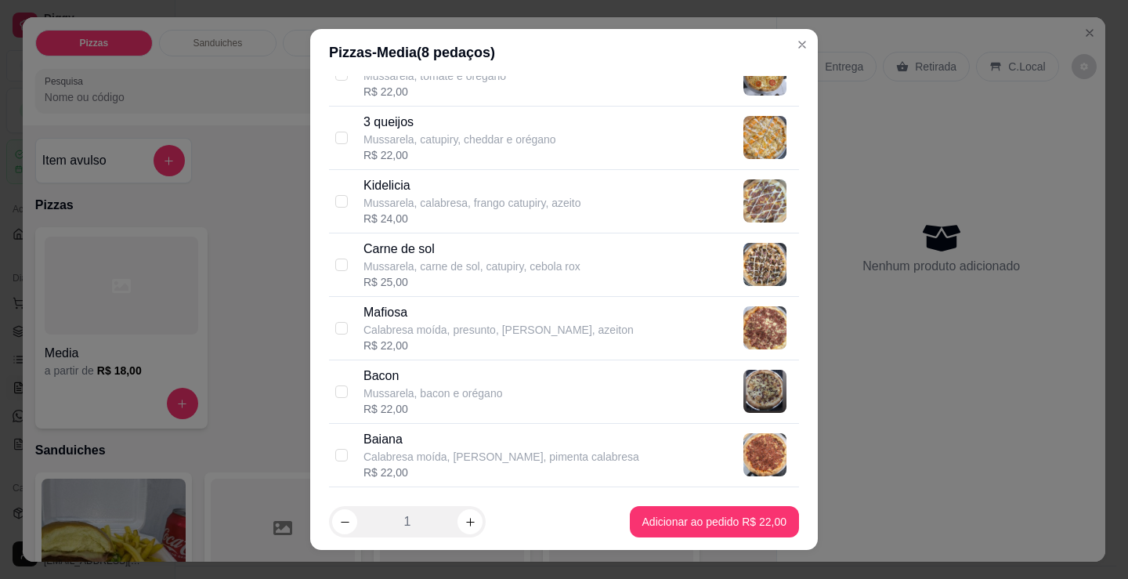
click at [455, 262] on p "Mussarela, carne de sol, catupiry, cebola rox" at bounding box center [472, 267] width 217 height 16
checkbox input "true"
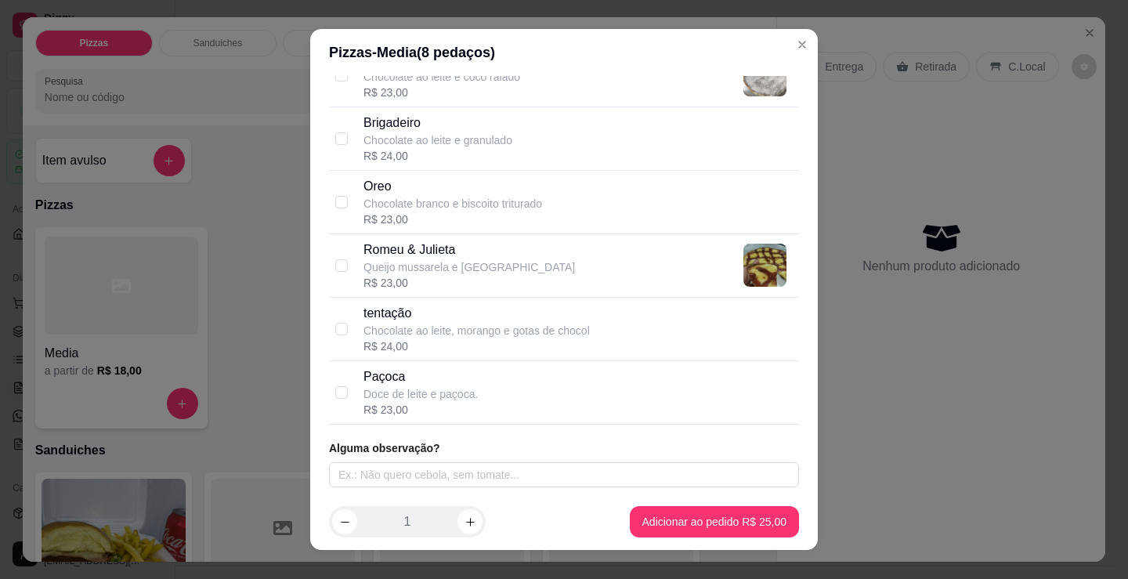
scroll to position [21, 0]
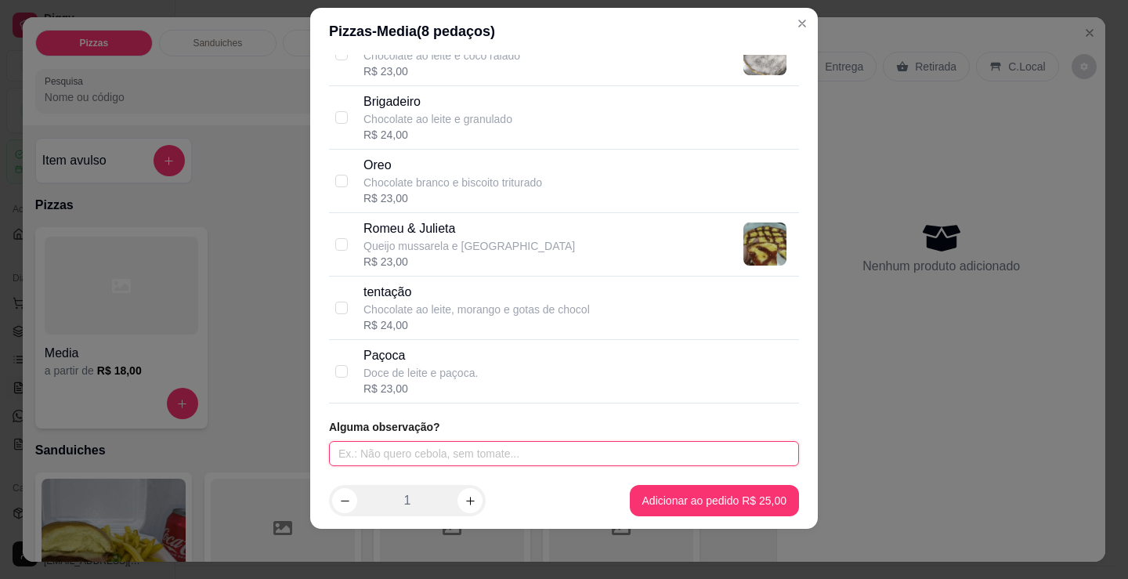
click at [464, 451] on input "text" at bounding box center [564, 453] width 470 height 25
type input "CALABRESA SEM CEBOLA"
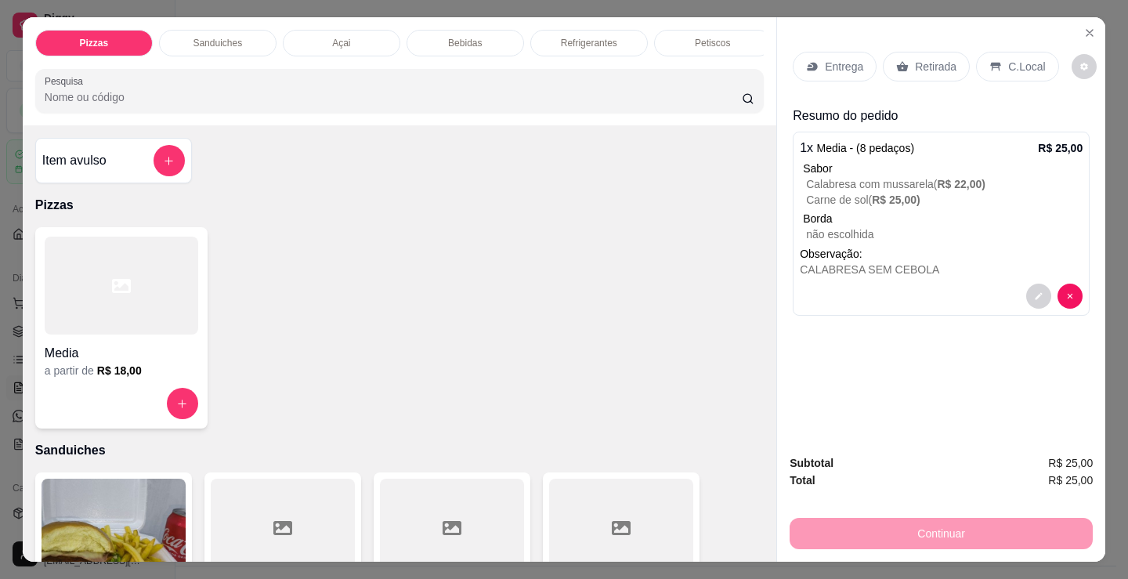
click at [843, 66] on p "Entrega" at bounding box center [844, 67] width 38 height 16
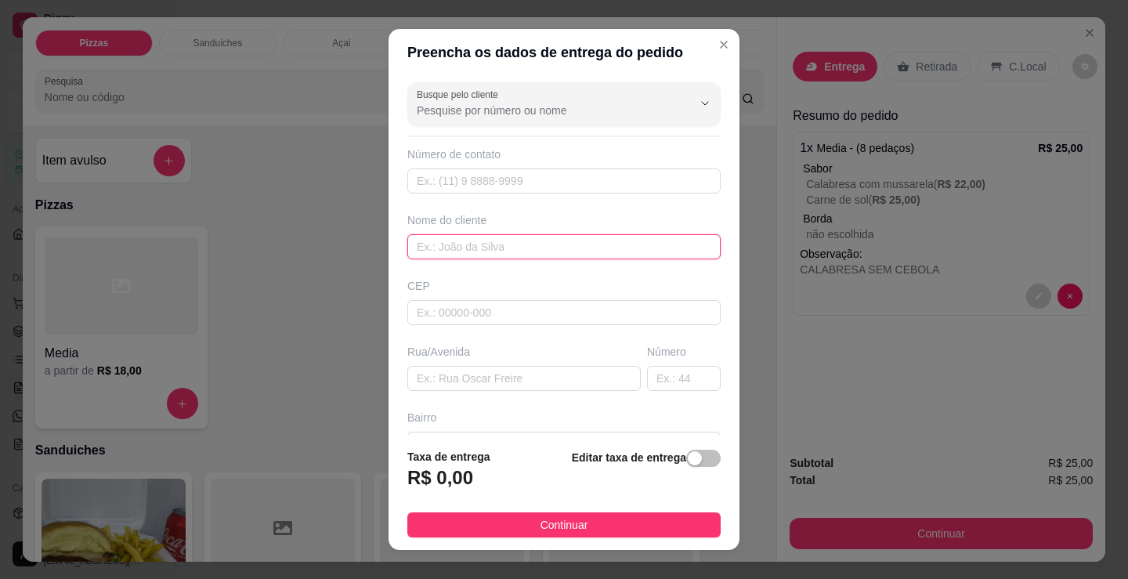
click at [552, 248] on input "text" at bounding box center [563, 246] width 313 height 25
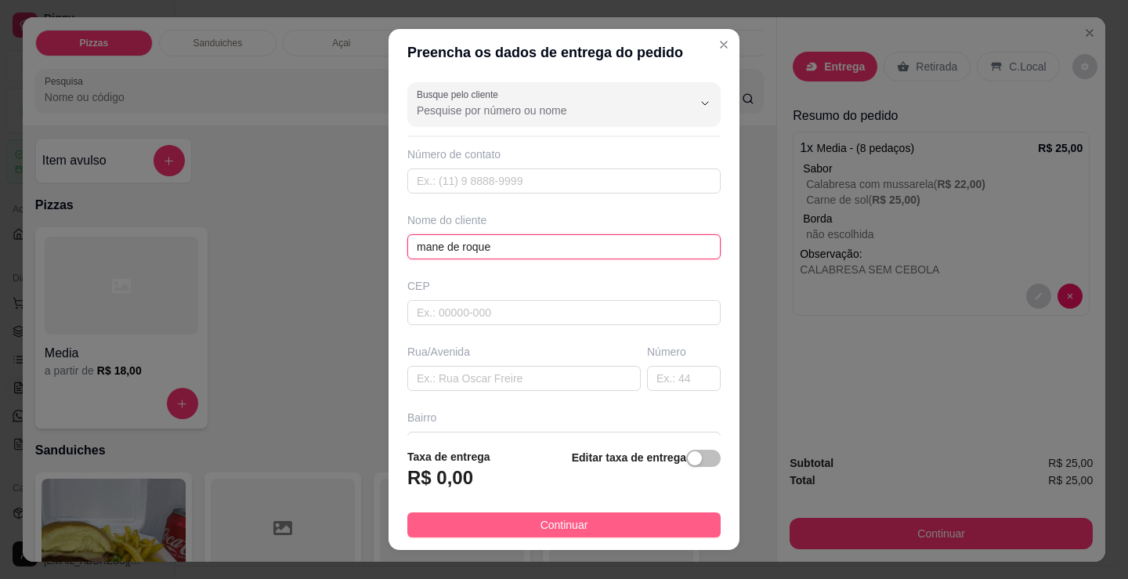
type input "mane de roque"
click at [596, 528] on button "Continuar" at bounding box center [563, 525] width 313 height 25
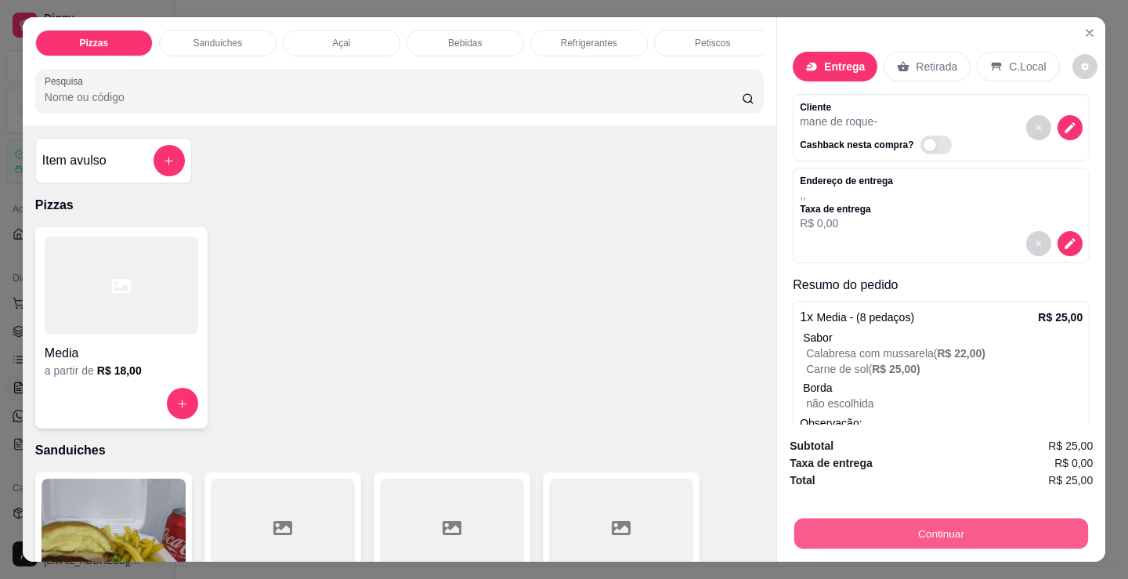
click at [1006, 536] on button "Continuar" at bounding box center [942, 533] width 294 height 31
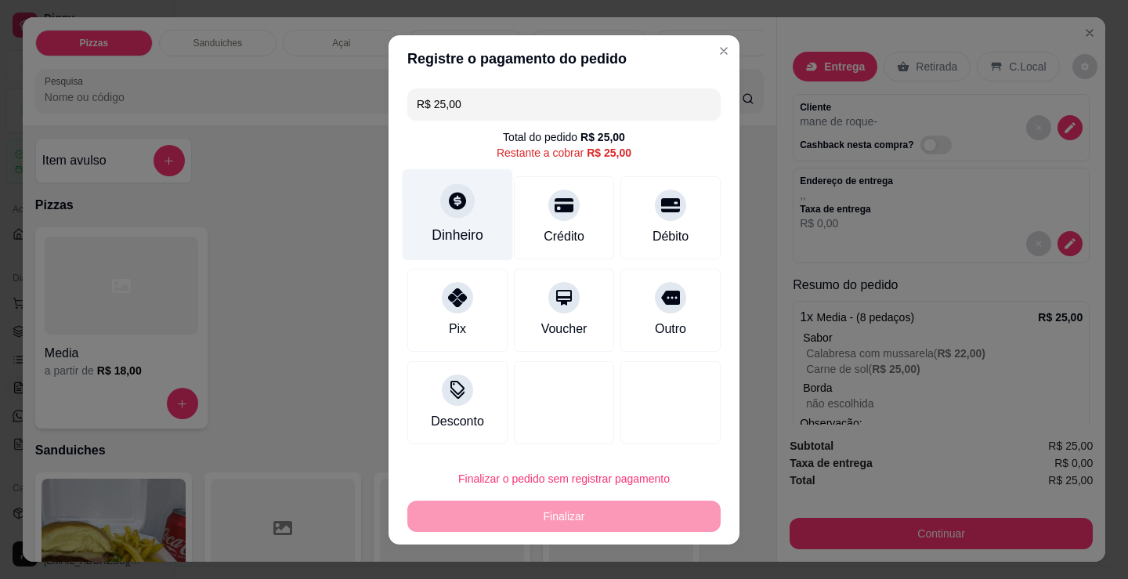
click at [433, 220] on div "Dinheiro" at bounding box center [458, 214] width 110 height 92
click at [474, 263] on input "0,00" at bounding box center [564, 274] width 315 height 31
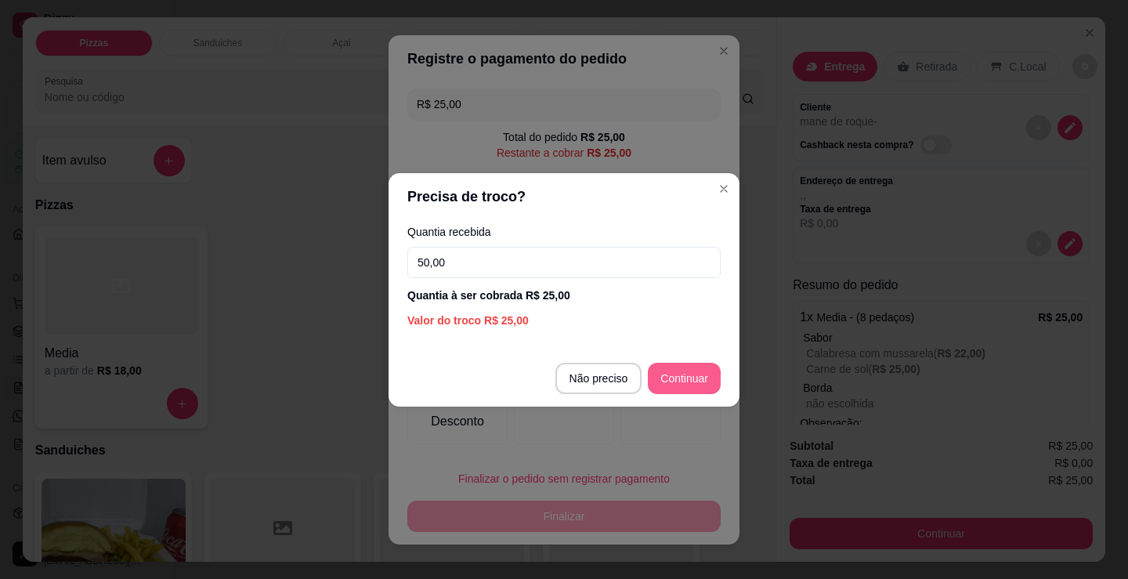
type input "50,00"
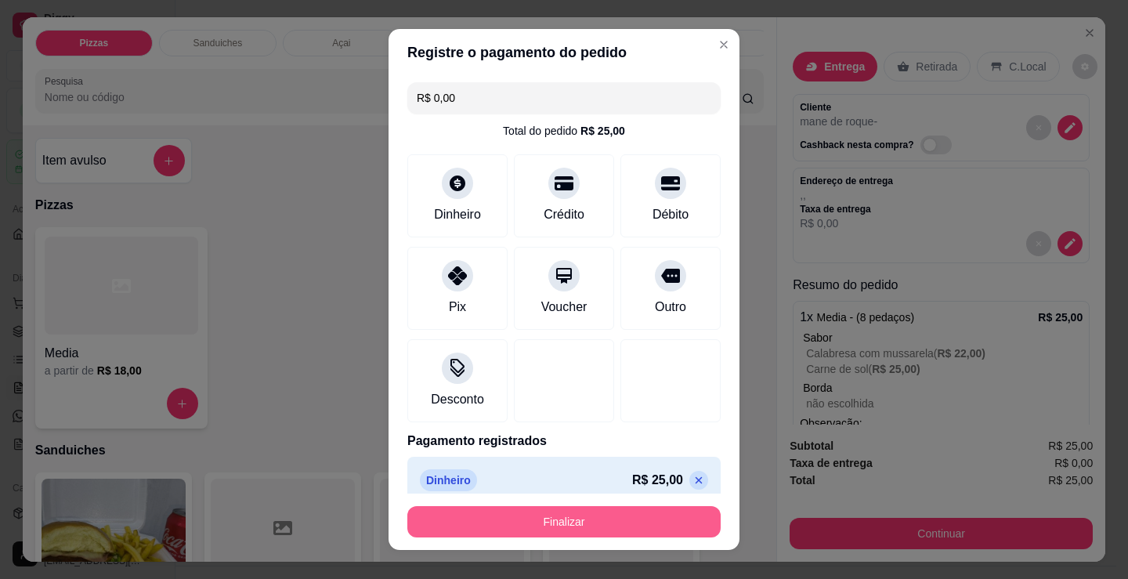
click at [642, 524] on button "Finalizar" at bounding box center [563, 521] width 313 height 31
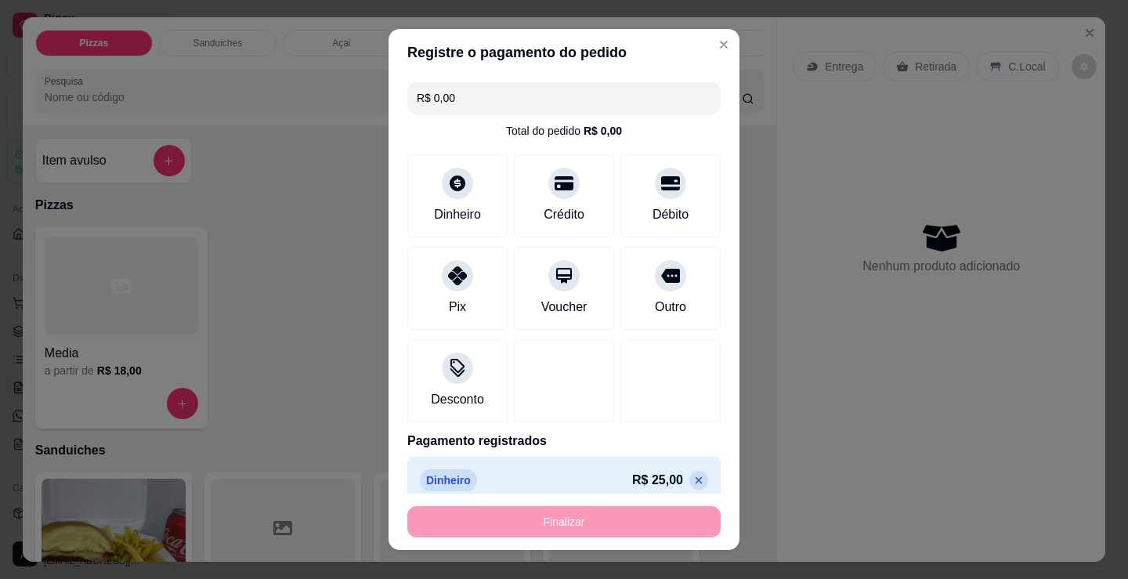
type input "-R$ 25,00"
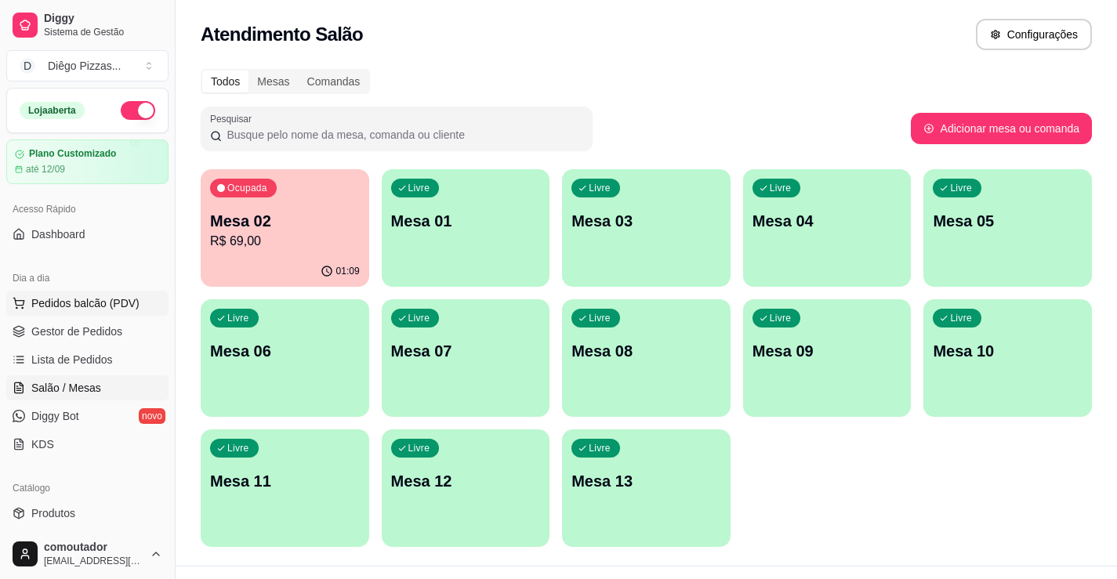
click at [113, 309] on span "Pedidos balcão (PDV)" at bounding box center [85, 303] width 108 height 16
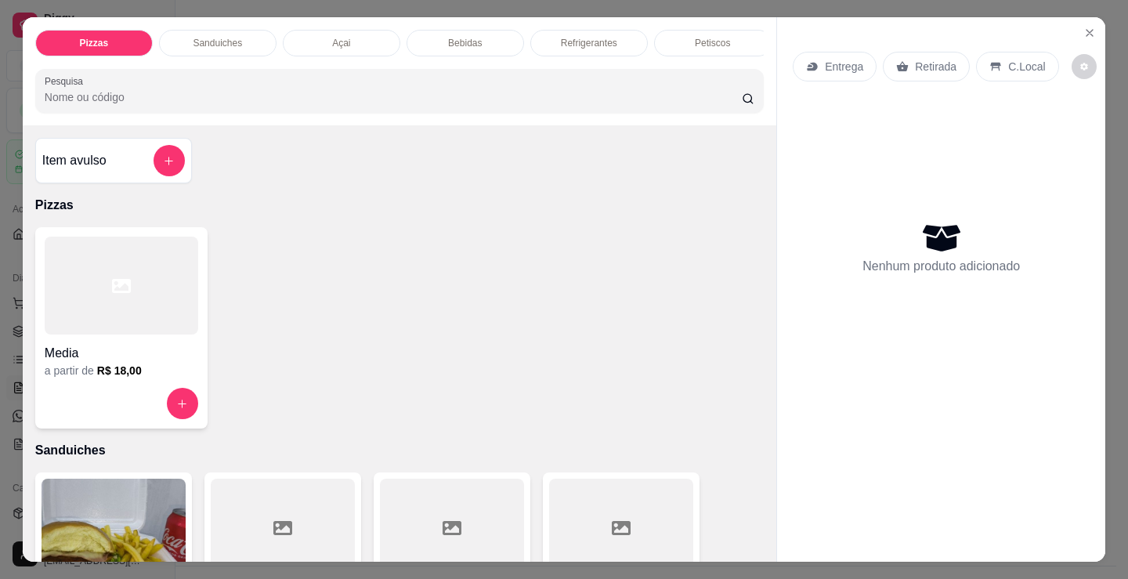
click at [715, 37] on p "Petiscos" at bounding box center [712, 43] width 35 height 13
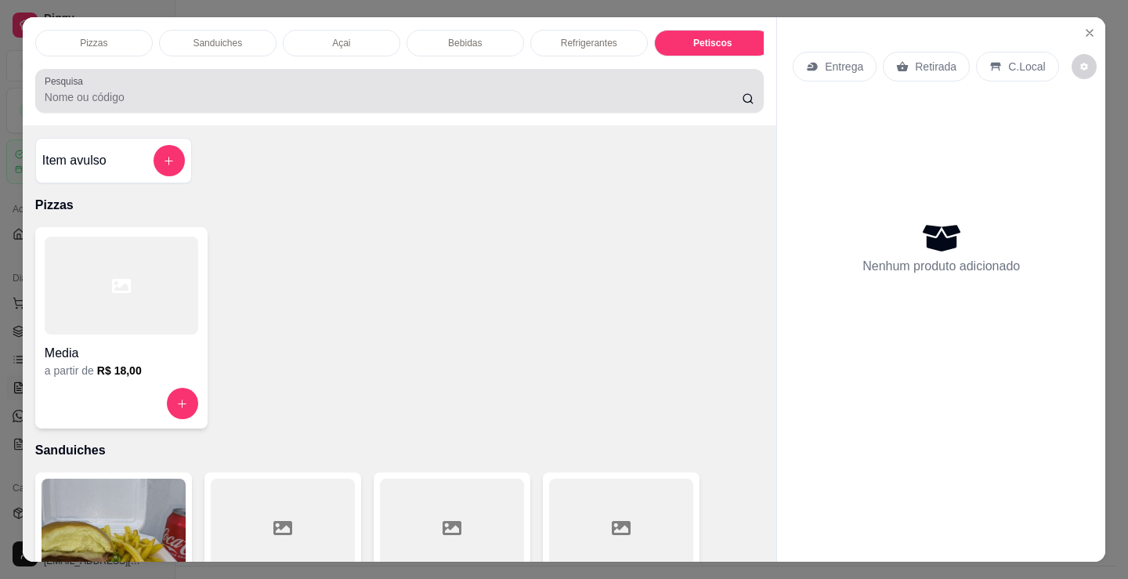
scroll to position [38, 0]
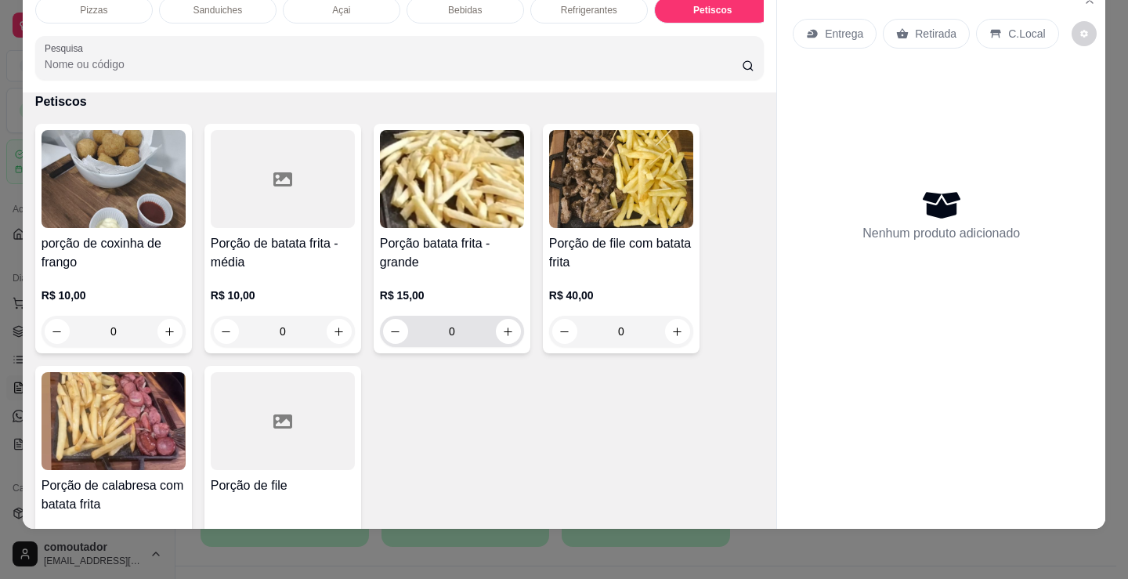
click at [500, 344] on button "increase-product-quantity" at bounding box center [508, 331] width 25 height 25
type input "1"
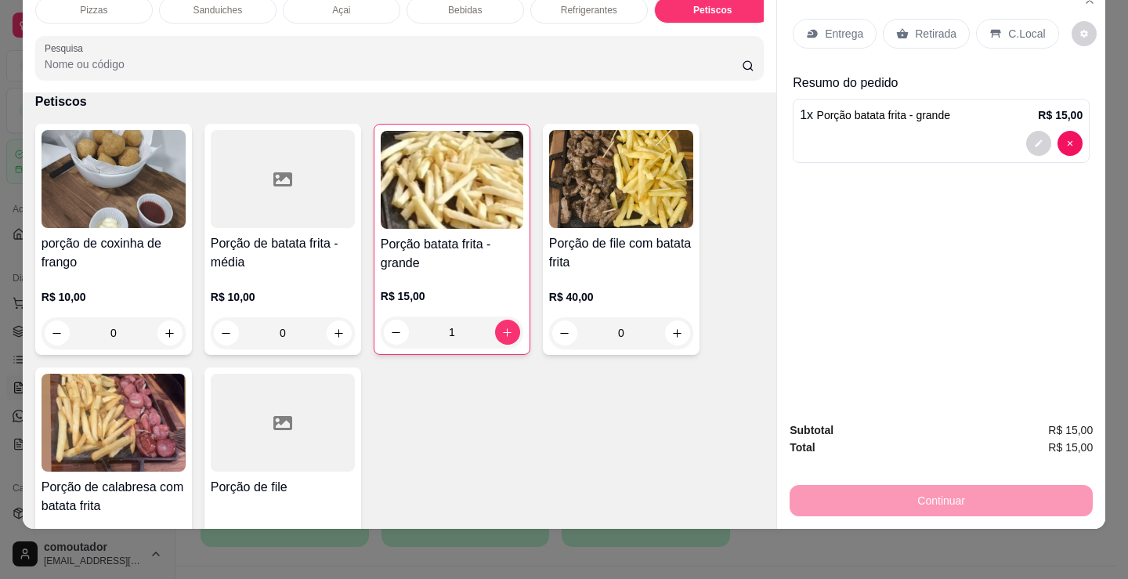
click at [591, 4] on p "Refrigerantes" at bounding box center [589, 10] width 56 height 13
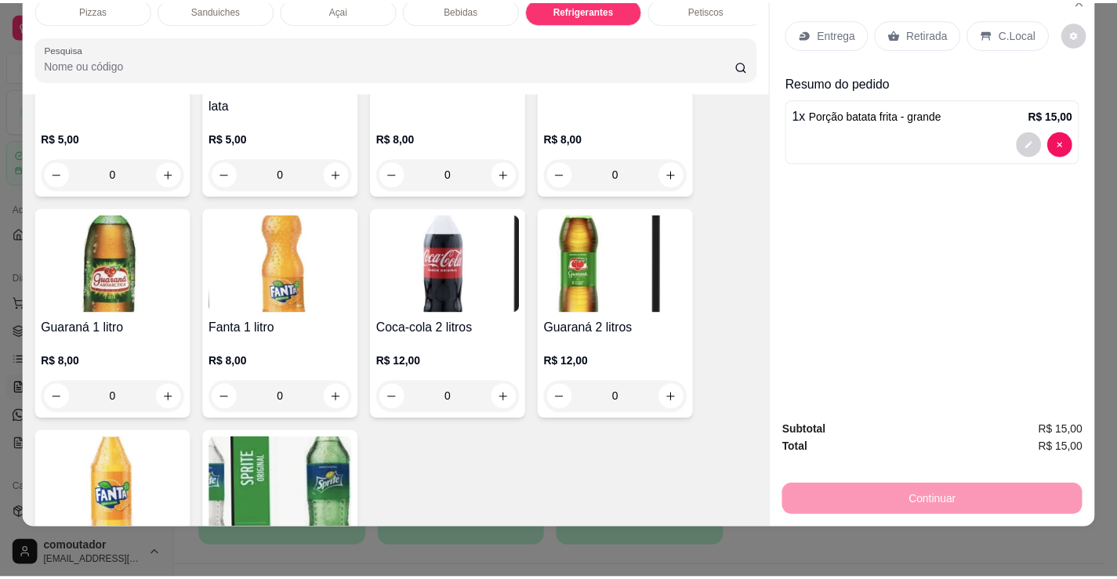
scroll to position [4685, 0]
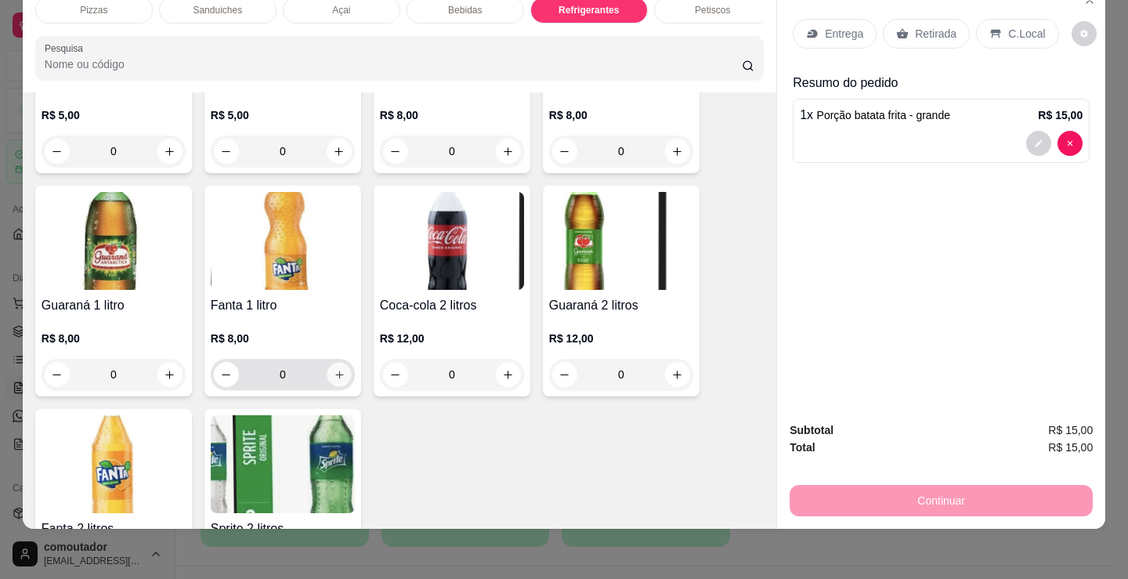
click at [331, 386] on button "increase-product-quantity" at bounding box center [339, 375] width 24 height 24
type input "1"
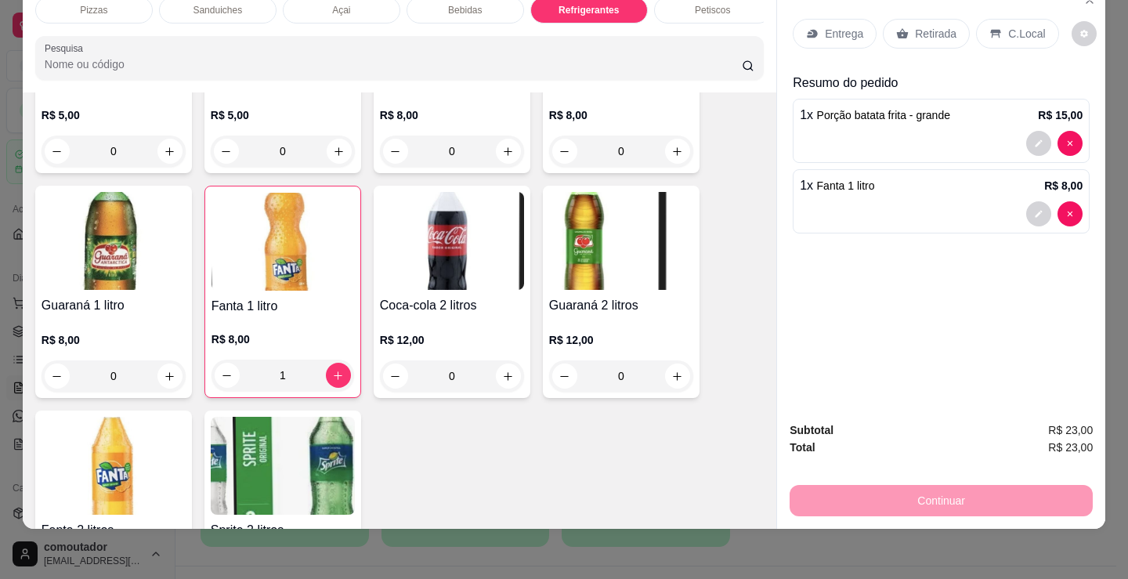
click at [719, 400] on div "Guarana 200 ml R$ 3,00 0 Pepsi 200 ml R$ 3,00 0 Soda 200 ml R$ 3,00 0 Sukita 20…" at bounding box center [399, 59] width 729 height 1125
click at [839, 26] on p "Entrega" at bounding box center [844, 34] width 38 height 16
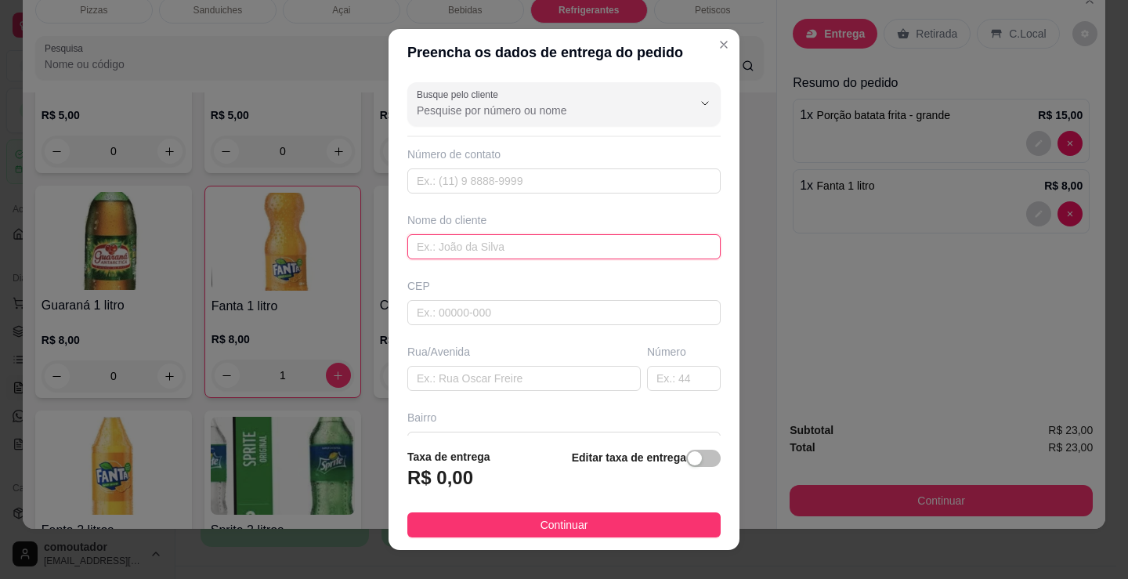
click at [515, 255] on input "text" at bounding box center [563, 246] width 313 height 25
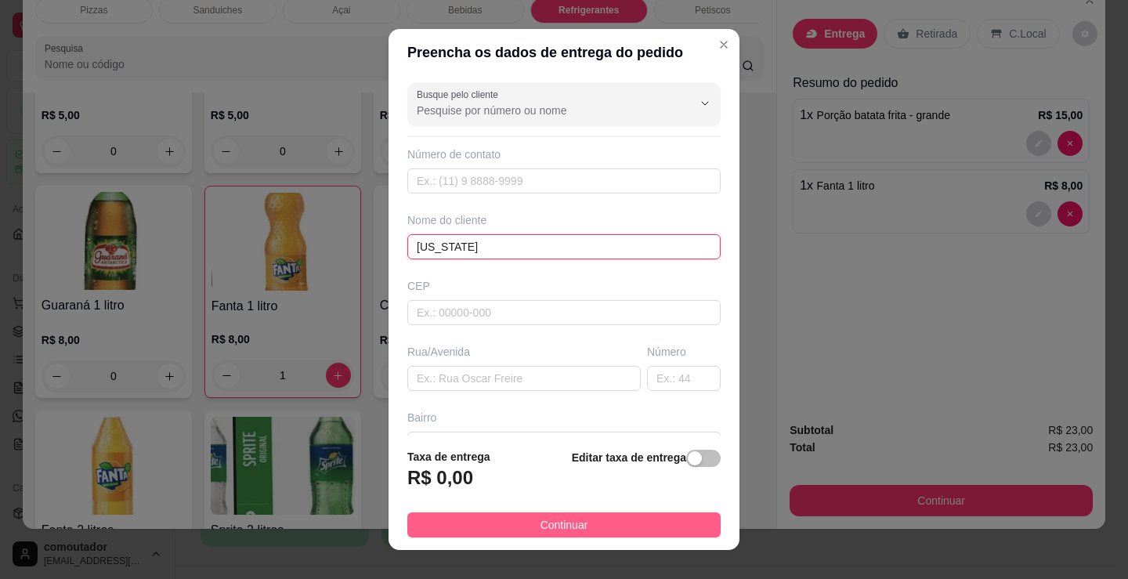
type input "[US_STATE]"
click at [541, 529] on span "Continuar" at bounding box center [565, 524] width 48 height 17
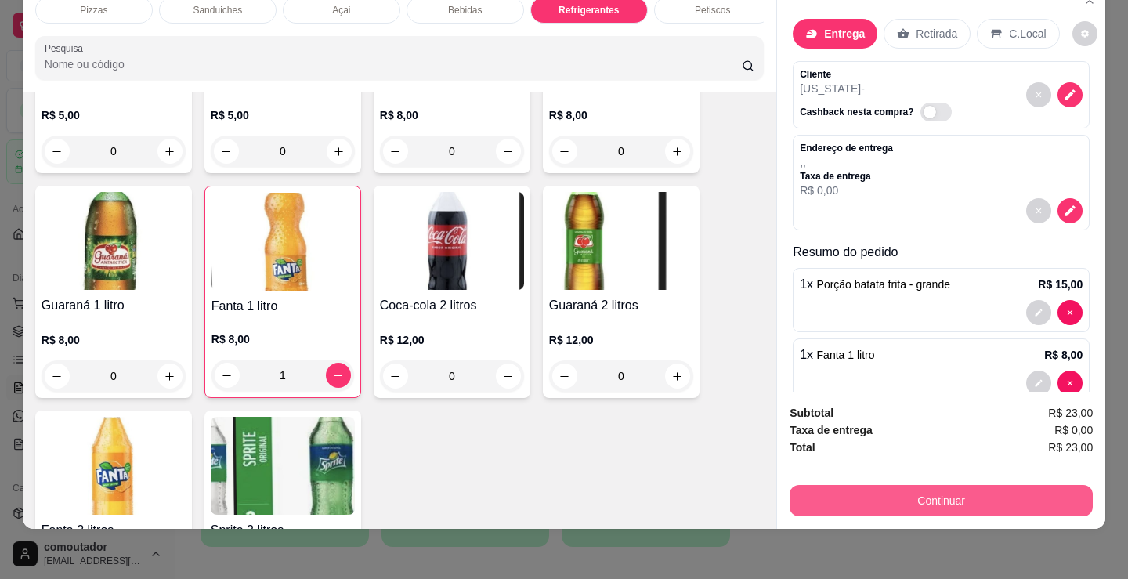
click at [951, 494] on button "Continuar" at bounding box center [941, 500] width 303 height 31
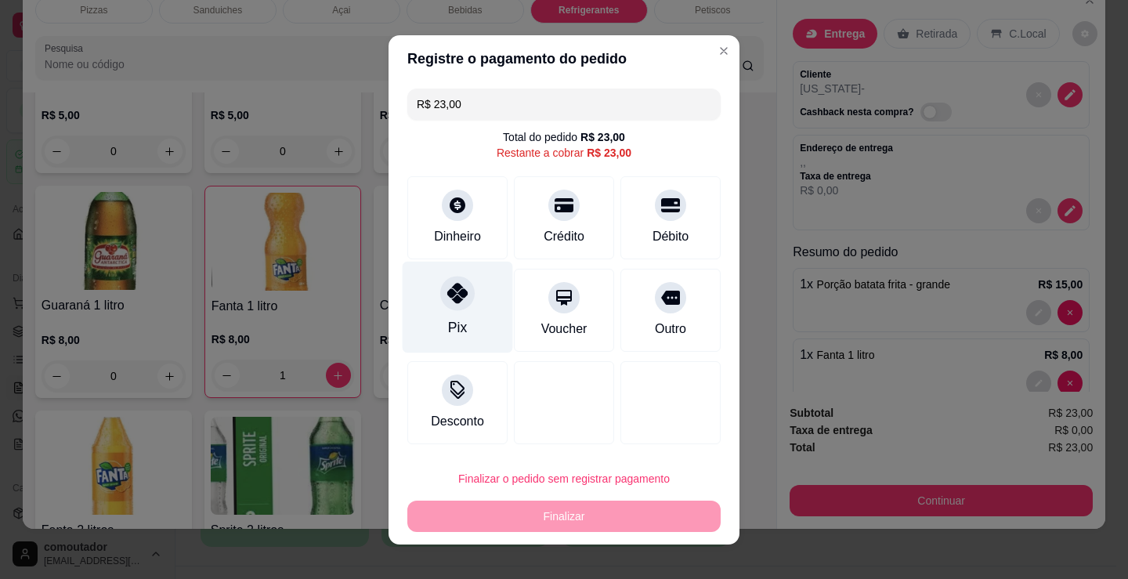
click at [462, 302] on div at bounding box center [457, 293] width 34 height 34
type input "R$ 0,00"
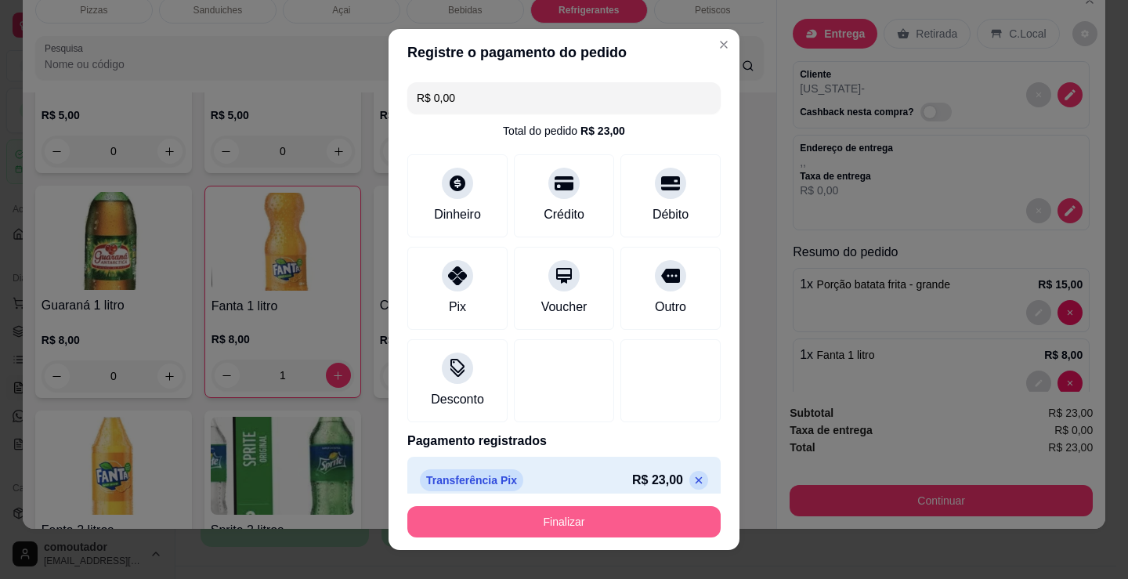
click at [575, 532] on button "Finalizar" at bounding box center [563, 521] width 313 height 31
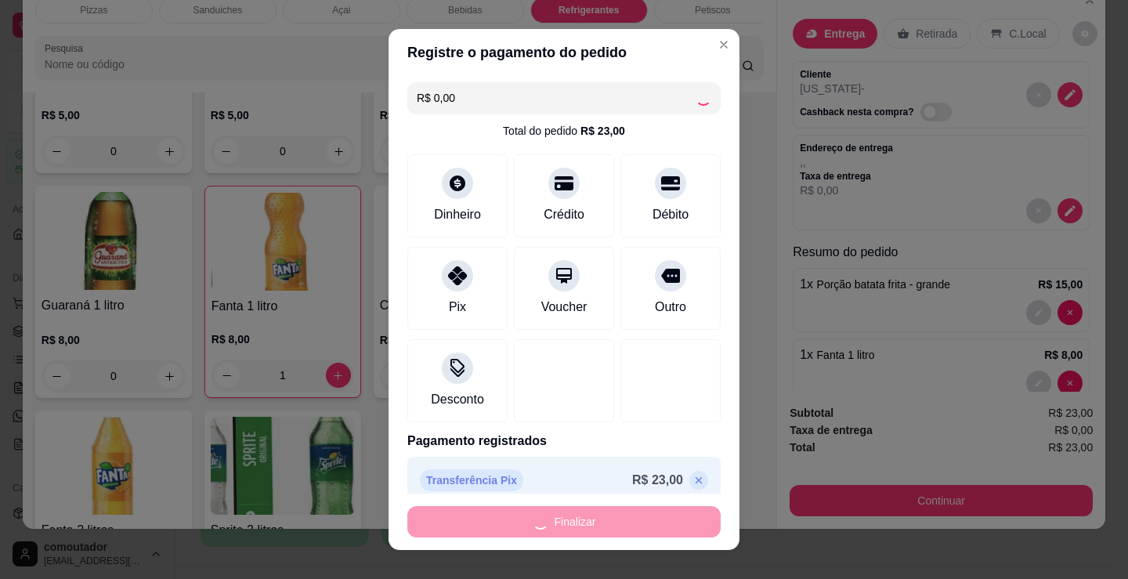
type input "0"
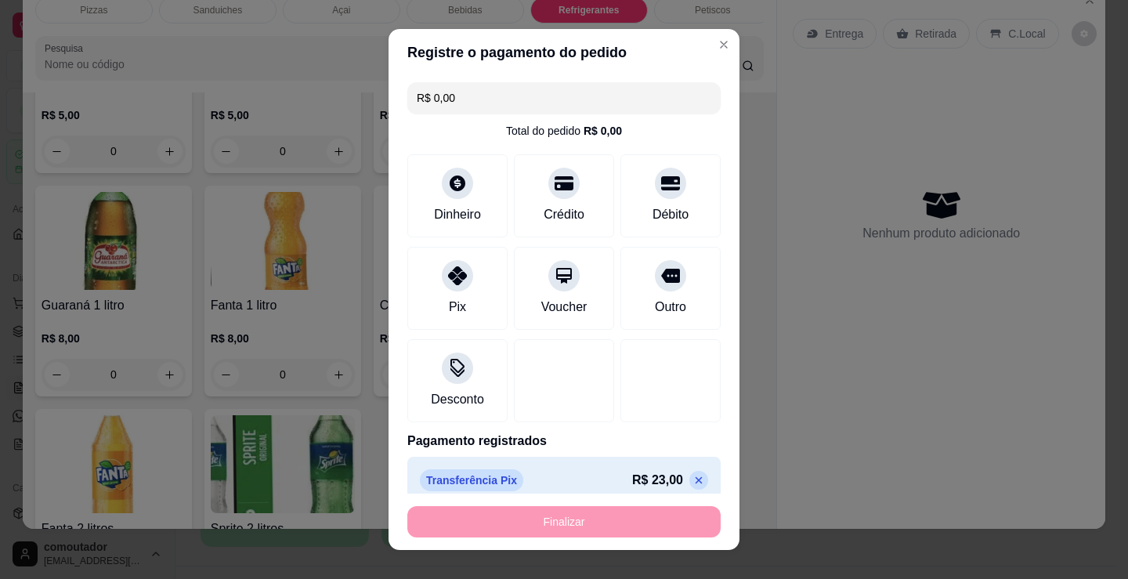
type input "-R$ 23,00"
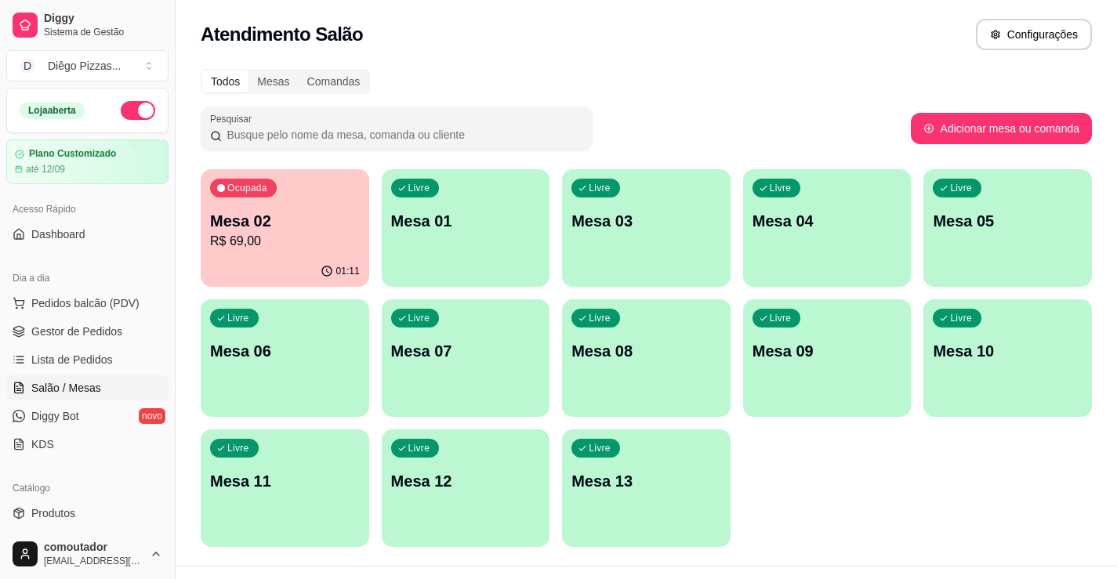
click at [281, 214] on p "Mesa 02" at bounding box center [285, 221] width 150 height 22
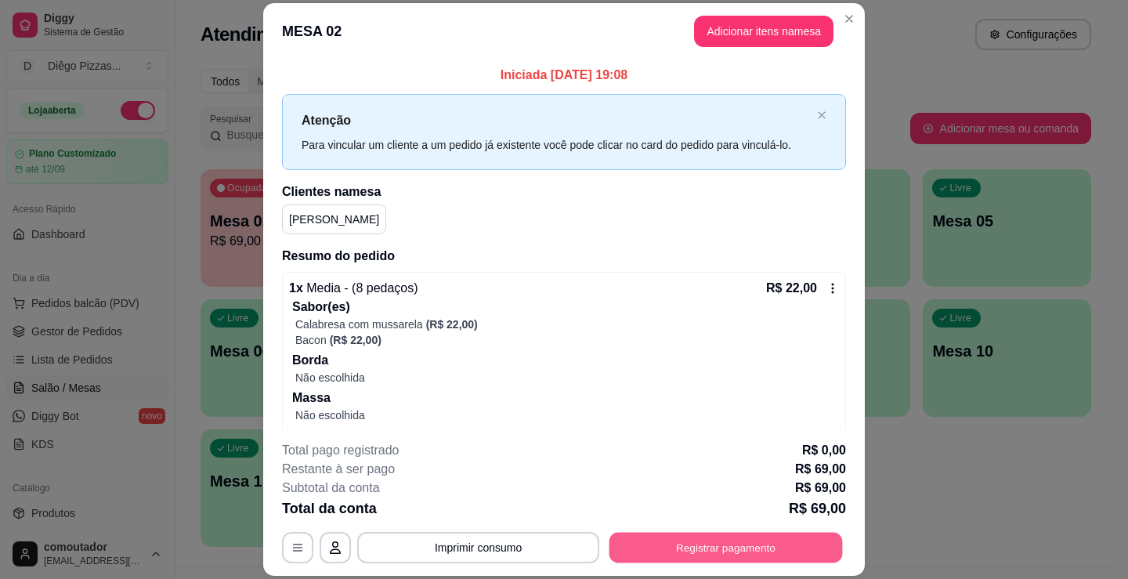
click at [755, 540] on button "Registrar pagamento" at bounding box center [727, 548] width 234 height 31
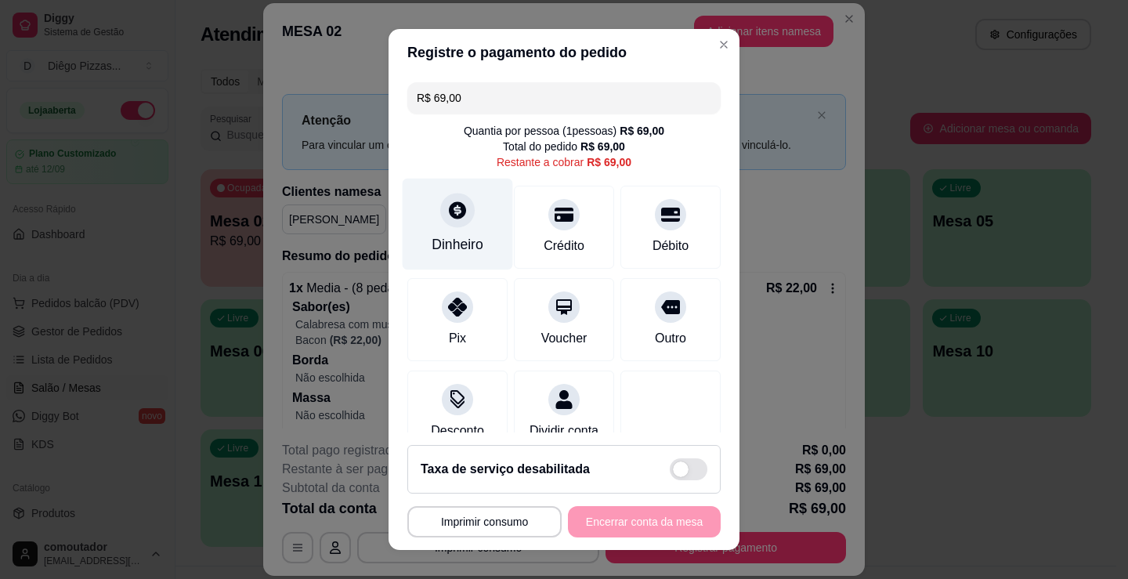
click at [455, 201] on div at bounding box center [457, 210] width 34 height 34
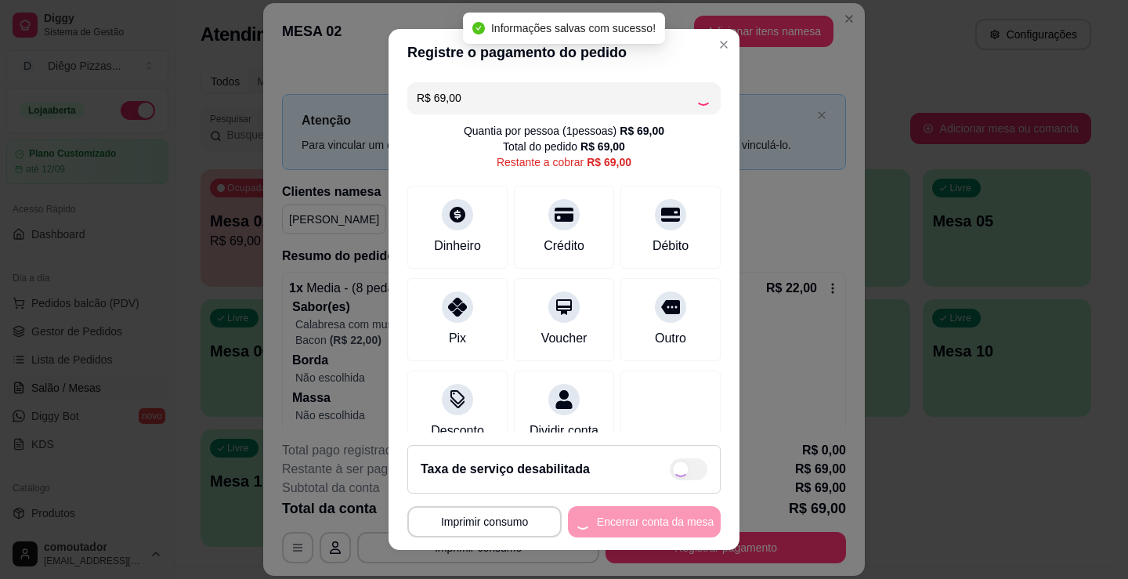
type input "R$ 0,00"
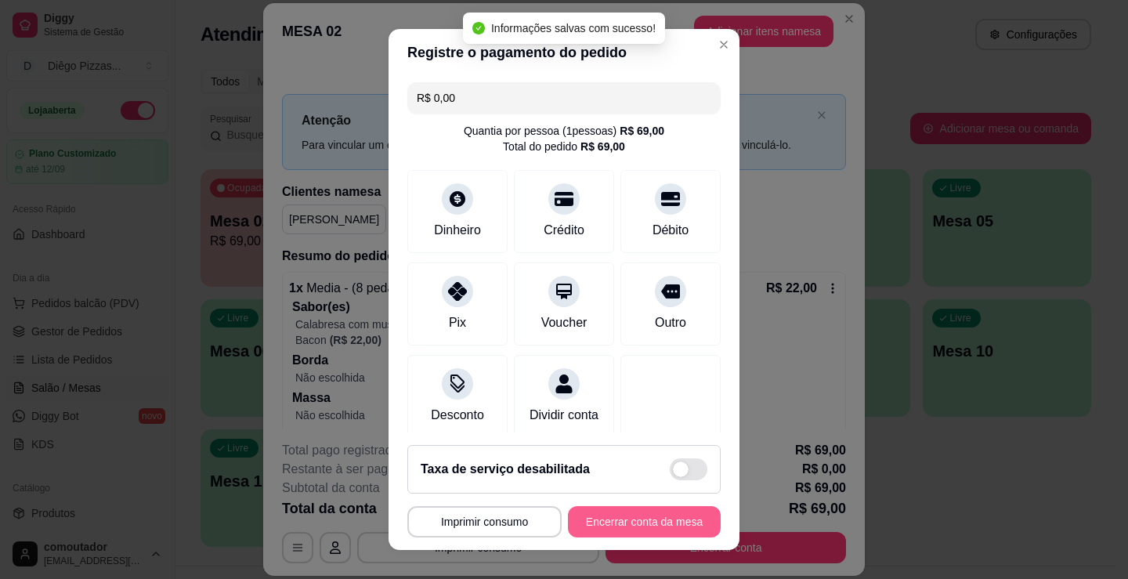
click at [639, 524] on button "Encerrar conta da mesa" at bounding box center [644, 521] width 153 height 31
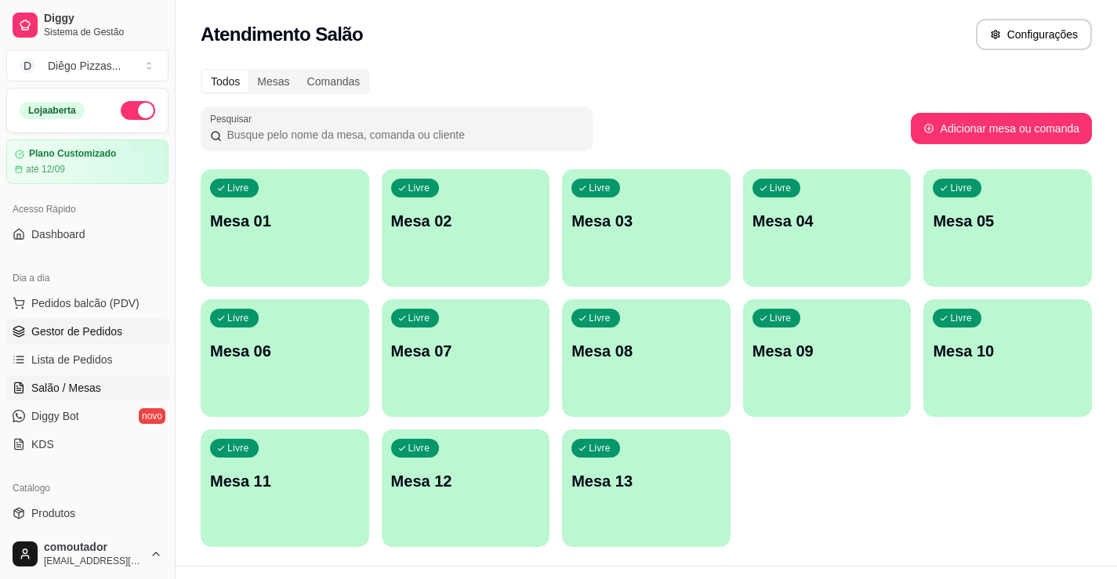
click at [77, 327] on span "Gestor de Pedidos" at bounding box center [76, 332] width 91 height 16
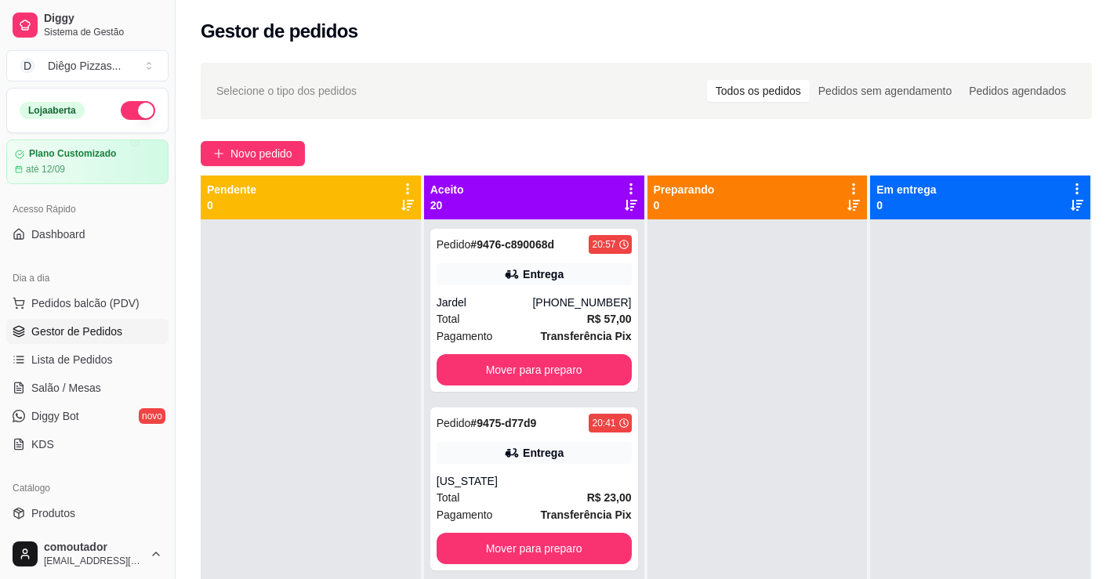
click at [629, 184] on icon at bounding box center [630, 188] width 3 height 11
click at [581, 233] on span "Com essa opção você tem a opção de mover todos os pedidos que estão em uma etap…" at bounding box center [529, 237] width 186 height 30
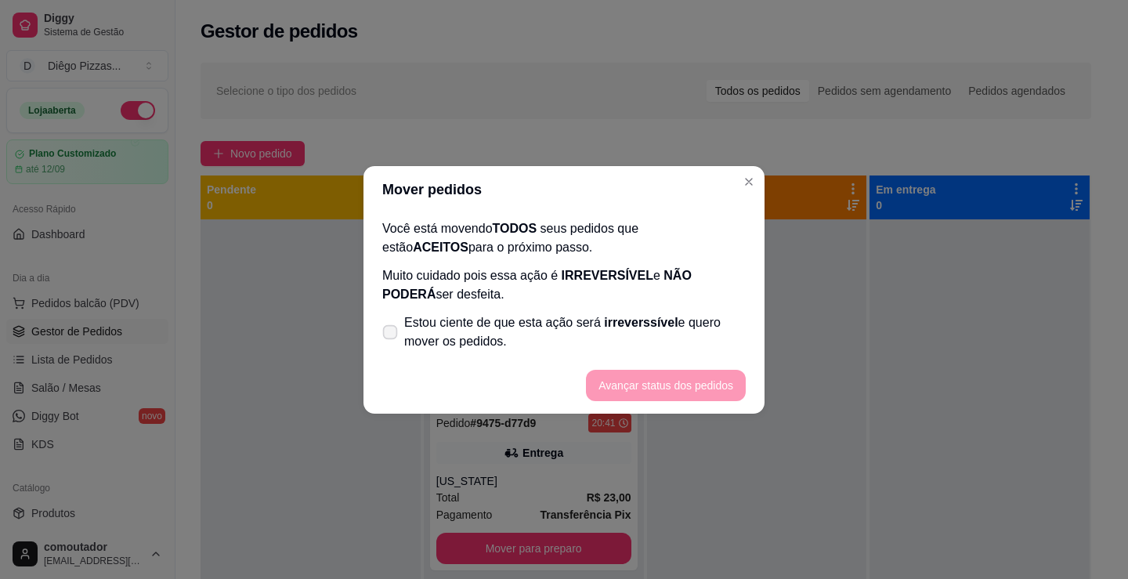
click at [523, 313] on span "Estou ciente de que esta ação será irreverssível e quero mover os pedidos." at bounding box center [575, 332] width 342 height 38
click at [392, 335] on input "Estou ciente de que esta ação será irreverssível e quero mover os pedidos." at bounding box center [387, 340] width 10 height 10
checkbox input "true"
click at [650, 397] on button "Avançar status dos pedidos" at bounding box center [666, 385] width 160 height 31
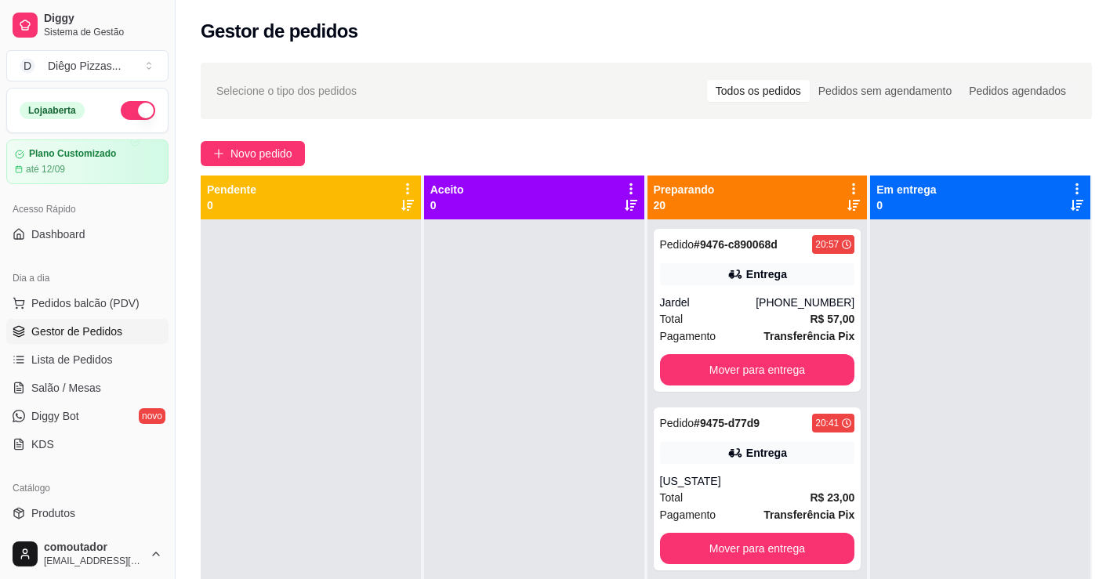
click at [125, 109] on button "button" at bounding box center [138, 110] width 34 height 19
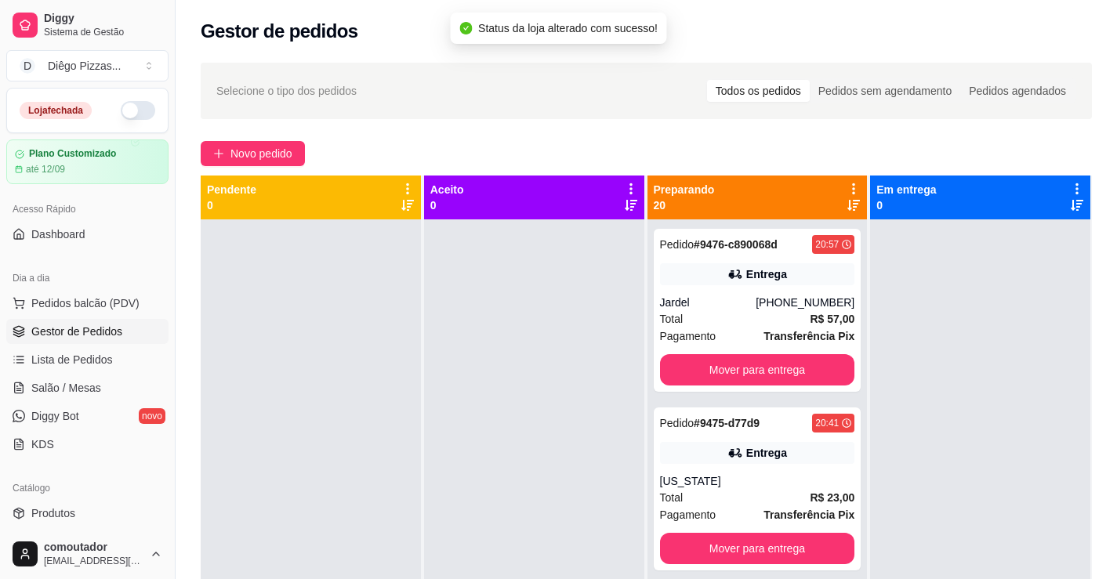
click at [855, 188] on div "Preparando 20" at bounding box center [757, 198] width 220 height 44
click at [849, 188] on icon at bounding box center [853, 189] width 14 height 14
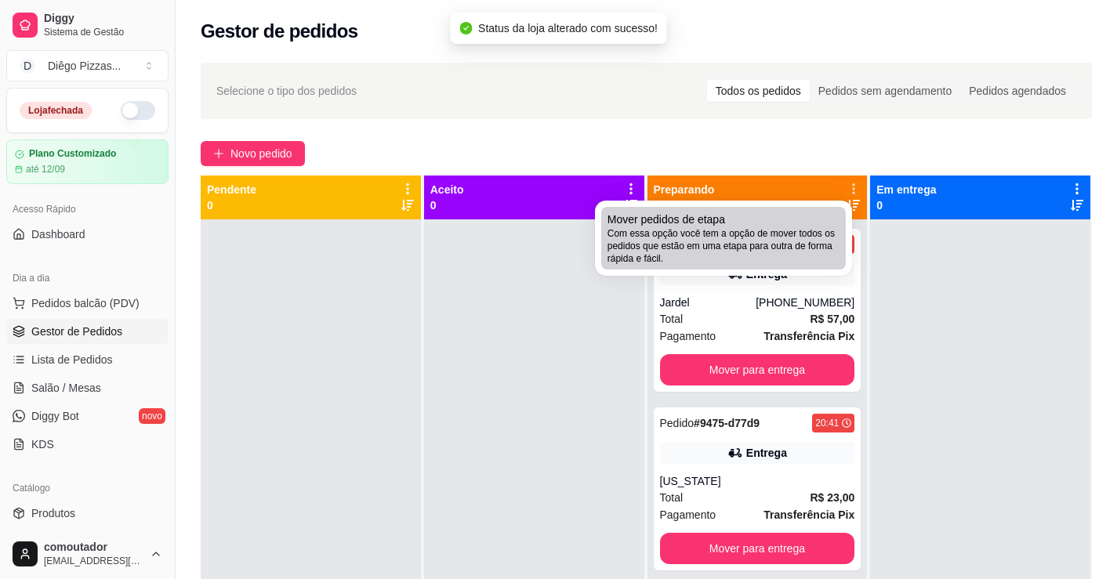
click at [786, 218] on div "Mover pedidos de etapa Com essa opção você tem a opção de mover todos os pedido…" at bounding box center [723, 238] width 232 height 53
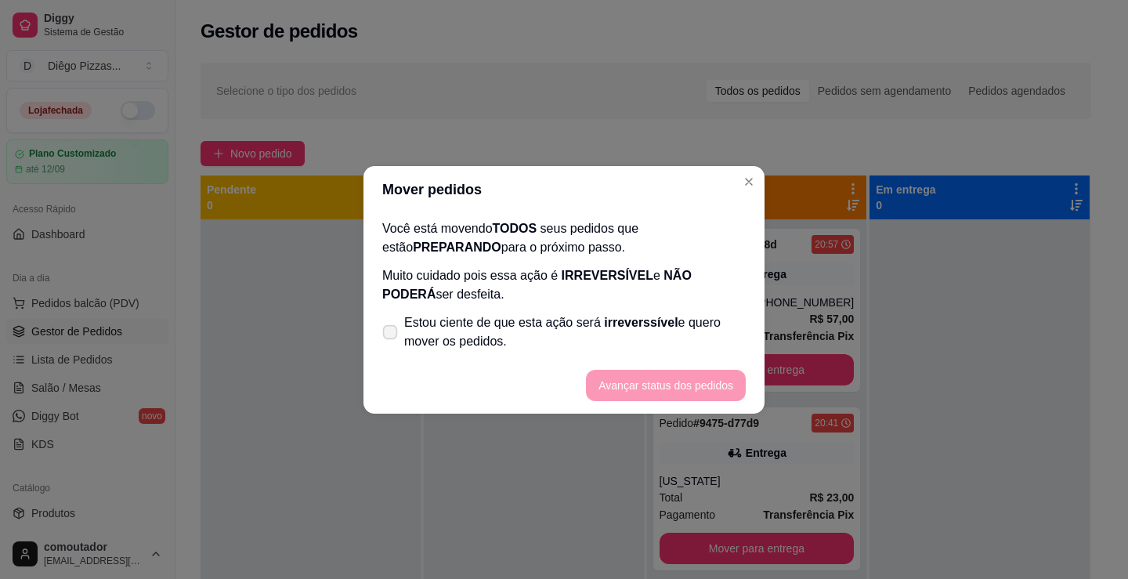
click at [543, 325] on span "Estou ciente de que esta ação será irreverssível e quero mover os pedidos." at bounding box center [575, 332] width 342 height 38
click at [392, 335] on input "Estou ciente de que esta ação será irreverssível e quero mover os pedidos." at bounding box center [387, 340] width 10 height 10
checkbox input "true"
click at [640, 352] on section "Mover pedidos Você está movendo TODOS seus pedidos que estão PREPARANDO para o …" at bounding box center [564, 290] width 401 height 248
click at [643, 384] on button "Avançar status dos pedidos" at bounding box center [666, 385] width 160 height 31
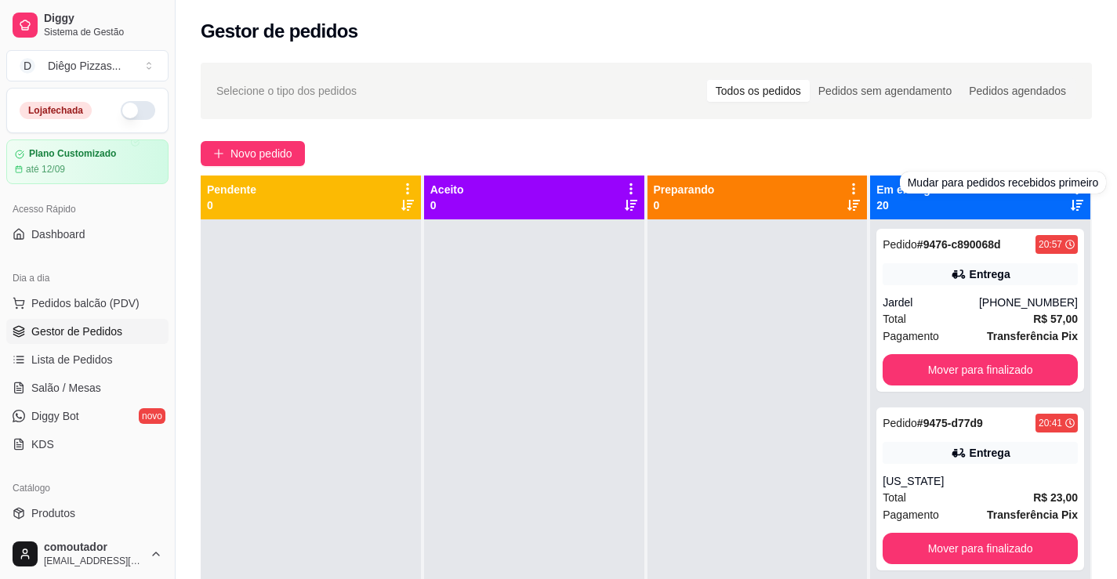
click at [1060, 185] on div "Mudar para pedidos recebidos primeiro" at bounding box center [1003, 183] width 207 height 22
click at [944, 213] on div "Em entrega 20" at bounding box center [980, 198] width 220 height 44
click at [944, 204] on div "Em entrega 20" at bounding box center [980, 197] width 208 height 31
click at [945, 187] on div "Em entrega 20" at bounding box center [980, 197] width 208 height 31
click at [1075, 185] on icon at bounding box center [1076, 188] width 3 height 11
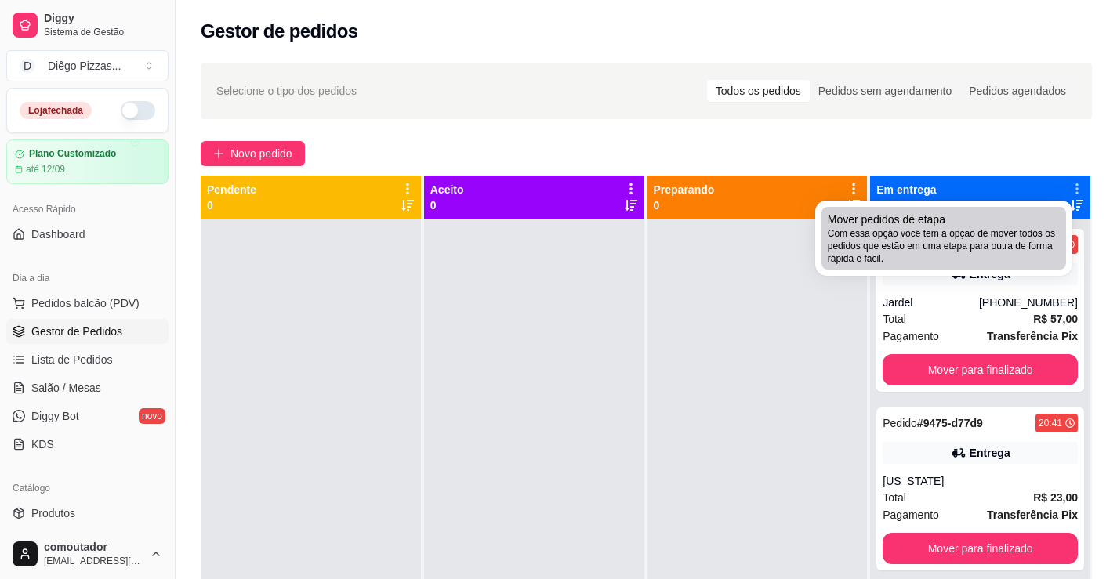
click at [1024, 237] on span "Com essa opção você tem a opção de mover todos os pedidos que estão em uma etap…" at bounding box center [944, 246] width 232 height 38
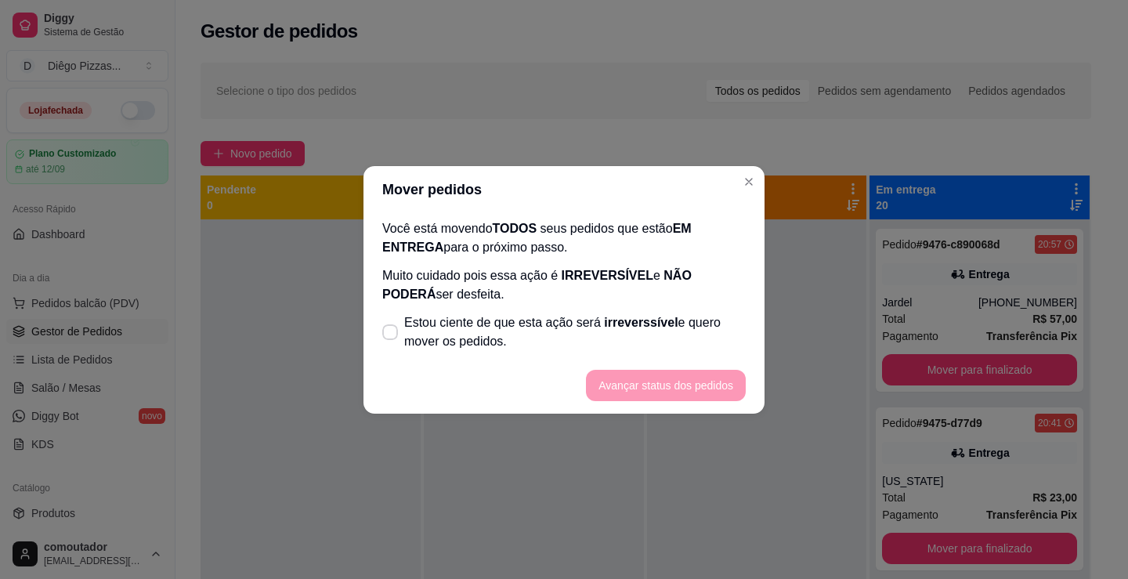
click at [603, 303] on p "Muito cuidado pois essa ação é IRREVERSÍVEL e NÃO PODERÁ ser desfeita." at bounding box center [564, 285] width 364 height 38
click at [604, 317] on span "irreverssível" at bounding box center [641, 322] width 74 height 13
click at [392, 335] on input "Estou ciente de que esta ação será irreverssível e quero mover os pedidos." at bounding box center [387, 340] width 10 height 10
checkbox input "true"
click at [656, 382] on button "Avançar status dos pedidos" at bounding box center [666, 385] width 160 height 31
